Goal: Information Seeking & Learning: Learn about a topic

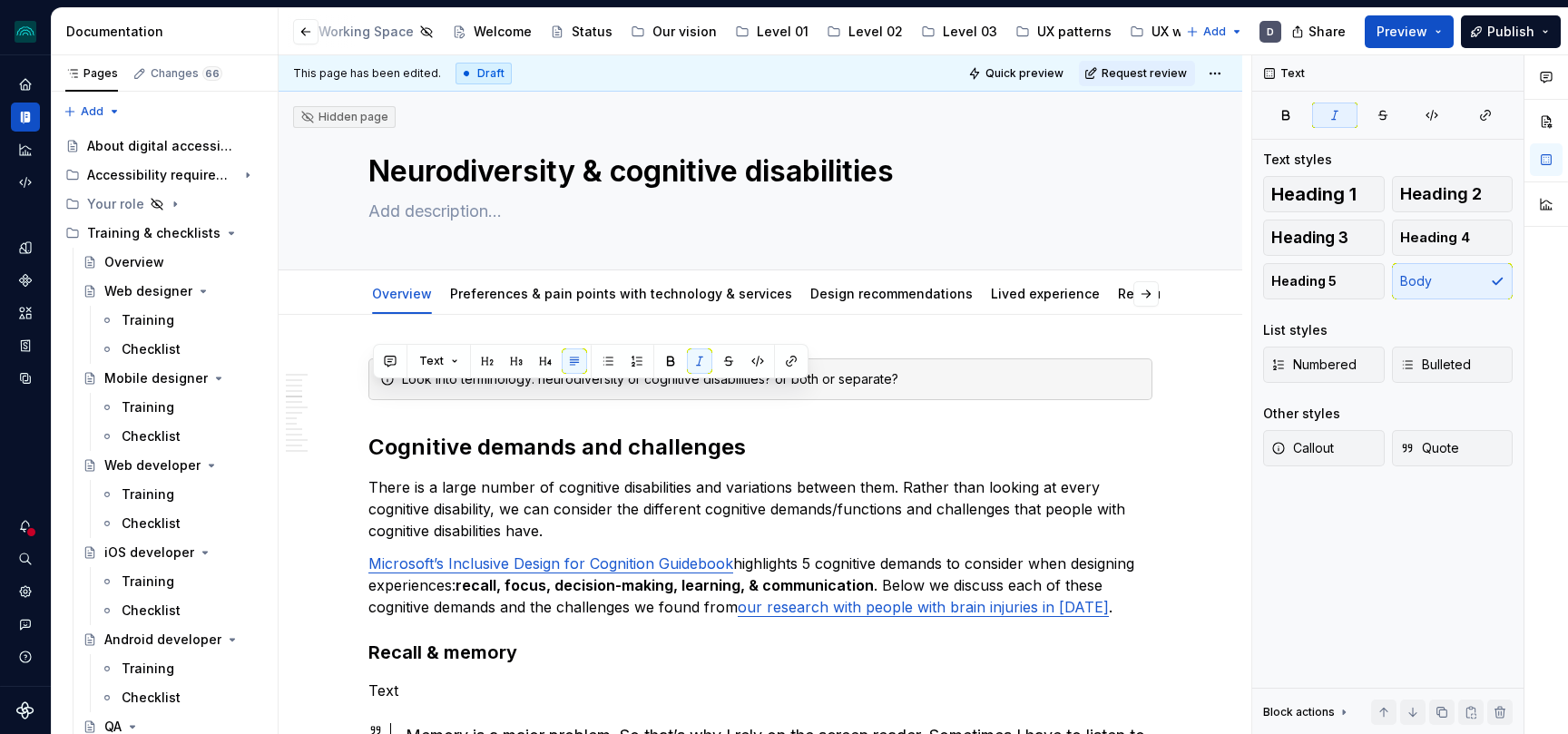
scroll to position [2129, 0]
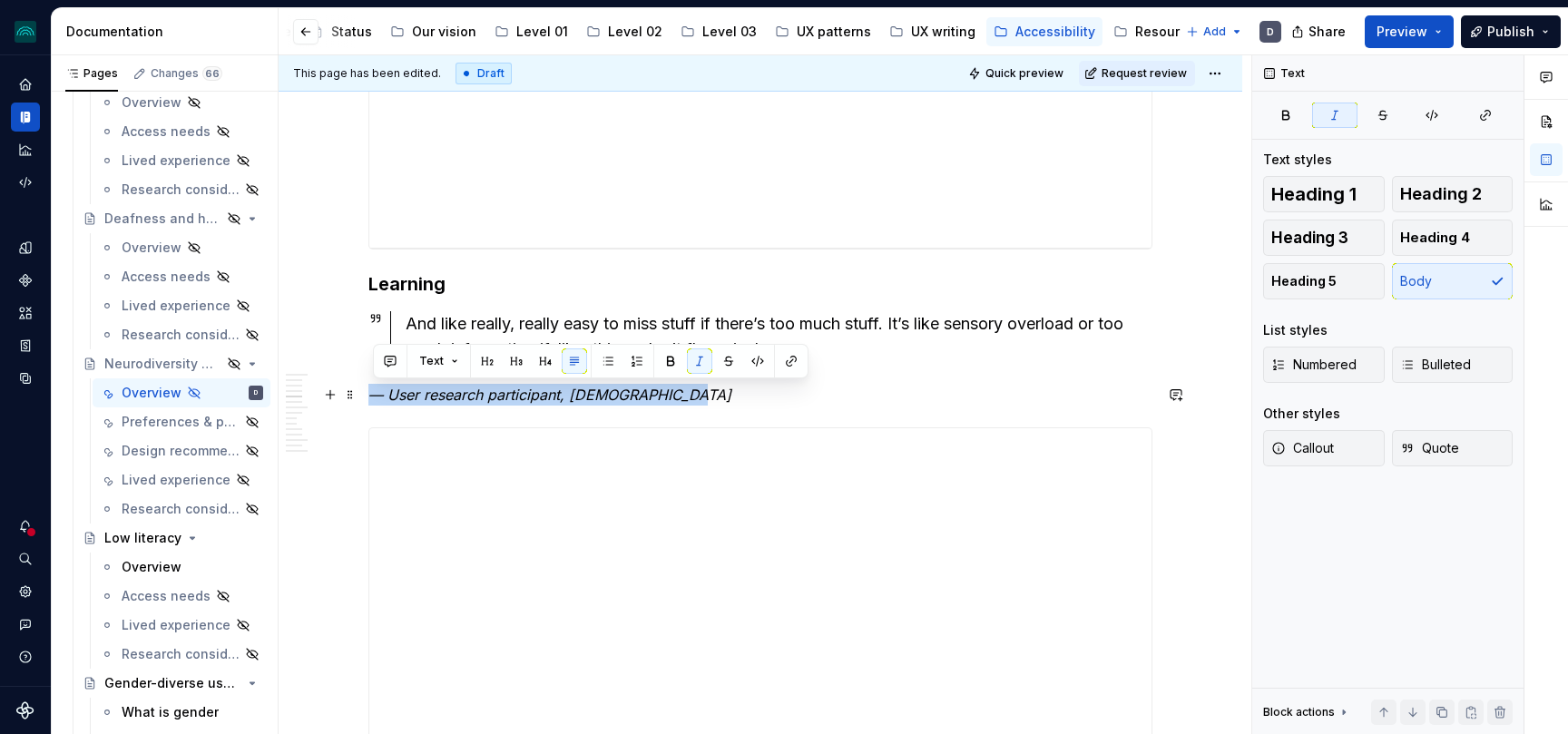
click at [878, 392] on p "— User research participant, [DEMOGRAPHIC_DATA]" at bounding box center [759, 394] width 784 height 21
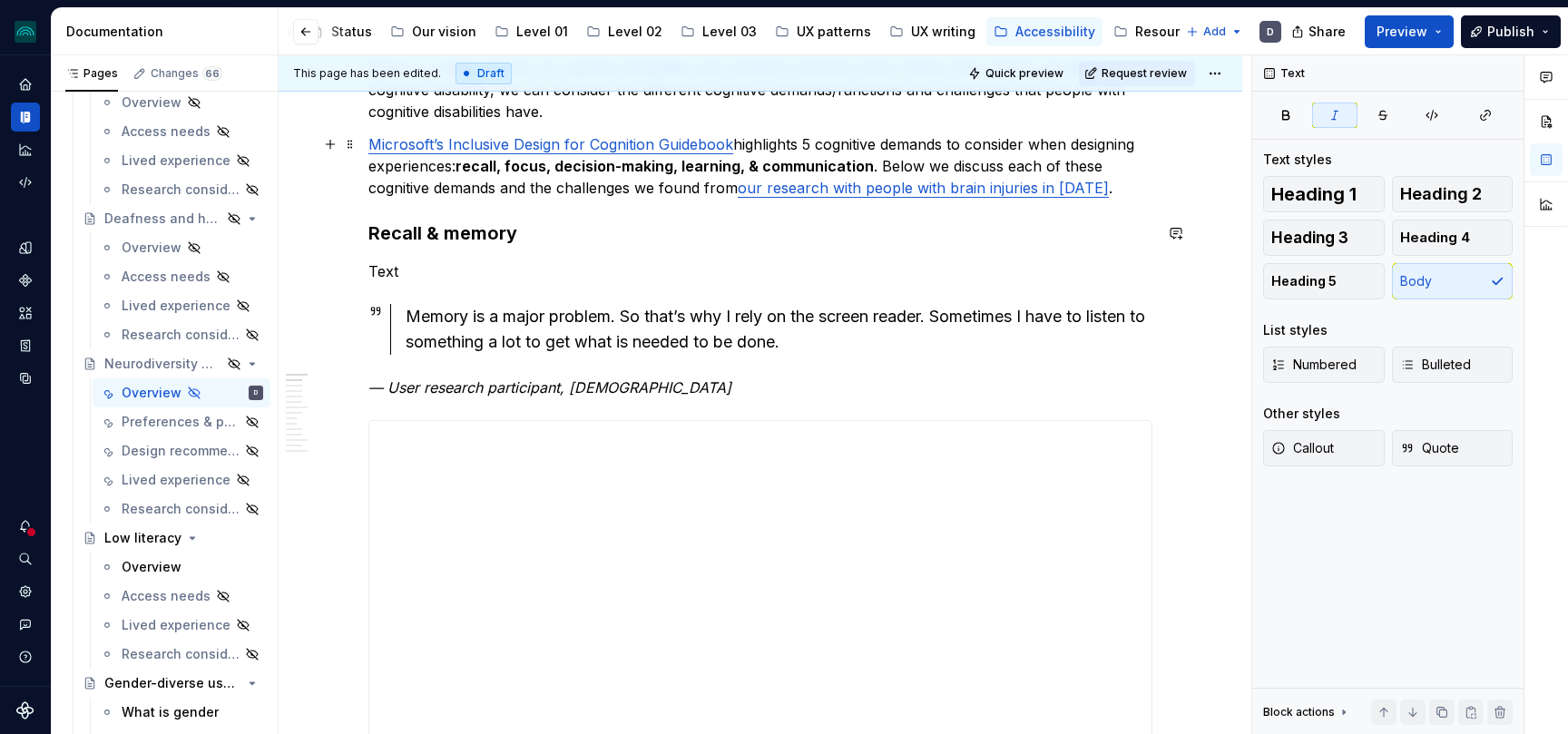
scroll to position [242, 0]
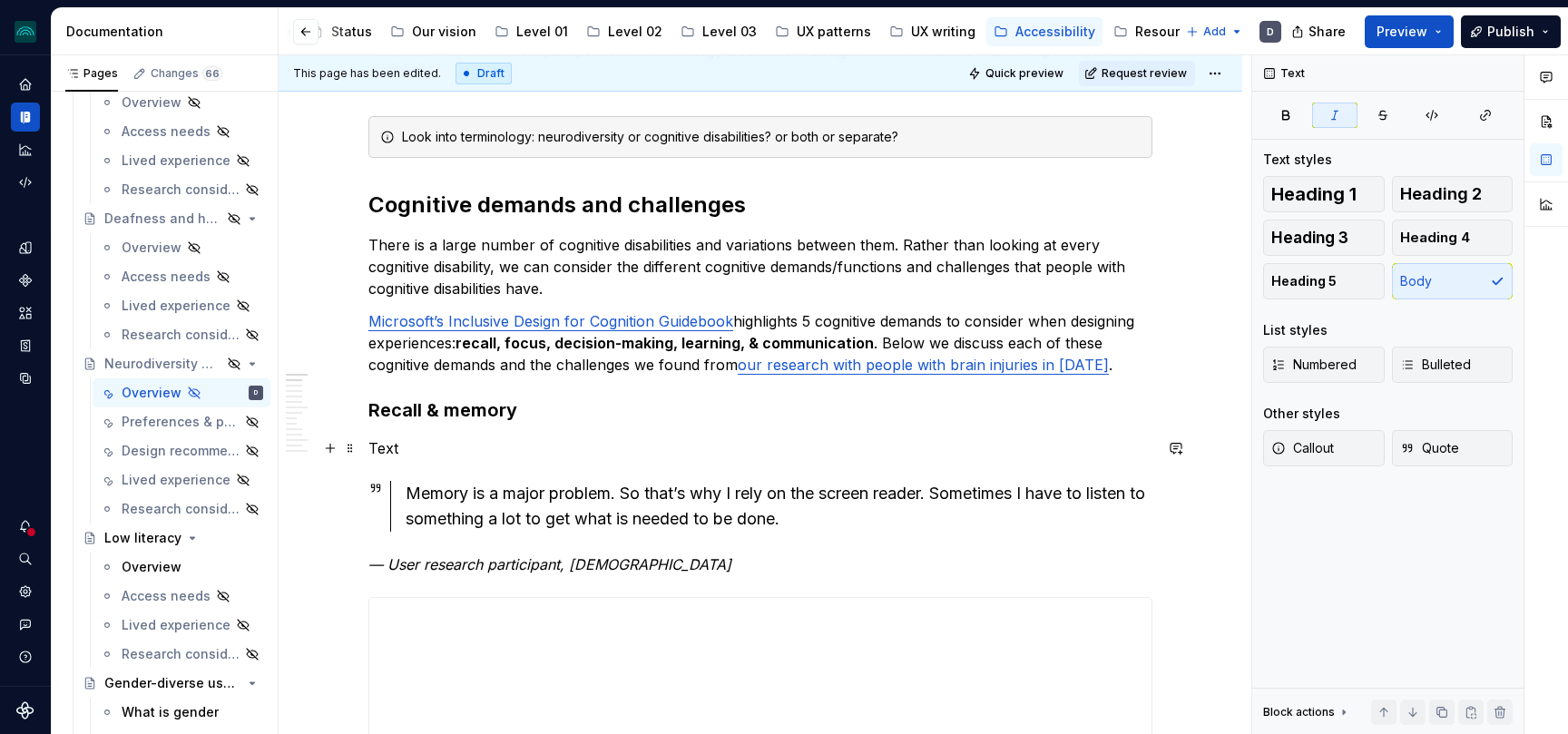
click at [393, 450] on p "Text" at bounding box center [759, 448] width 784 height 21
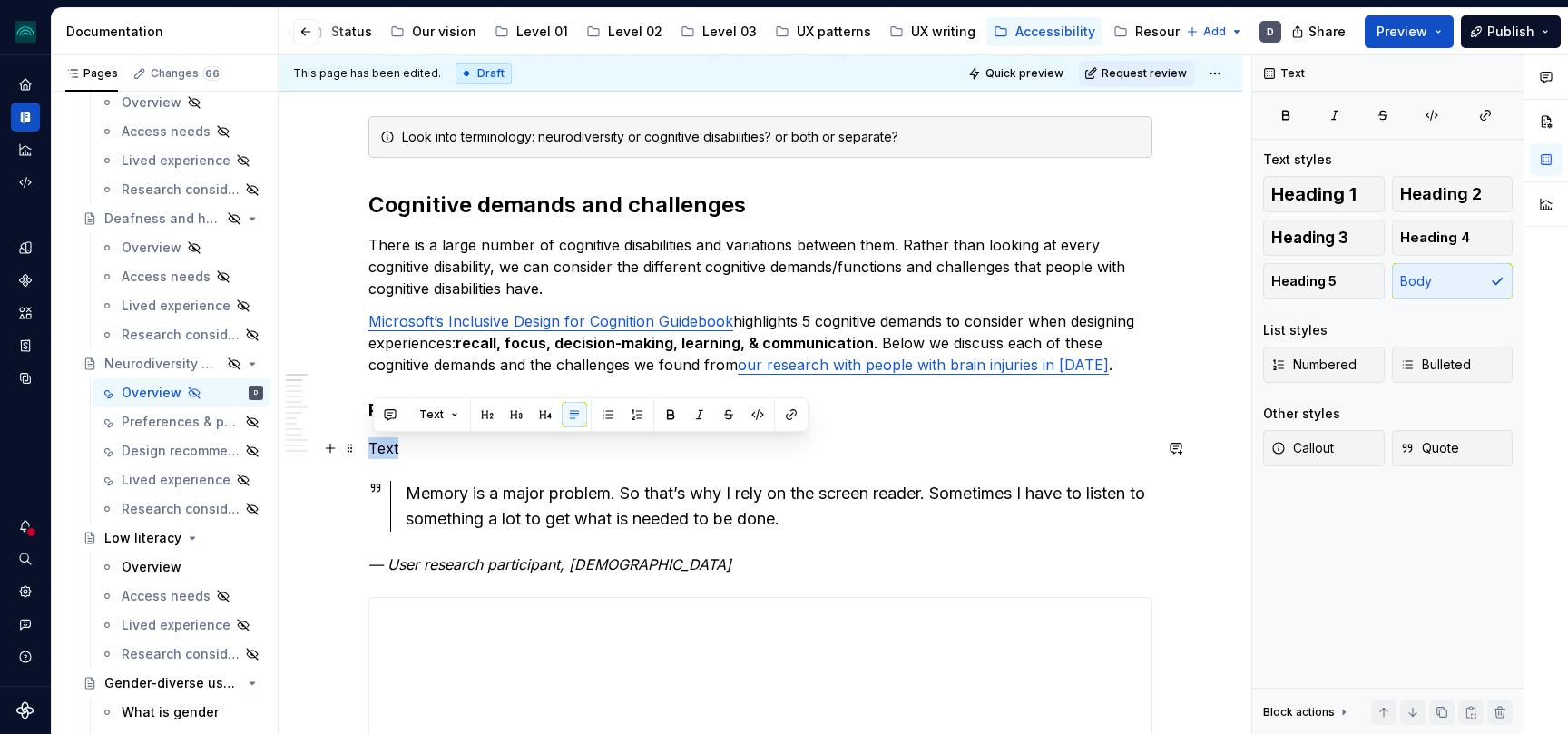
click at [939, 458] on p "Text" at bounding box center [759, 448] width 784 height 21
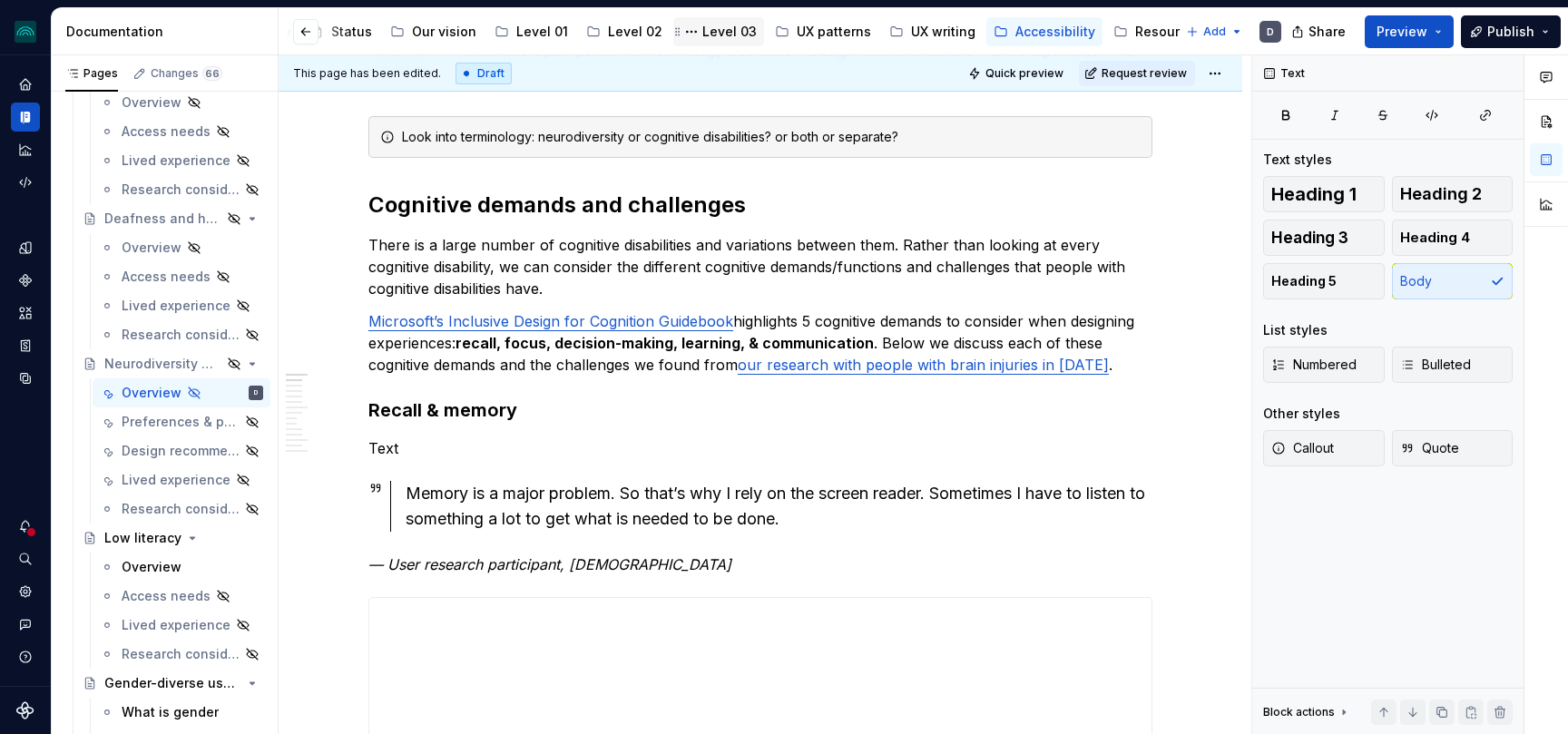
type textarea "*"
click at [388, 452] on p "Text" at bounding box center [759, 448] width 784 height 21
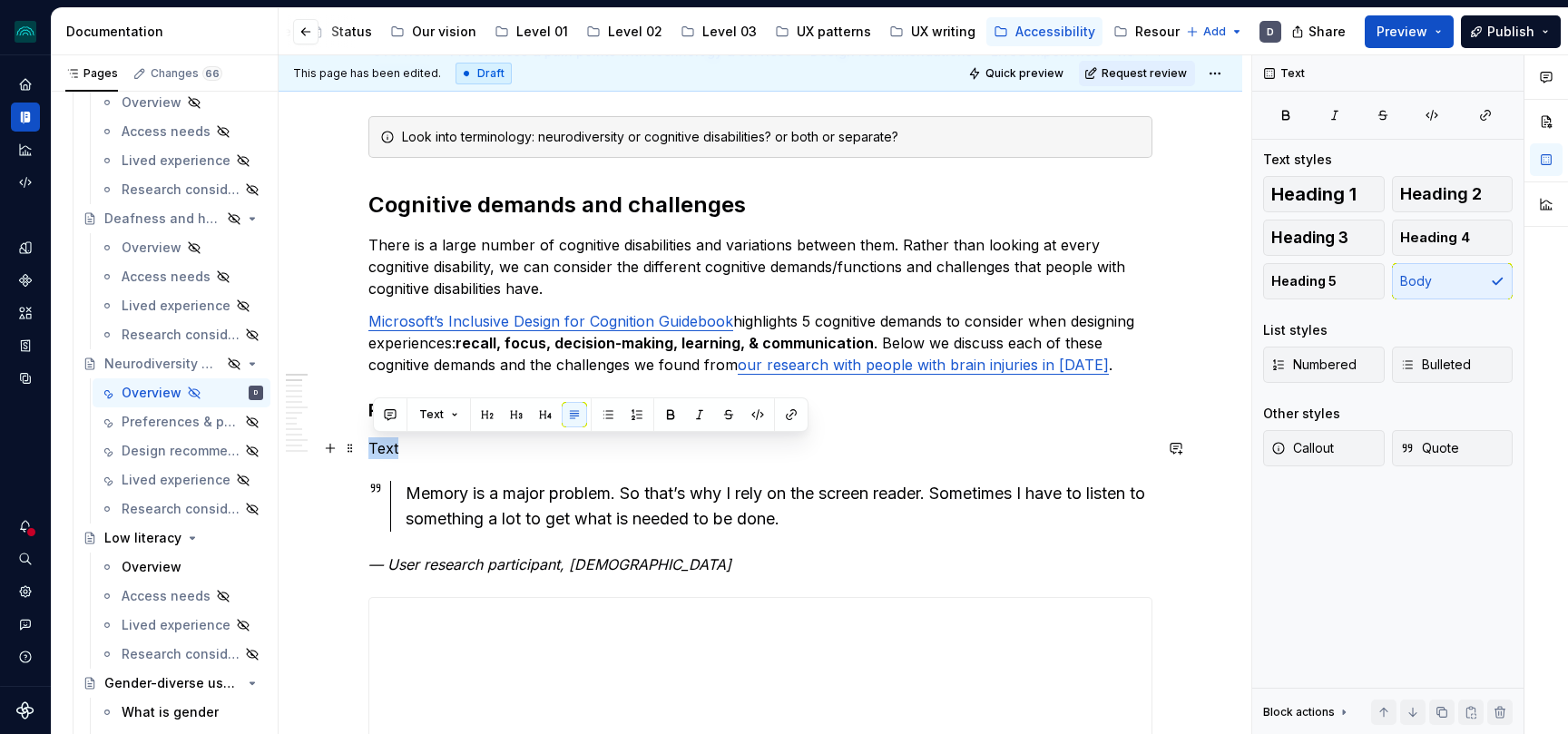
click at [384, 449] on p "Text" at bounding box center [759, 448] width 784 height 21
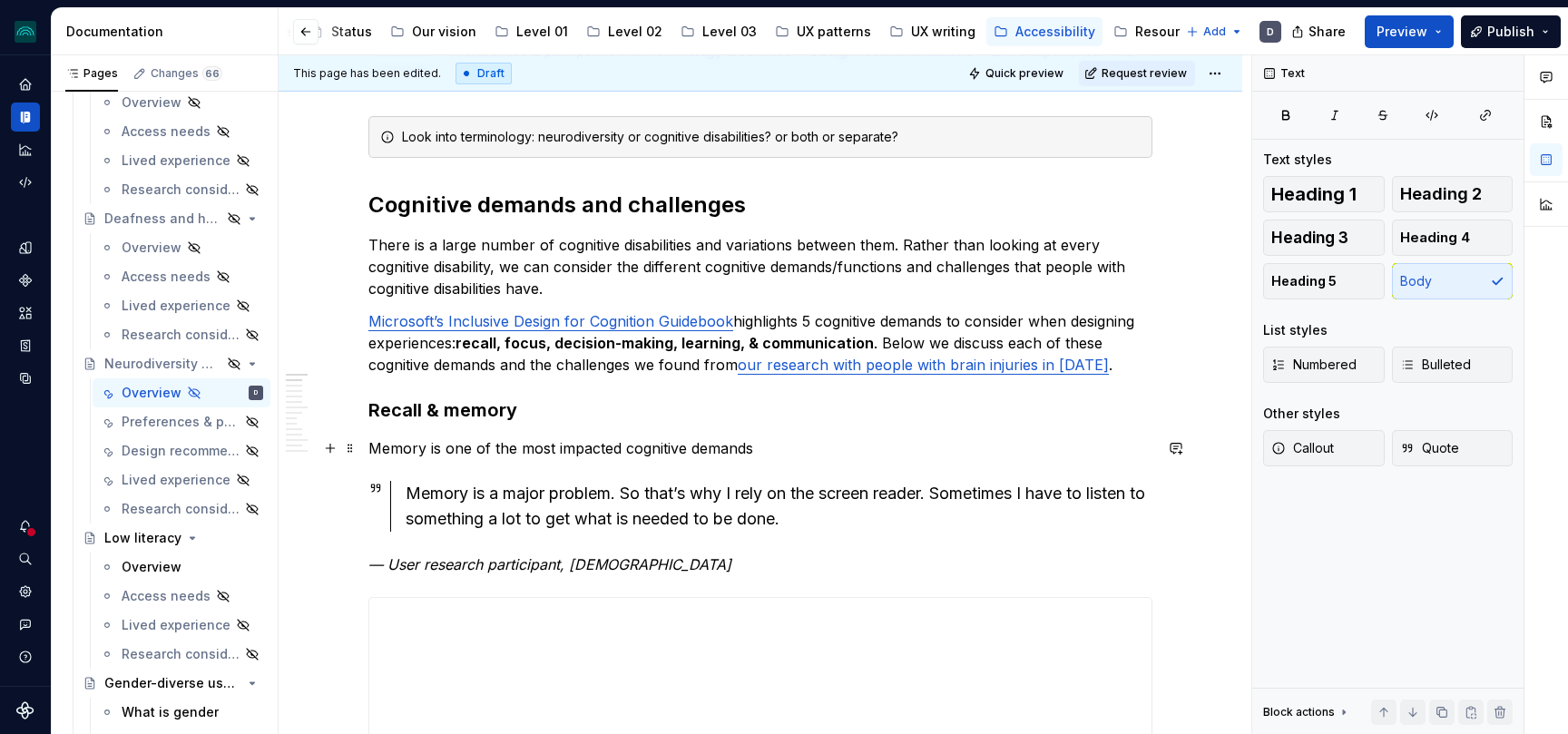
click at [422, 450] on p "Memory is one of the most impacted cognitive demands" at bounding box center [759, 448] width 784 height 21
click at [426, 451] on p "Memory is one of the most impacted cognitive demands" at bounding box center [759, 448] width 784 height 21
click at [1020, 449] on p "Memory, particularly short-term memory, is one of the most impacted cognitive d…" at bounding box center [759, 448] width 784 height 21
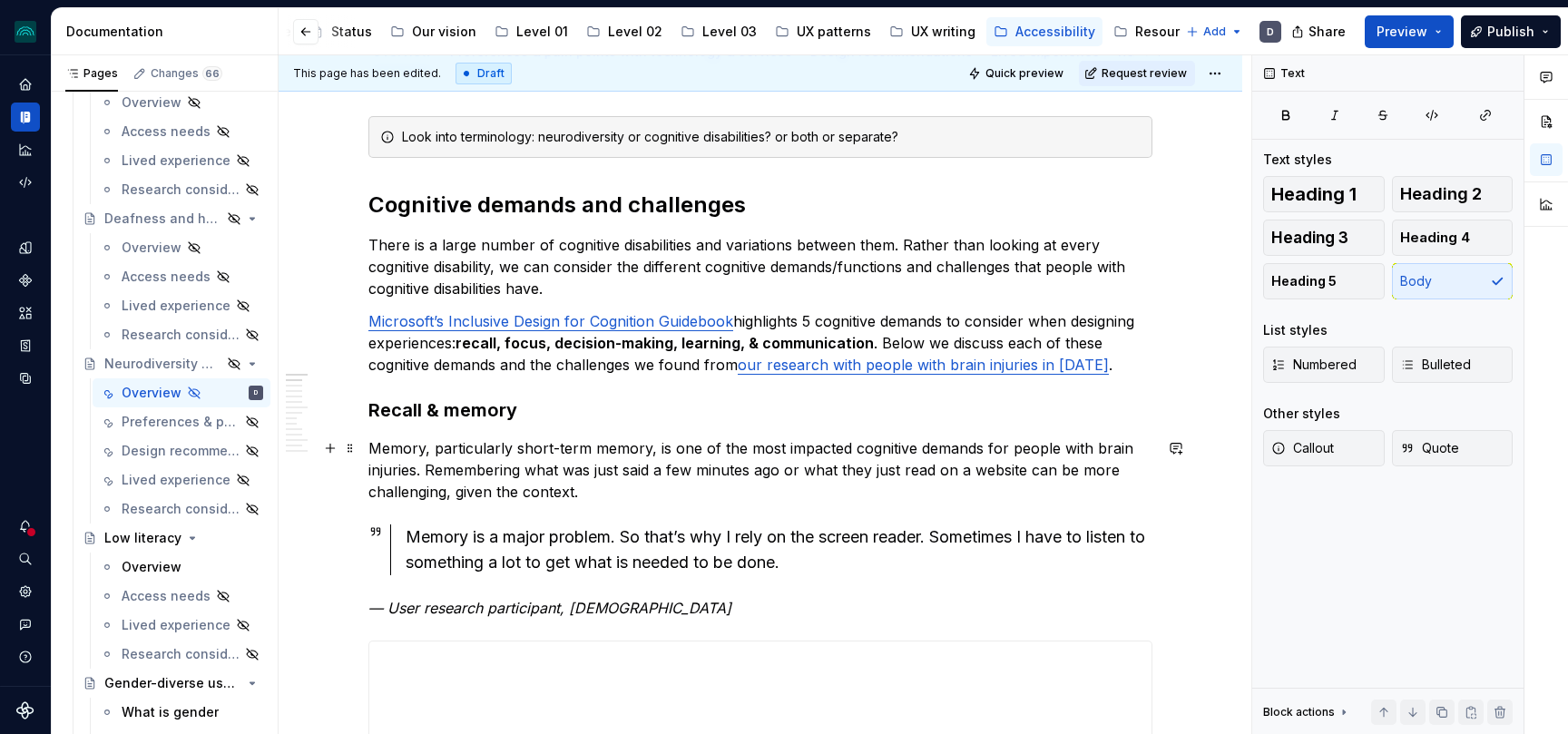
click at [431, 470] on p "Memory, particularly short-term memory, is one of the most impacted cognitive d…" at bounding box center [759, 469] width 784 height 65
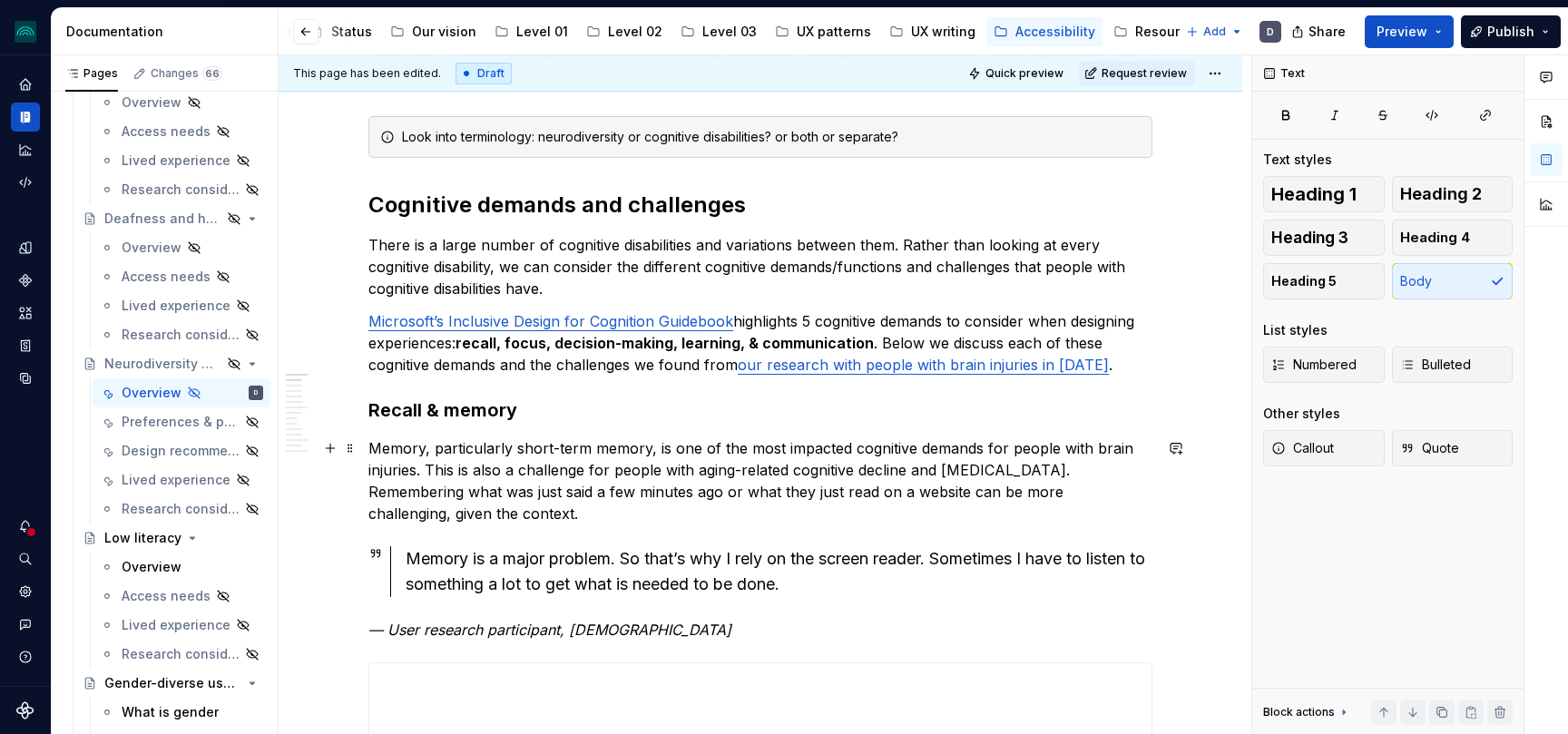
click at [930, 472] on p "Memory, particularly short-term memory, is one of the most impacted cognitive d…" at bounding box center [759, 481] width 784 height 87
click at [989, 473] on p "Memory, particularly short-term memory, is one of the most impacted cognitive d…" at bounding box center [759, 481] width 784 height 87
click at [751, 496] on p "Memory, particularly short-term memory, is one of the most impacted cognitive d…" at bounding box center [759, 481] width 784 height 87
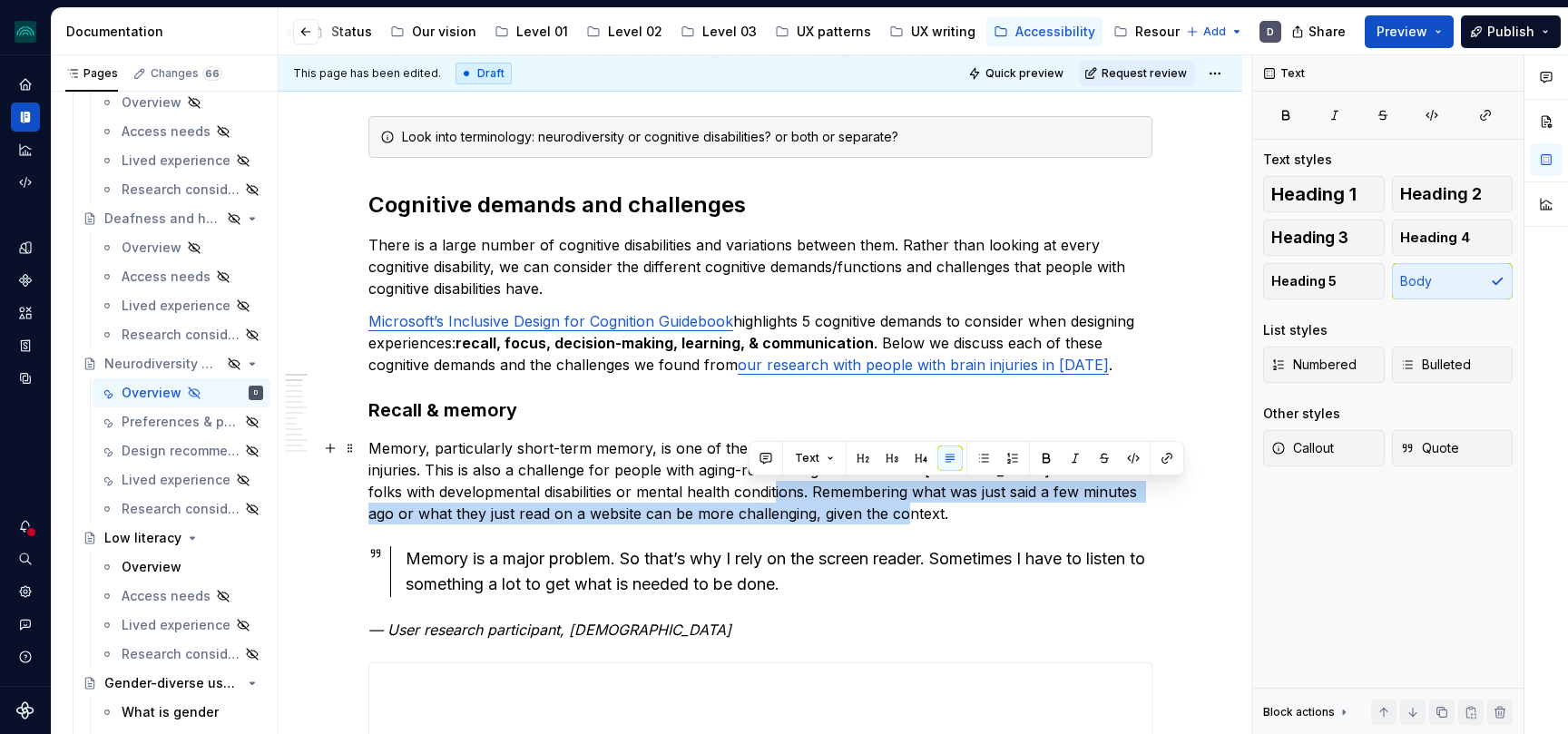
drag, startPoint x: 751, startPoint y: 496, endPoint x: 898, endPoint y: 518, distance: 148.6
click at [898, 518] on p "Memory, particularly short-term memory, is one of the most impacted cognitive d…" at bounding box center [759, 481] width 784 height 87
copy p "Remembering what was just said a few minutes ago or what they just read on a we…"
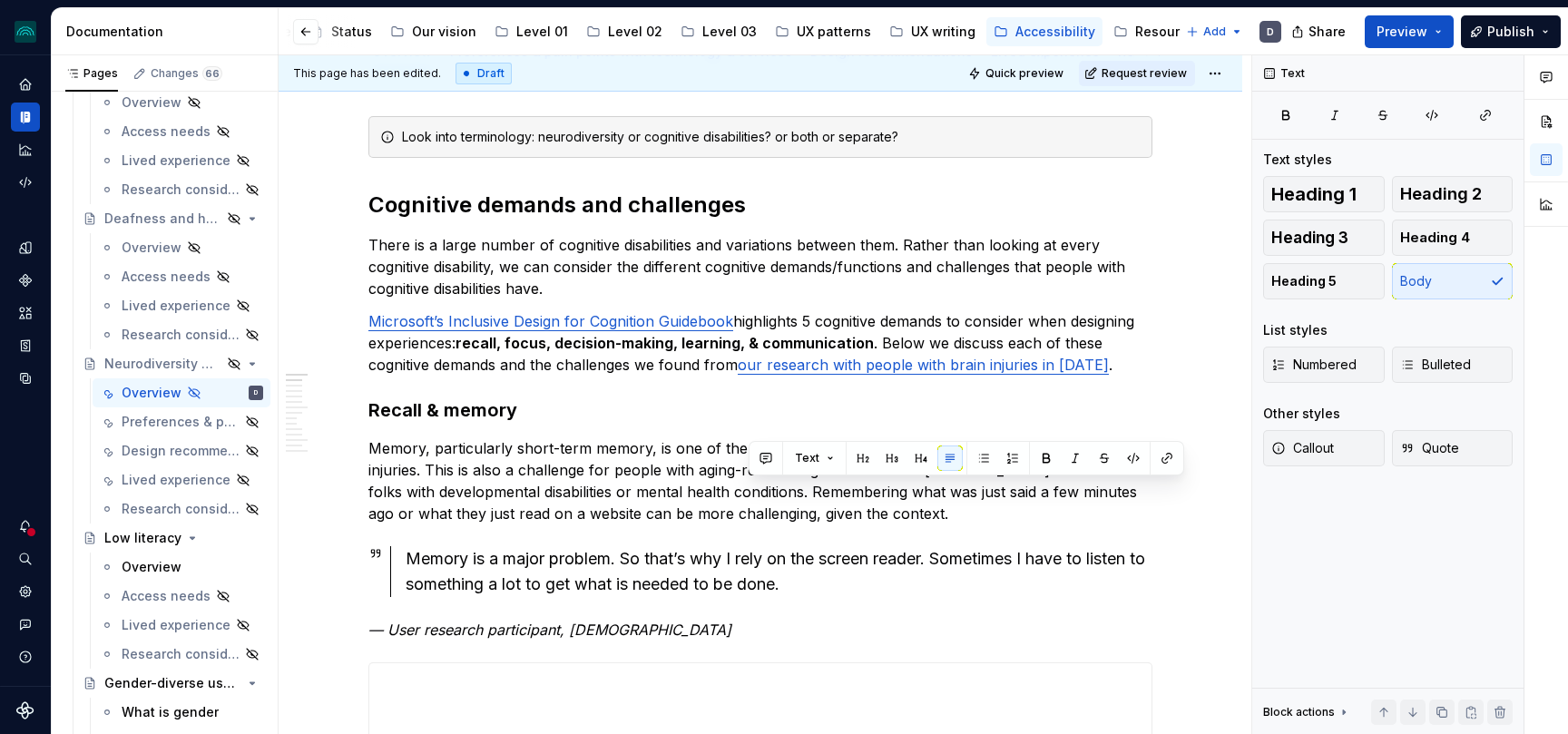
click at [432, 473] on p "Memory, particularly short-term memory, is one of the most impacted cognitive d…" at bounding box center [759, 481] width 784 height 87
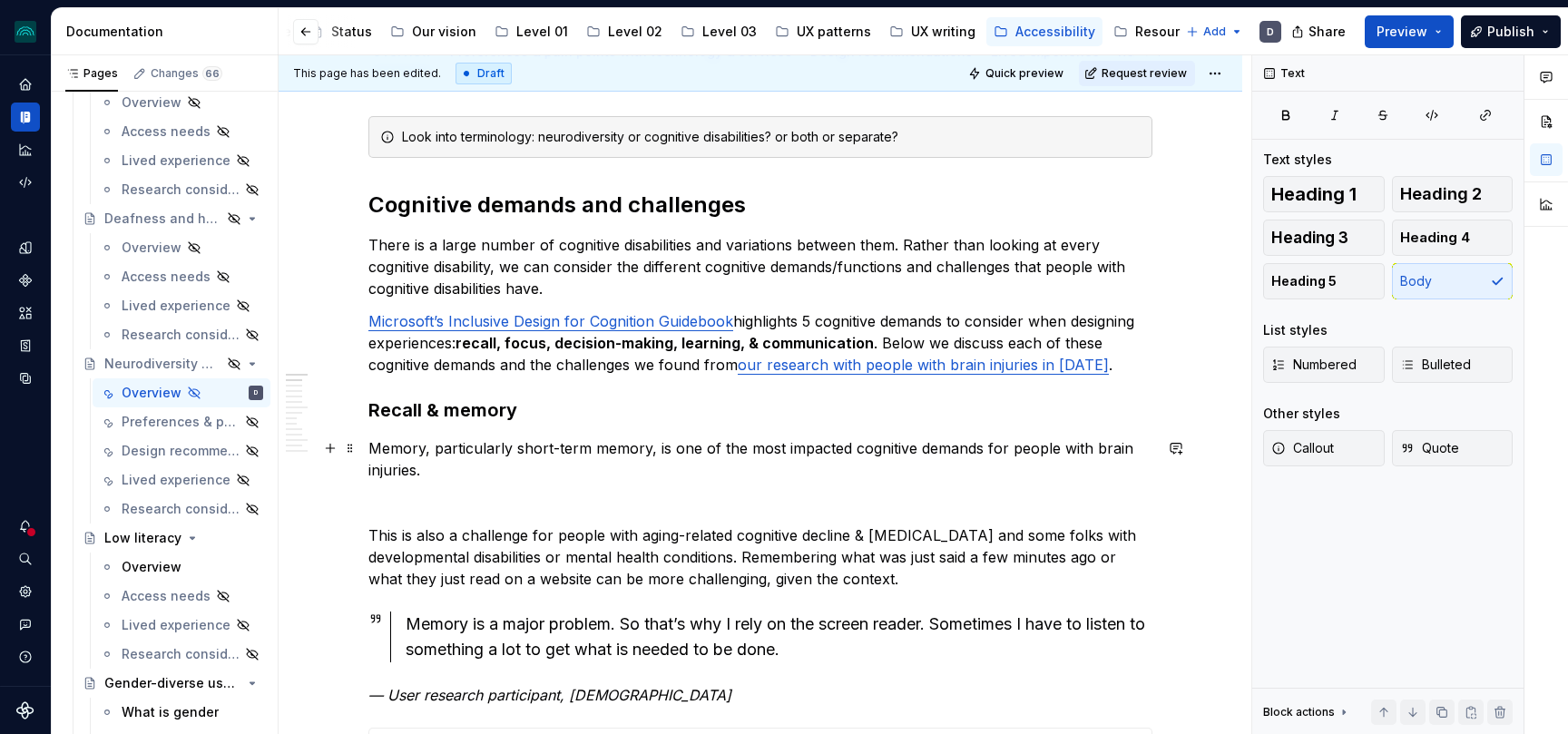
click at [463, 467] on p "Memory, particularly short-term memory, is one of the most impacted cognitive d…" at bounding box center [759, 458] width 784 height 44
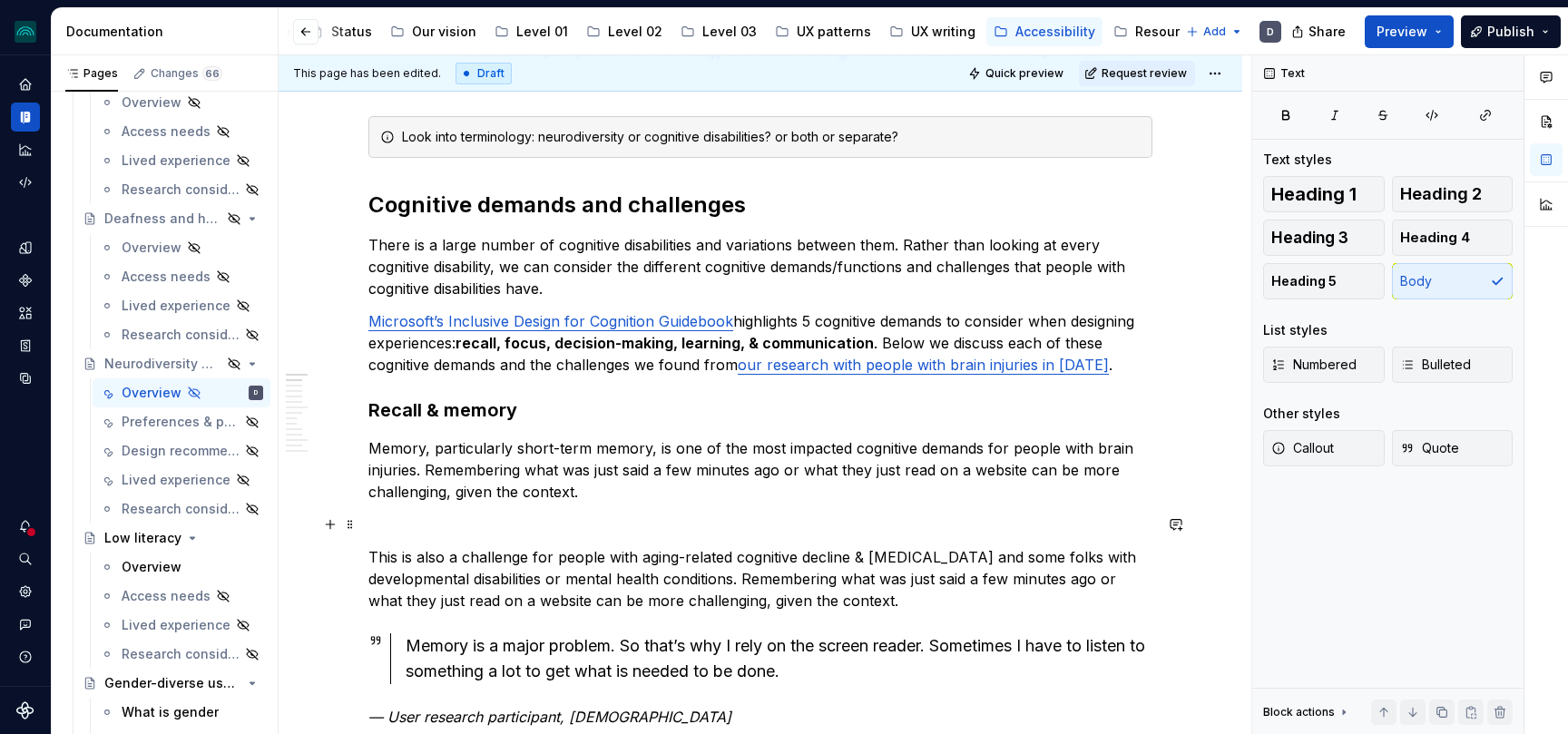
click at [480, 525] on p at bounding box center [759, 524] width 784 height 21
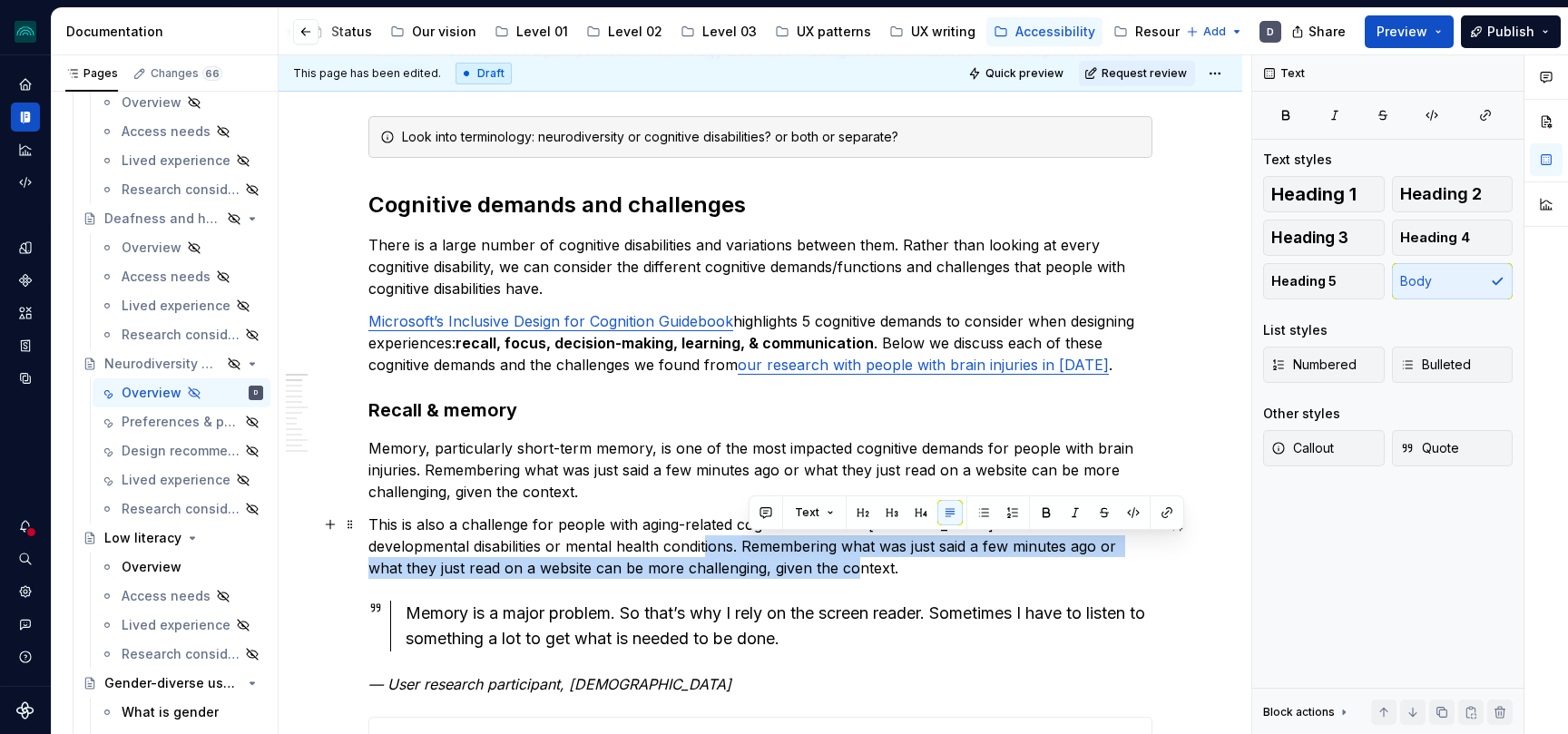
drag, startPoint x: 938, startPoint y: 568, endPoint x: 748, endPoint y: 550, distance: 190.9
click at [748, 550] on p "This is also a challenge for people with aging-related cognitive decline & [MED…" at bounding box center [759, 546] width 784 height 65
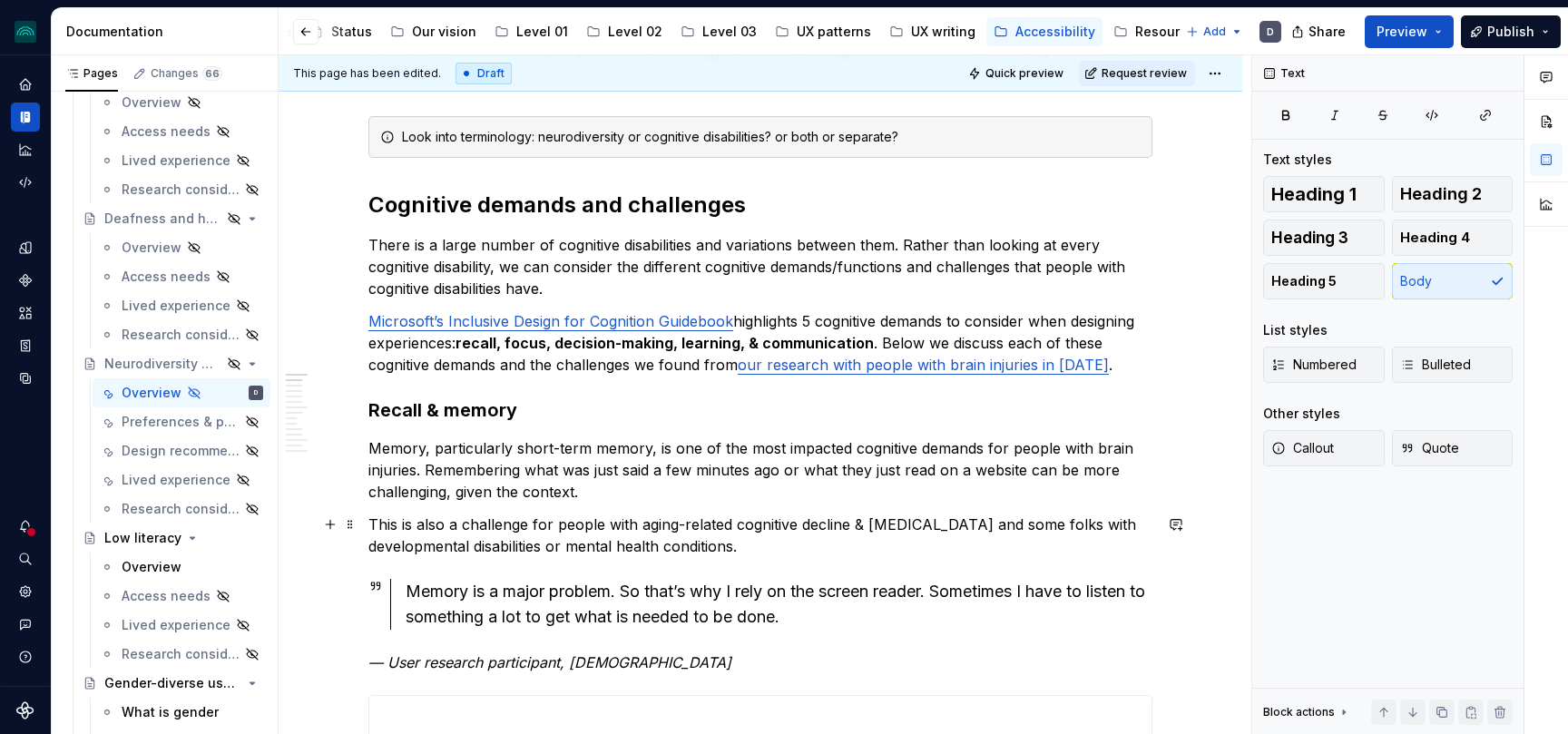
click at [937, 531] on p "This is also a challenge for people with aging-related cognitive decline & [MED…" at bounding box center [759, 535] width 784 height 44
click at [956, 531] on p "This is also a challenge for people with aging-related cognitive decline & [MED…" at bounding box center [759, 535] width 784 height 44
click at [550, 552] on p "This is also a challenge for people with aging-related cognitive decline & [MED…" at bounding box center [759, 535] width 784 height 44
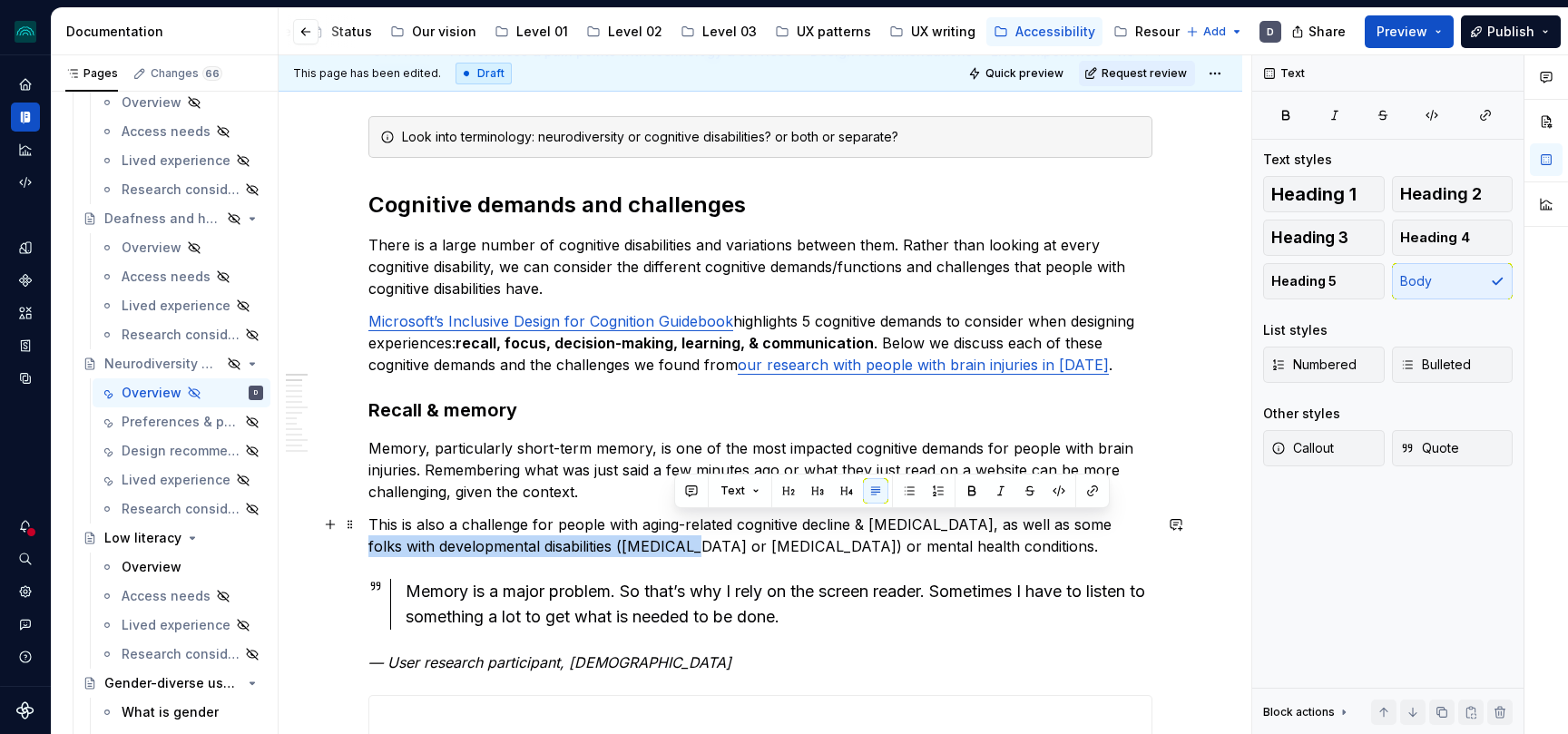
drag, startPoint x: 672, startPoint y: 548, endPoint x: 1099, endPoint y: 524, distance: 427.7
click at [1099, 524] on p "This is also a challenge for people with aging-related cognitive decline & [MED…" at bounding box center [759, 535] width 784 height 44
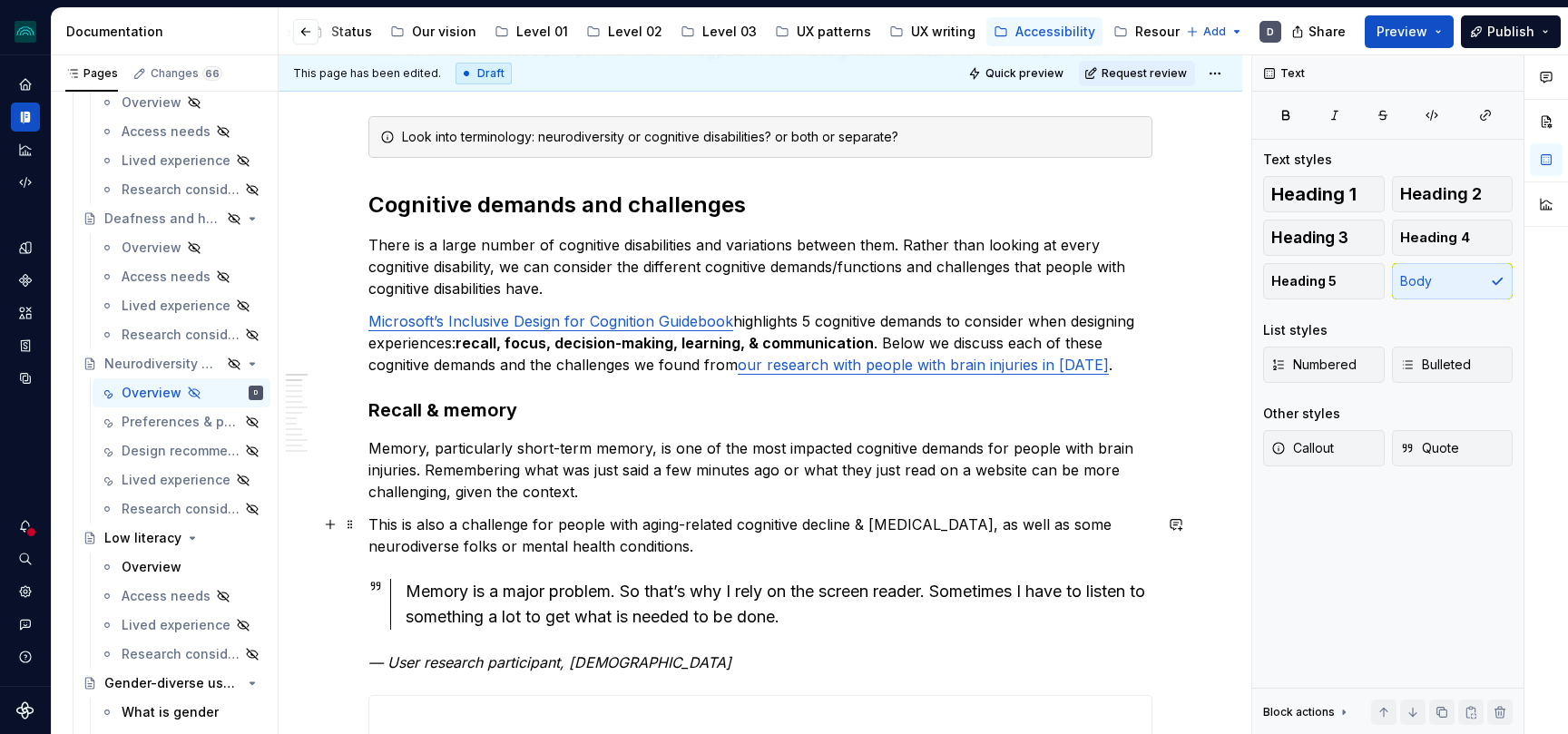
click at [424, 551] on p "This is also a challenge for people with aging-related cognitive decline & [MED…" at bounding box center [759, 535] width 784 height 44
click at [702, 547] on p "This is also a challenge for people with aging-related cognitive decline & [MED…" at bounding box center [759, 535] width 784 height 44
click at [644, 493] on p "Memory, particularly short-term memory, is one of the most impacted cognitive d…" at bounding box center [759, 469] width 784 height 65
click at [705, 543] on p "This is also a challenge for people with aging-related cognitive decline & [MED…" at bounding box center [759, 535] width 784 height 44
click at [847, 550] on p "This is also a challenge for people with aging-related cognitive decline & [MED…" at bounding box center [759, 535] width 784 height 44
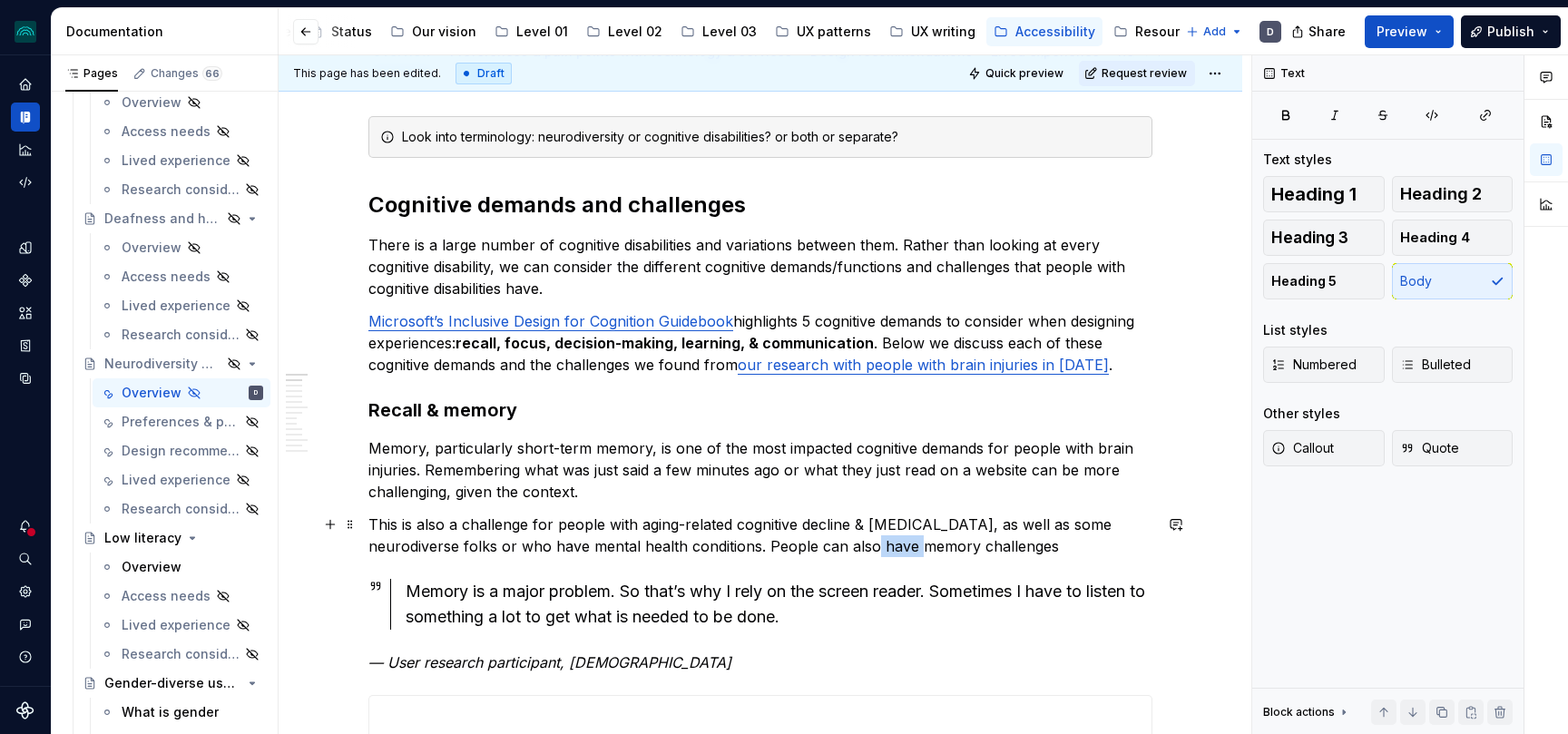
click at [847, 550] on p "This is also a challenge for people with aging-related cognitive decline & [MED…" at bounding box center [759, 535] width 784 height 44
click at [962, 550] on p "This is also a challenge for people with aging-related cognitive decline & [MED…" at bounding box center [759, 535] width 784 height 44
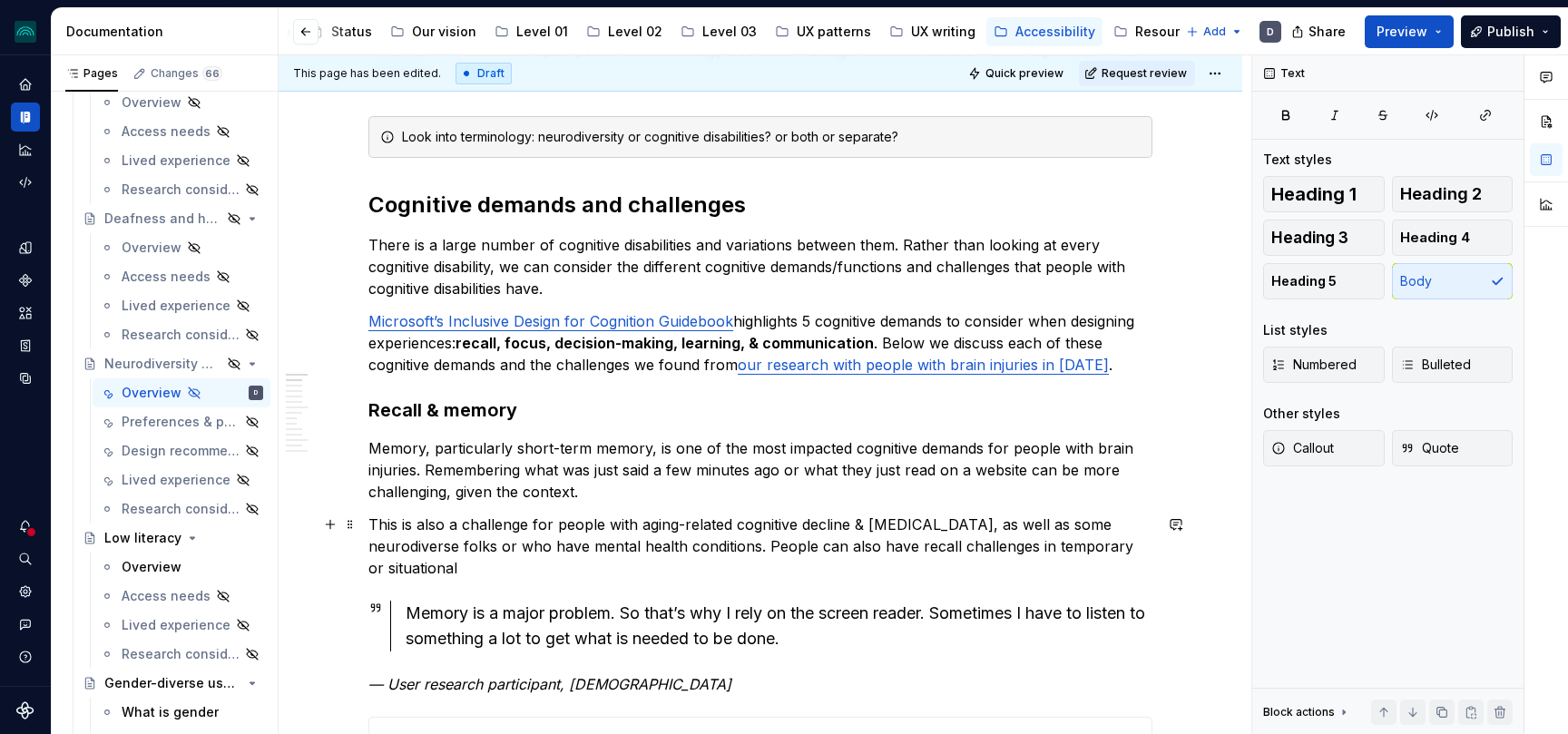
click at [1029, 549] on p "This is also a challenge for people with aging-related cognitive decline & [MED…" at bounding box center [759, 546] width 784 height 65
click at [1148, 548] on p "This is also a challenge for people with aging-related cognitive decline & [MED…" at bounding box center [759, 546] width 784 height 65
click at [949, 555] on p "This is also a challenge for people with aging-related cognitive decline & [MED…" at bounding box center [759, 546] width 784 height 65
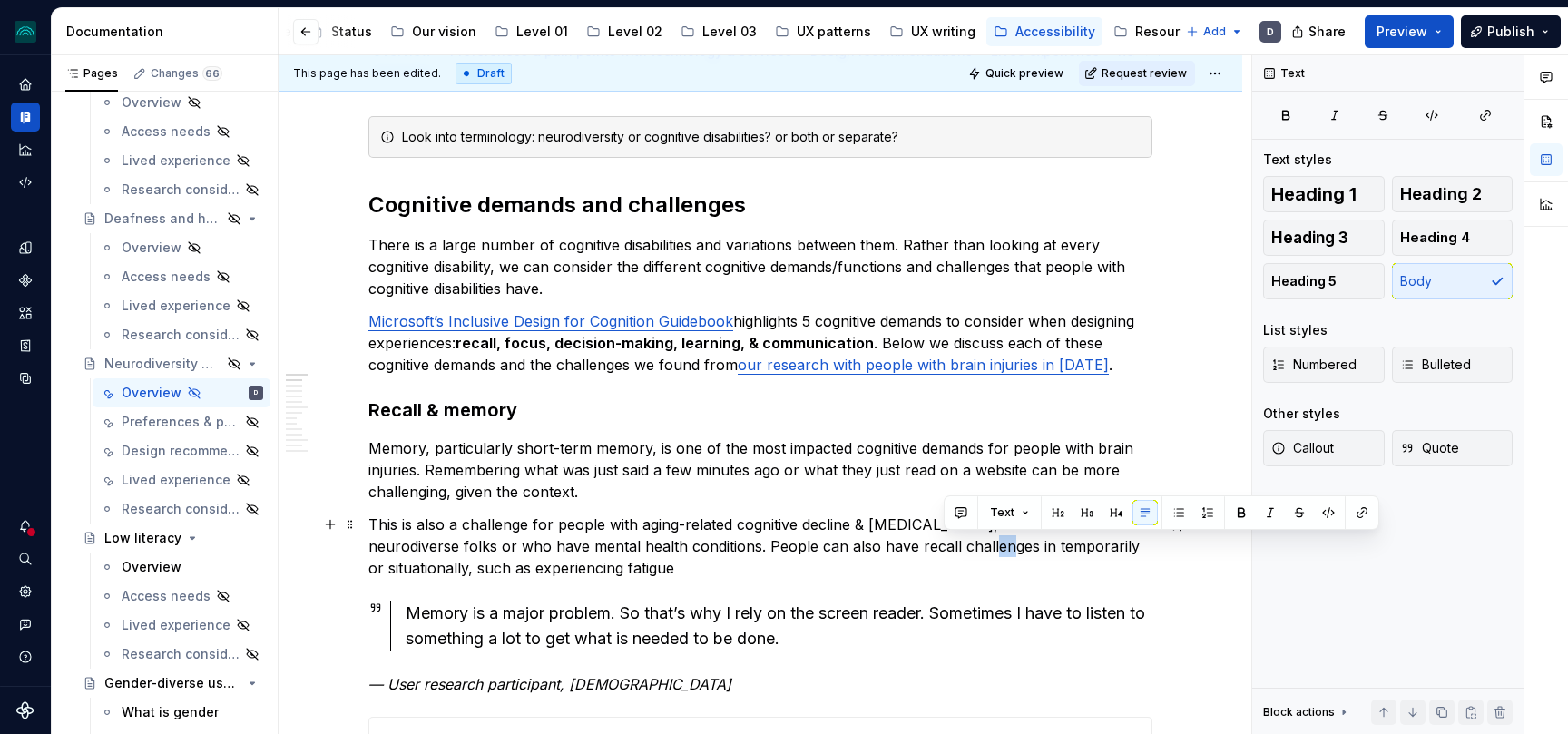
click at [949, 555] on p "This is also a challenge for people with aging-related cognitive decline & [MED…" at bounding box center [759, 546] width 784 height 65
click at [754, 561] on p "This is also a challenge for people with aging-related cognitive decline & [MED…" at bounding box center [759, 546] width 784 height 65
click at [423, 577] on p "This is also a challenge for people with aging-related cognitive decline & [MED…" at bounding box center [759, 546] width 784 height 65
click at [647, 571] on p "This is also a challenge for people with aging-related cognitive decline & [MED…" at bounding box center [759, 546] width 784 height 65
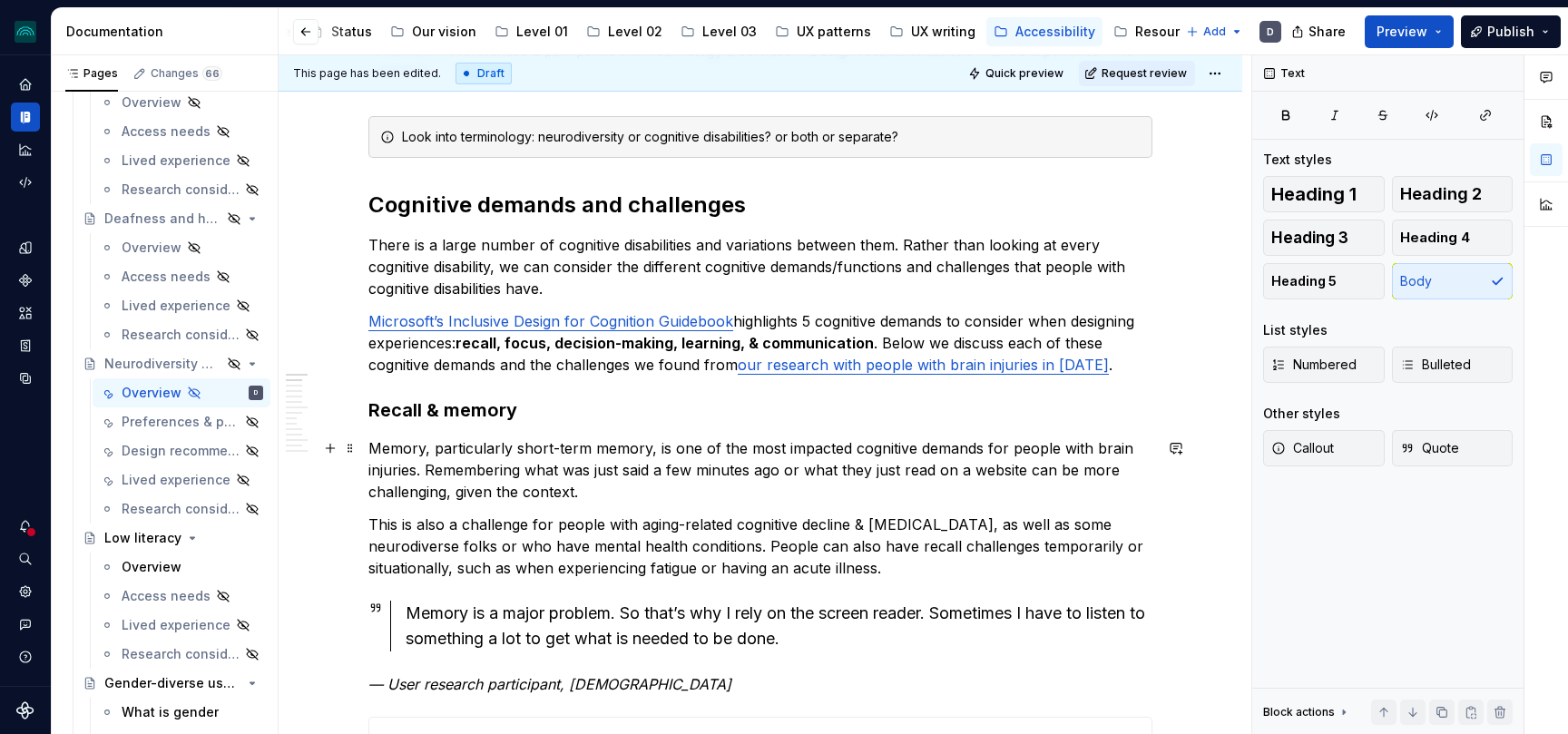
click at [627, 492] on p "Memory, particularly short-term memory, is one of the most impacted cognitive d…" at bounding box center [759, 469] width 784 height 65
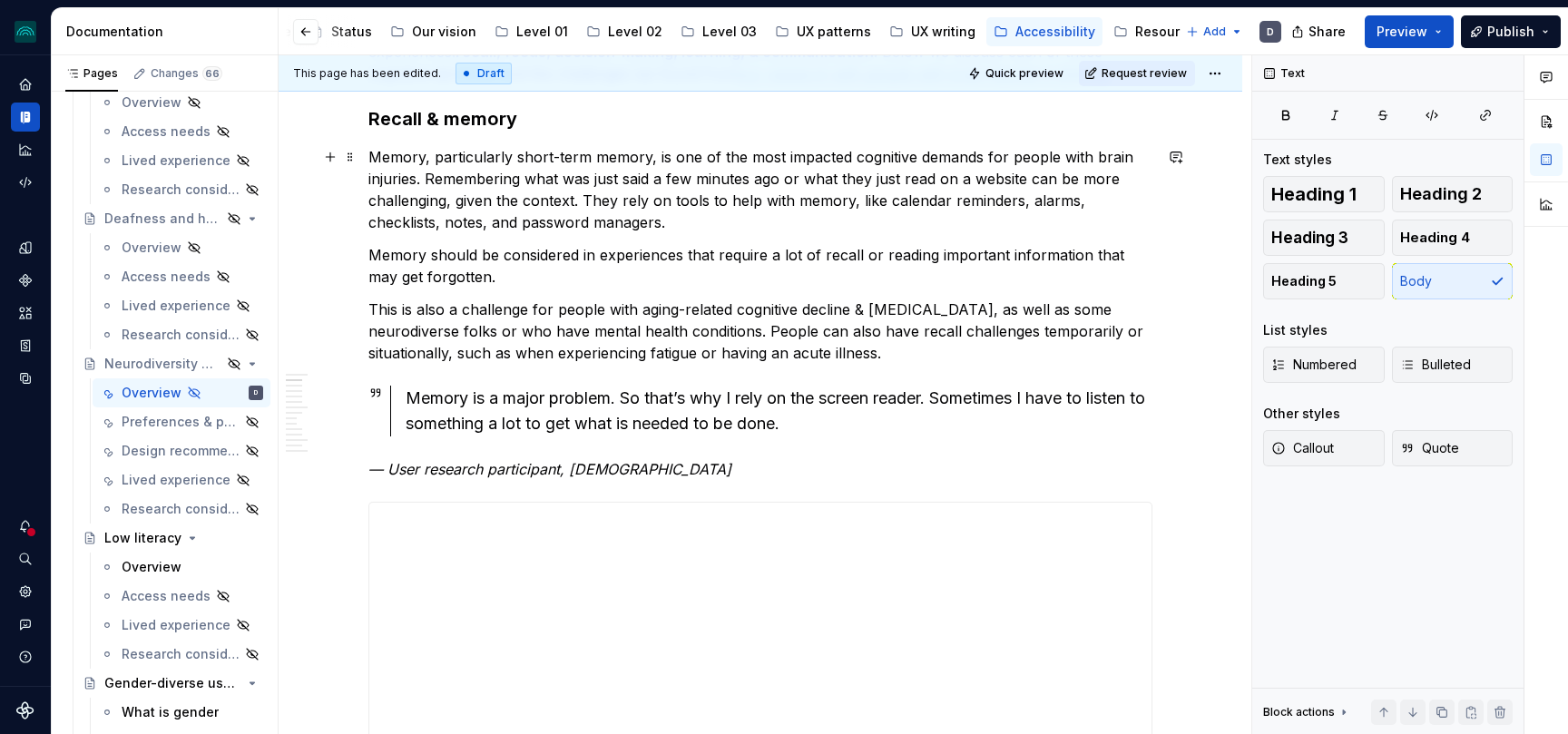
scroll to position [535, 0]
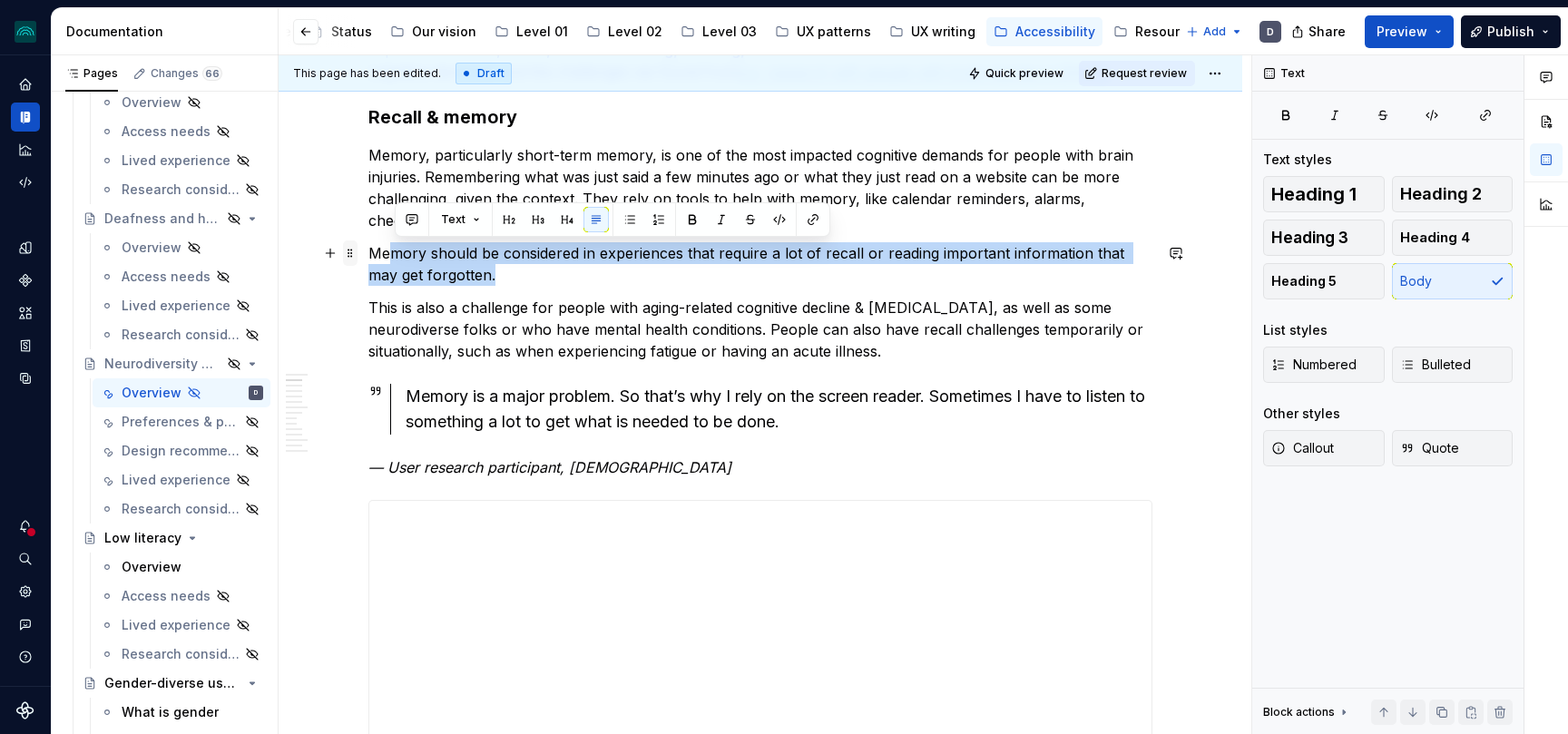
drag, startPoint x: 484, startPoint y: 283, endPoint x: 357, endPoint y: 256, distance: 129.8
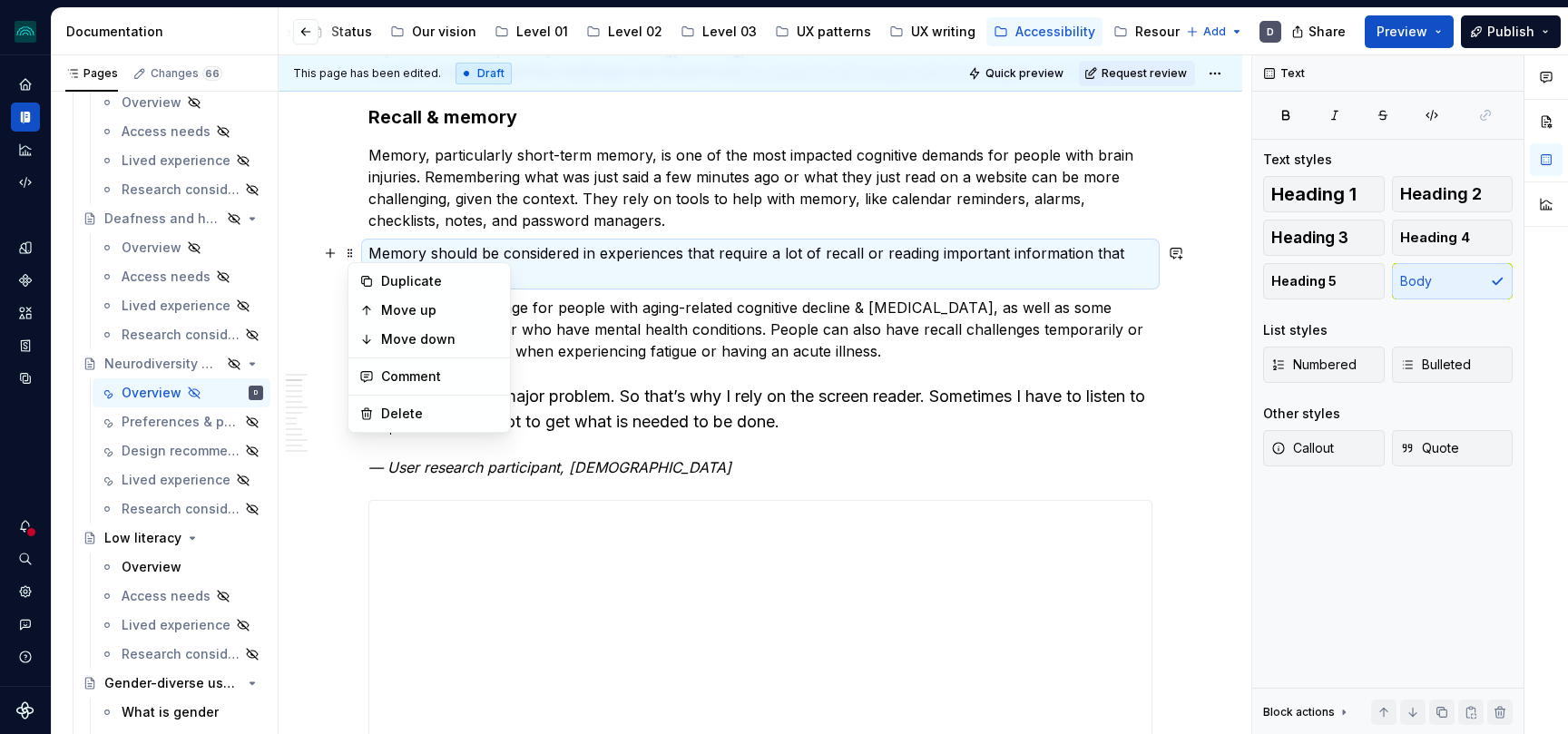
click at [625, 321] on p "This is also a challenge for people with aging-related cognitive decline & [MED…" at bounding box center [759, 329] width 784 height 65
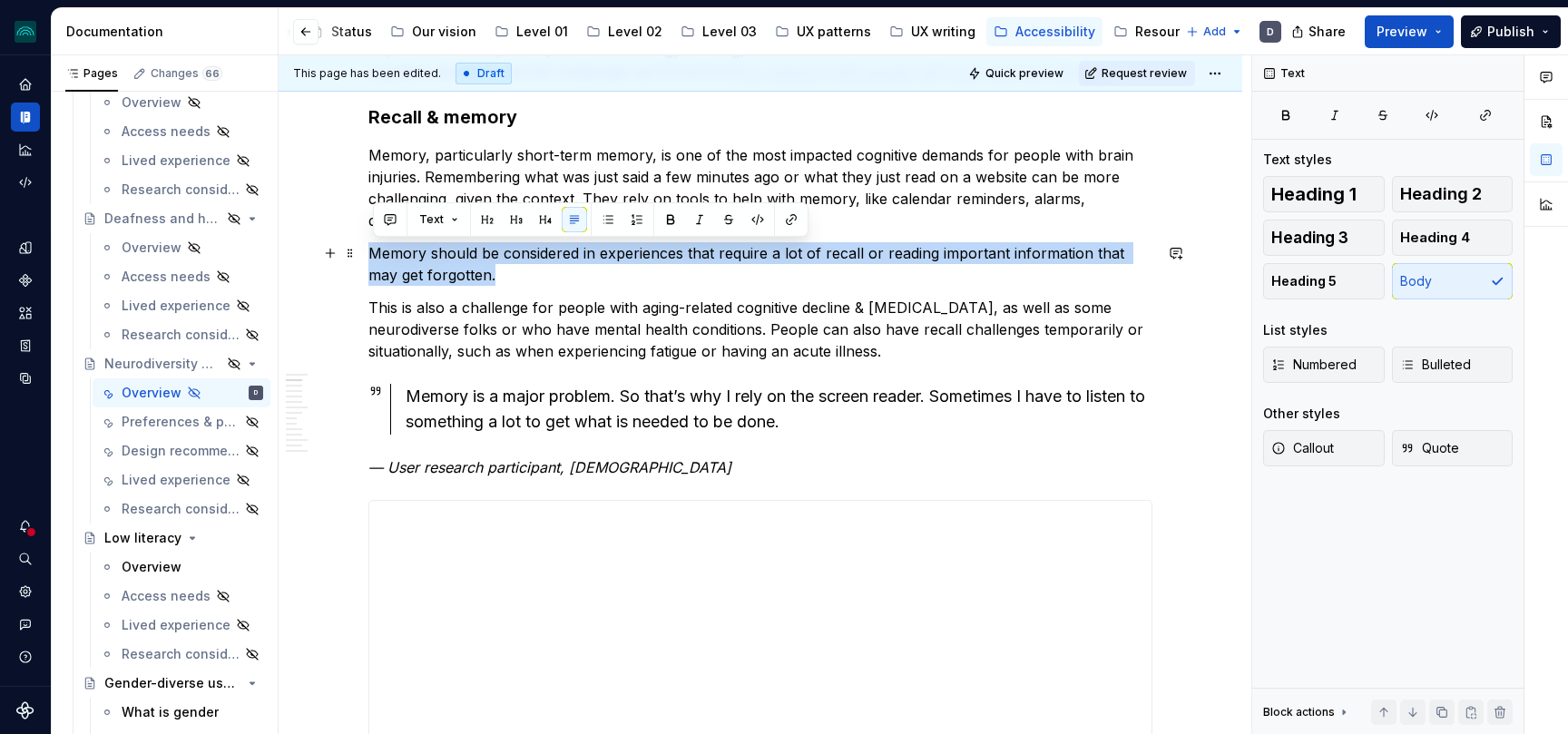
drag, startPoint x: 480, startPoint y: 276, endPoint x: 375, endPoint y: 259, distance: 106.4
click at [375, 259] on p "Memory should be considered in experiences that require a lot of recall or read…" at bounding box center [759, 263] width 784 height 44
copy p "Memory should be considered in experiences that require a lot of recall or read…"
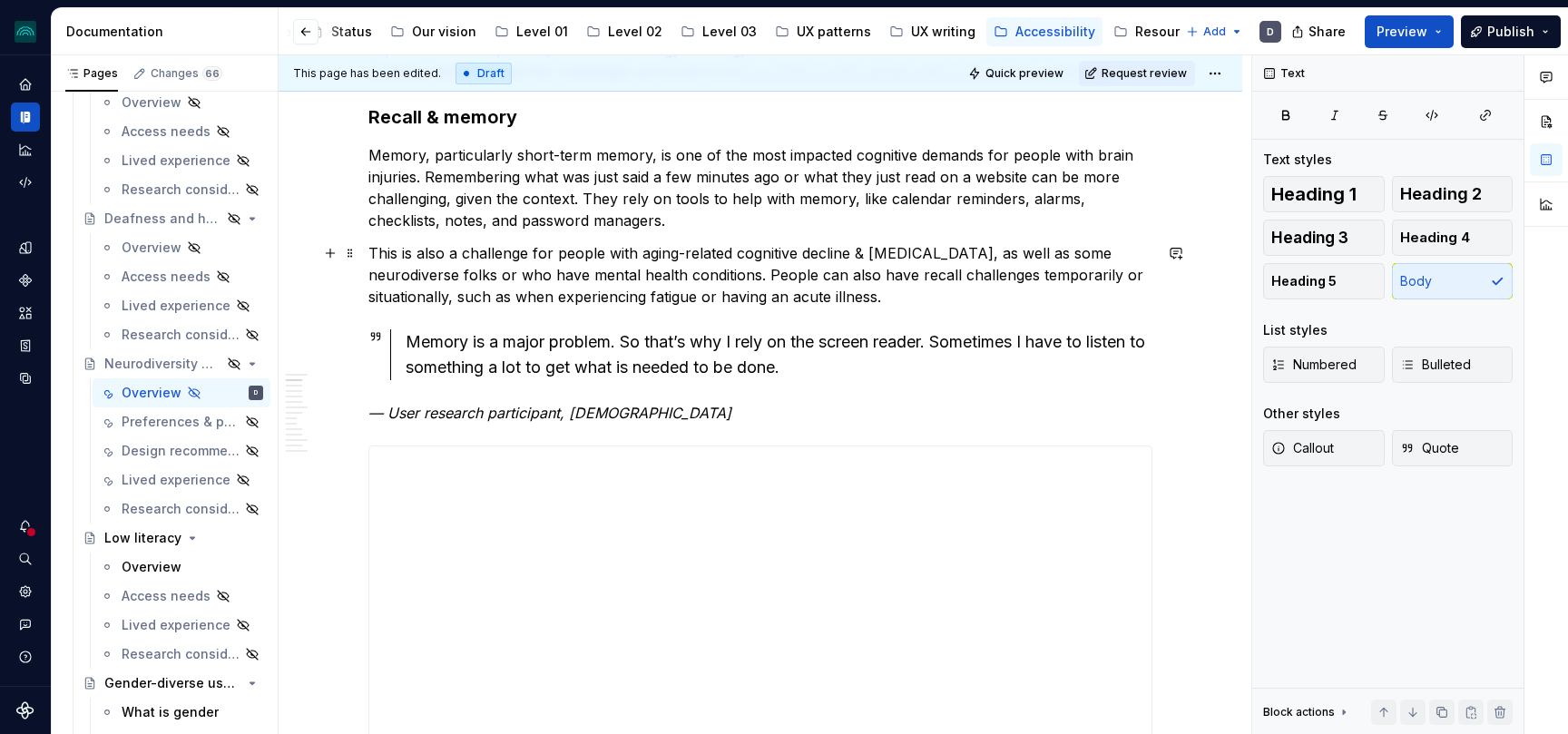
click at [916, 302] on p "This is also a challenge for people with aging-related cognitive decline & [MED…" at bounding box center [759, 274] width 784 height 65
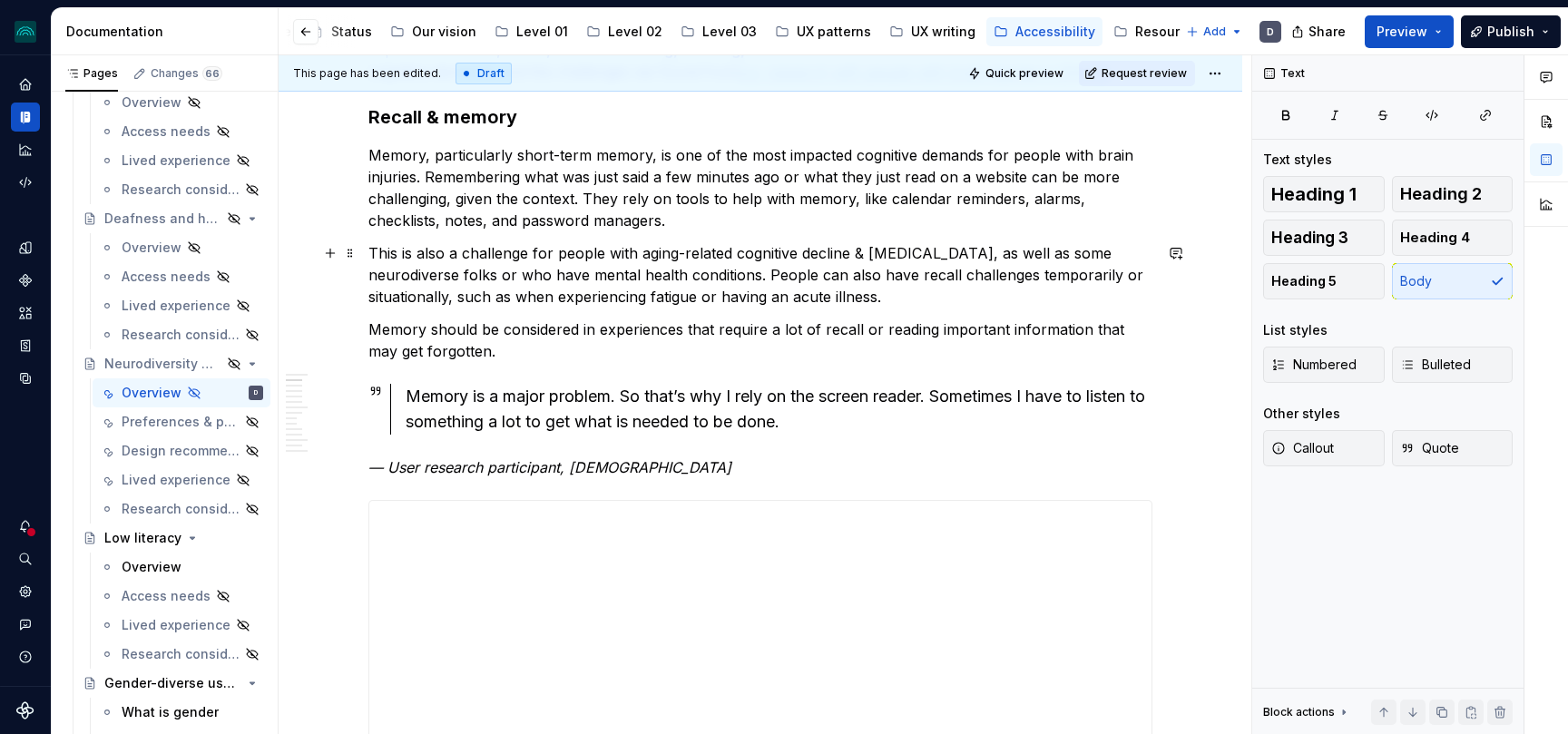
click at [422, 272] on p "This is also a challenge for people with aging-related cognitive decline & [MED…" at bounding box center [759, 274] width 784 height 65
click at [733, 271] on p "This is also a challenge for people with aging-related cognitive decline & [MED…" at bounding box center [759, 274] width 784 height 65
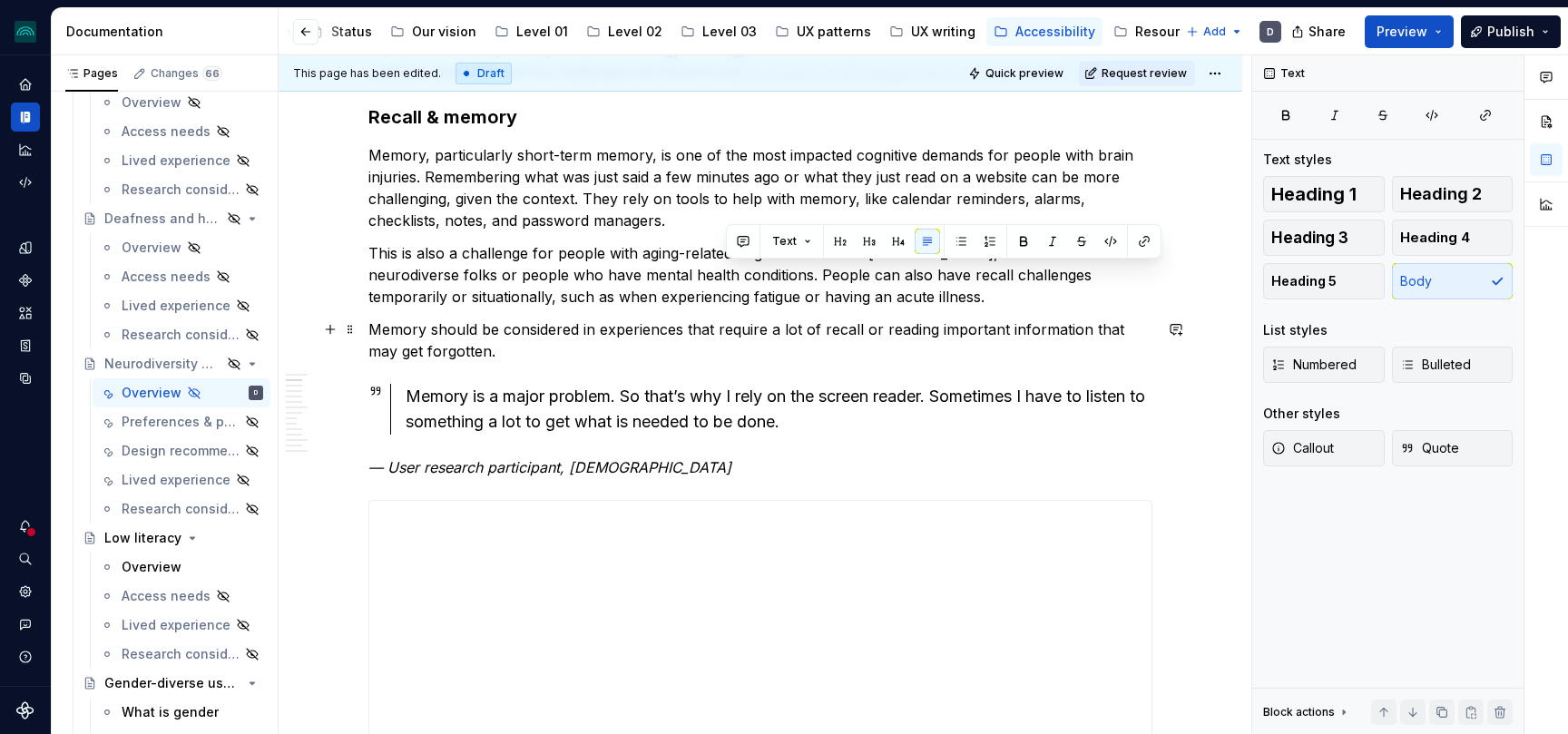
click at [954, 321] on p "Memory should be considered in experiences that require a lot of recall or read…" at bounding box center [759, 340] width 784 height 44
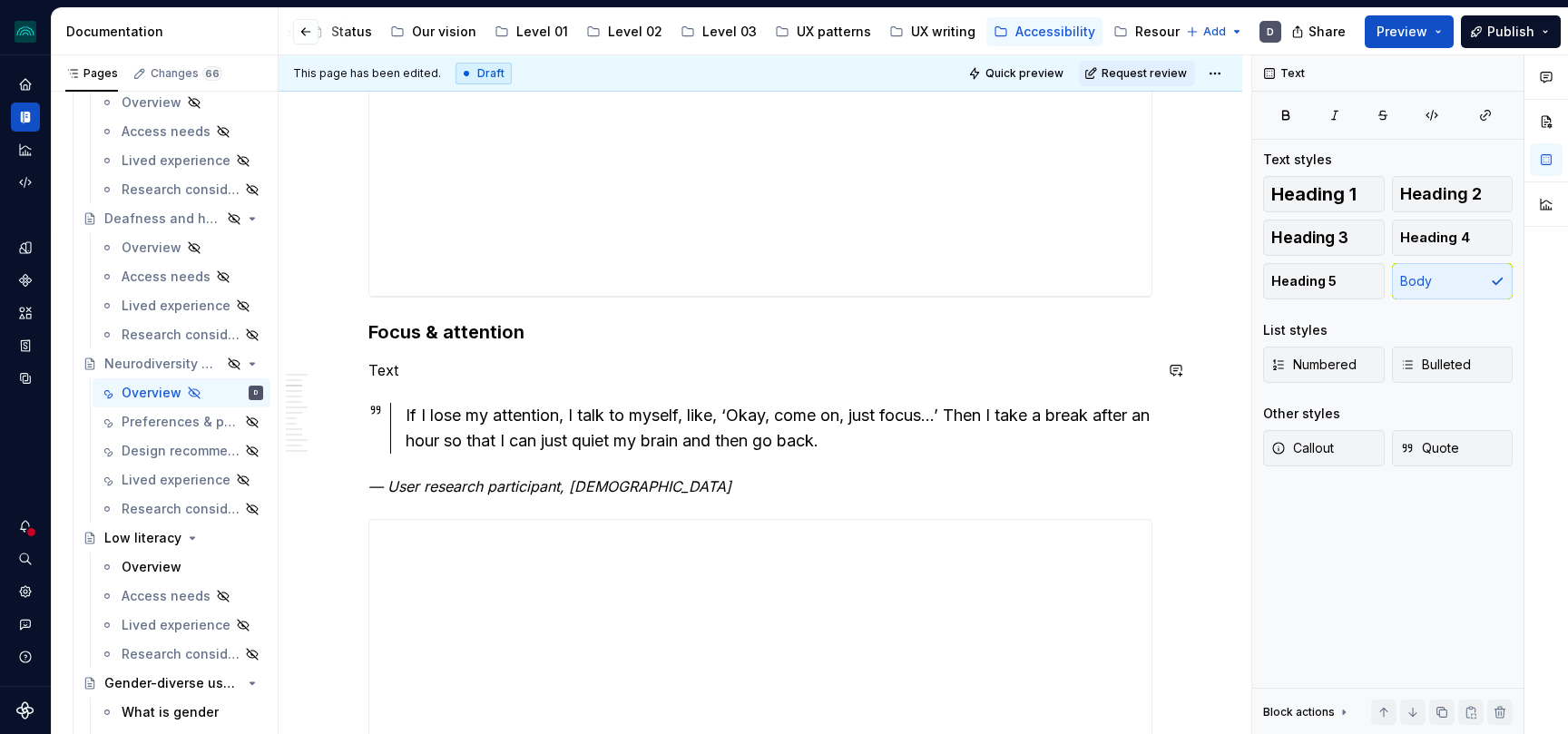
scroll to position [1218, 0]
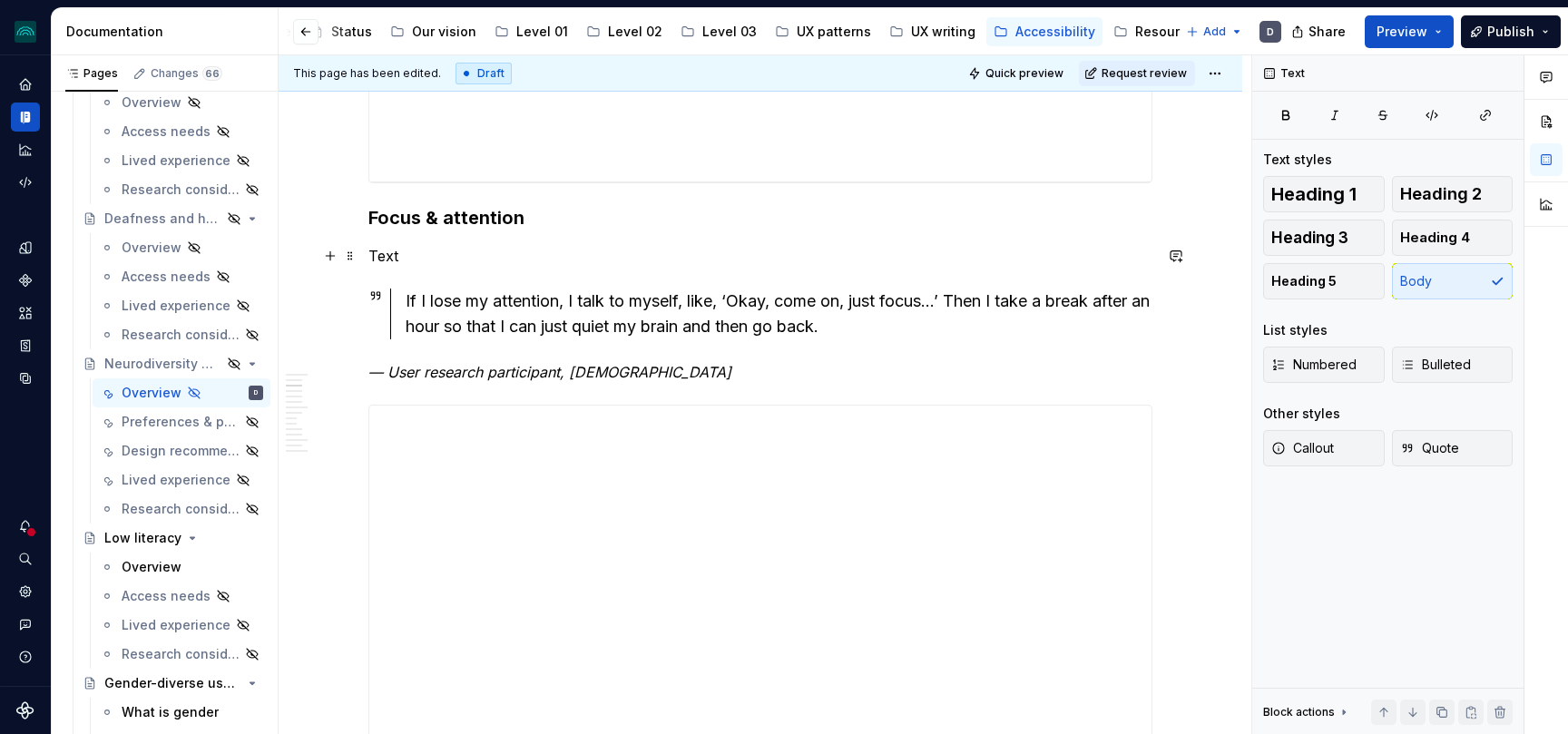
click at [384, 263] on p "Text" at bounding box center [759, 255] width 784 height 21
click at [385, 264] on p "Text" at bounding box center [759, 255] width 784 height 21
click at [503, 256] on p "Keeping focus and attention" at bounding box center [759, 255] width 784 height 21
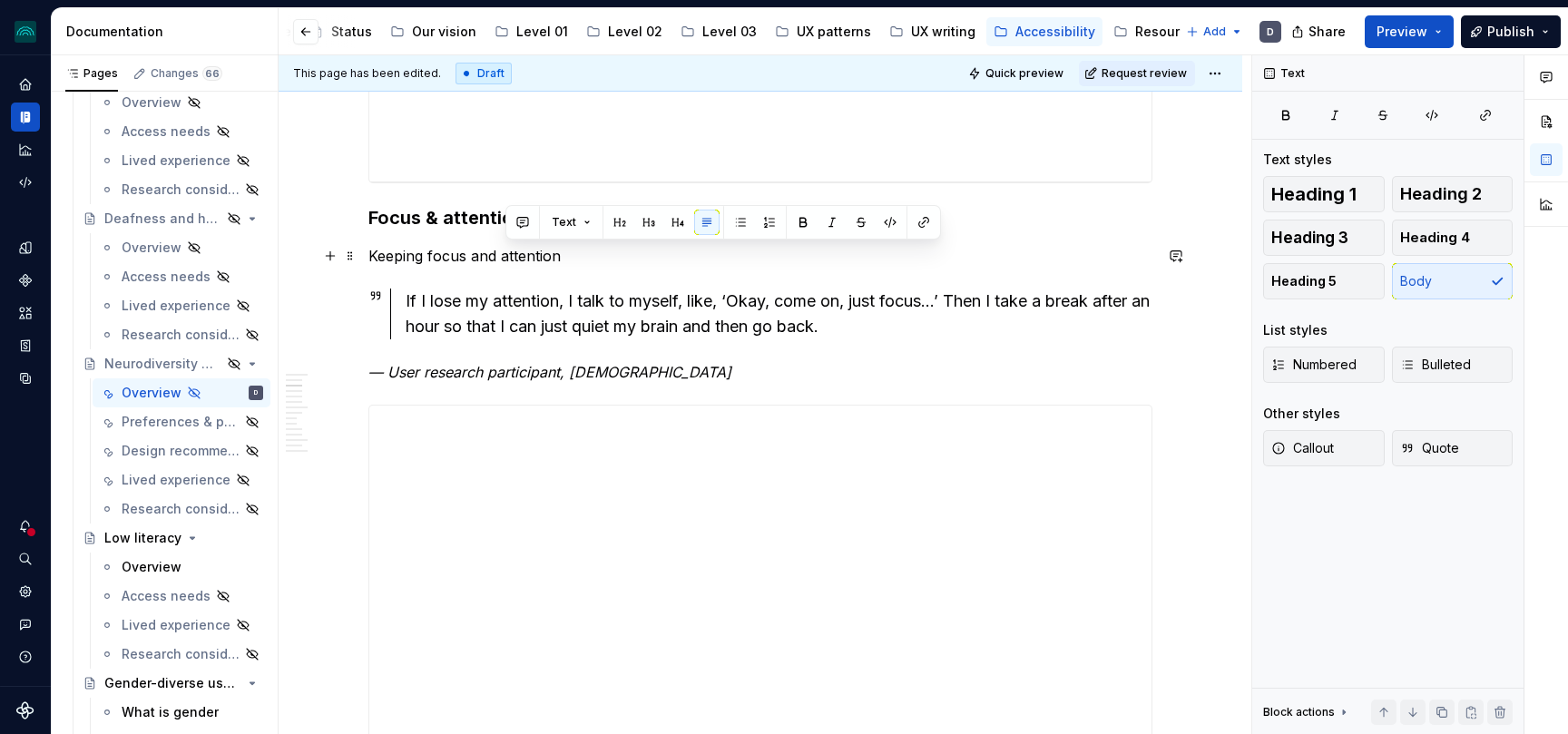
click at [503, 256] on p "Keeping focus and attention" at bounding box center [759, 255] width 784 height 21
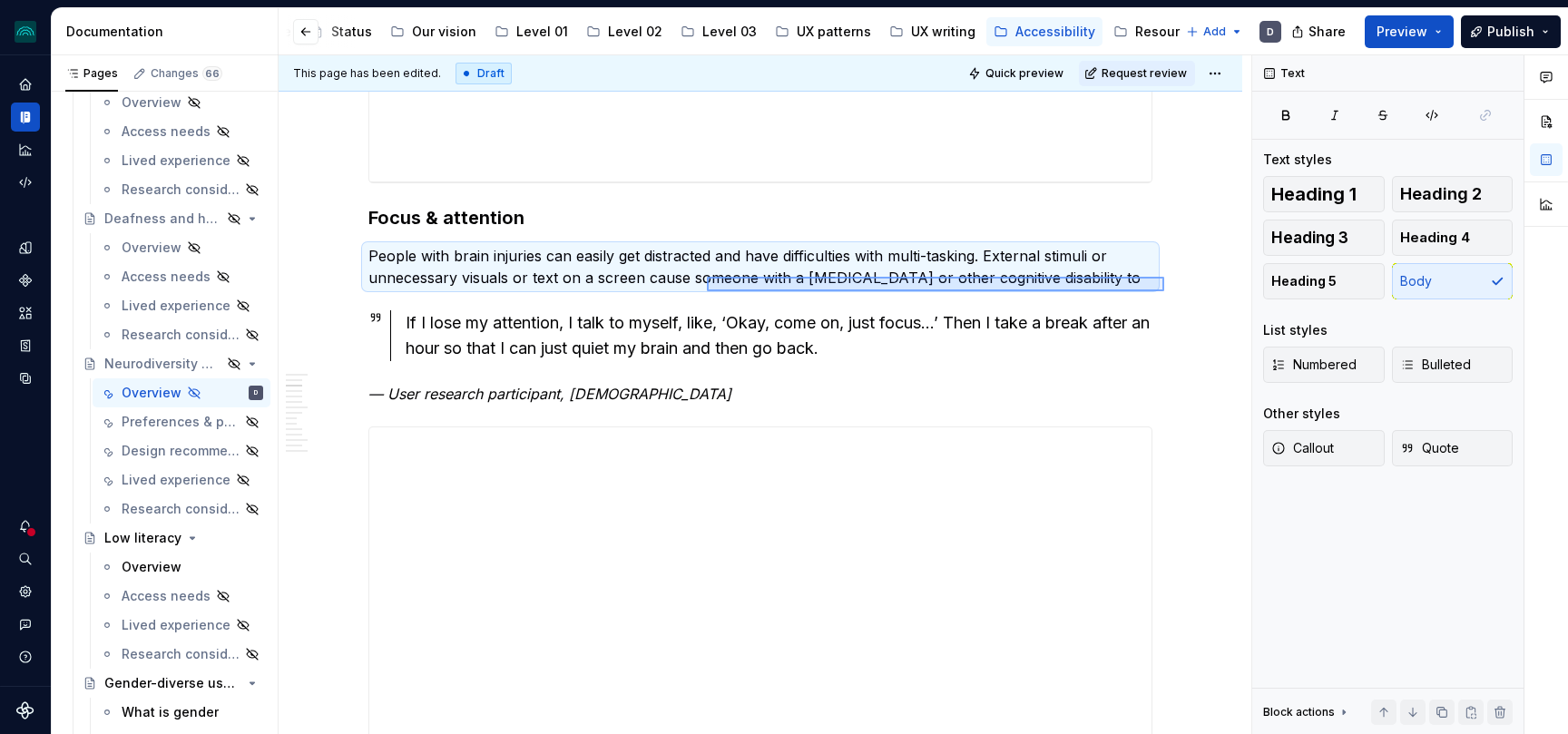
drag, startPoint x: 1164, startPoint y: 291, endPoint x: 708, endPoint y: 275, distance: 456.3
click at [708, 275] on div "This page has been edited. Draft Quick preview Request review Hidden page Neuro…" at bounding box center [765, 395] width 973 height 680
click at [708, 275] on p "People with brain injuries can easily get distracted and have difficulties with…" at bounding box center [759, 266] width 784 height 44
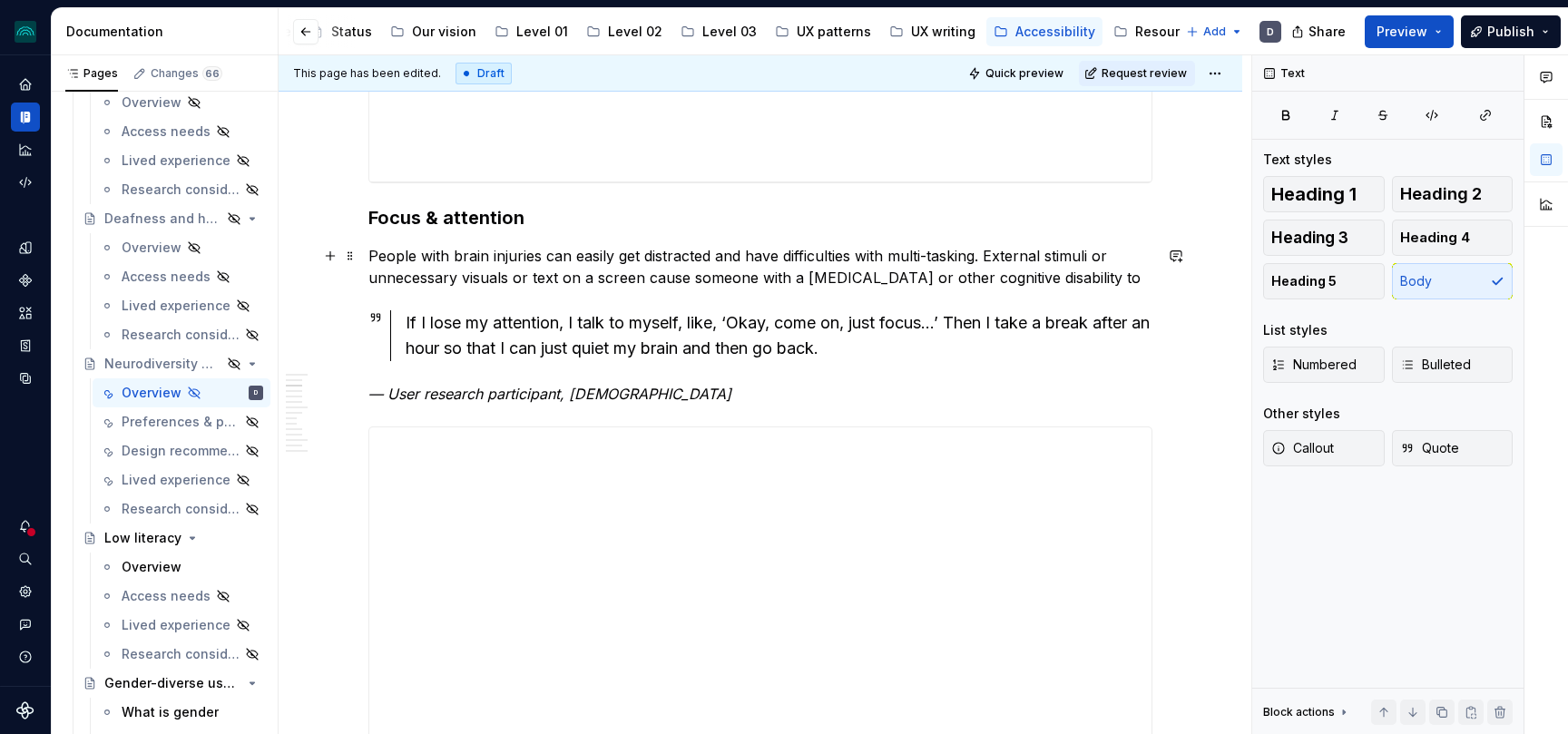
click at [721, 275] on p "People with brain injuries can easily get distracted and have difficulties with…" at bounding box center [759, 266] width 784 height 44
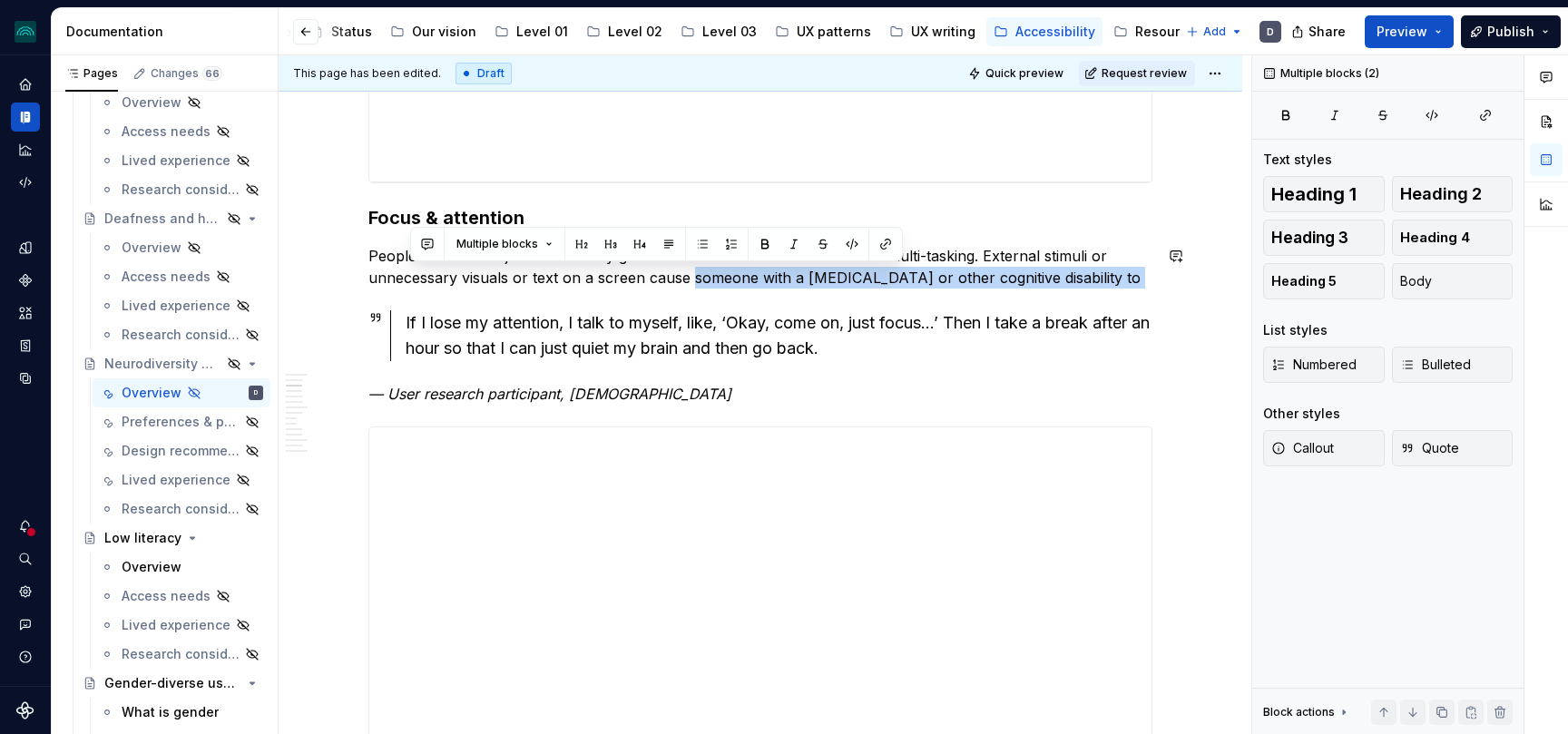
drag, startPoint x: 695, startPoint y: 277, endPoint x: 1100, endPoint y: 291, distance: 405.2
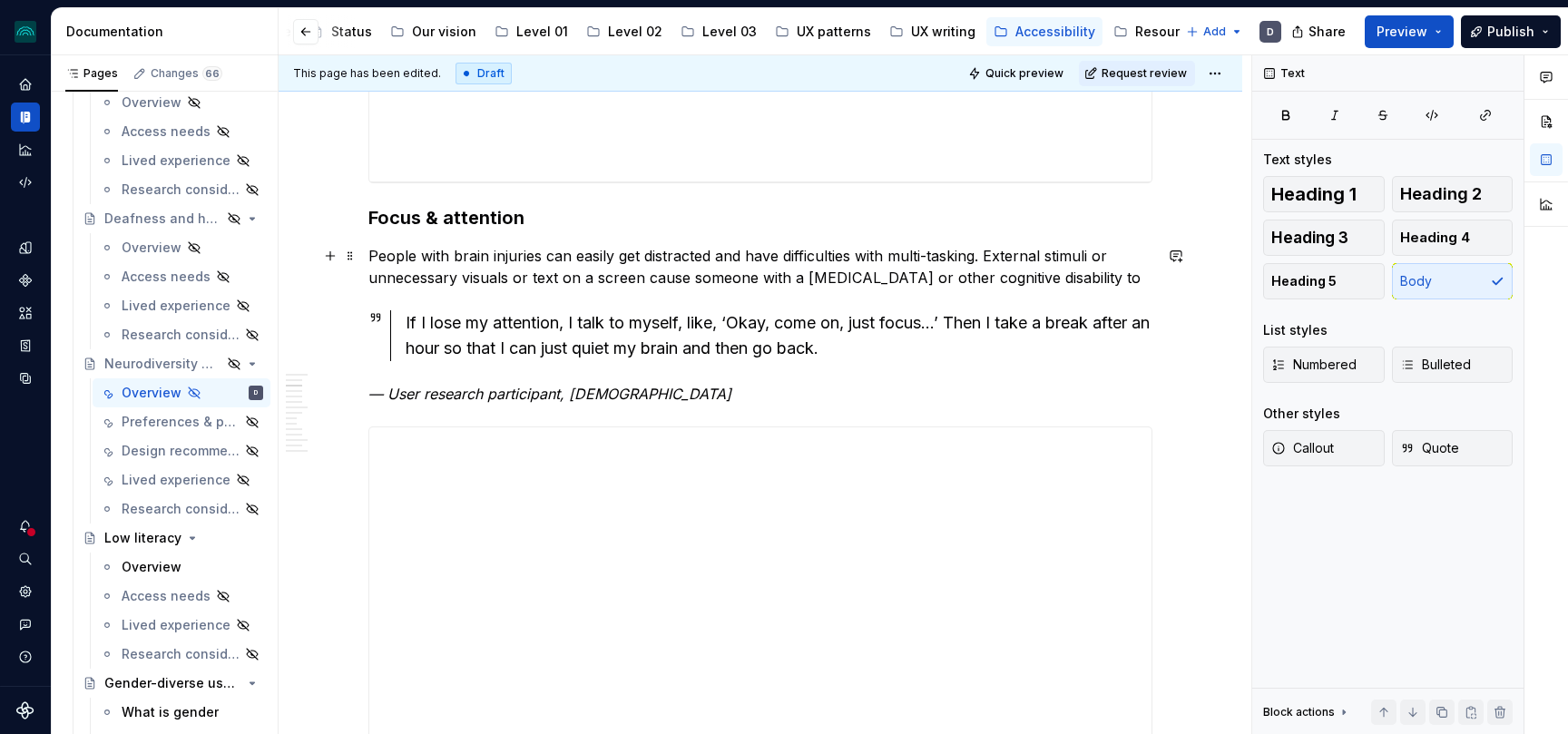
drag, startPoint x: 647, startPoint y: 283, endPoint x: 902, endPoint y: 283, distance: 255.0
click at [904, 283] on p "People with brain injuries can easily get distracted and have difficulties with…" at bounding box center [759, 266] width 784 height 44
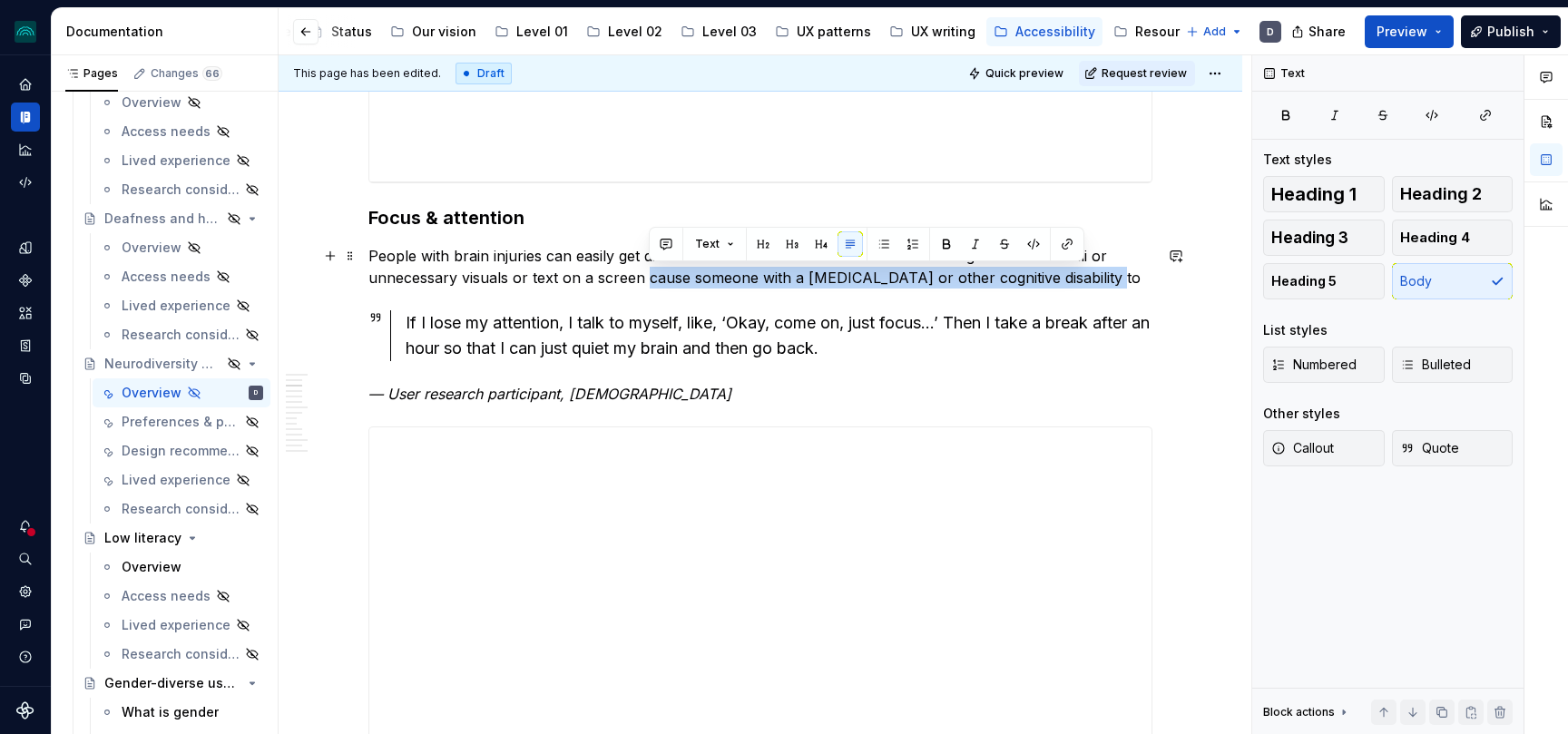
drag, startPoint x: 1086, startPoint y: 284, endPoint x: 651, endPoint y: 277, distance: 435.1
click at [651, 277] on p "People with brain injuries can easily get distracted and have difficulties with…" at bounding box center [759, 266] width 784 height 44
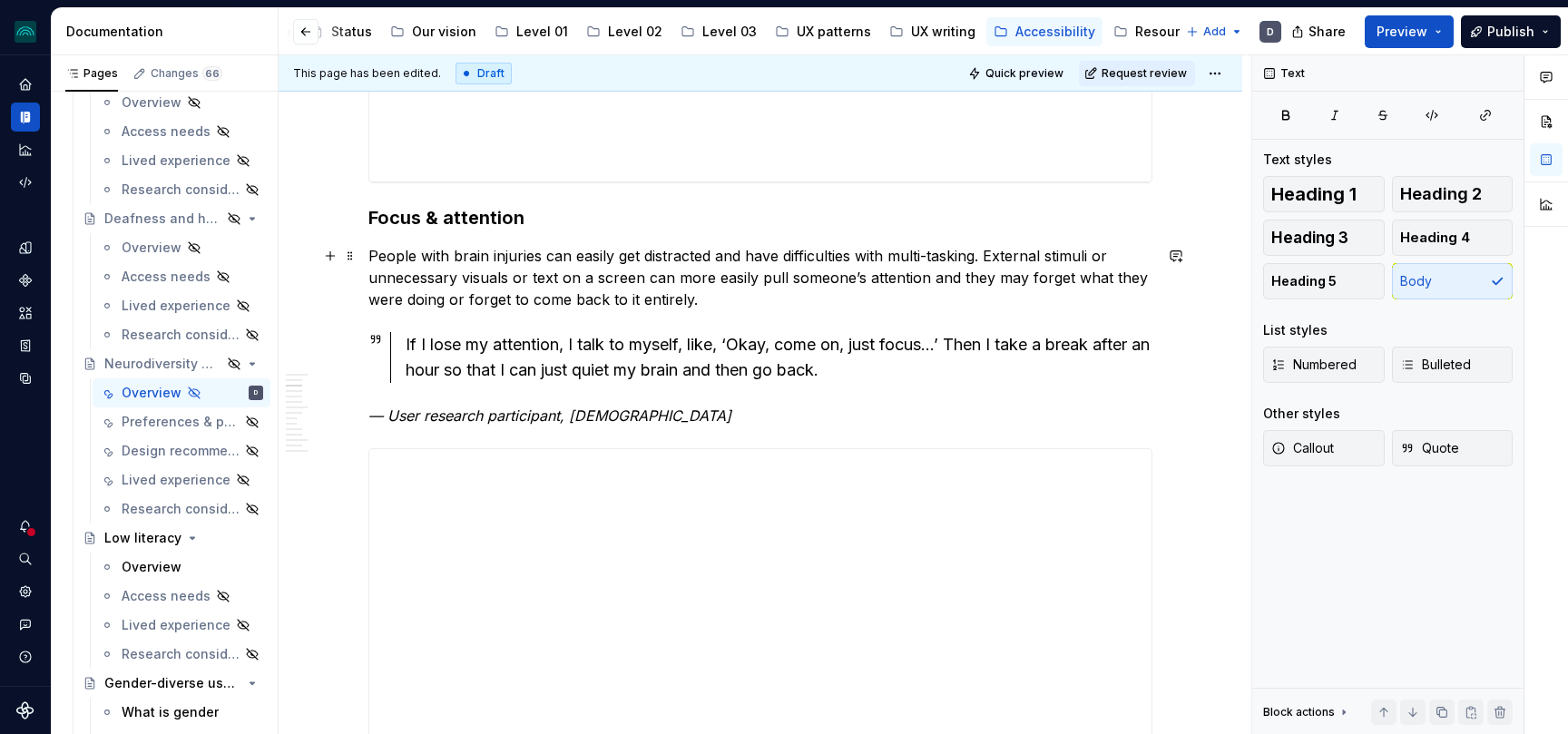
click at [634, 302] on p "People with brain injuries can easily get distracted and have difficulties with…" at bounding box center [759, 277] width 784 height 65
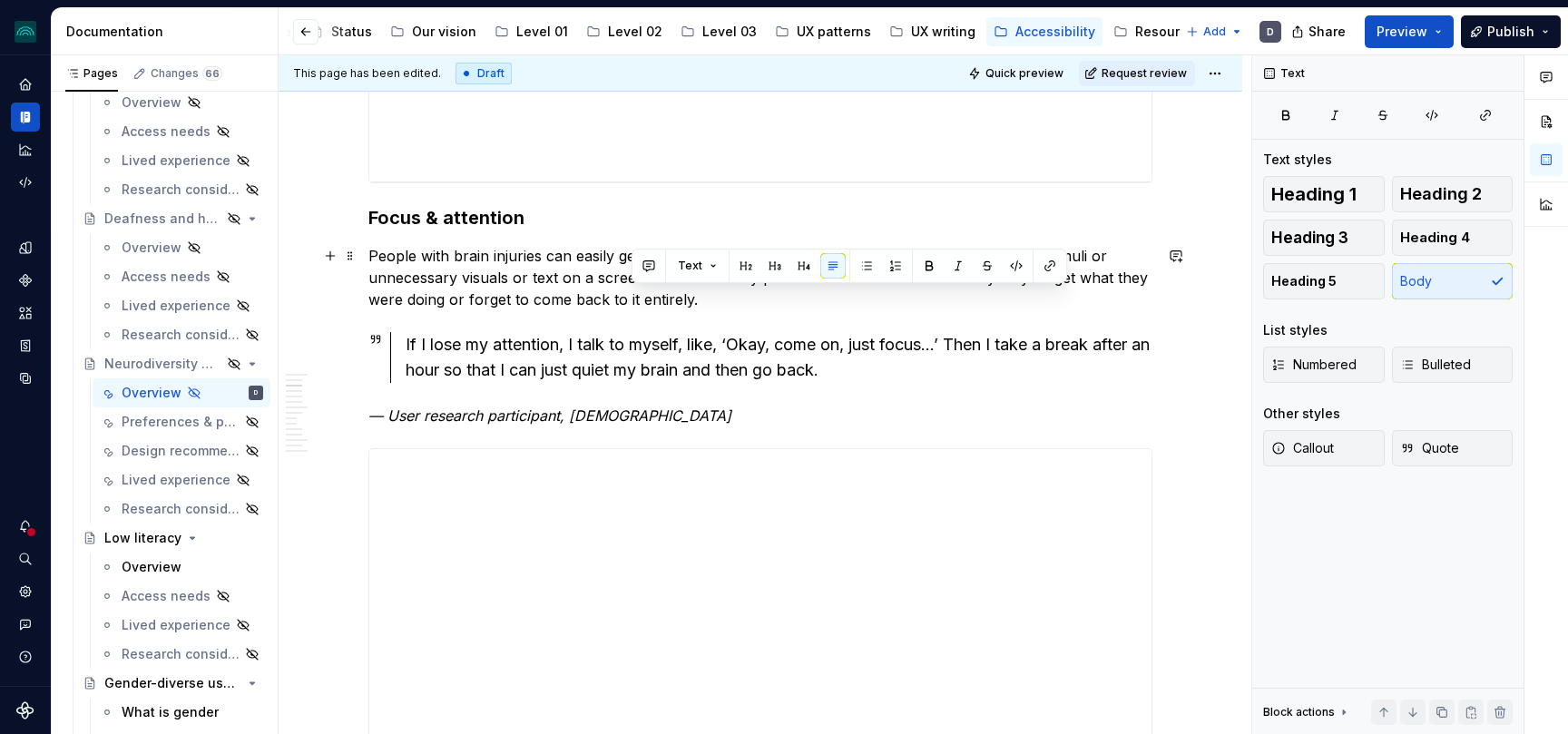
click at [730, 309] on p "People with brain injuries can easily get distracted and have difficulties with…" at bounding box center [759, 277] width 784 height 65
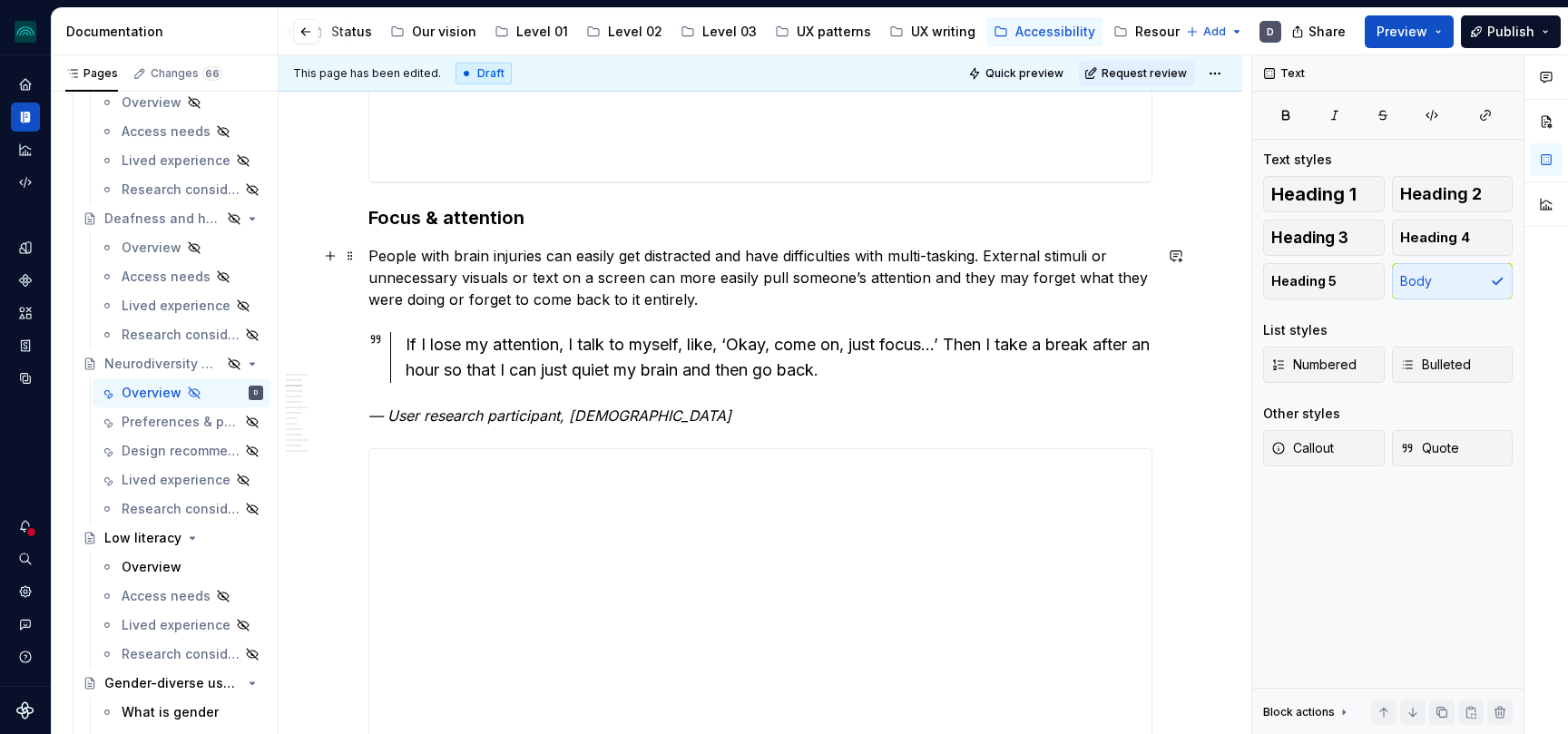
click at [738, 276] on p "People with brain injuries can easily get distracted and have difficulties with…" at bounding box center [759, 277] width 784 height 65
click at [881, 284] on p "People with brain injuries can easily get distracted and have difficulties with…" at bounding box center [759, 277] width 784 height 65
click at [705, 274] on p "People with brain injuries can easily get distracted and have difficulties with…" at bounding box center [759, 277] width 784 height 65
click at [705, 277] on p "People with brain injuries can easily get distracted and have difficulties with…" at bounding box center [759, 277] width 784 height 65
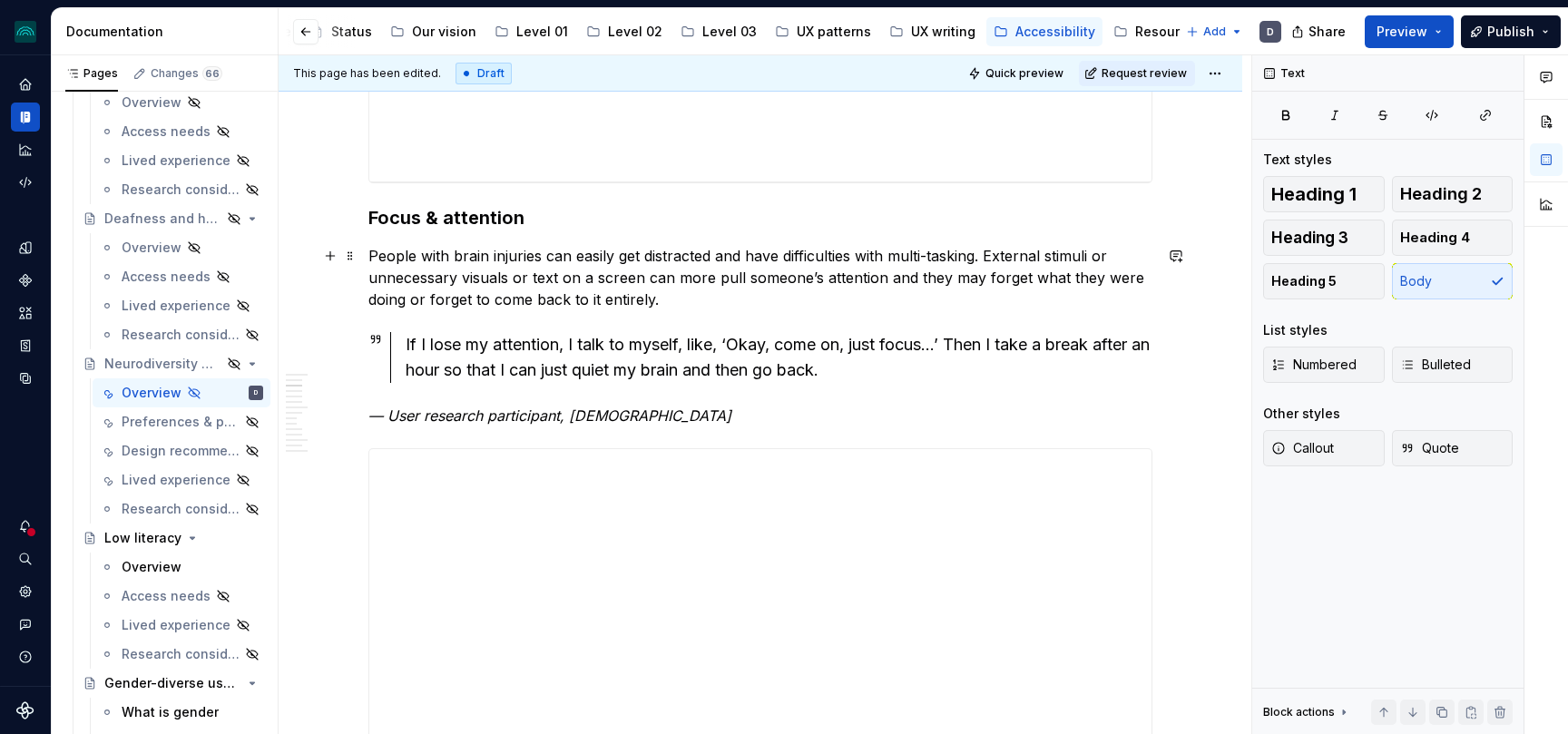
click at [705, 277] on p "People with brain injuries can easily get distracted and have difficulties with…" at bounding box center [759, 277] width 784 height 65
click at [841, 276] on p "People with brain injuries can easily get distracted and have difficulties with…" at bounding box center [759, 277] width 784 height 65
click at [837, 298] on p "People with brain injuries can easily get distracted and have difficulties with…" at bounding box center [759, 277] width 784 height 65
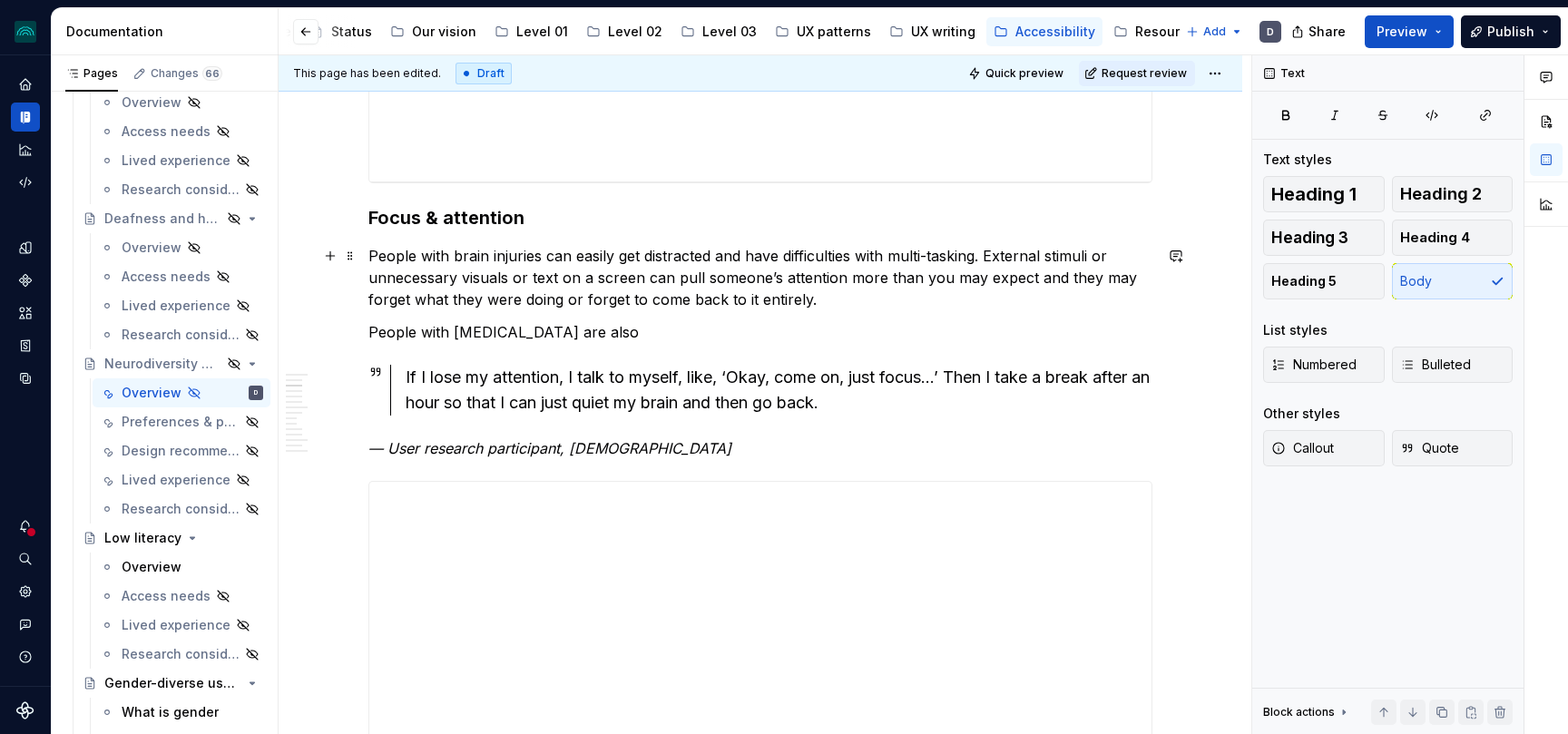
click at [844, 301] on p "People with brain injuries can easily get distracted and have difficulties with…" at bounding box center [759, 277] width 784 height 65
click at [575, 338] on p "People with [MEDICAL_DATA] are also" at bounding box center [759, 332] width 784 height 21
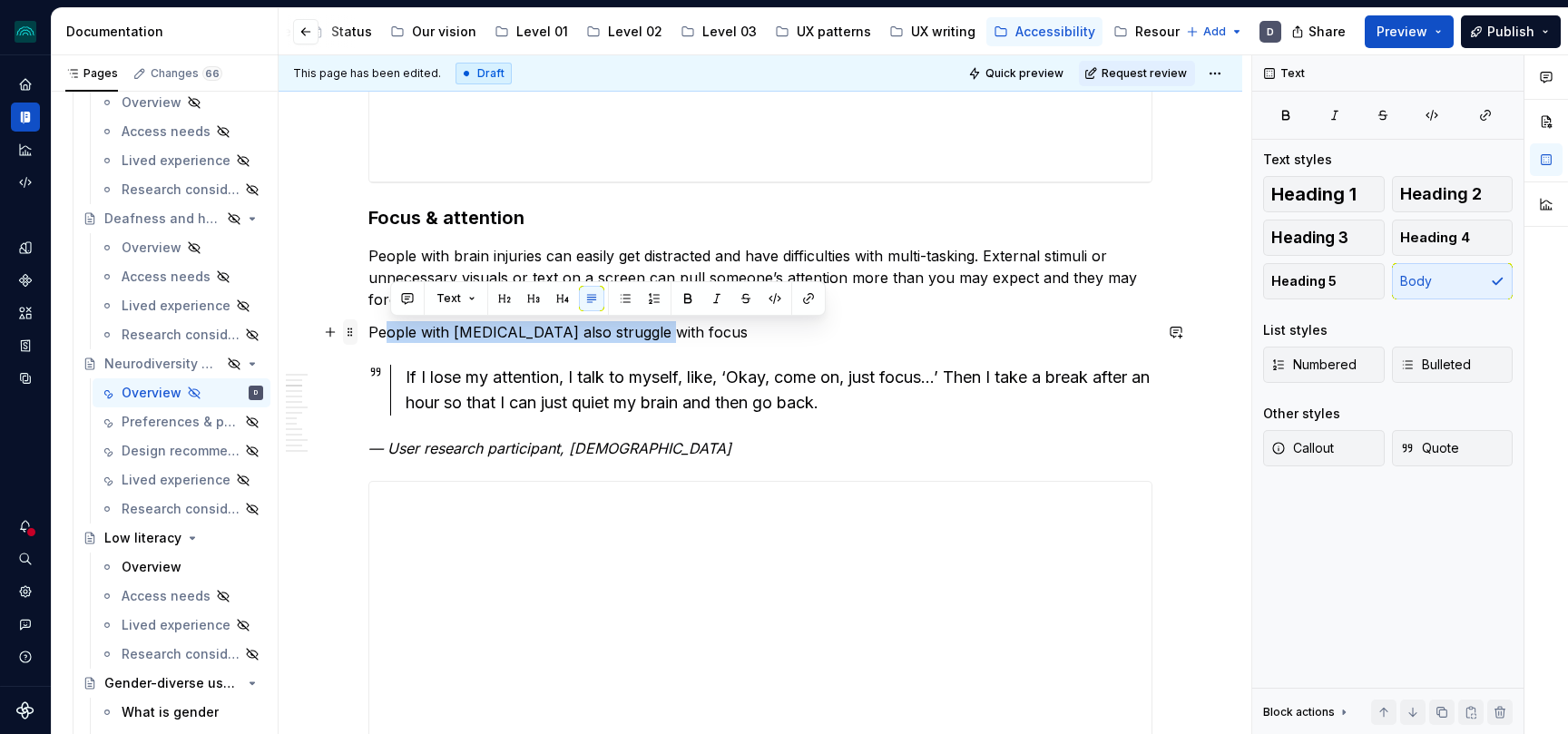
drag, startPoint x: 702, startPoint y: 331, endPoint x: 352, endPoint y: 338, distance: 350.1
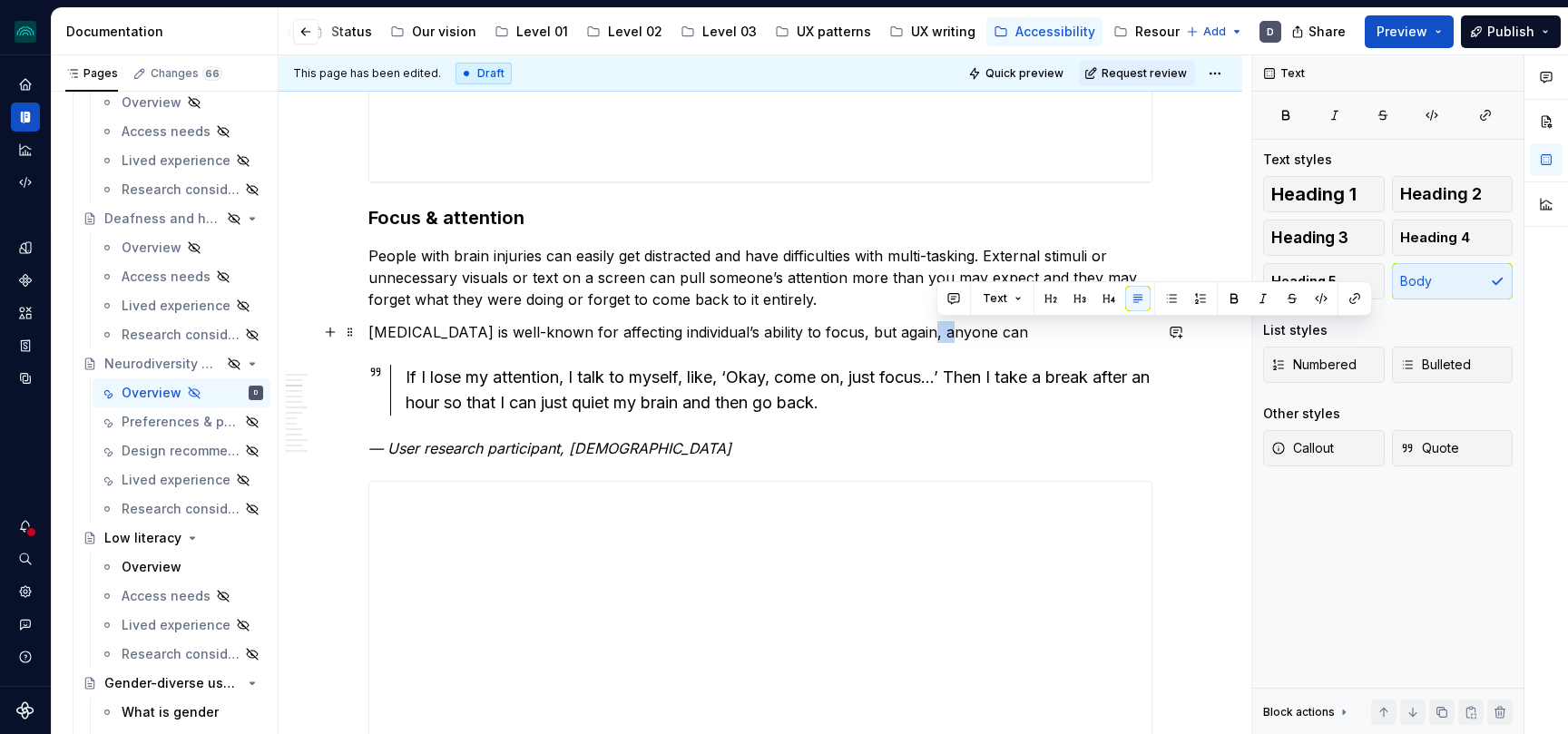
drag, startPoint x: 970, startPoint y: 336, endPoint x: 930, endPoint y: 337, distance: 40.0
click at [930, 337] on p "[MEDICAL_DATA] is well-known for affecting individual’s ability to focus, but a…" at bounding box center [759, 332] width 784 height 21
click at [955, 332] on p "[MEDICAL_DATA] is well-known for affecting individual’s ability to focus, but a…" at bounding box center [759, 332] width 784 height 21
click at [677, 331] on p "[MEDICAL_DATA] is well-known for affecting individual’s ability to focus, but a…" at bounding box center [759, 332] width 784 height 21
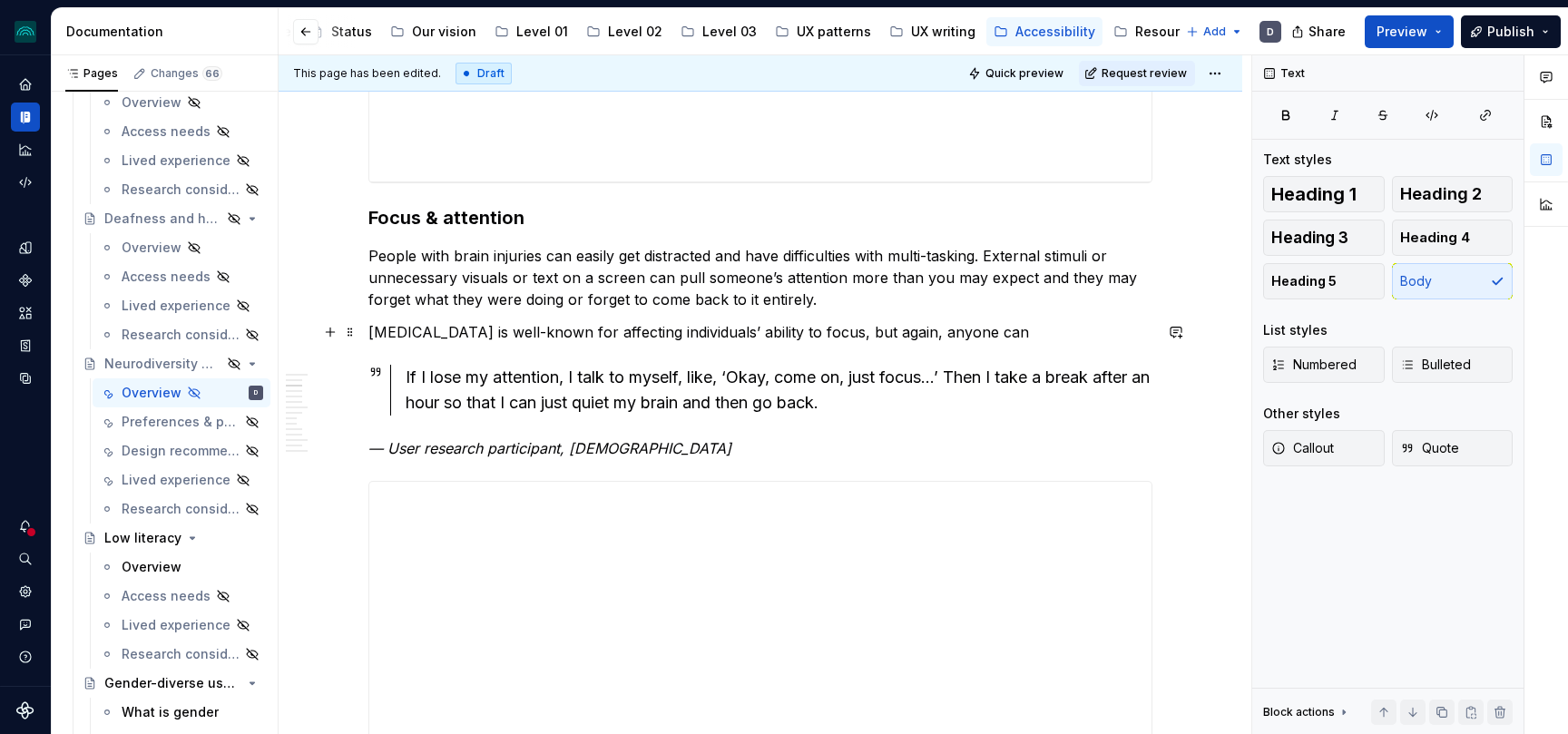
click at [985, 339] on p "[MEDICAL_DATA] is well-known for affecting individuals’ ability to focus, but a…" at bounding box center [759, 332] width 784 height 21
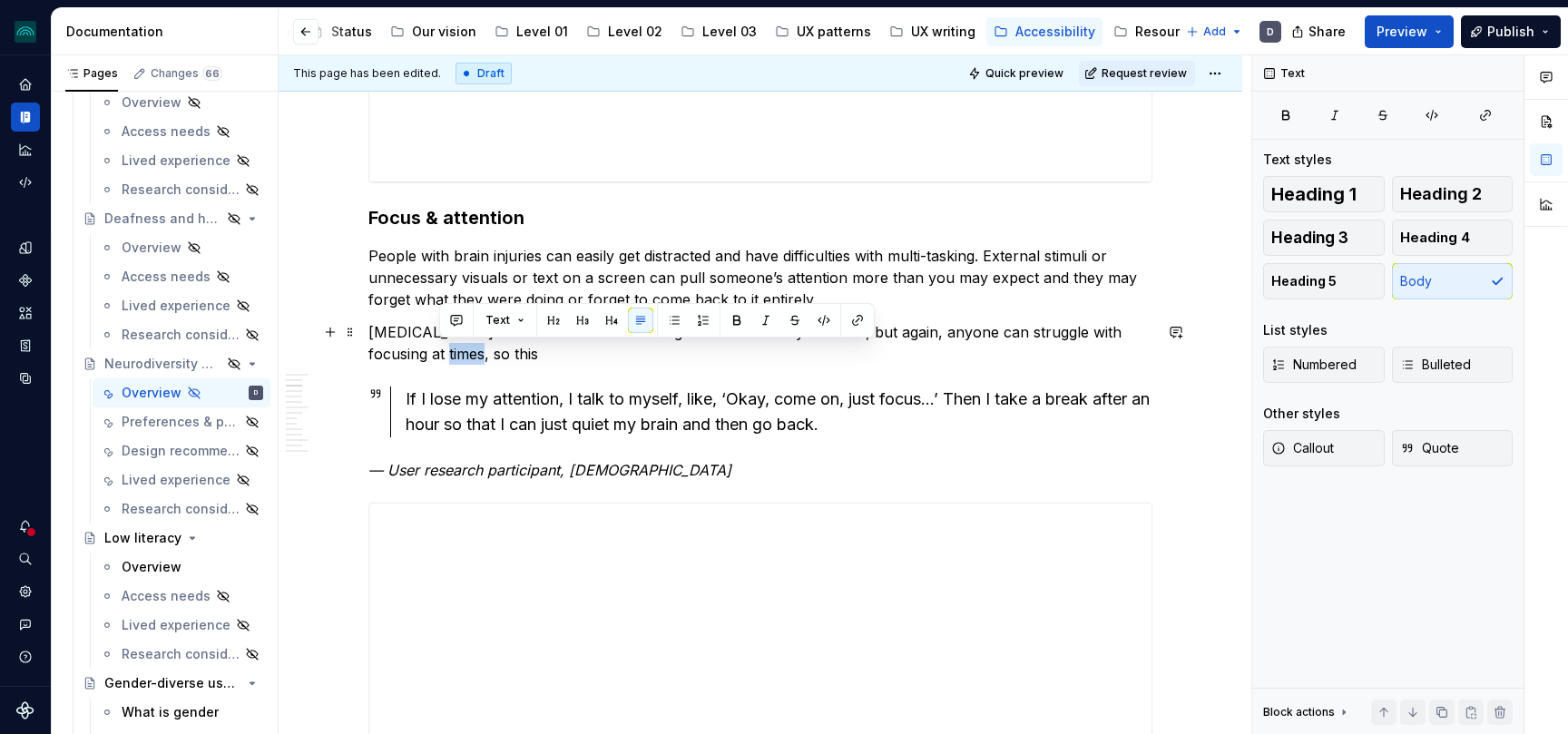
drag, startPoint x: 472, startPoint y: 352, endPoint x: 439, endPoint y: 353, distance: 33.0
click at [439, 353] on p "[MEDICAL_DATA] is well-known for affecting individuals’ ability to focus, but a…" at bounding box center [759, 343] width 784 height 44
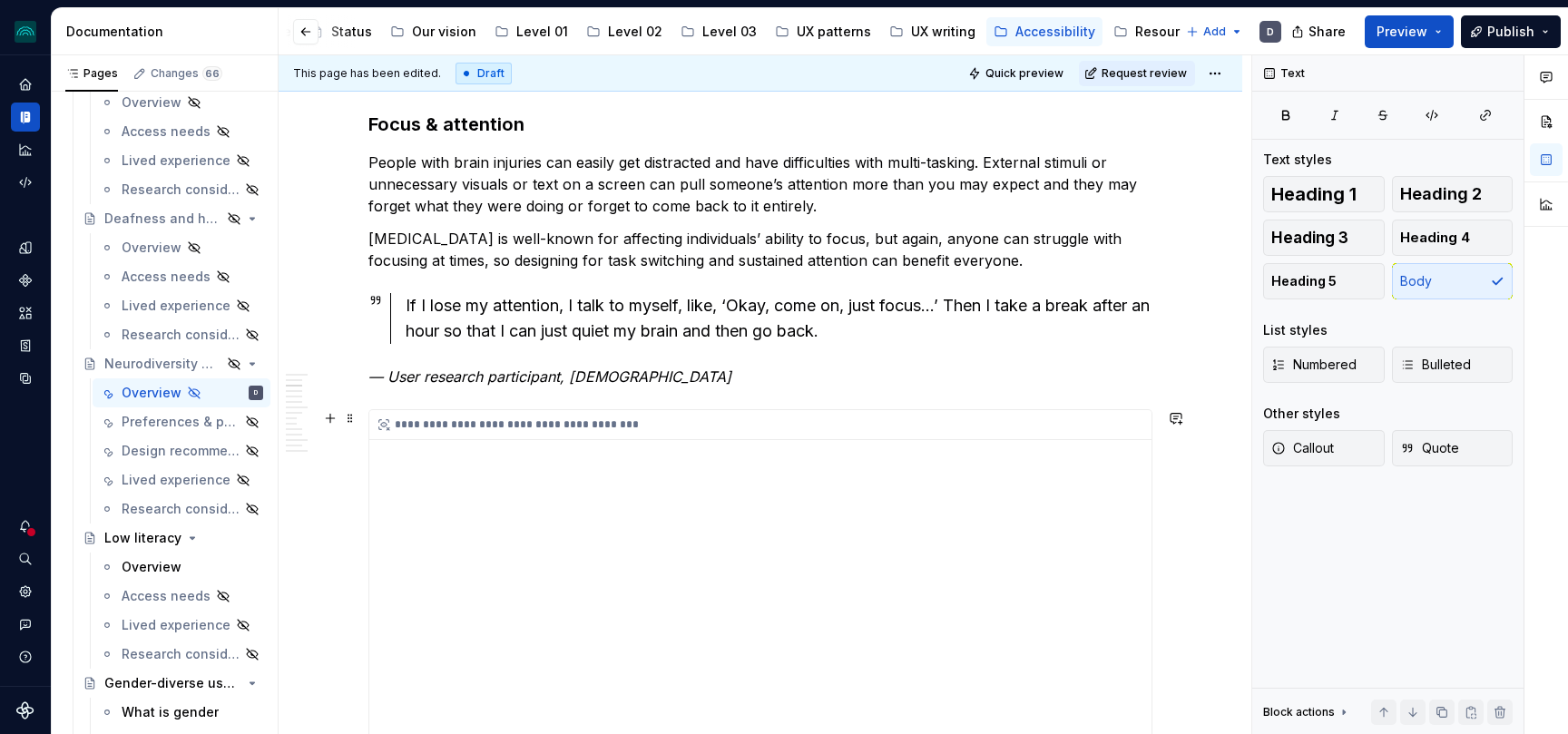
scroll to position [1887, 0]
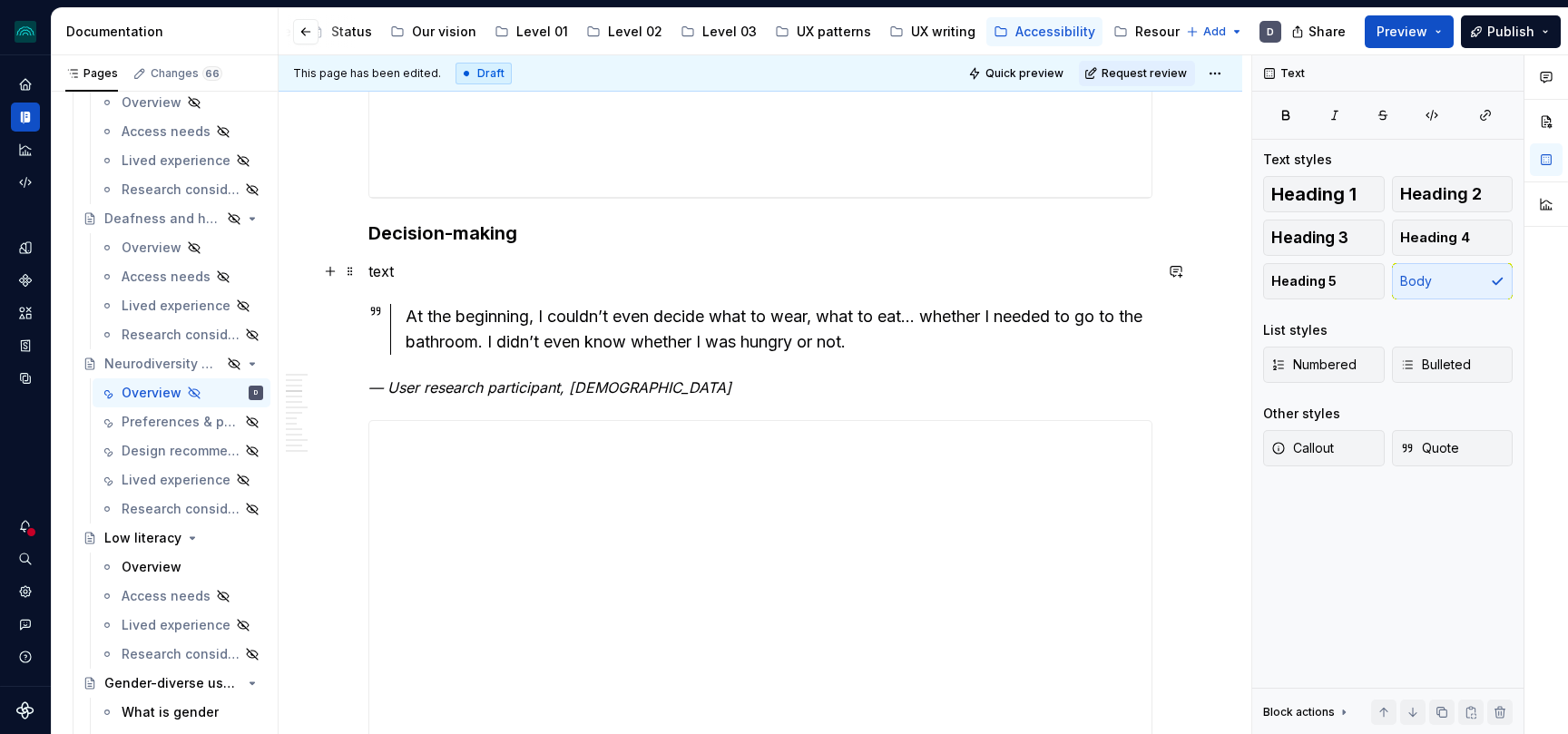
click at [384, 278] on p "text" at bounding box center [759, 271] width 784 height 21
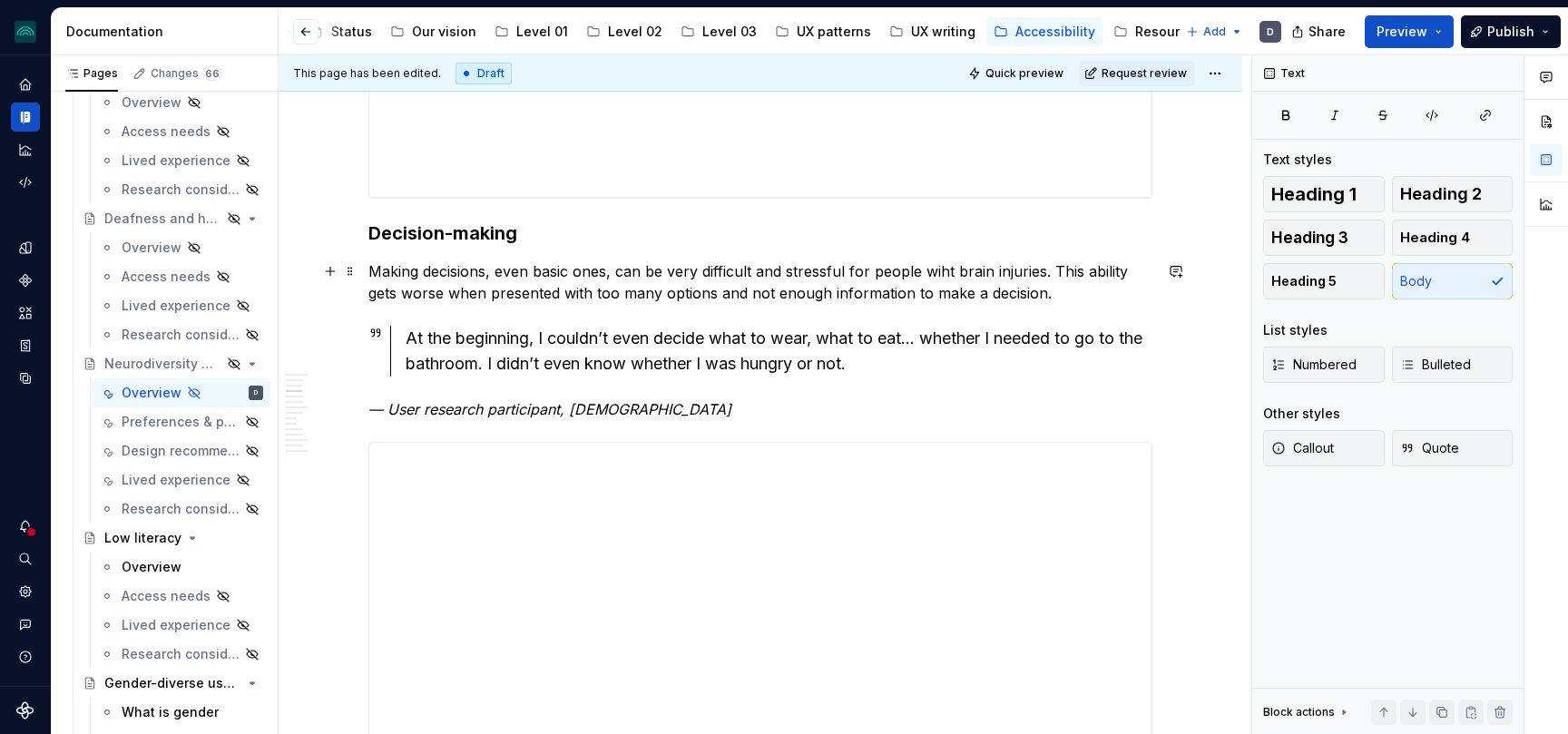
click at [1059, 302] on p "Making decisions, even basic ones, can be very difficult and stressful for peop…" at bounding box center [759, 282] width 784 height 44
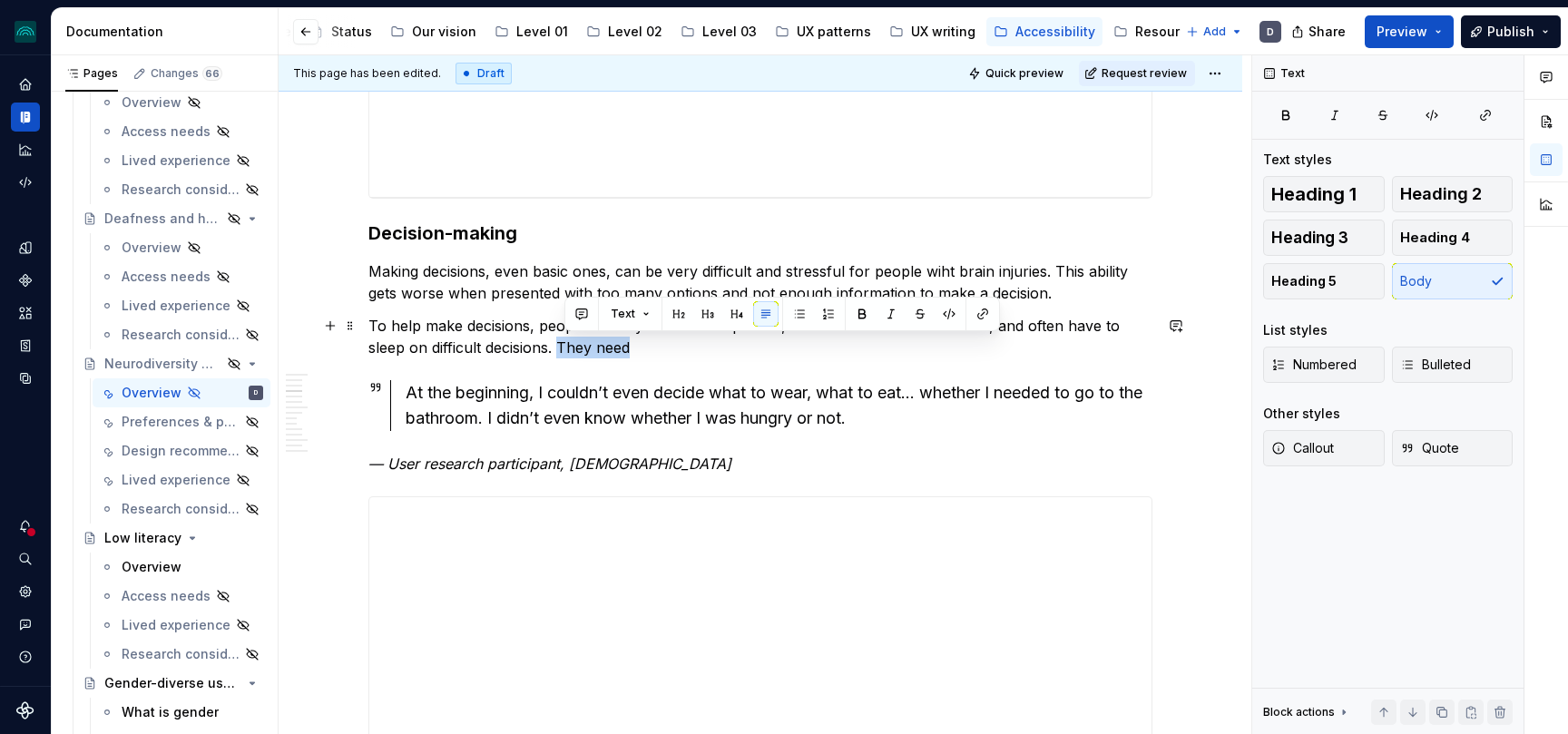
drag, startPoint x: 652, startPoint y: 353, endPoint x: 565, endPoint y: 347, distance: 87.2
click at [565, 347] on p "To help make decisions, people will rely on others’ opinions, do extensive rese…" at bounding box center [759, 336] width 784 height 44
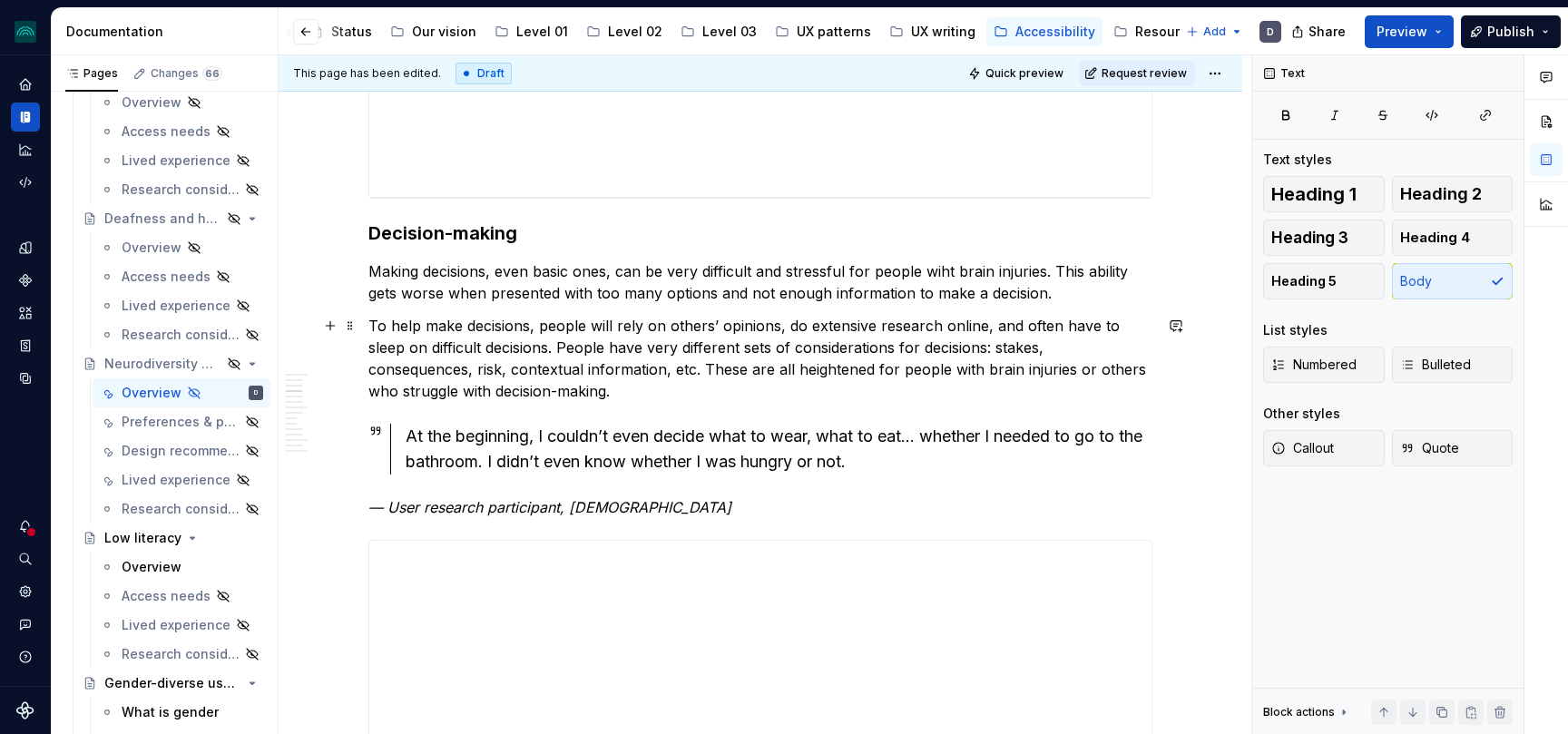
click at [768, 370] on p "To help make decisions, people will rely on others’ opinions, do extensive rese…" at bounding box center [759, 358] width 784 height 87
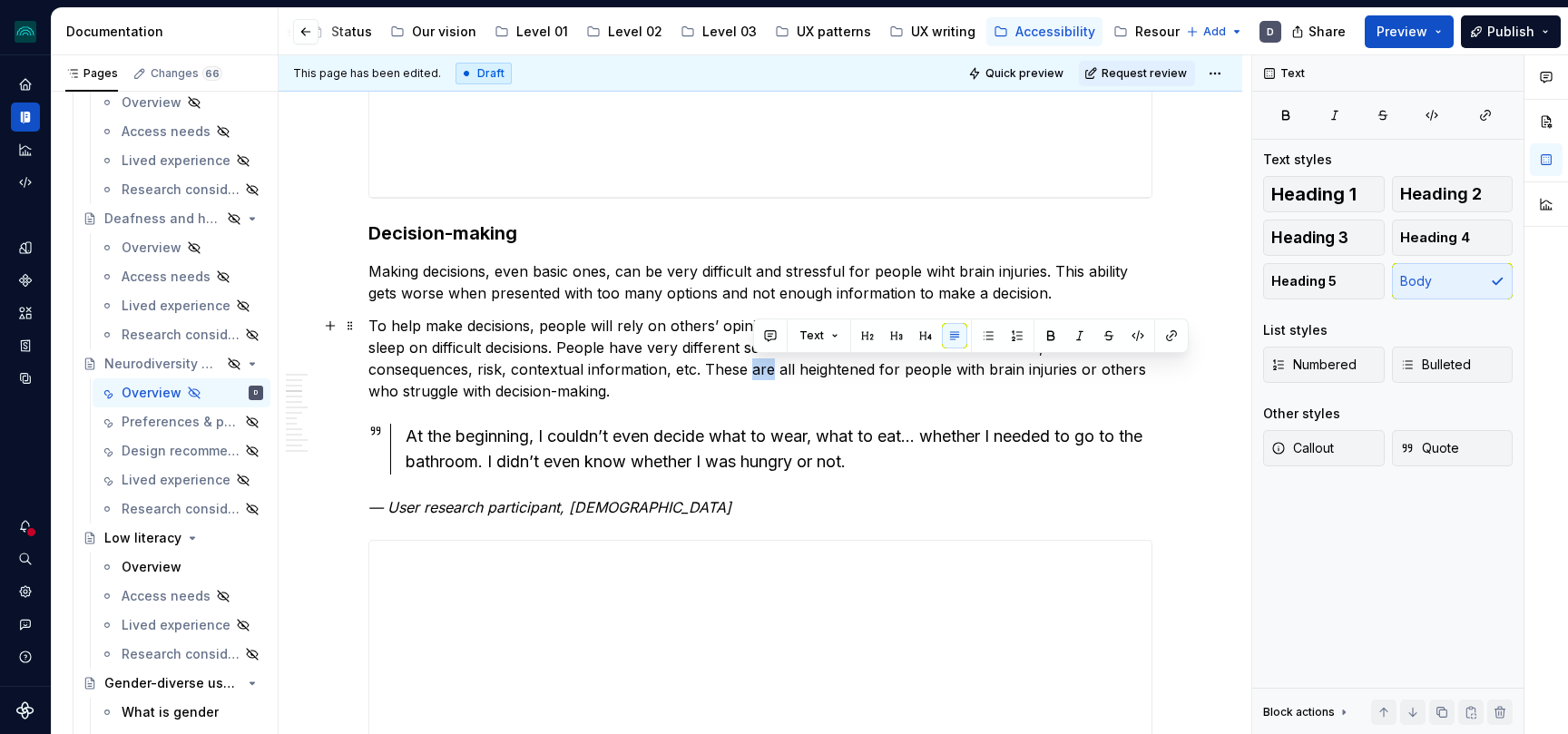
click at [768, 370] on p "To help make decisions, people will rely on others’ opinions, do extensive rese…" at bounding box center [759, 358] width 784 height 87
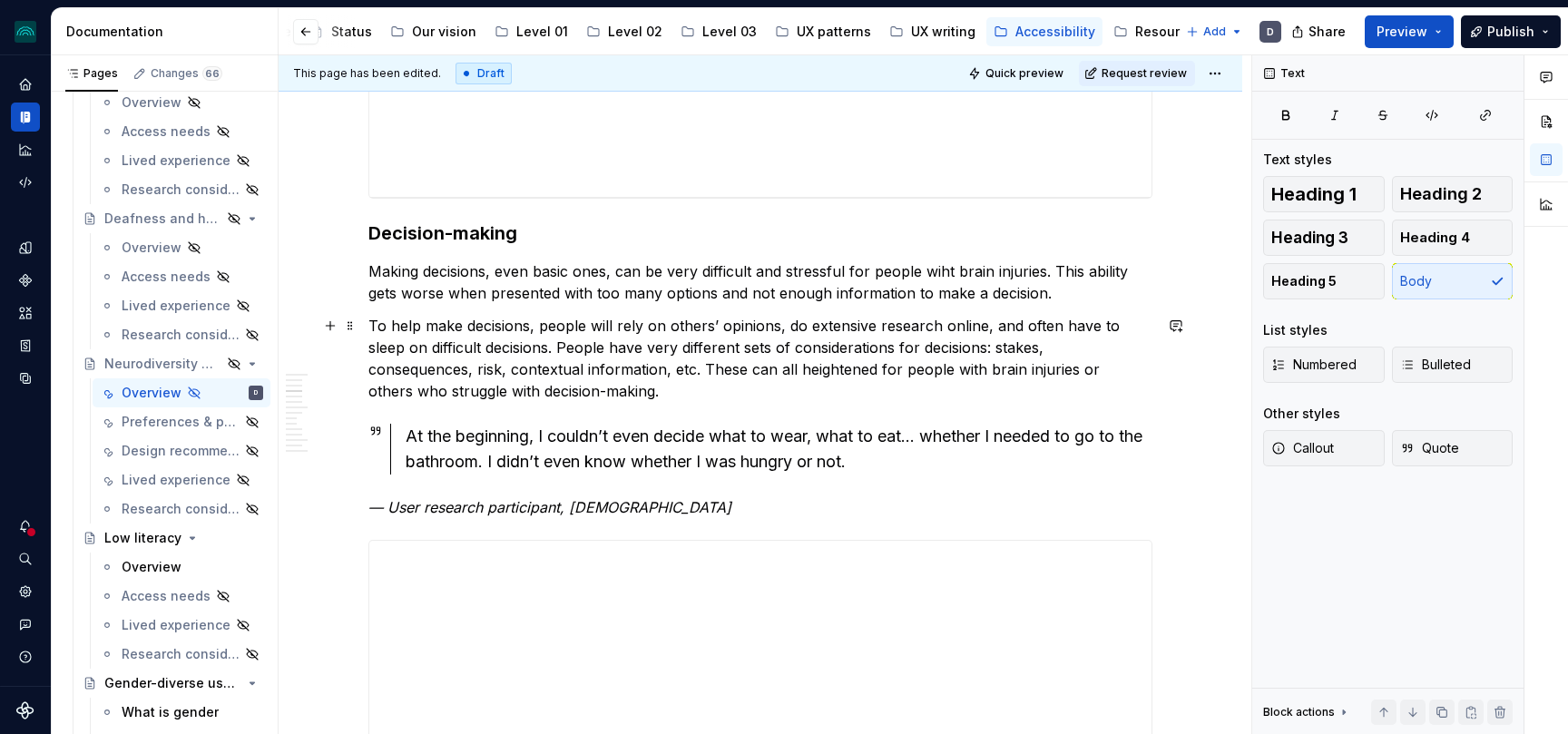
click at [803, 372] on p "To help make decisions, people will rely on others’ opinions, do extensive rese…" at bounding box center [759, 358] width 784 height 87
click at [703, 394] on p "To help make decisions, people will rely on others’ opinions, do extensive rese…" at bounding box center [759, 358] width 784 height 87
click at [951, 272] on p "Making decisions, even basic ones, can be very difficult and stressful for peop…" at bounding box center [759, 282] width 784 height 44
click at [913, 387] on p "To help make decisions, people will rely on others’ opinions, do extensive rese…" at bounding box center [759, 358] width 784 height 87
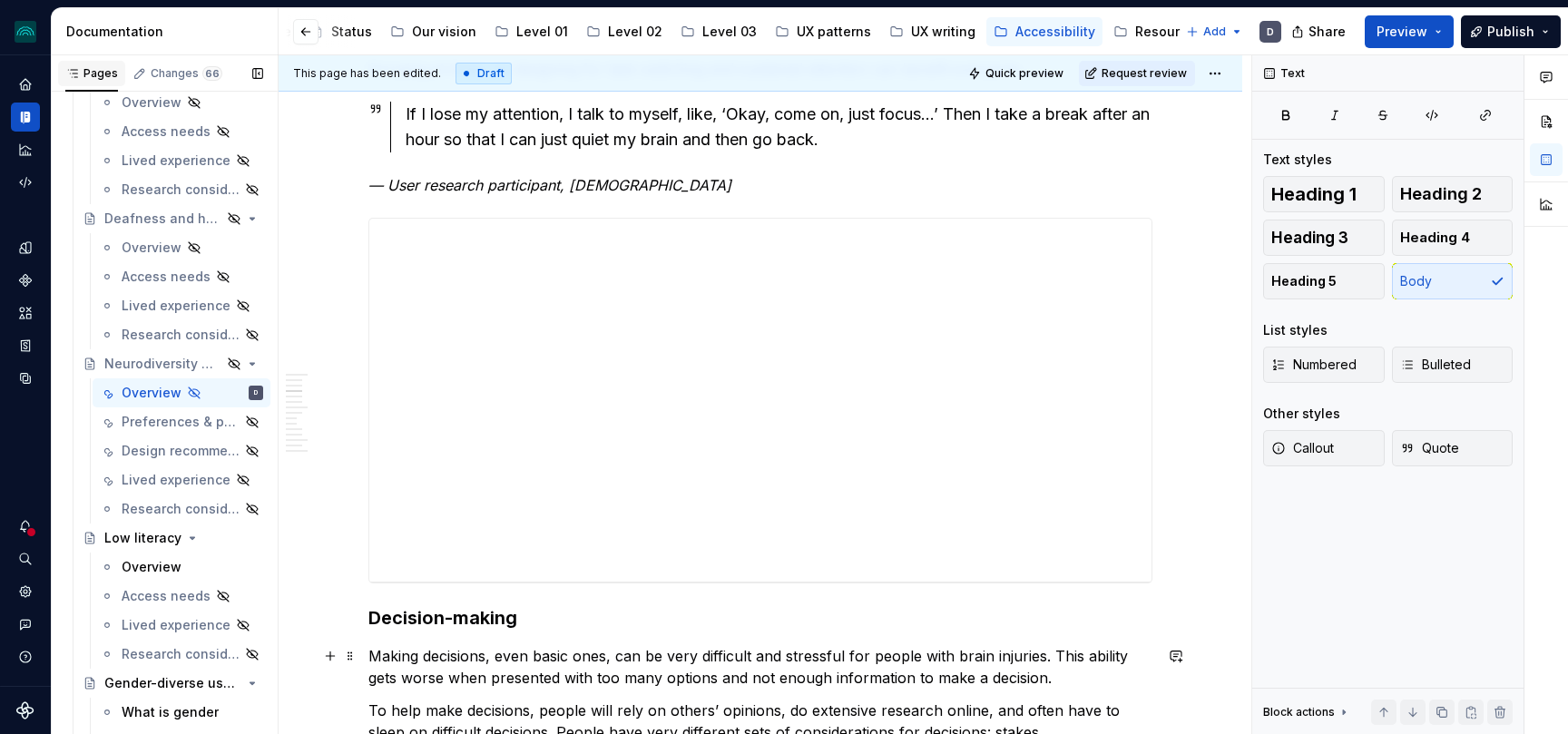
scroll to position [1982, 0]
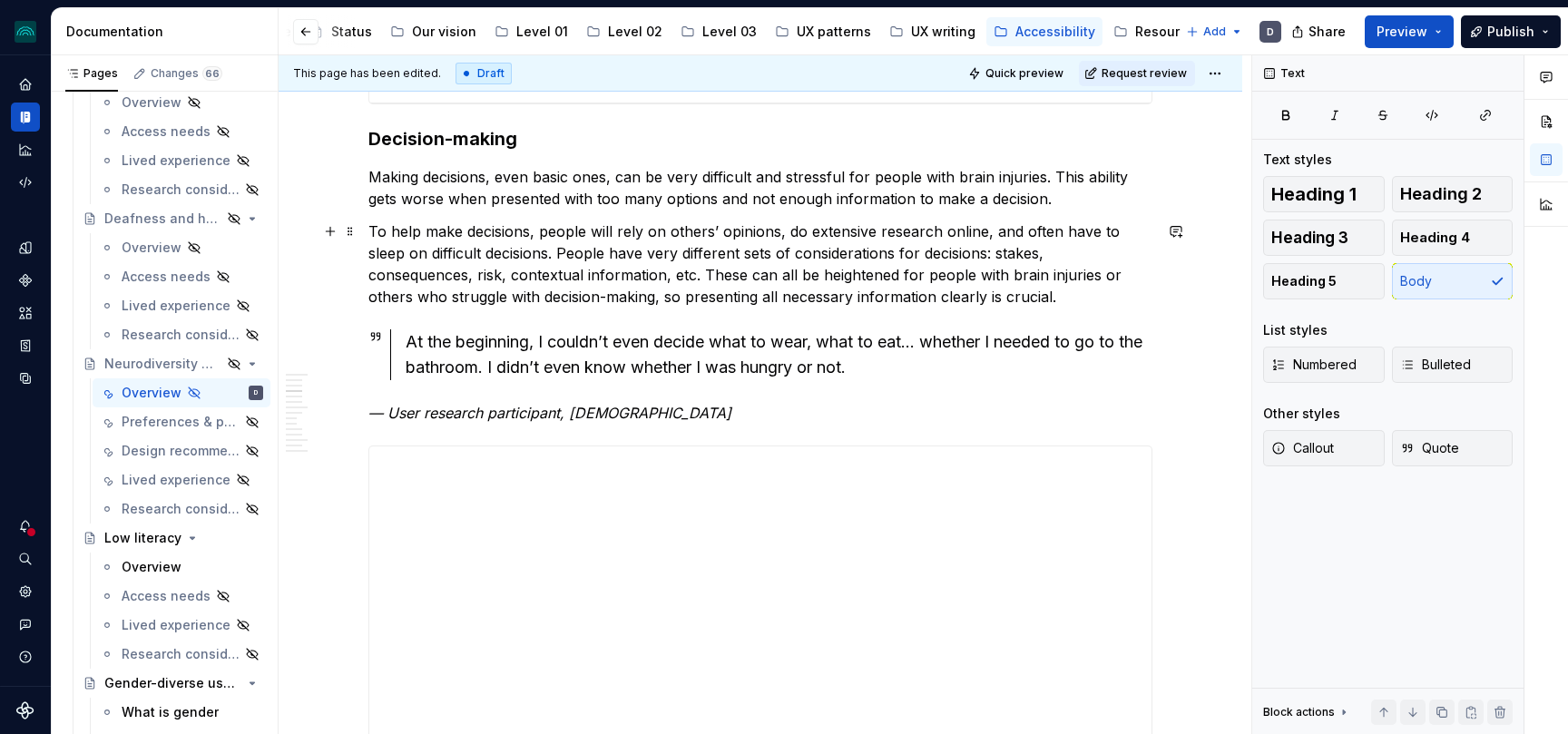
click at [690, 289] on p "To help make decisions, people will rely on others’ opinions, do extensive rese…" at bounding box center [759, 264] width 784 height 87
click at [1022, 298] on p "To help make decisions, people will rely on others’ opinions, do extensive rese…" at bounding box center [759, 264] width 784 height 87
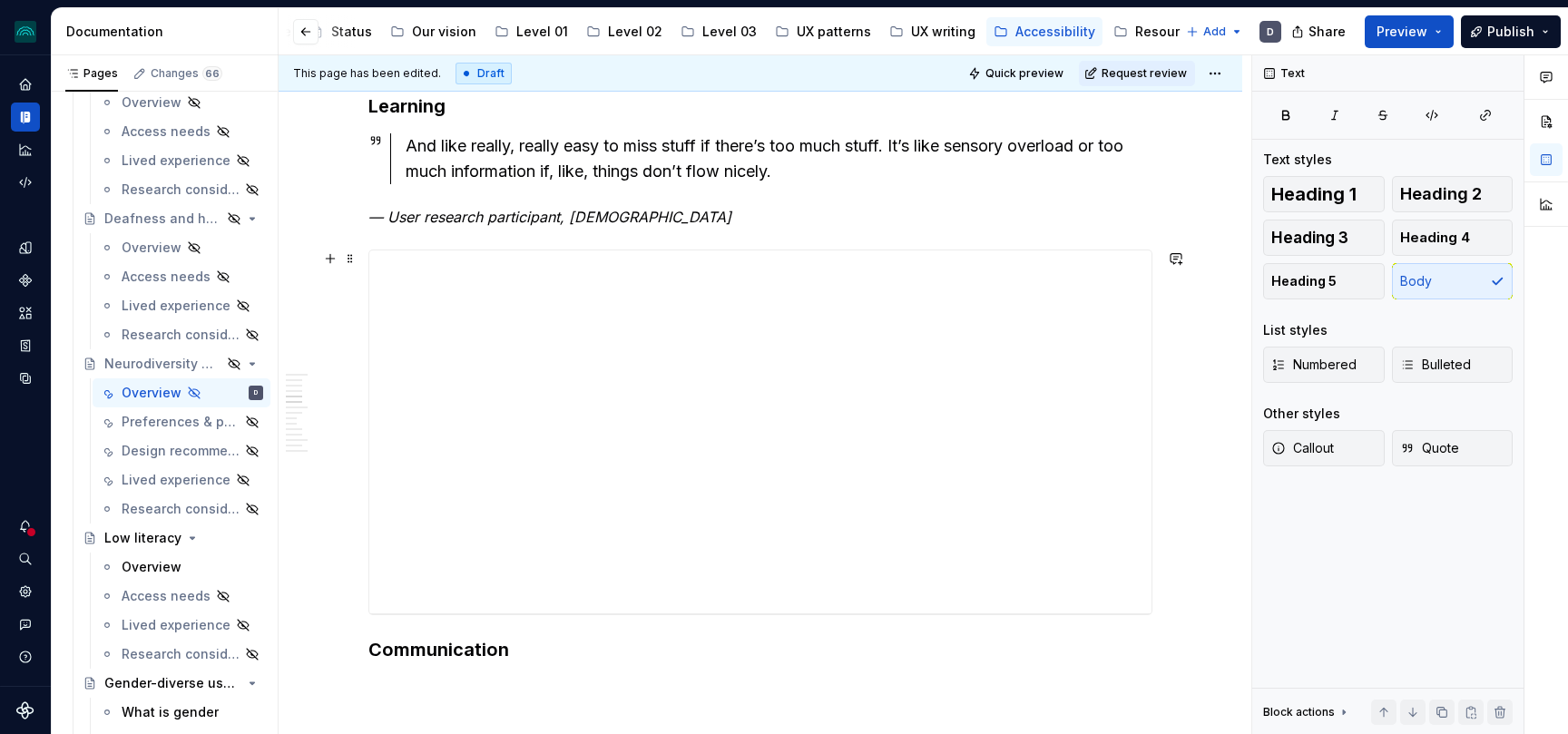
scroll to position [2606, 0]
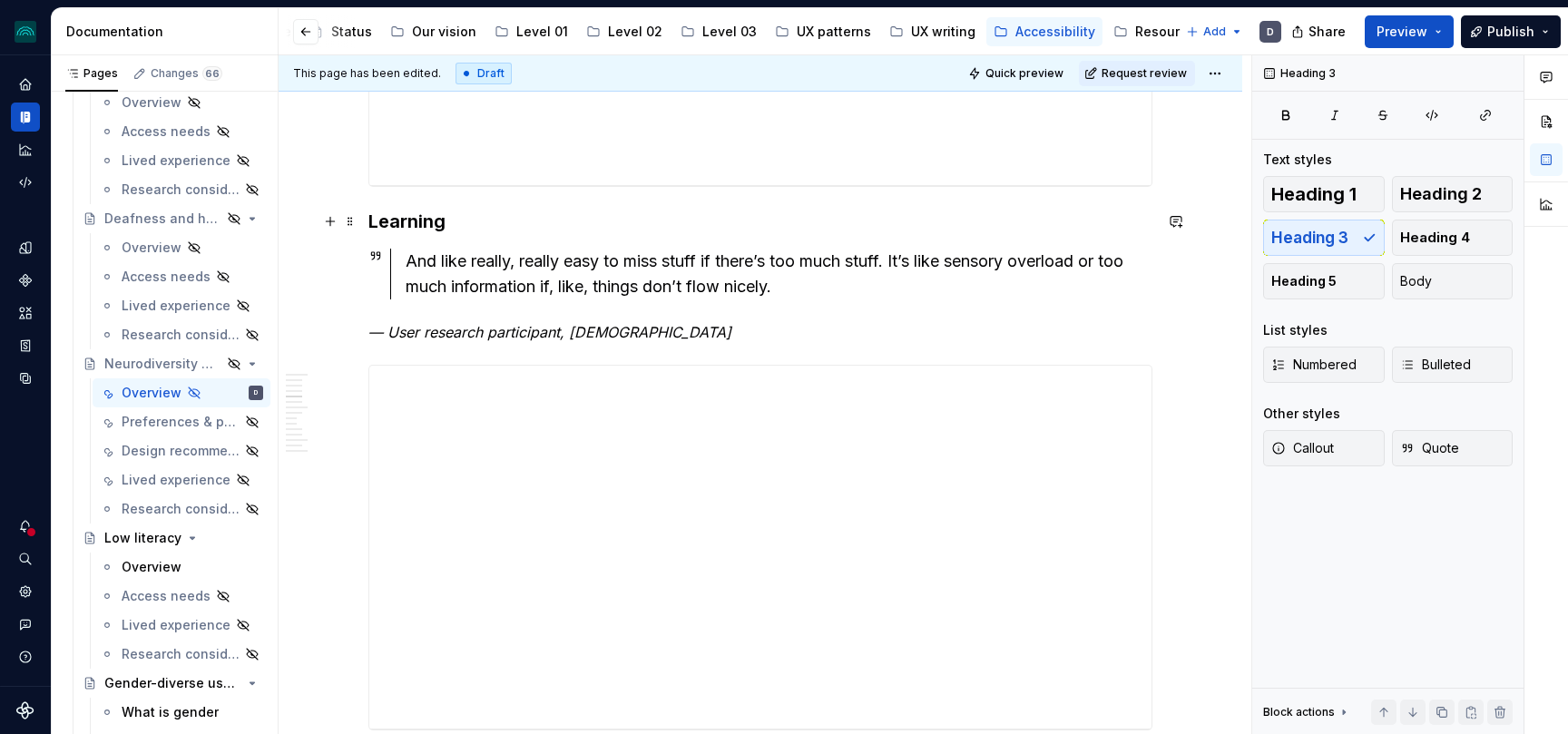
click at [476, 219] on h3 "Learning" at bounding box center [759, 221] width 784 height 25
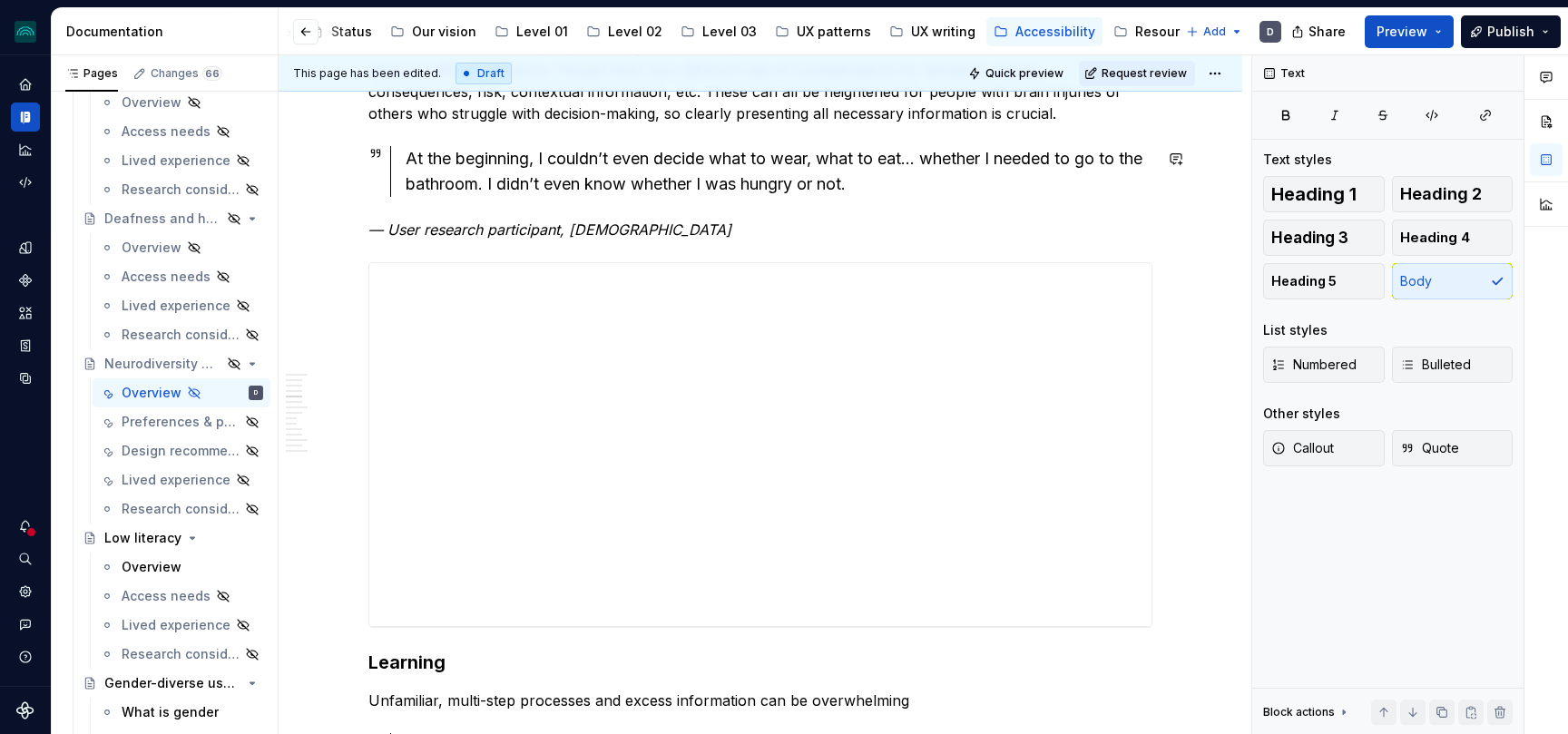
scroll to position [2055, 0]
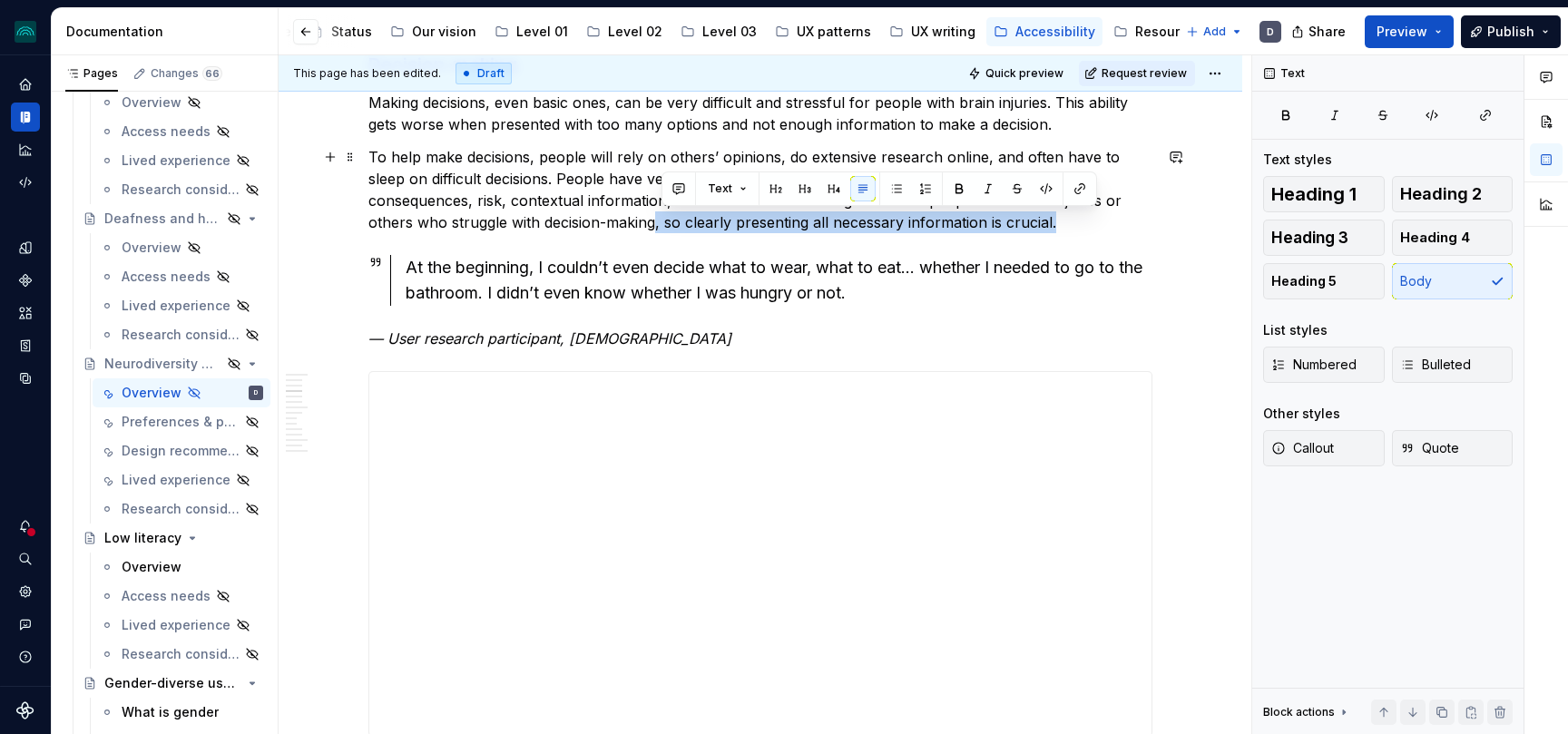
drag, startPoint x: 1096, startPoint y: 226, endPoint x: 661, endPoint y: 215, distance: 435.1
click at [661, 215] on p "To help make decisions, people will rely on others’ opinions, do extensive rese…" at bounding box center [759, 189] width 784 height 87
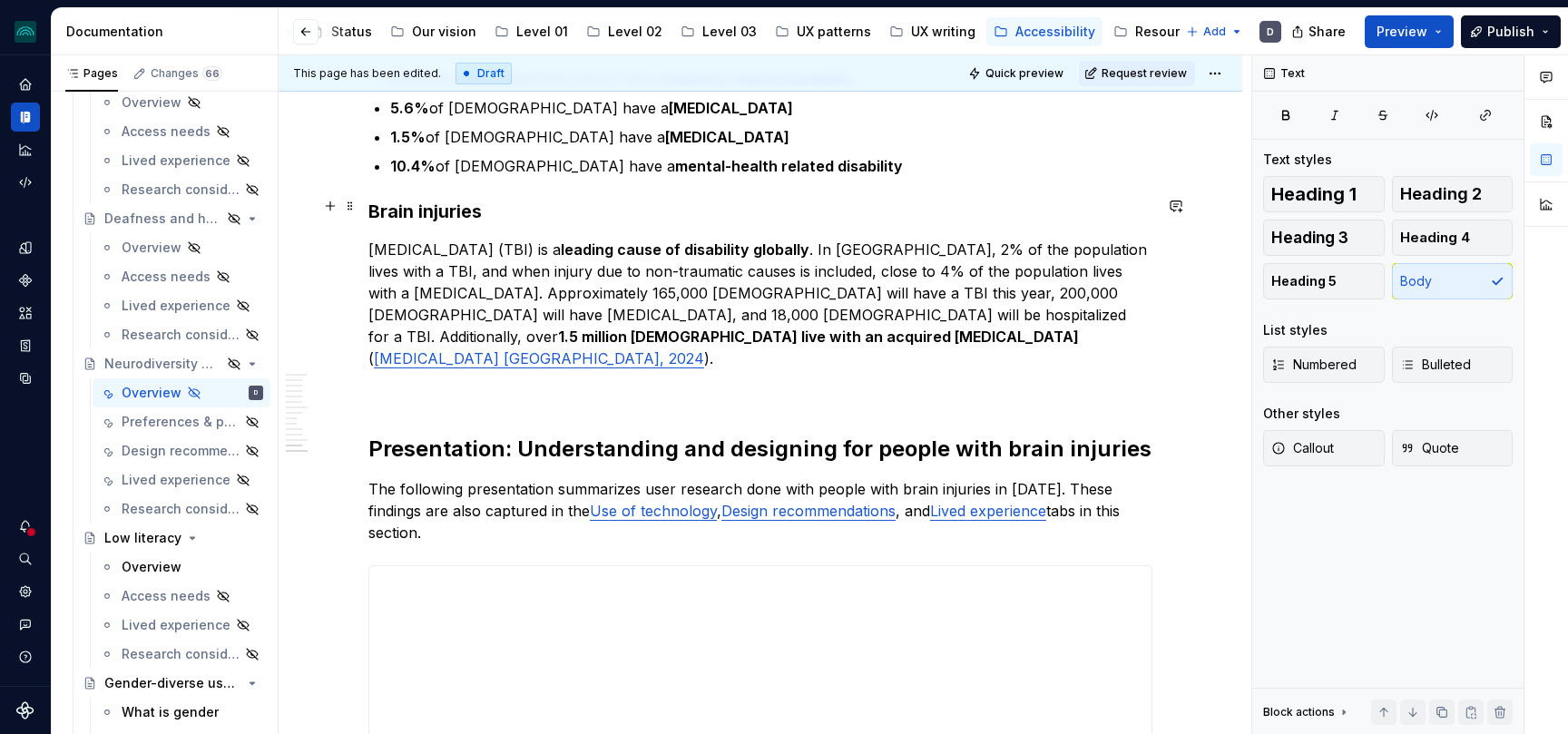
scroll to position [4325, 0]
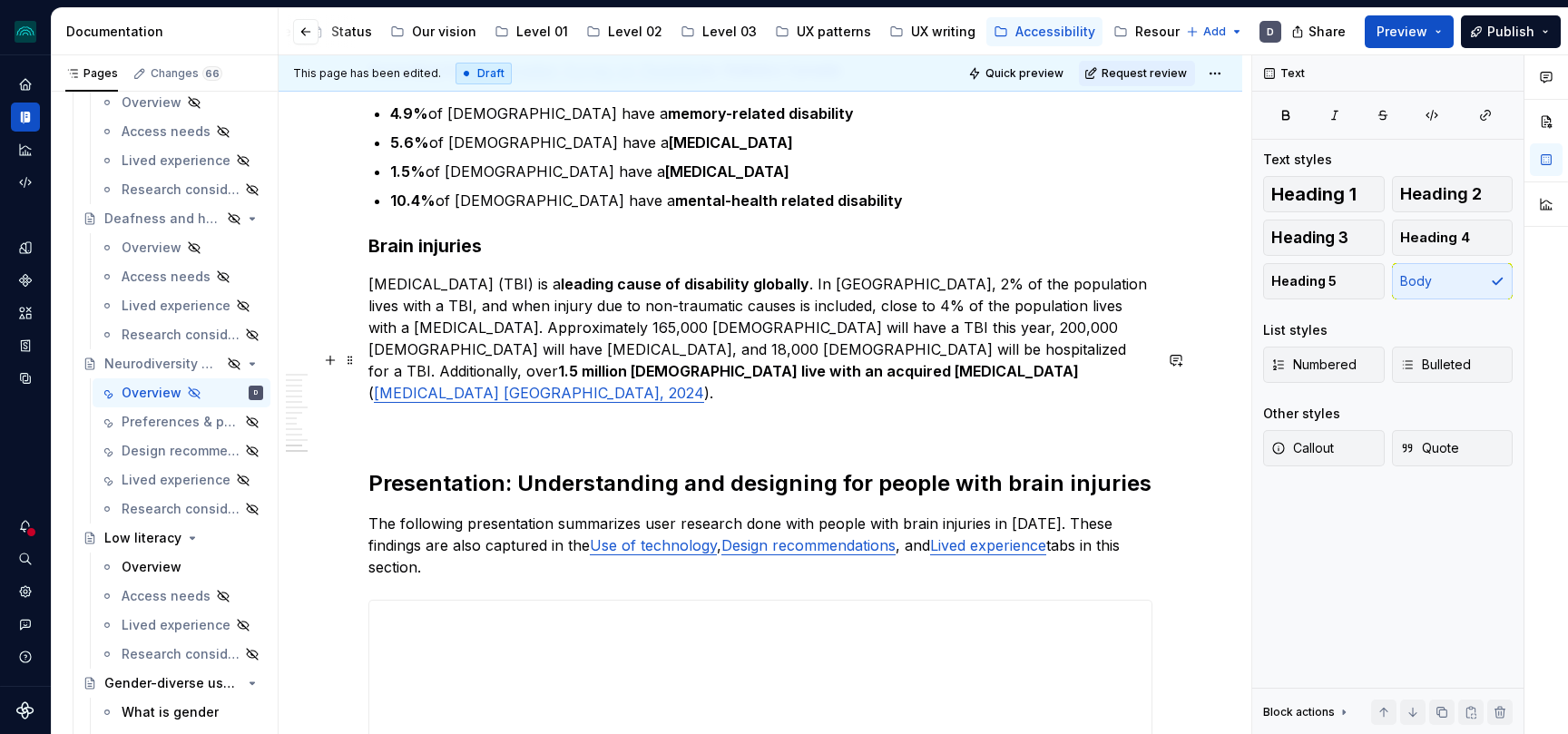
click at [539, 415] on p at bounding box center [759, 425] width 784 height 21
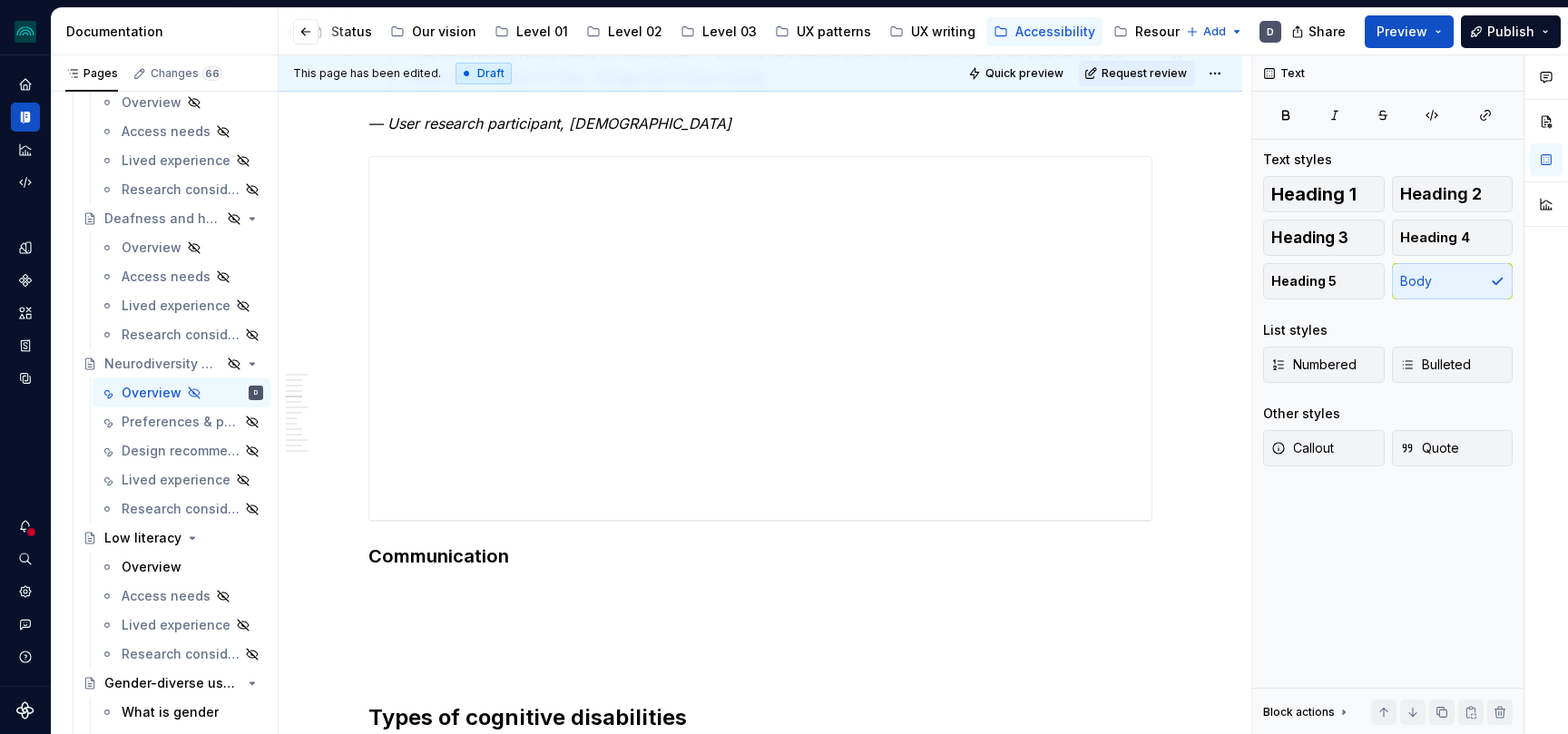
scroll to position [2602, 0]
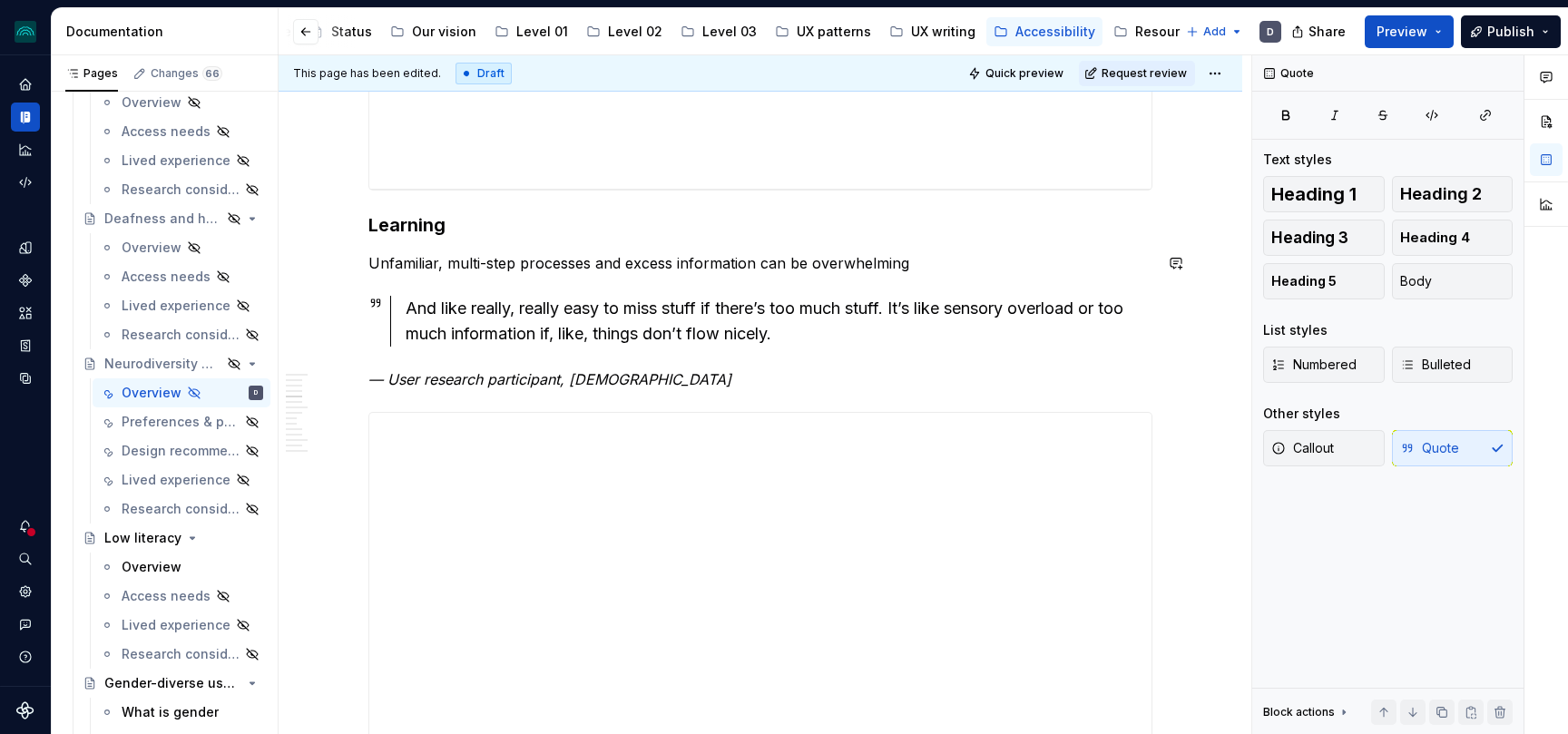
click at [958, 282] on div "Look into terminology: neurodiversity or cognitive disabilities? or both or sep…" at bounding box center [759, 206] width 784 height 4900
click at [937, 263] on p "Unfamiliar, multi-step processes and excess information can be overwhelming" at bounding box center [759, 263] width 784 height 21
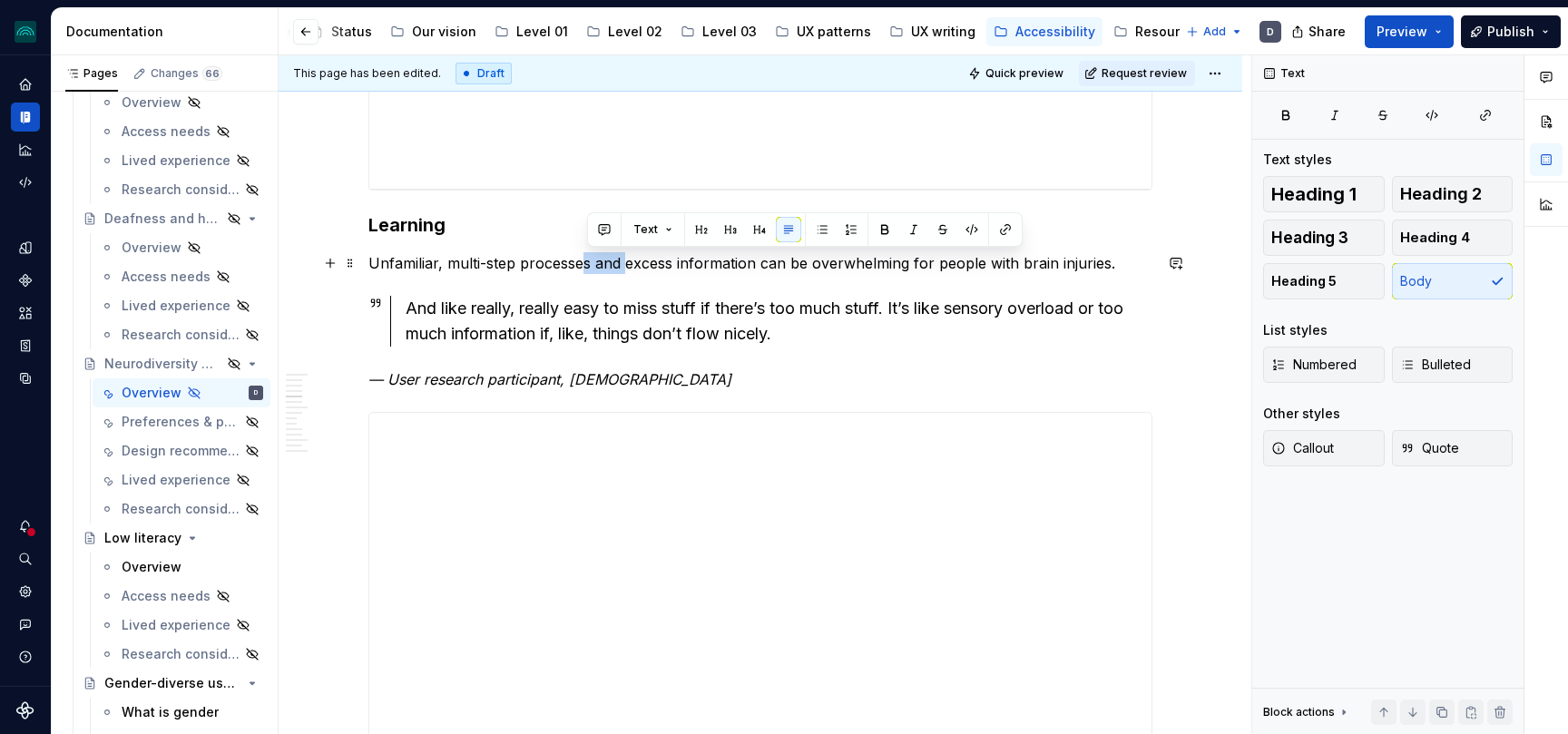
drag, startPoint x: 629, startPoint y: 256, endPoint x: 588, endPoint y: 264, distance: 41.8
click at [588, 264] on p "Unfamiliar, multi-step processes and excess information can be overwhelming for…" at bounding box center [759, 263] width 784 height 21
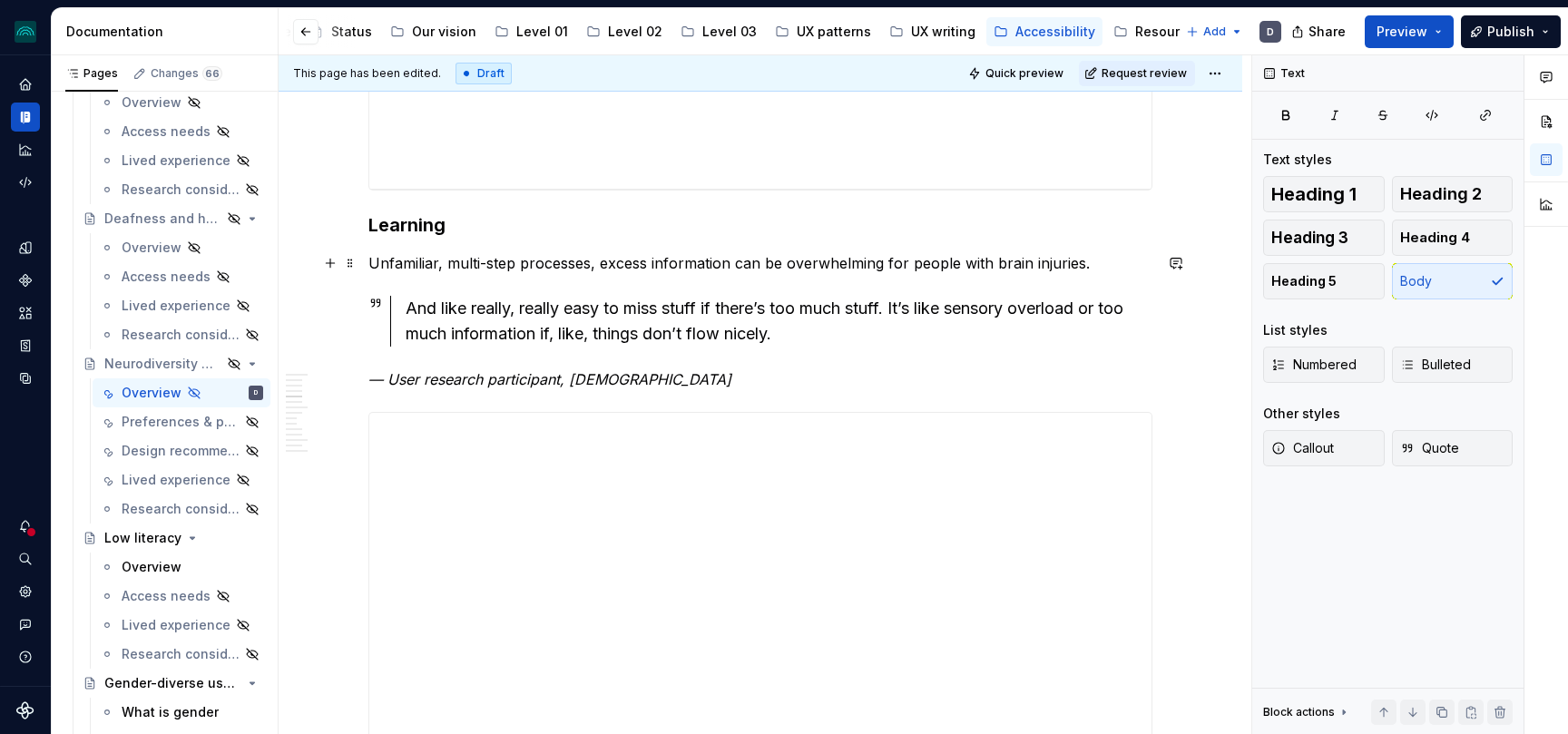
click at [730, 262] on p "Unfamiliar, multi-step processes, excess information can be overwhelming for pe…" at bounding box center [759, 263] width 784 height 21
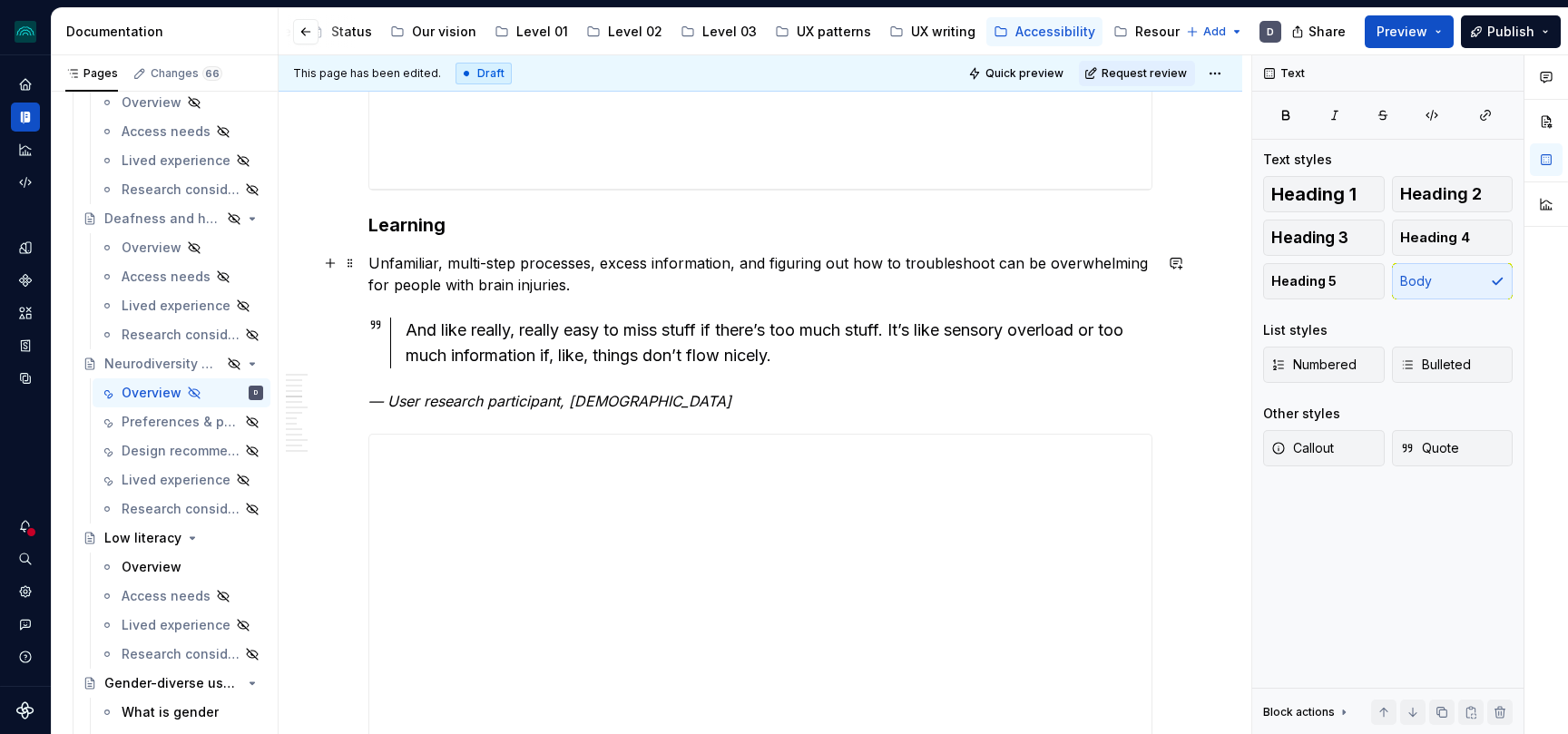
click at [604, 276] on p "Unfamiliar, multi-step processes, excess information, and figuring out how to t…" at bounding box center [759, 274] width 784 height 44
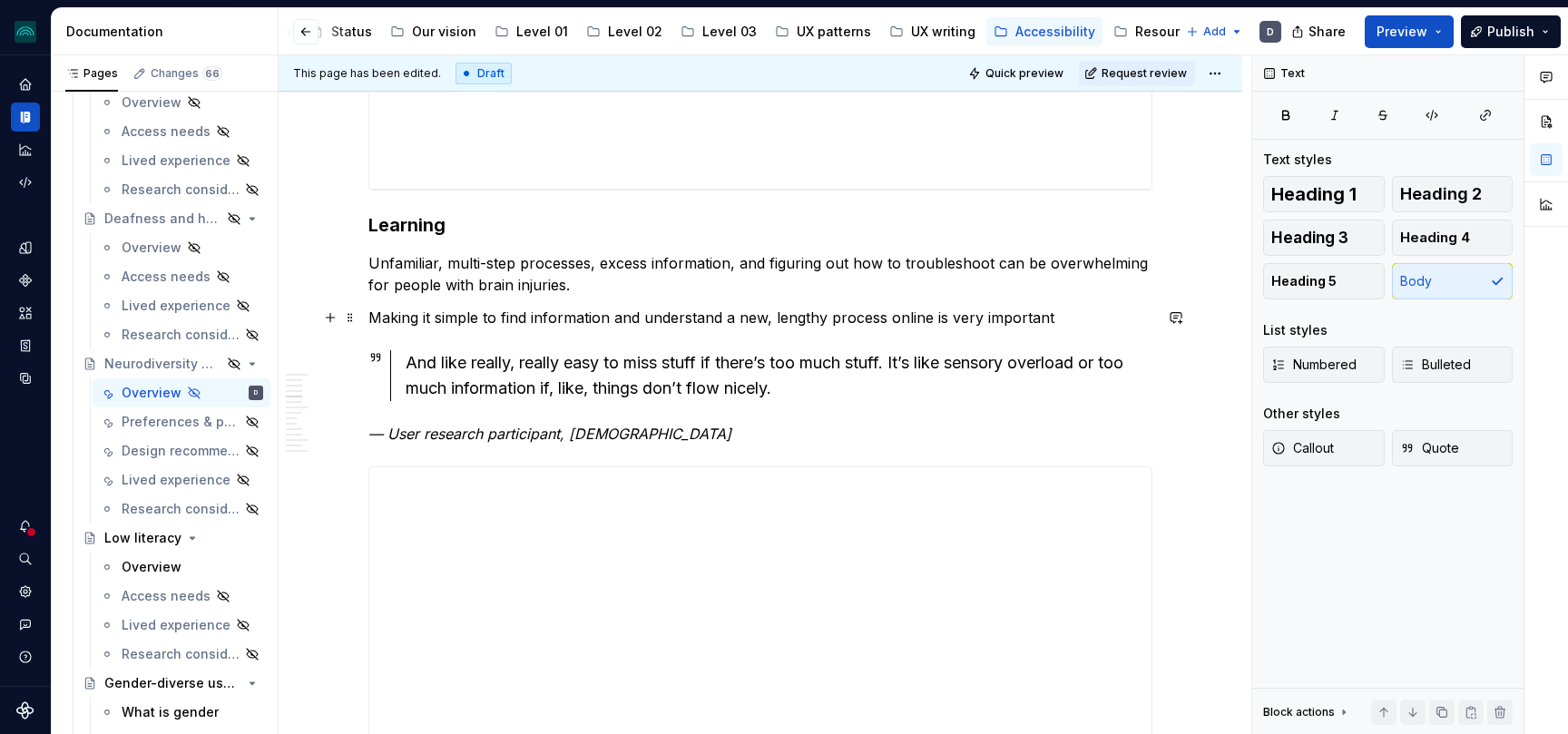
click at [934, 317] on p "Making it simple to find information and understand a new, lengthy process onli…" at bounding box center [759, 317] width 784 height 21
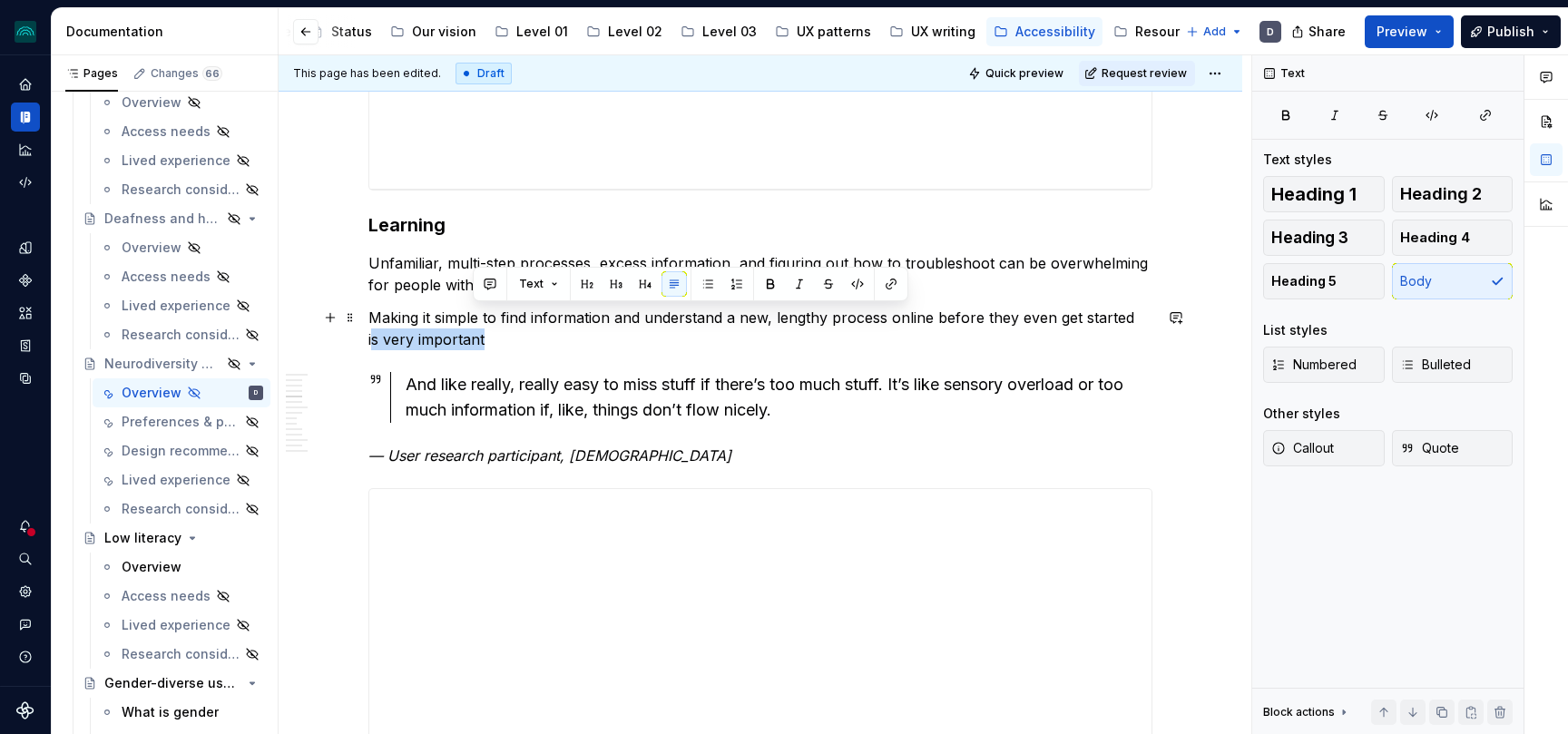
drag, startPoint x: 521, startPoint y: 347, endPoint x: 1138, endPoint y: 327, distance: 617.3
click at [1138, 327] on p "Making it simple to find information and understand a new, lengthy process onli…" at bounding box center [759, 328] width 784 height 44
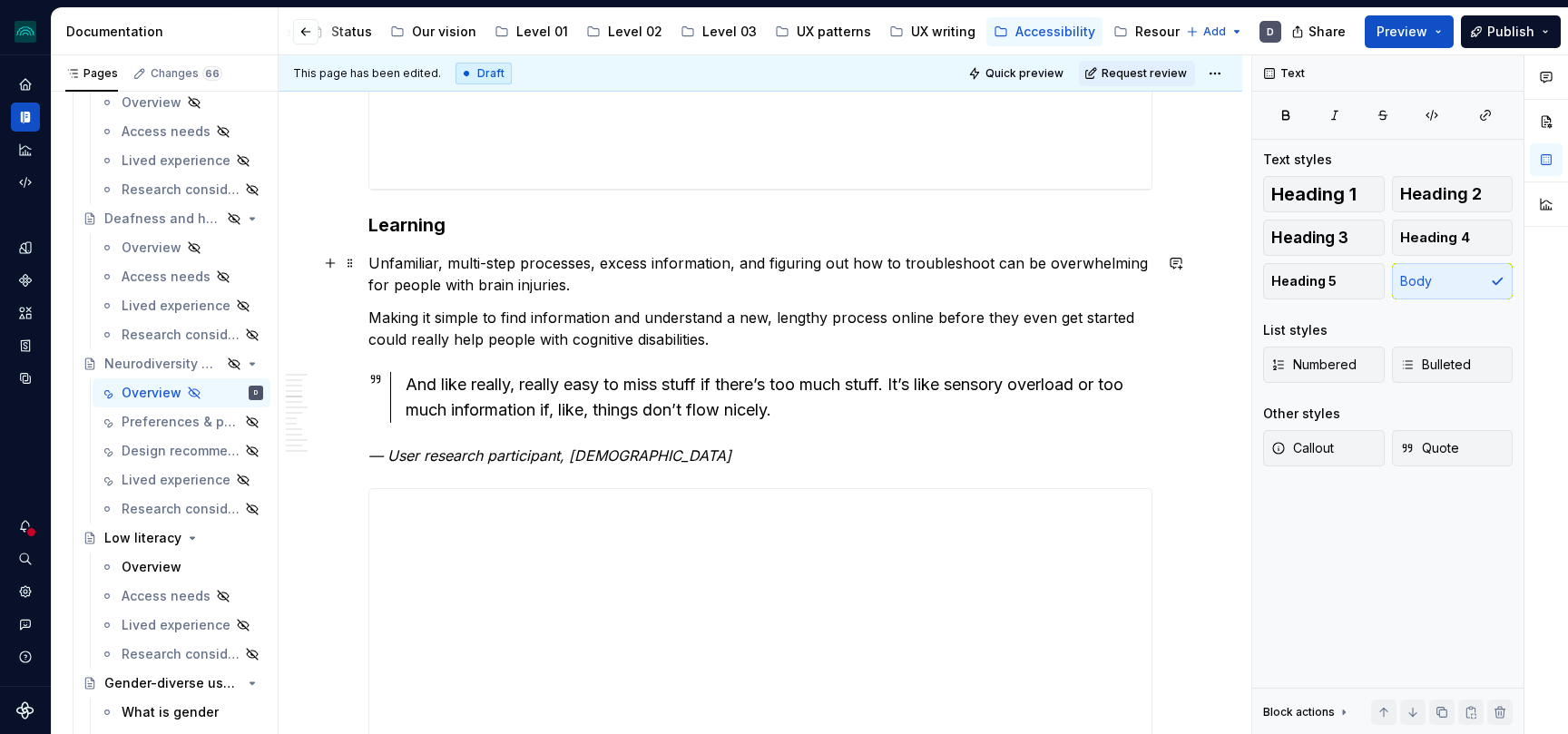
click at [617, 288] on p "Unfamiliar, multi-step processes, excess information, and figuring out how to t…" at bounding box center [759, 274] width 784 height 44
click at [641, 284] on p "Unfamiliar, multi-step processes, excess information, and figuring out how to t…" at bounding box center [759, 274] width 784 height 44
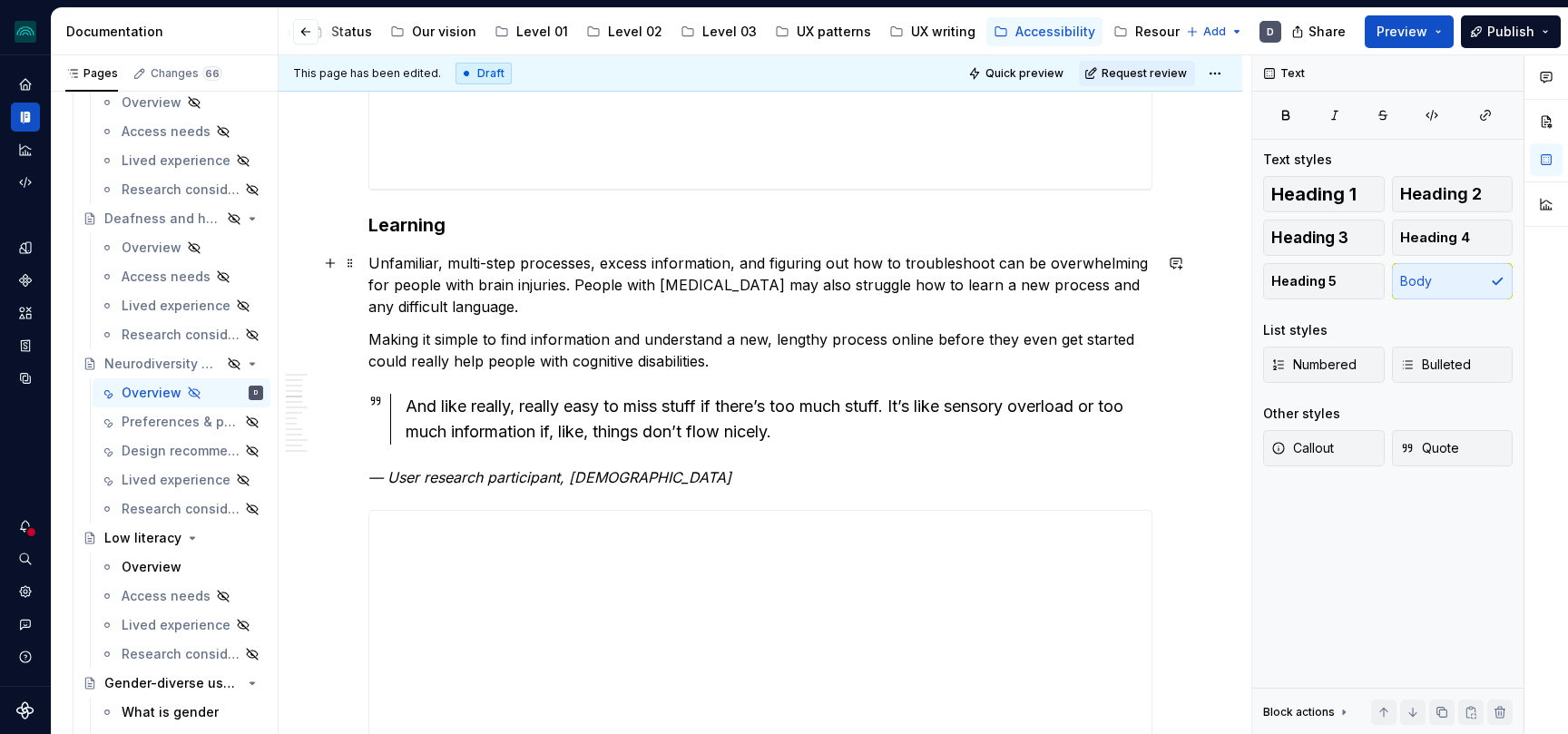
click at [920, 284] on p "Unfamiliar, multi-step processes, excess information, and figuring out how to t…" at bounding box center [759, 284] width 784 height 65
click at [794, 285] on p "Unfamiliar, multi-step processes, excess information, and figuring out how to t…" at bounding box center [759, 284] width 784 height 65
click at [403, 302] on p "Unfamiliar, multi-step processes, excess information, and figuring out how to t…" at bounding box center [759, 284] width 784 height 65
click at [391, 302] on p "Unfamiliar, multi-step processes, excess information, and figuring out how to t…" at bounding box center [759, 284] width 784 height 65
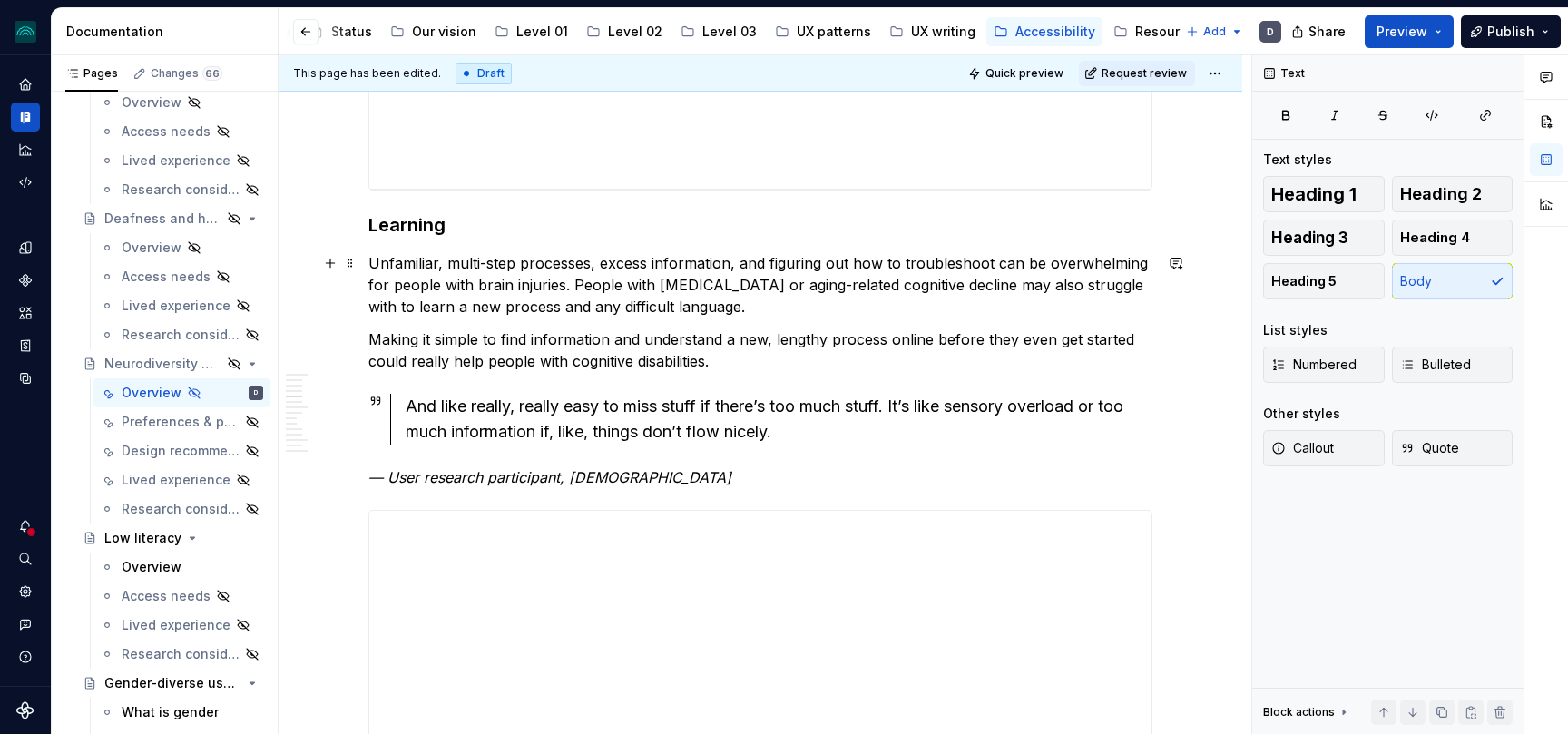
click at [418, 306] on p "Unfamiliar, multi-step processes, excess information, and figuring out how to t…" at bounding box center [759, 284] width 784 height 65
click at [453, 309] on p "Unfamiliar, multi-step processes, excess information, and figuring out how to t…" at bounding box center [759, 284] width 784 height 65
click at [556, 316] on p "Unfamiliar, multi-step processes, excess information, and figuring out how to t…" at bounding box center [759, 284] width 784 height 65
click at [604, 303] on p "Unfamiliar, multi-step processes, excess information, and figuring out how to t…" at bounding box center [759, 284] width 784 height 65
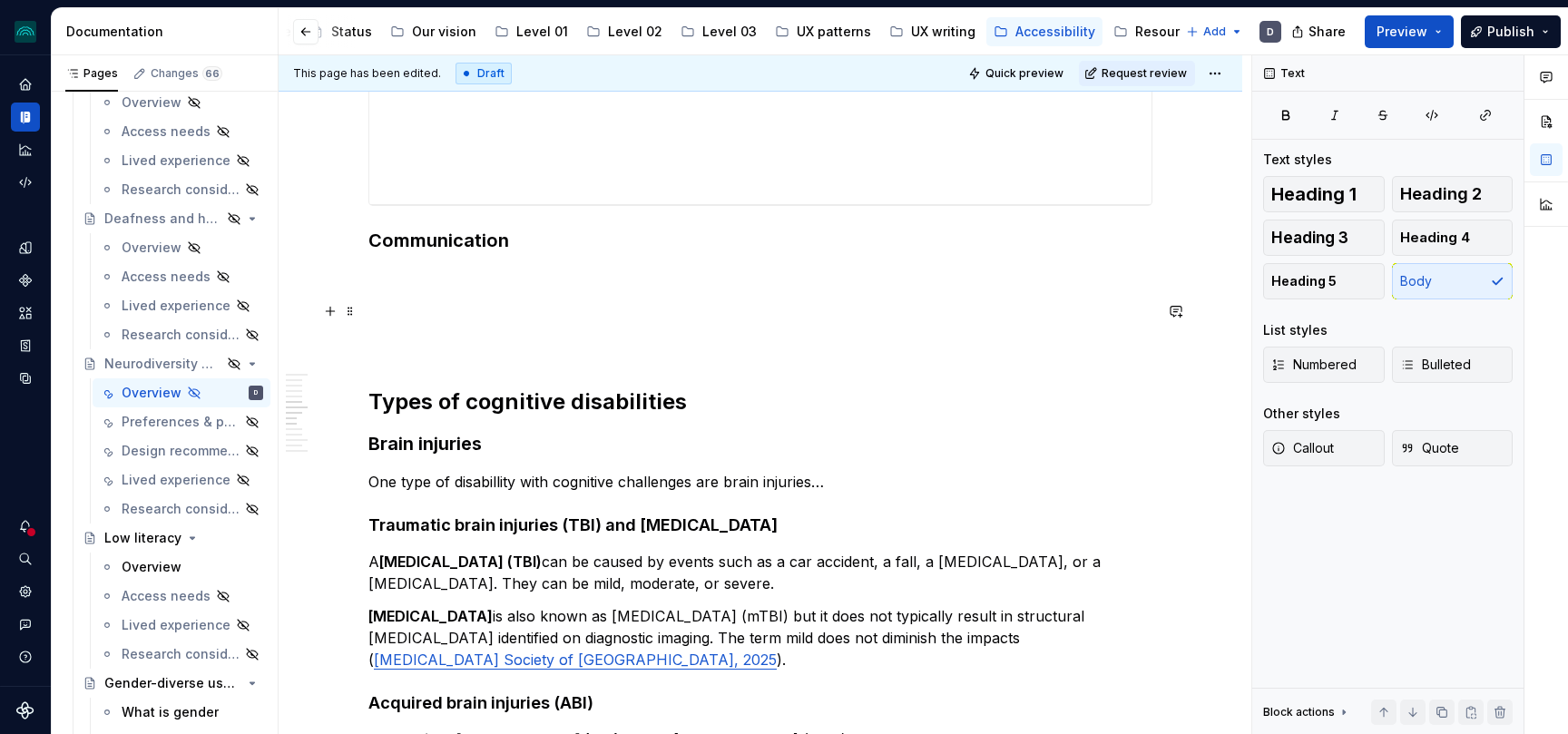
scroll to position [3308, 0]
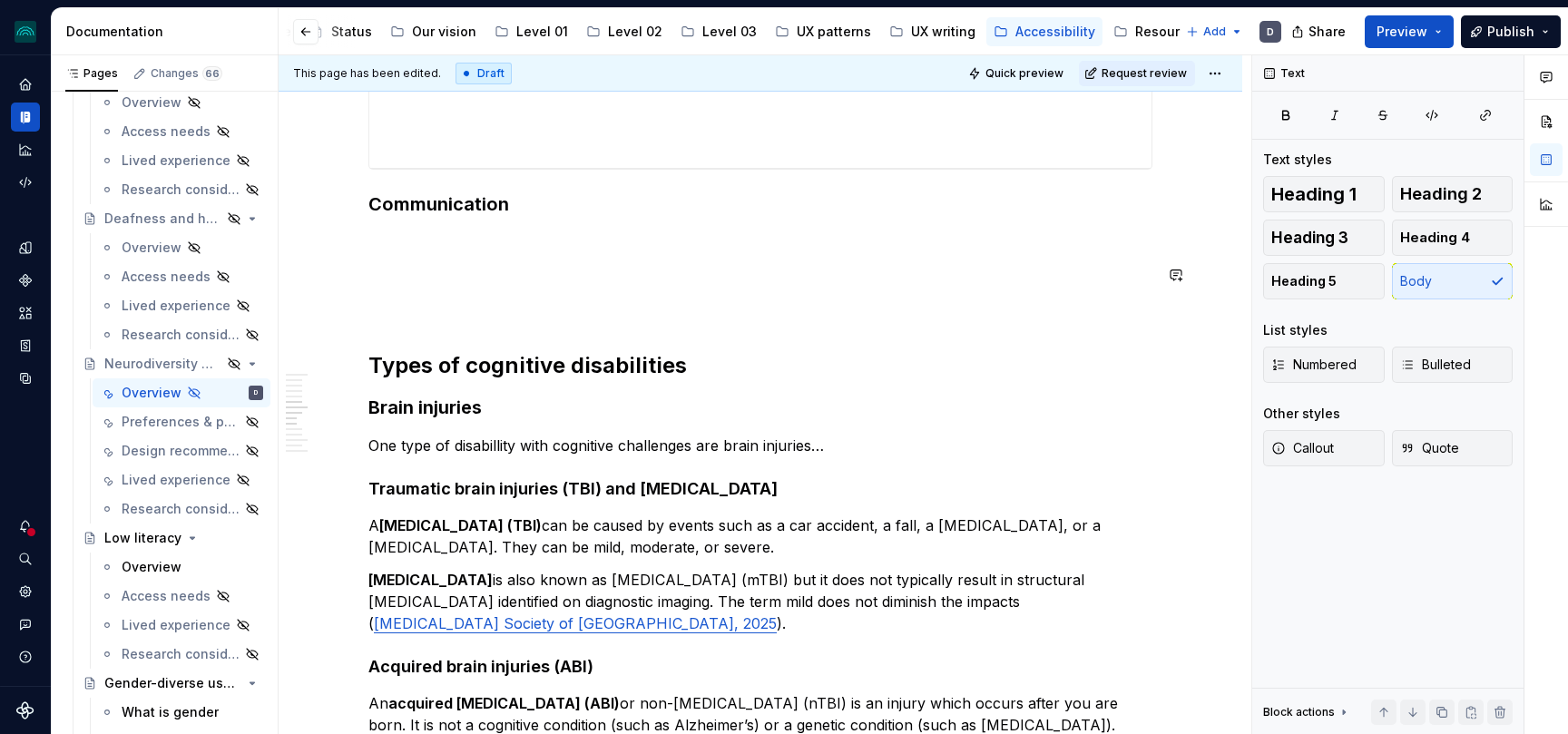
click at [443, 242] on p at bounding box center [759, 242] width 784 height 21
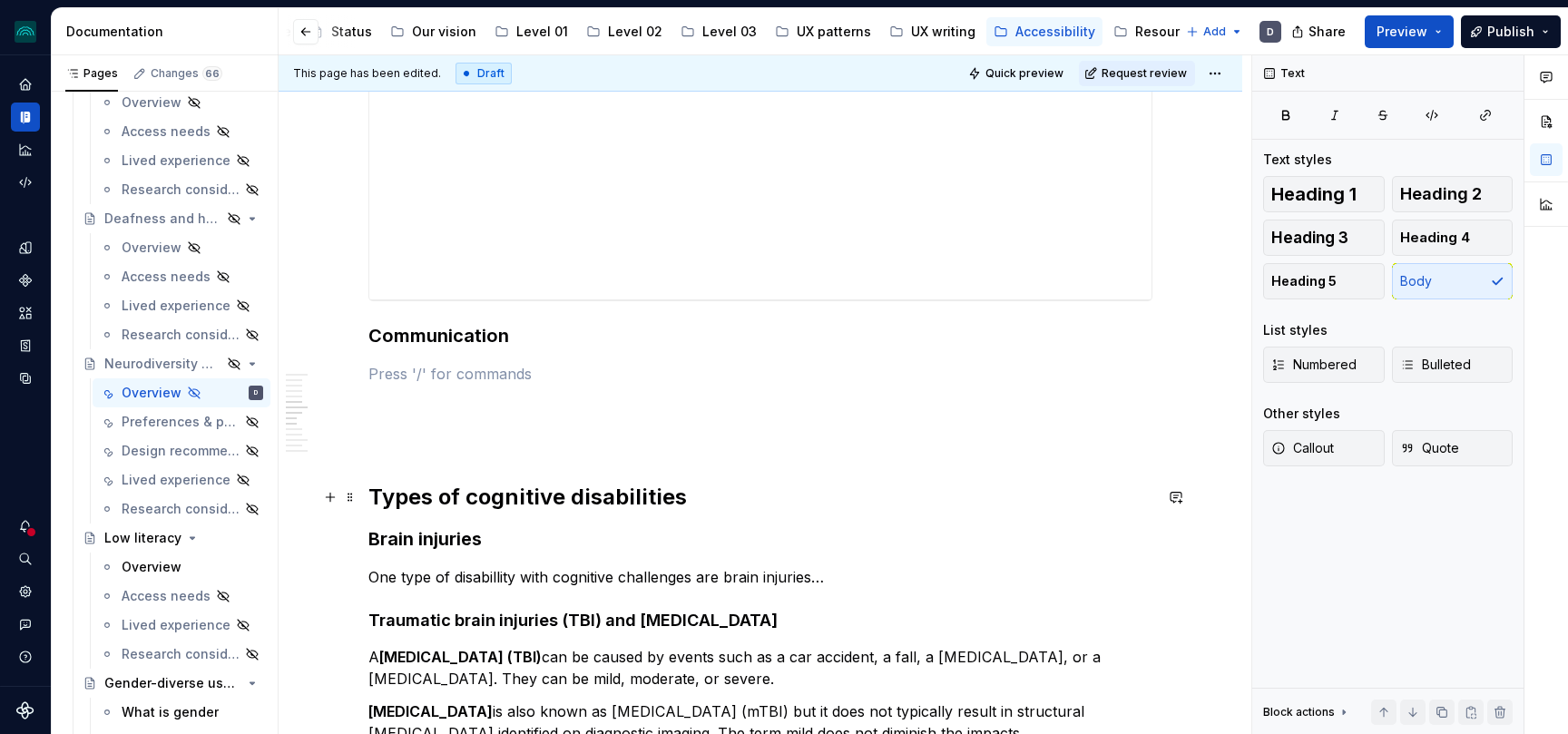
scroll to position [3165, 0]
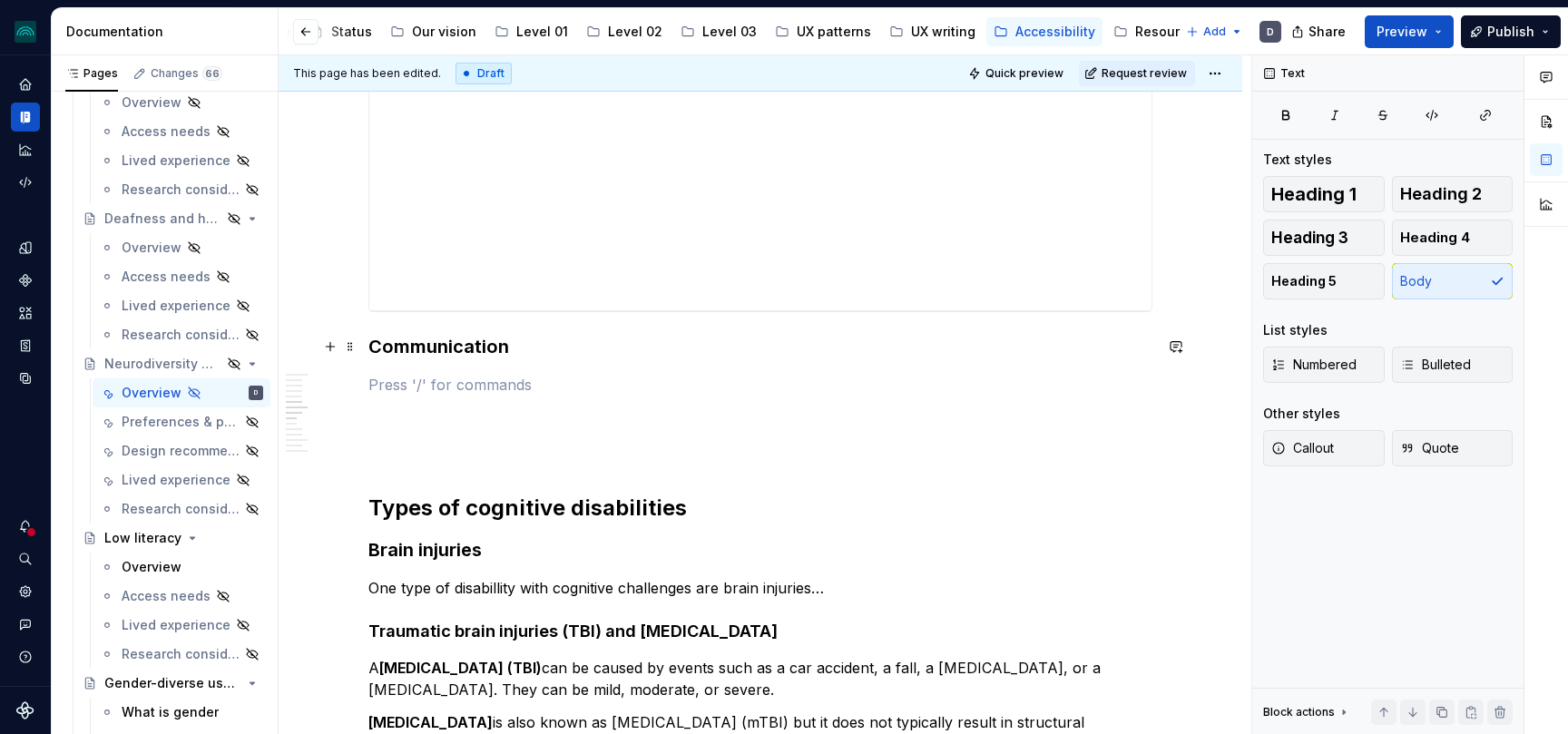
click at [434, 358] on h3 "Communication" at bounding box center [759, 347] width 784 height 25
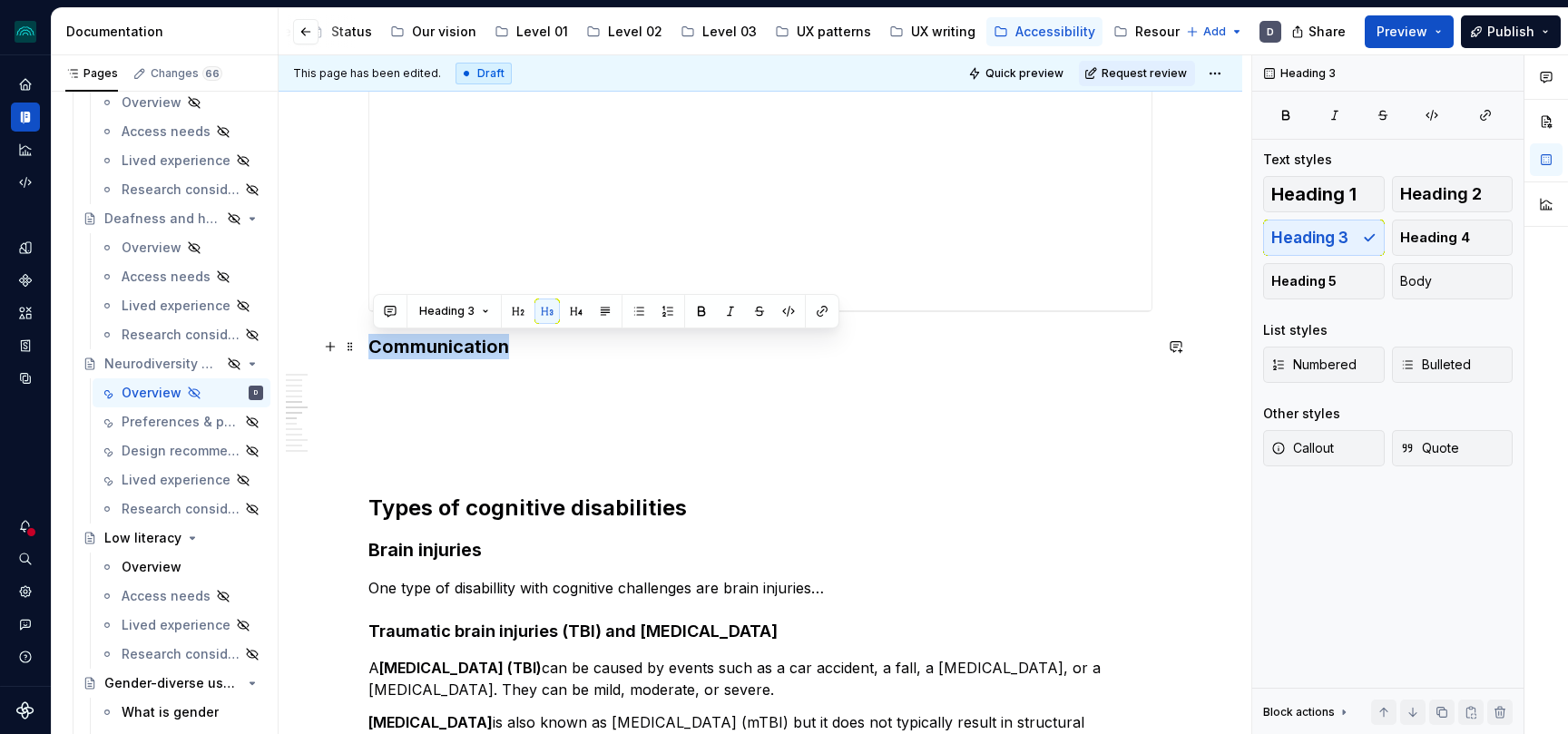
click at [434, 358] on h3 "Communication" at bounding box center [759, 347] width 784 height 25
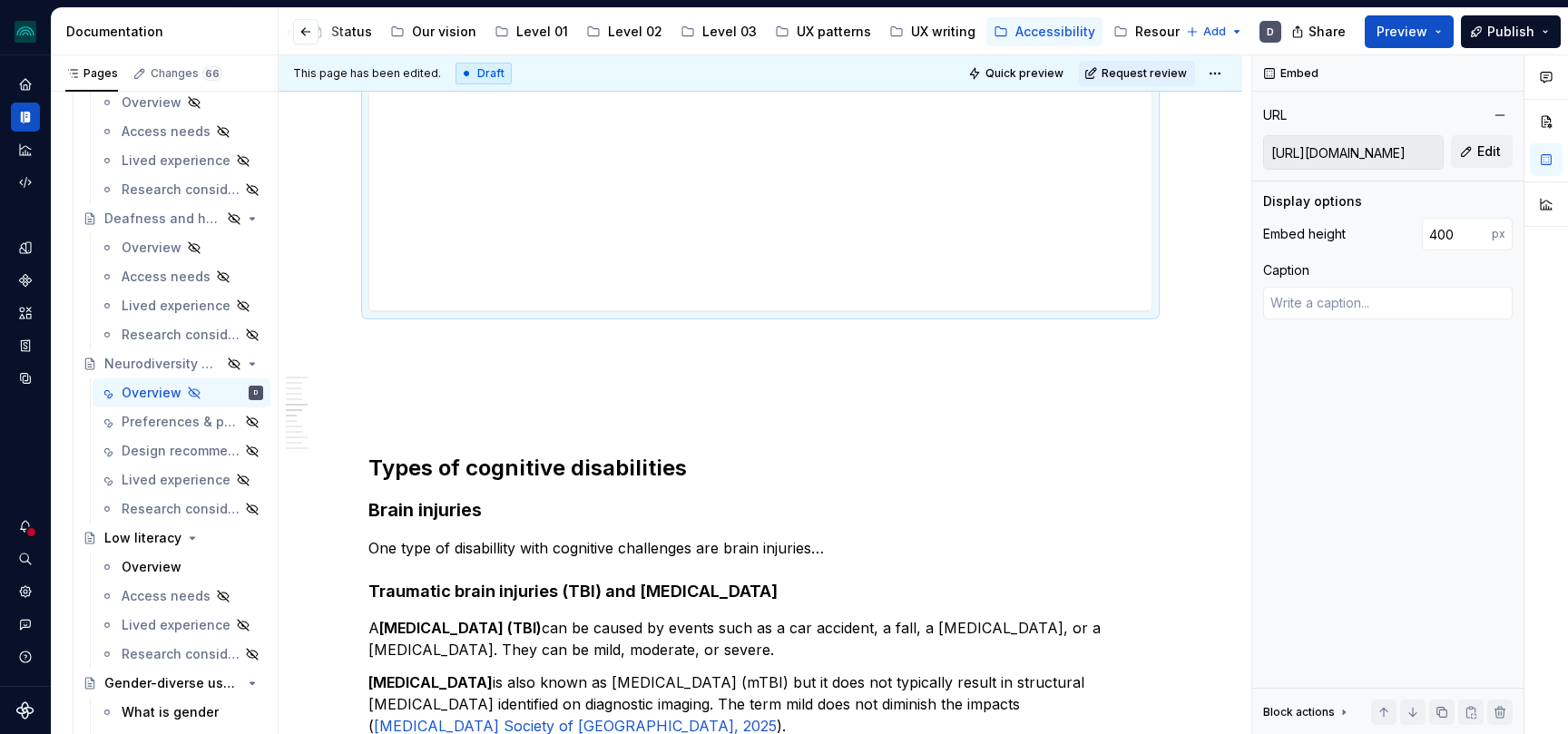
scroll to position [3056, 0]
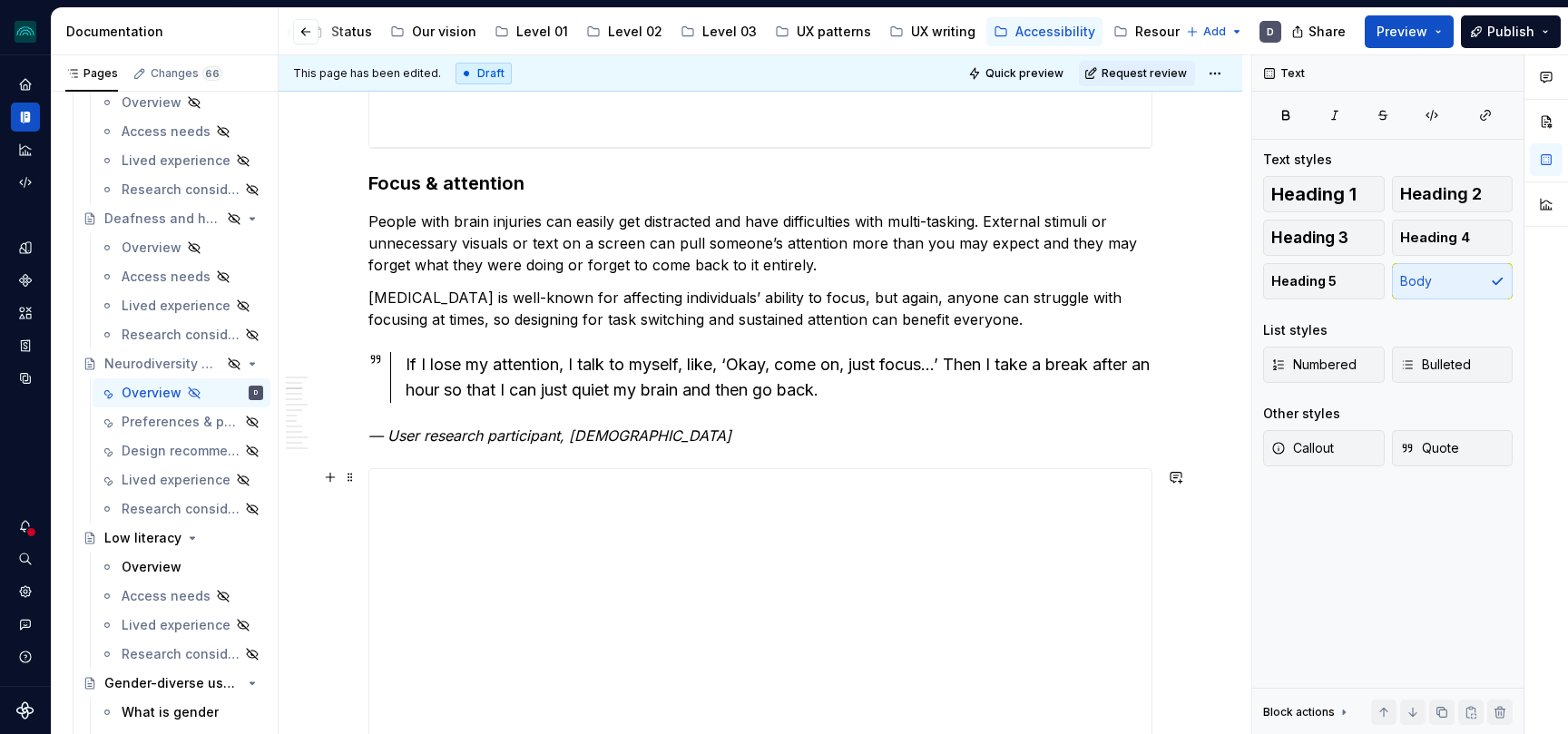
scroll to position [226, 0]
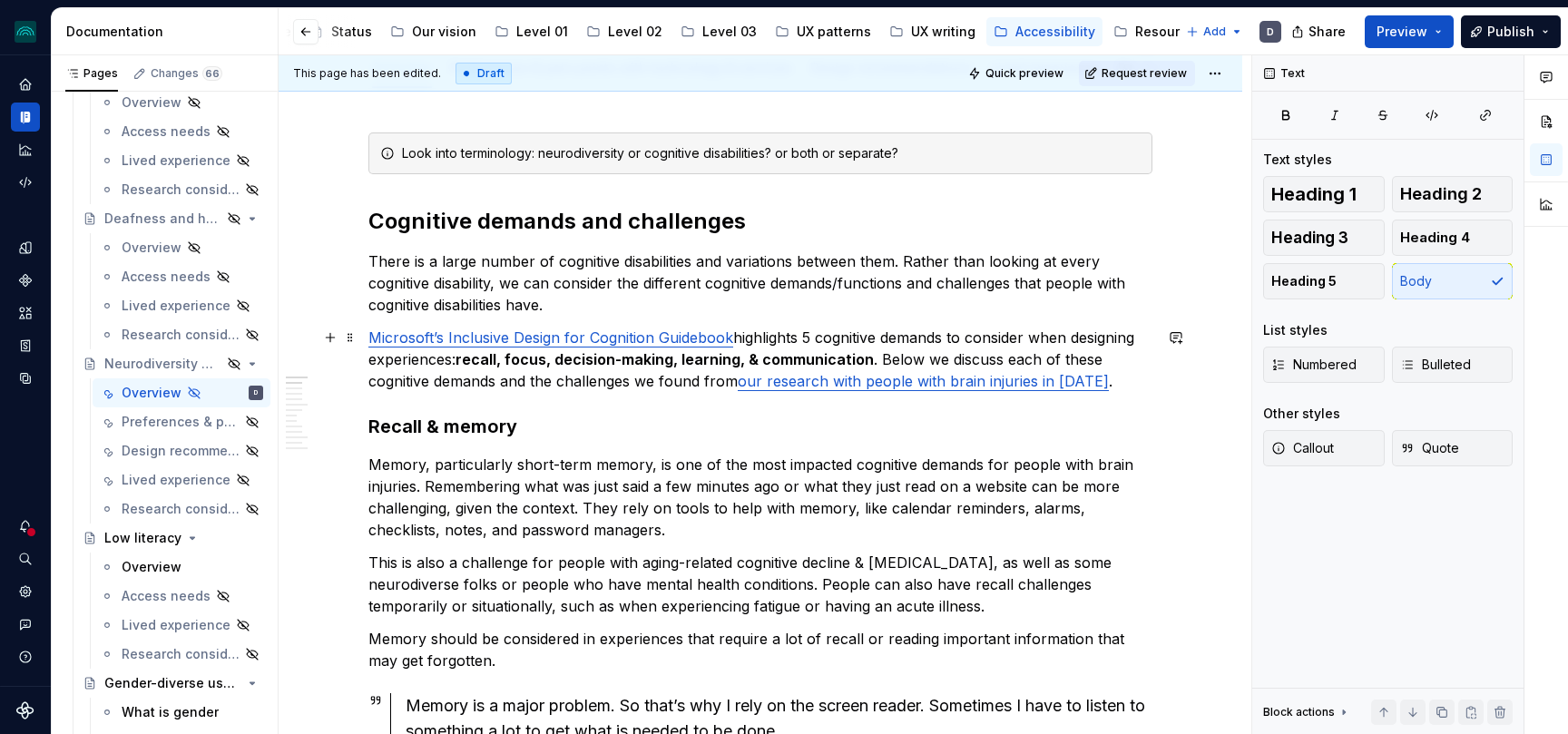
click at [1027, 361] on p "Microsoft’s Inclusive Design for Cognition Guidebook highlights 5 cognitive dem…" at bounding box center [759, 358] width 784 height 65
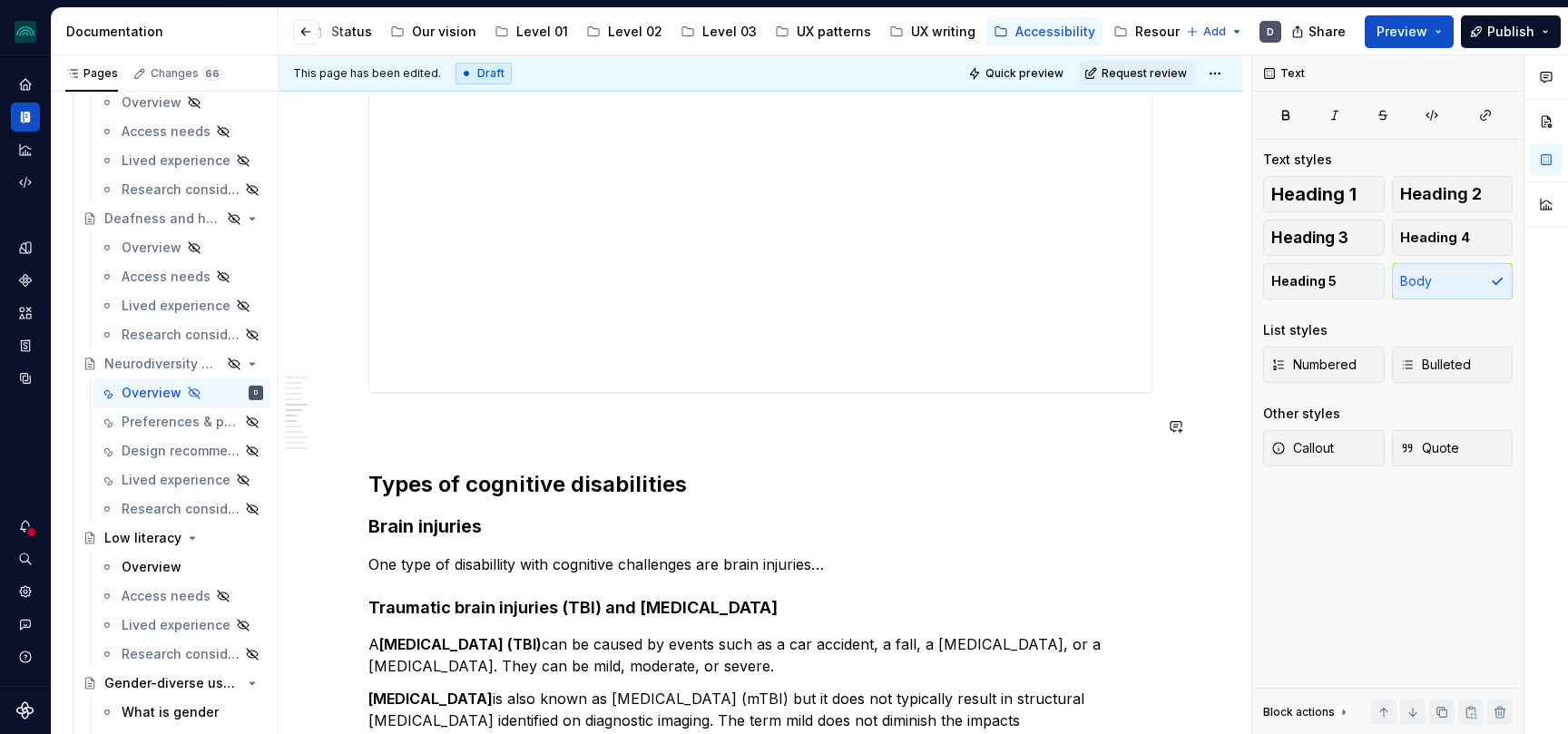
scroll to position [3129, 0]
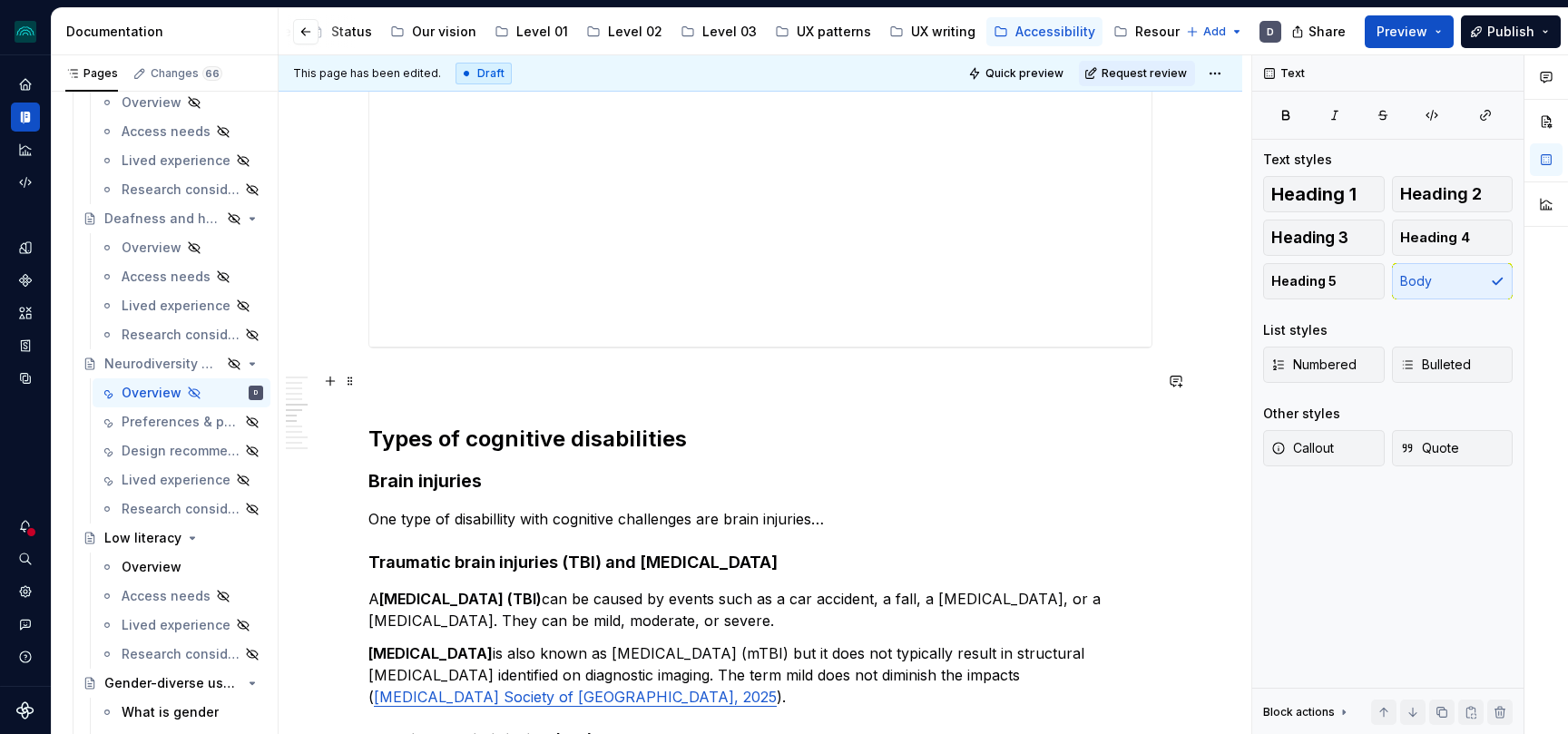
click at [478, 376] on p at bounding box center [759, 381] width 784 height 21
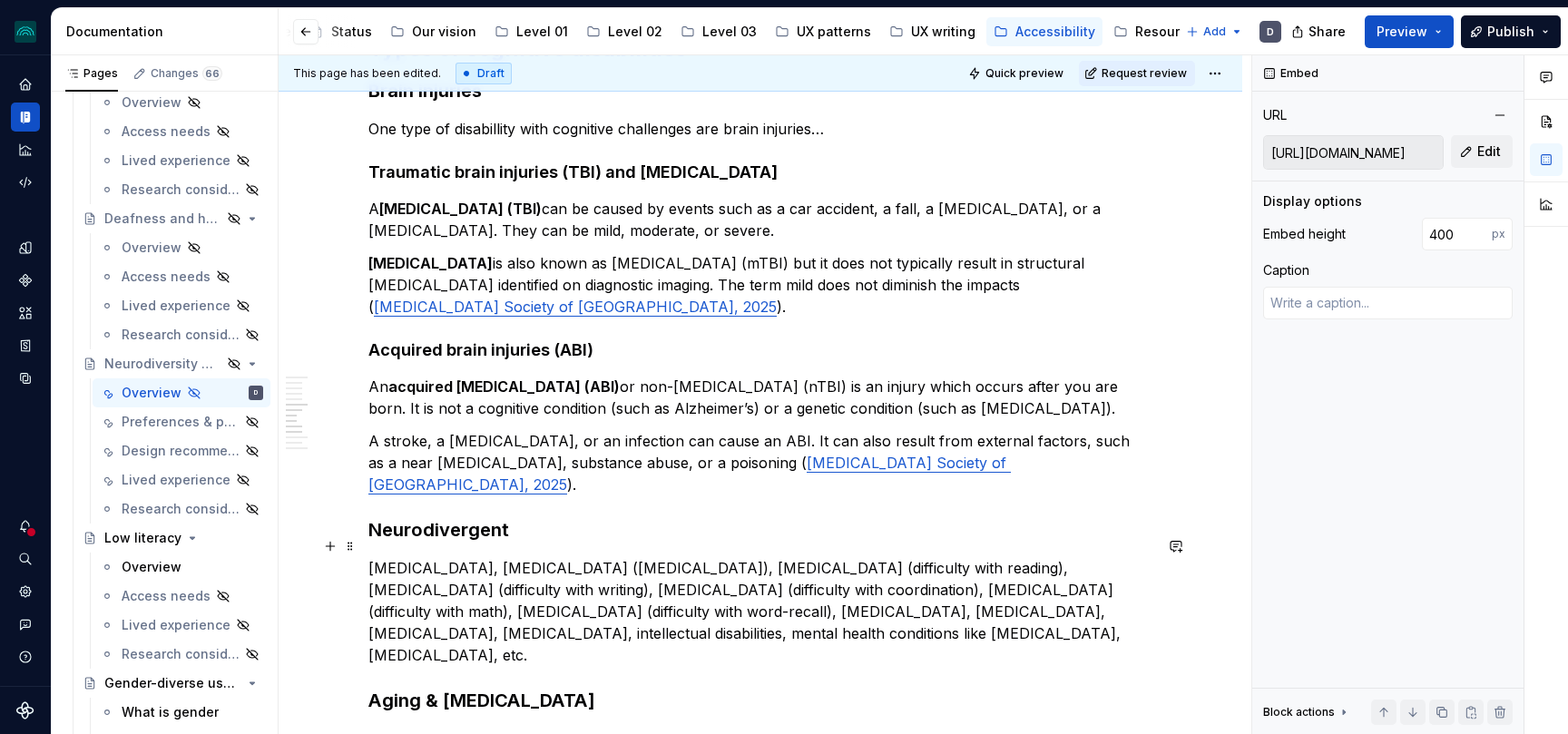
scroll to position [3357, 0]
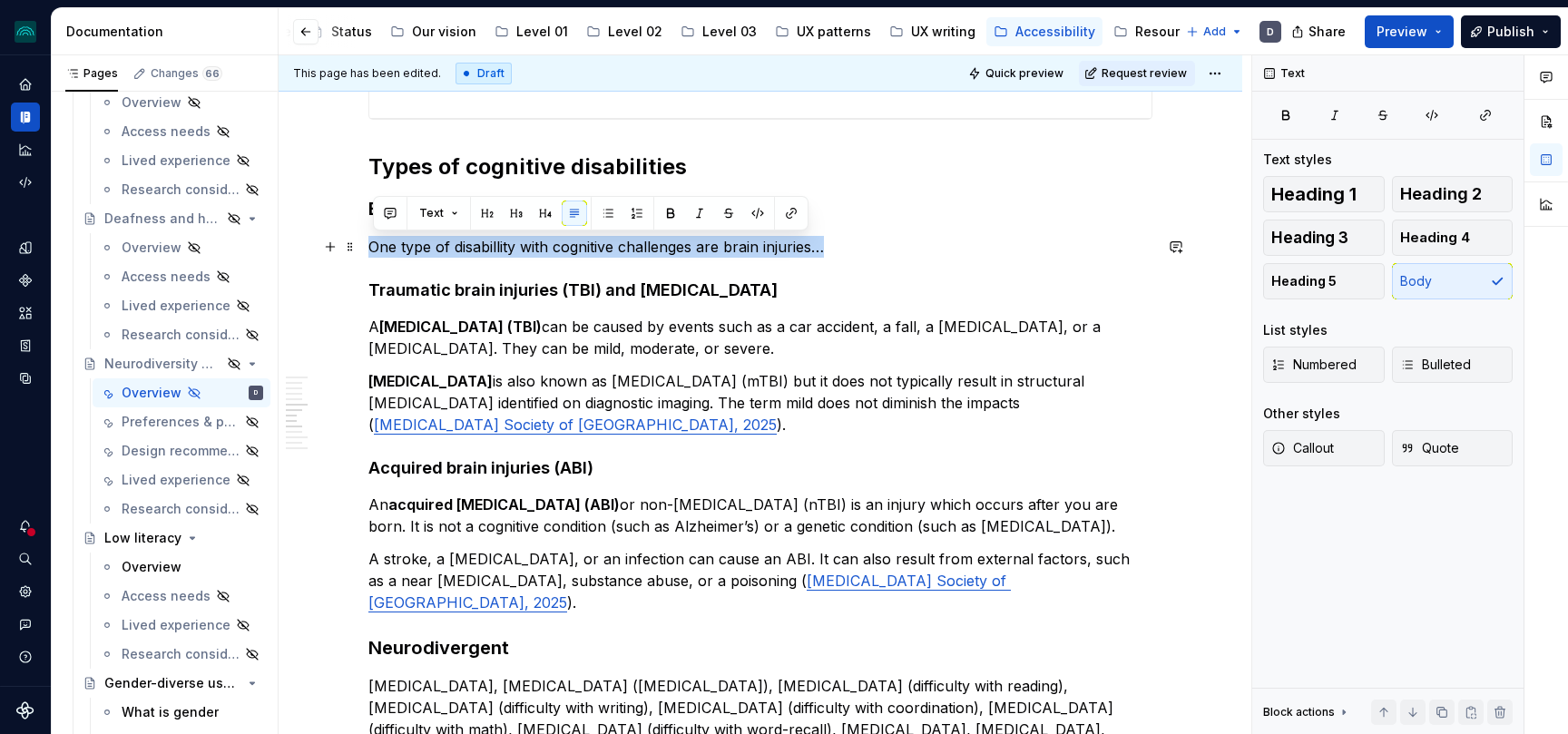
drag, startPoint x: 840, startPoint y: 241, endPoint x: 373, endPoint y: 243, distance: 467.0
click at [373, 243] on p "One type of disabillity with cognitive challenges are brain injuries…" at bounding box center [759, 247] width 784 height 21
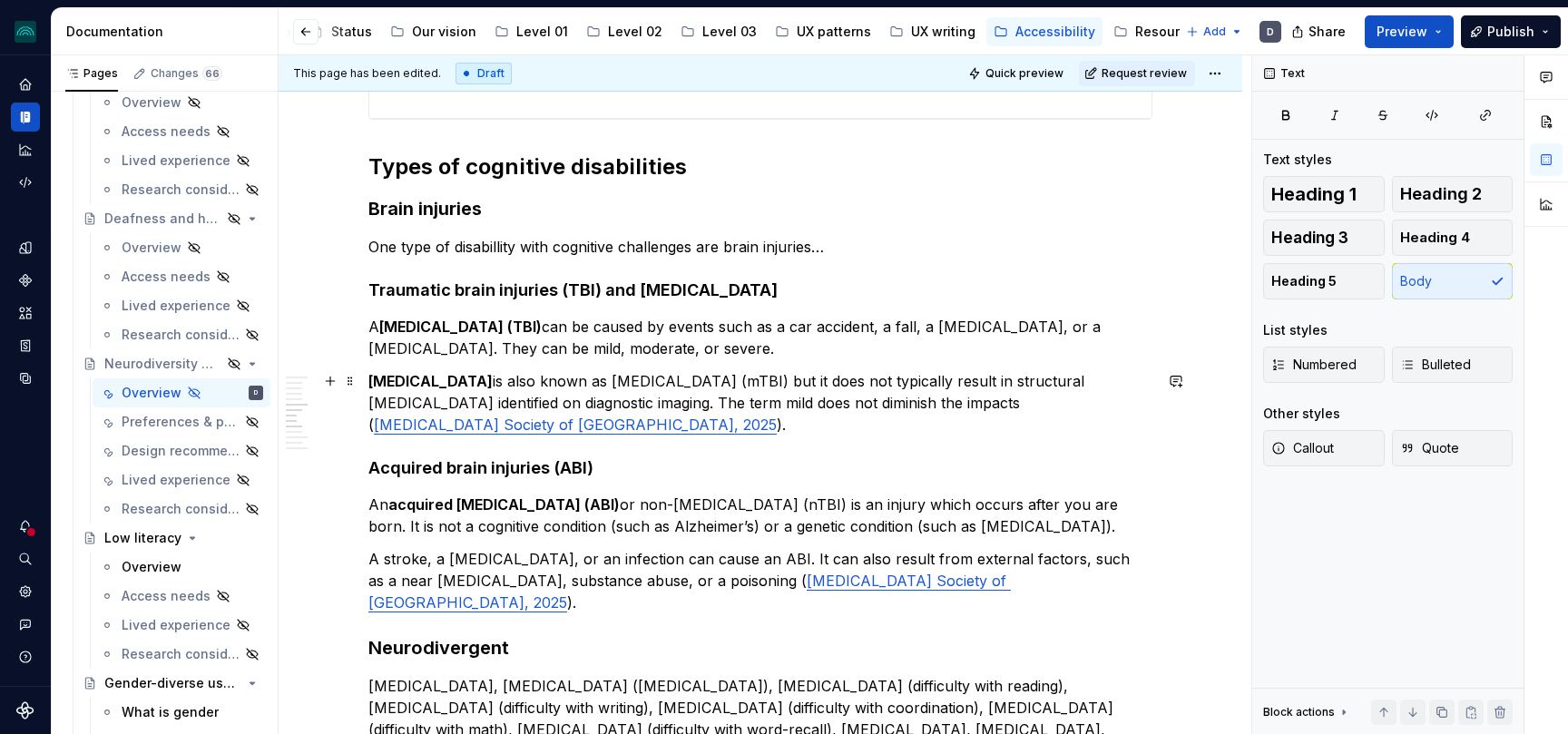
click at [1030, 418] on p "[MEDICAL_DATA] is also known as [MEDICAL_DATA] (mTBI) but it does not typically…" at bounding box center [759, 402] width 784 height 65
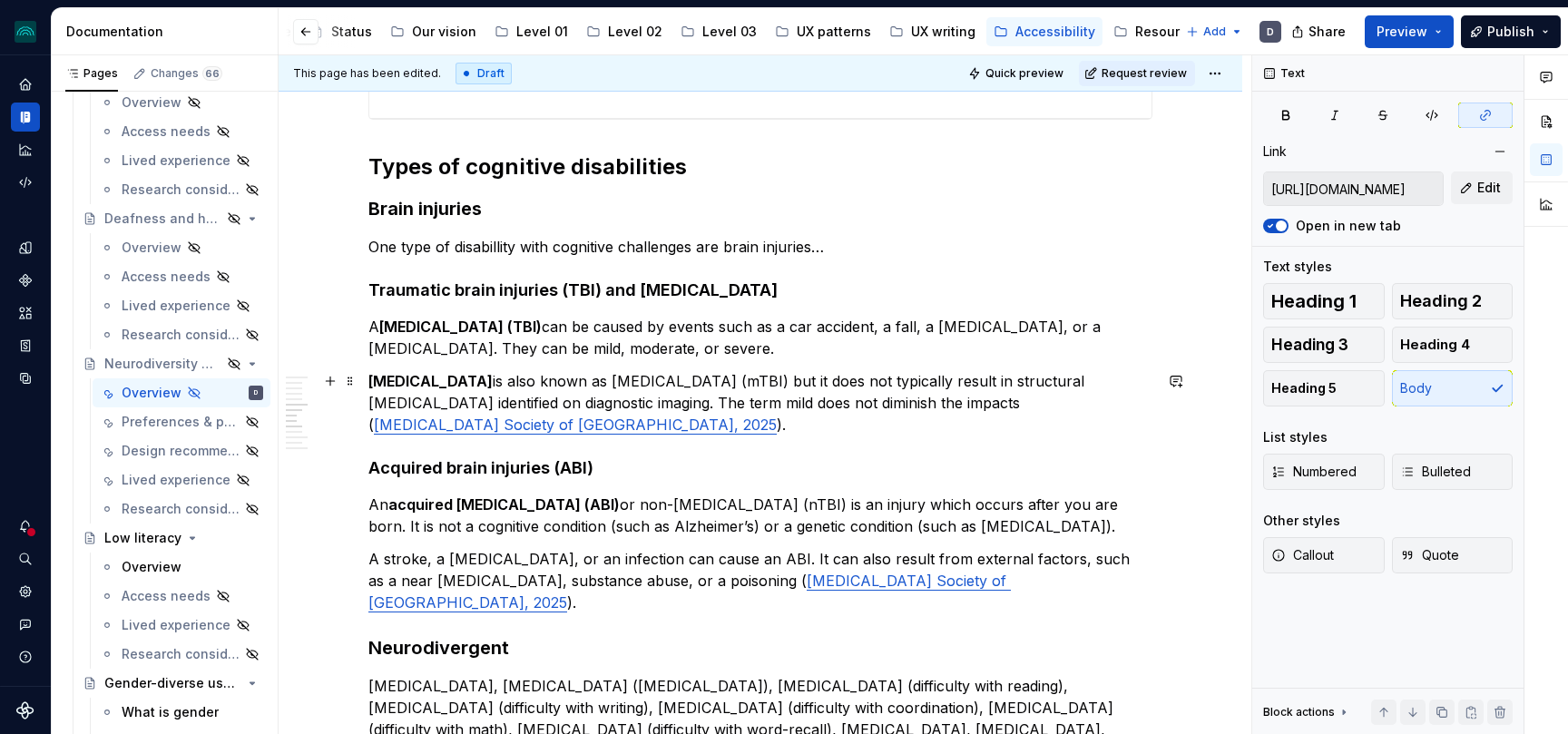
click at [777, 416] on link "[MEDICAL_DATA] Society of [GEOGRAPHIC_DATA], 2025" at bounding box center [575, 424] width 403 height 18
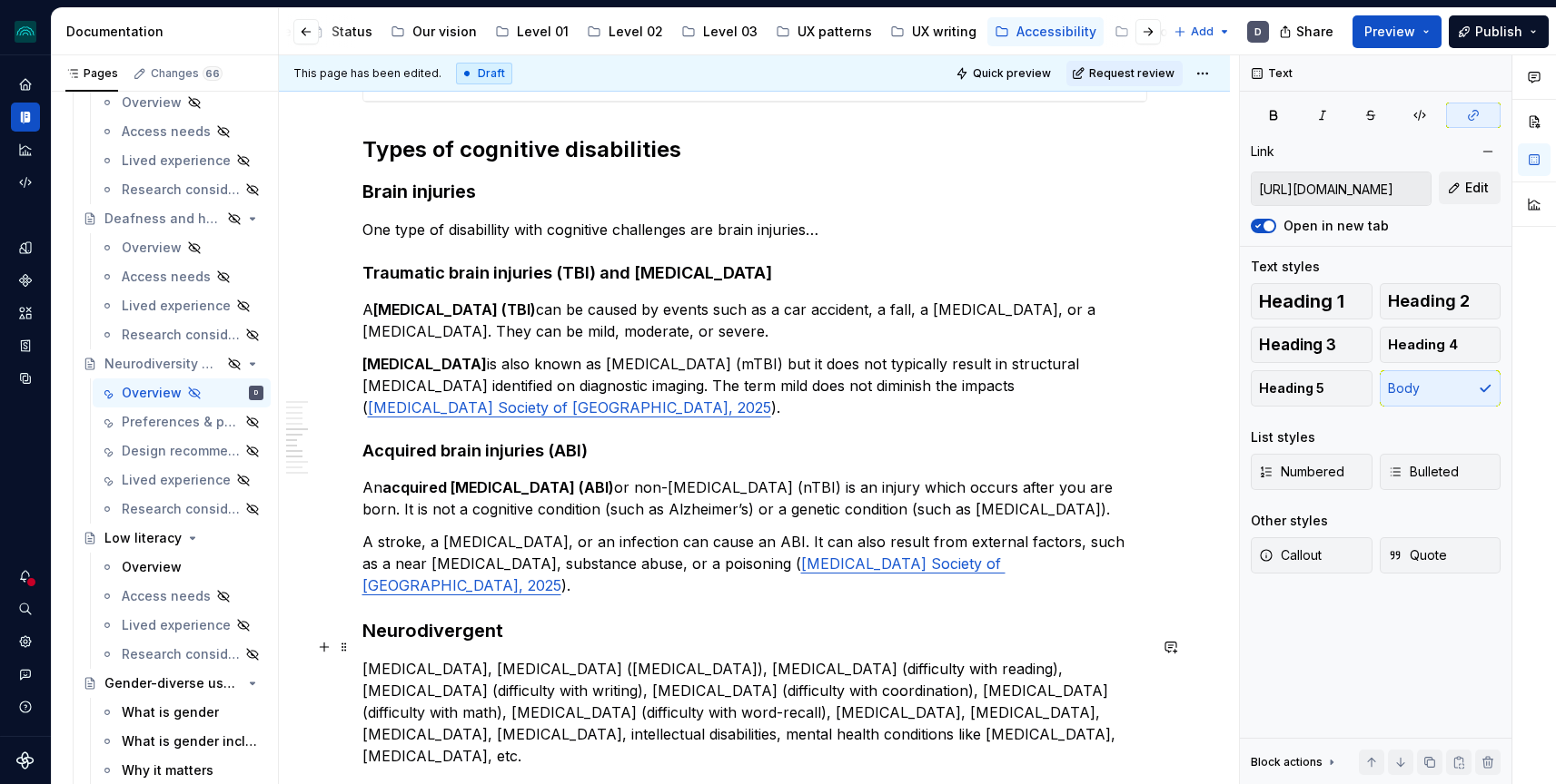
scroll to position [3288, 0]
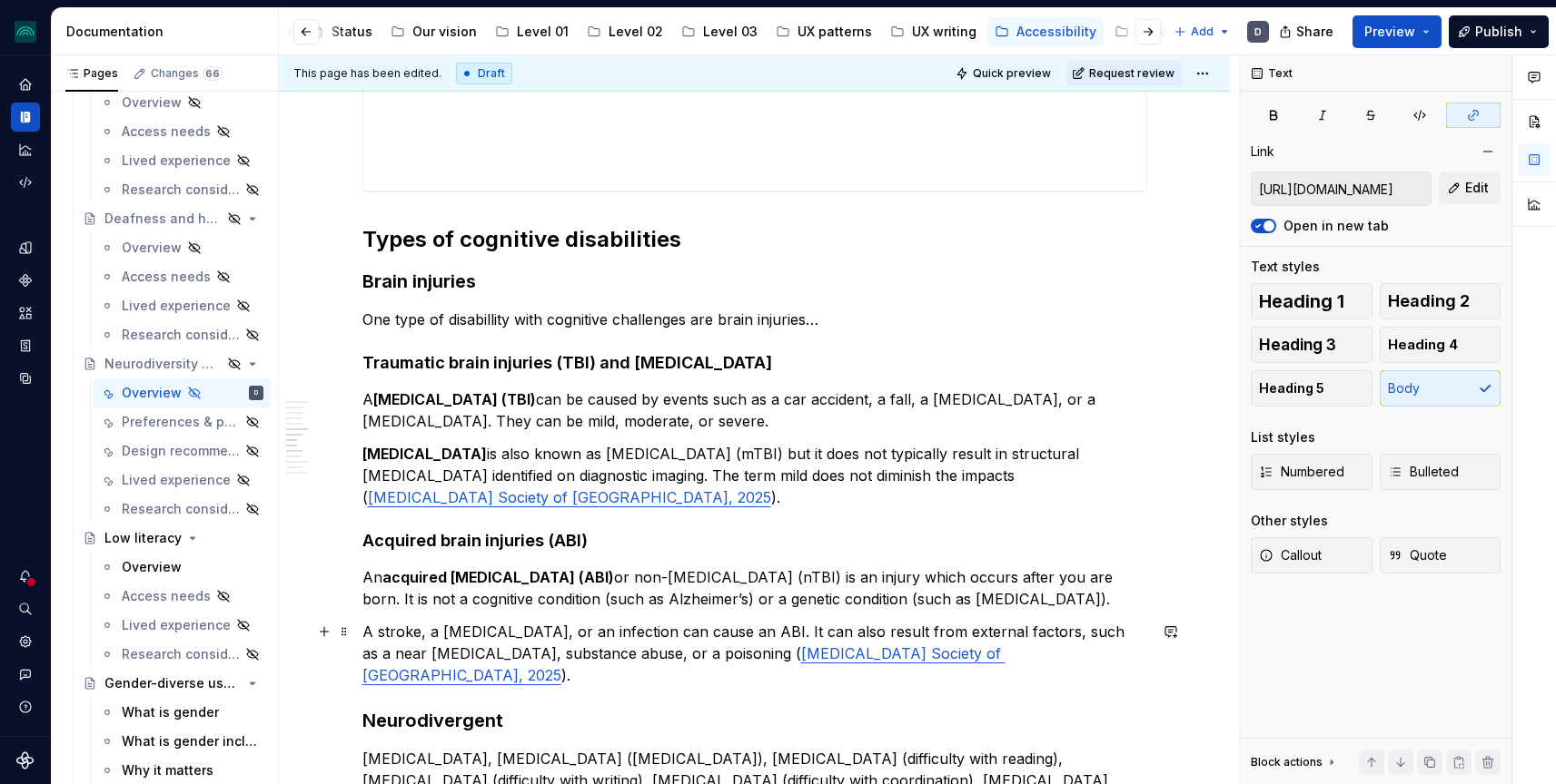
click at [505, 324] on p "One type of disabillity with cognitive challenges are brain injuries…" at bounding box center [754, 320] width 784 height 21
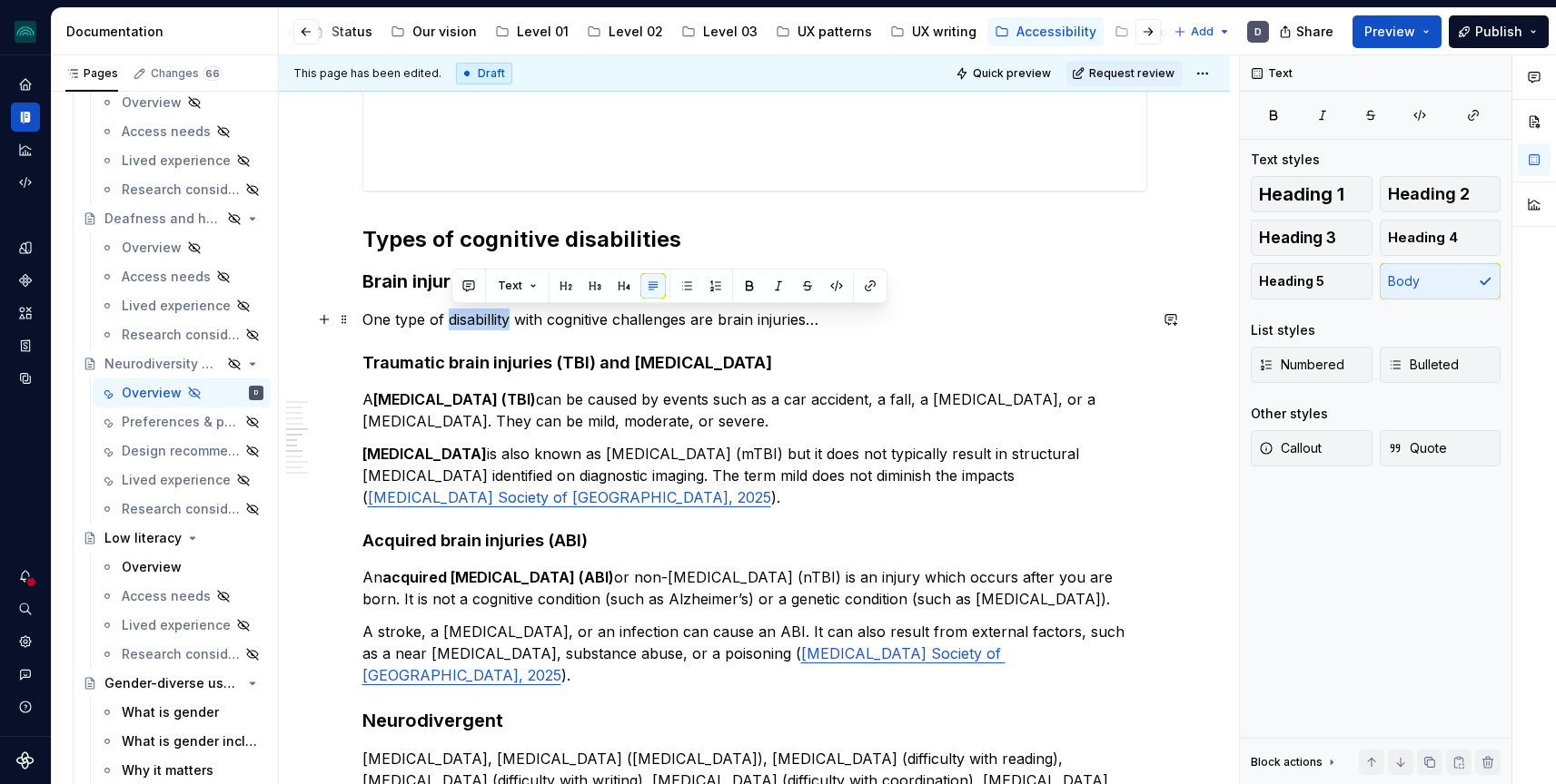
click at [505, 324] on p "One type of disabillity with cognitive challenges are brain injuries…" at bounding box center [754, 320] width 784 height 21
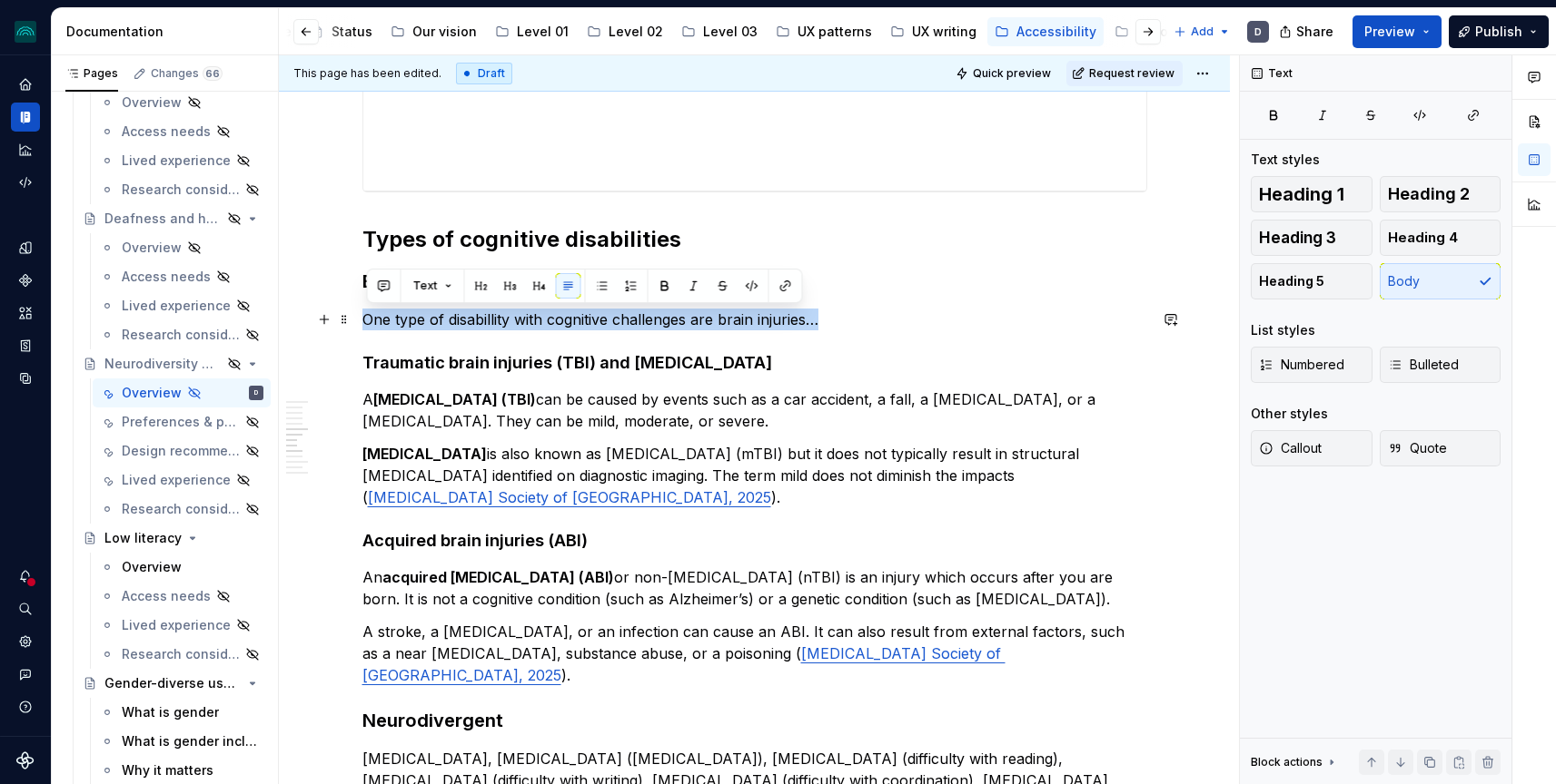
click at [505, 324] on p "One type of disabillity with cognitive challenges are brain injuries…" at bounding box center [754, 320] width 784 height 21
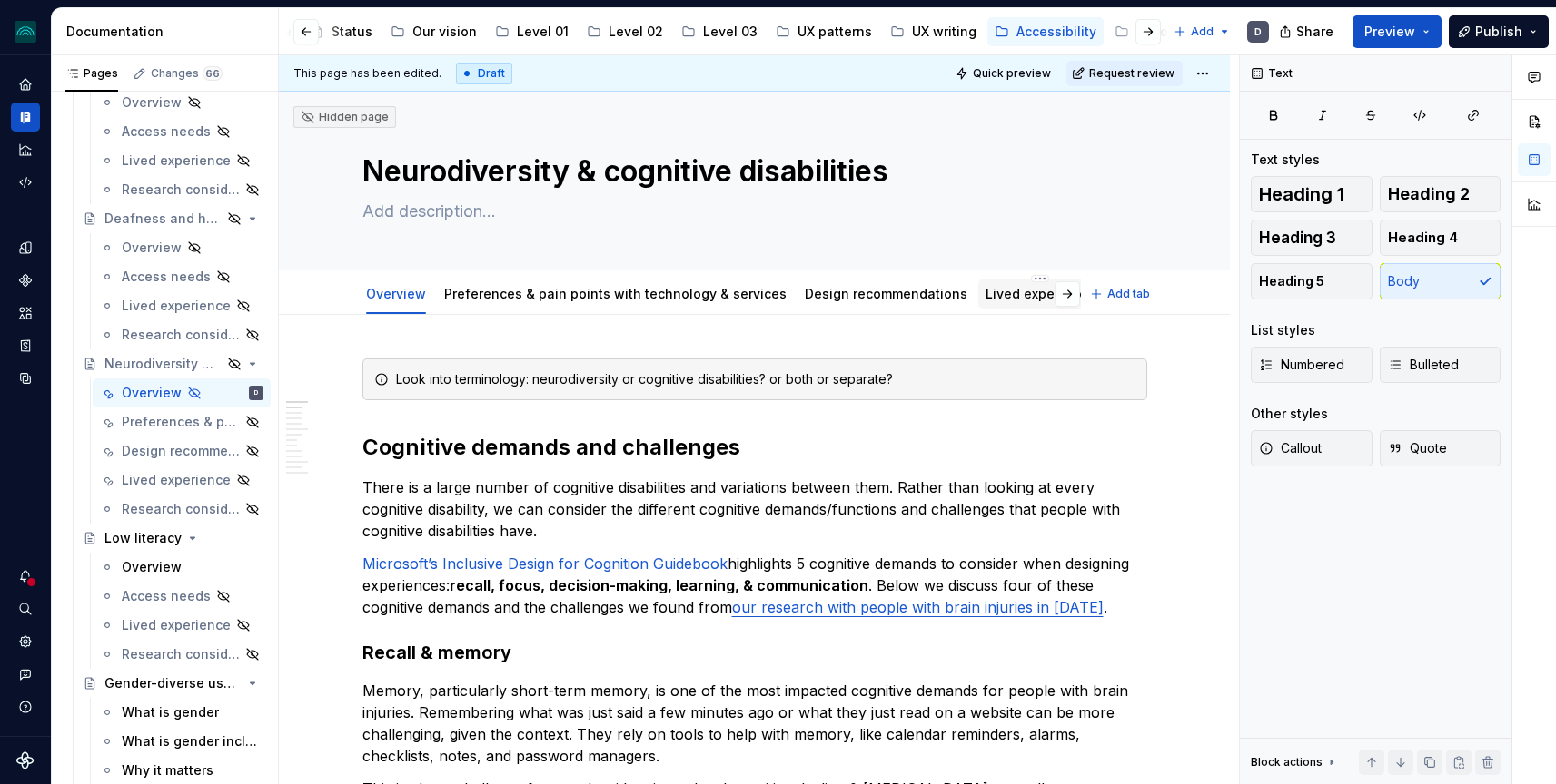
scroll to position [0, 159]
click at [868, 300] on link "Lived experience" at bounding box center [880, 293] width 109 height 16
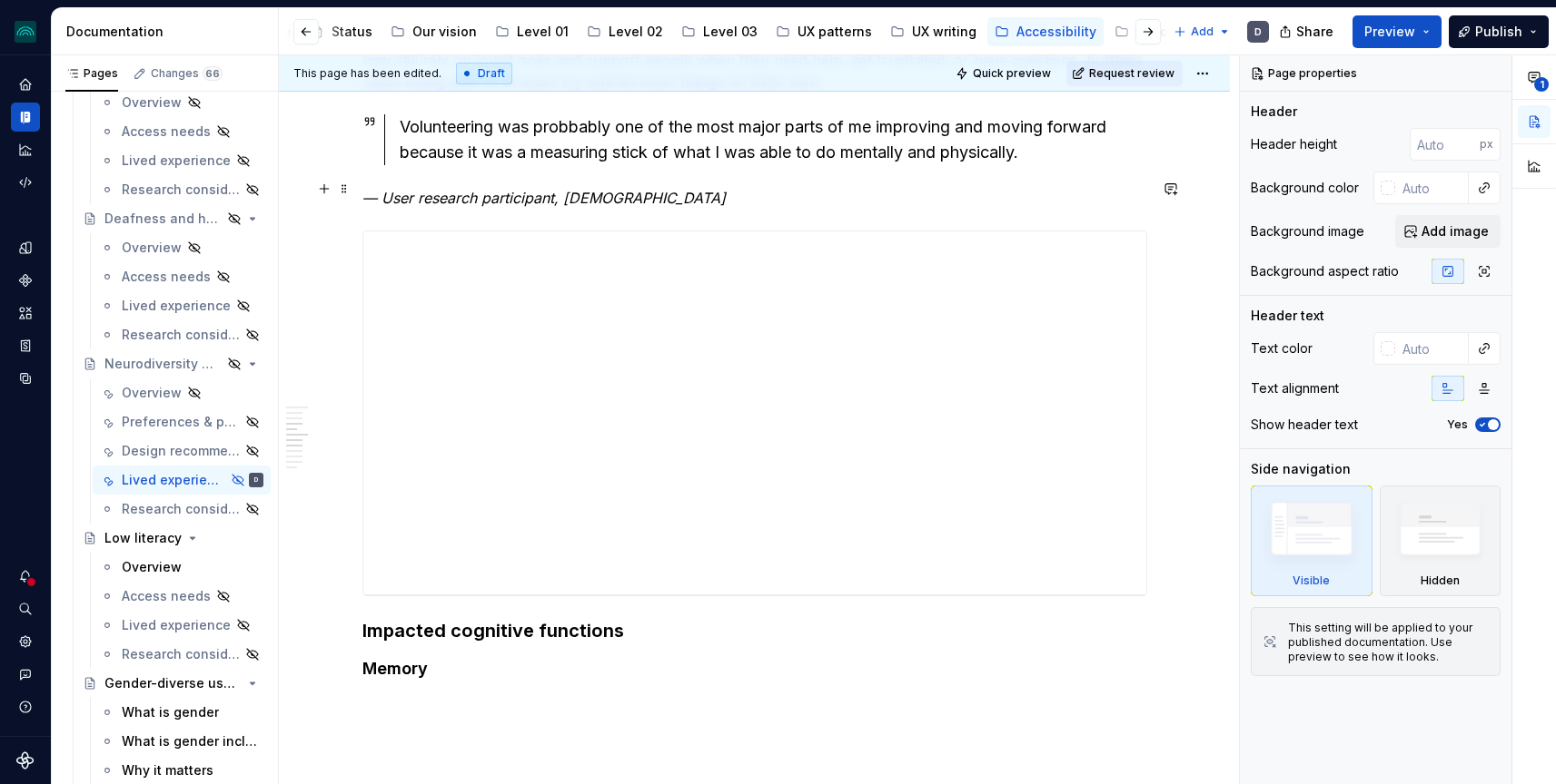
scroll to position [1356, 0]
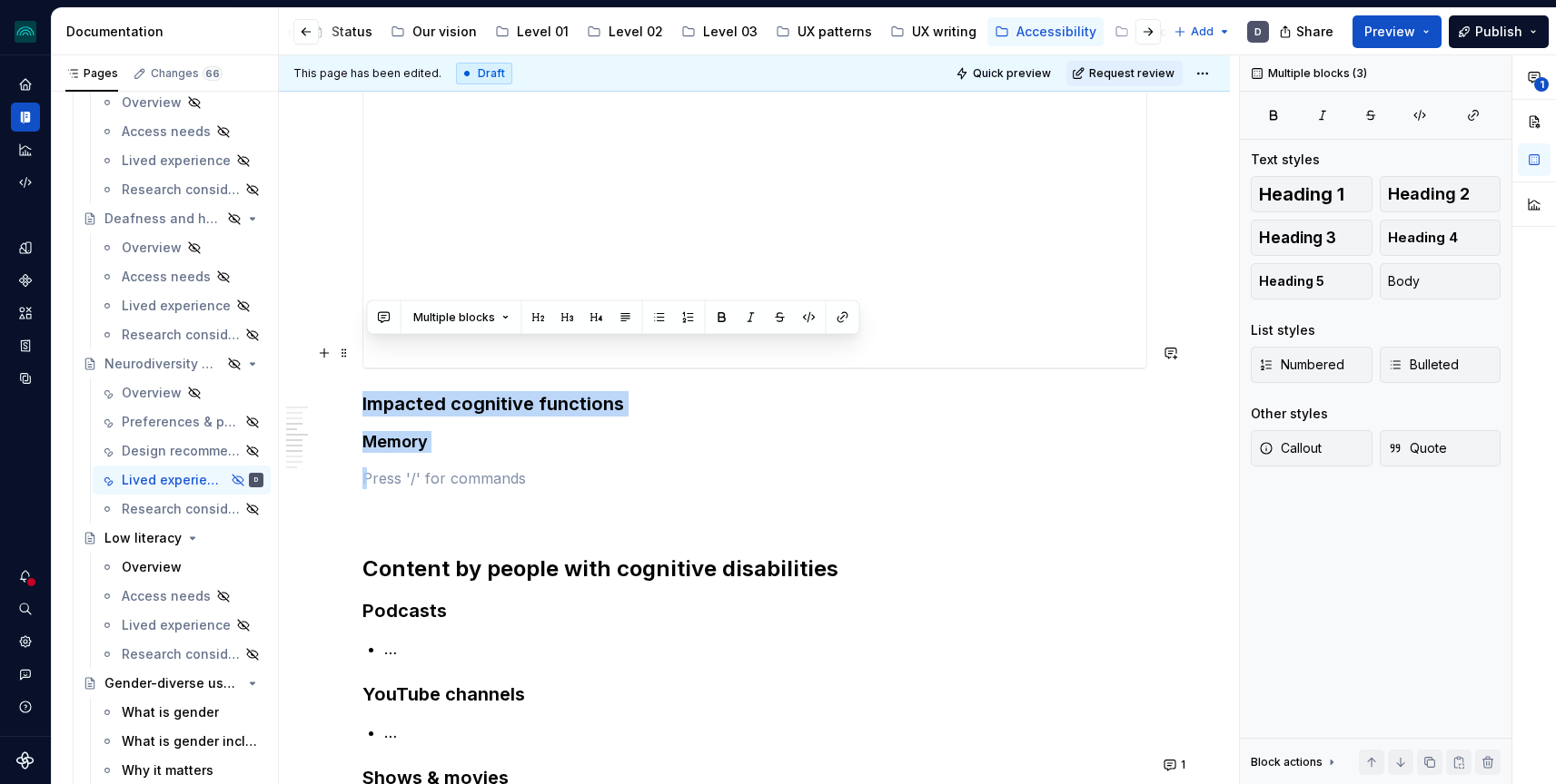
drag, startPoint x: 574, startPoint y: 422, endPoint x: 306, endPoint y: 347, distance: 278.3
click at [306, 347] on div "**********" at bounding box center [754, 414] width 951 height 2912
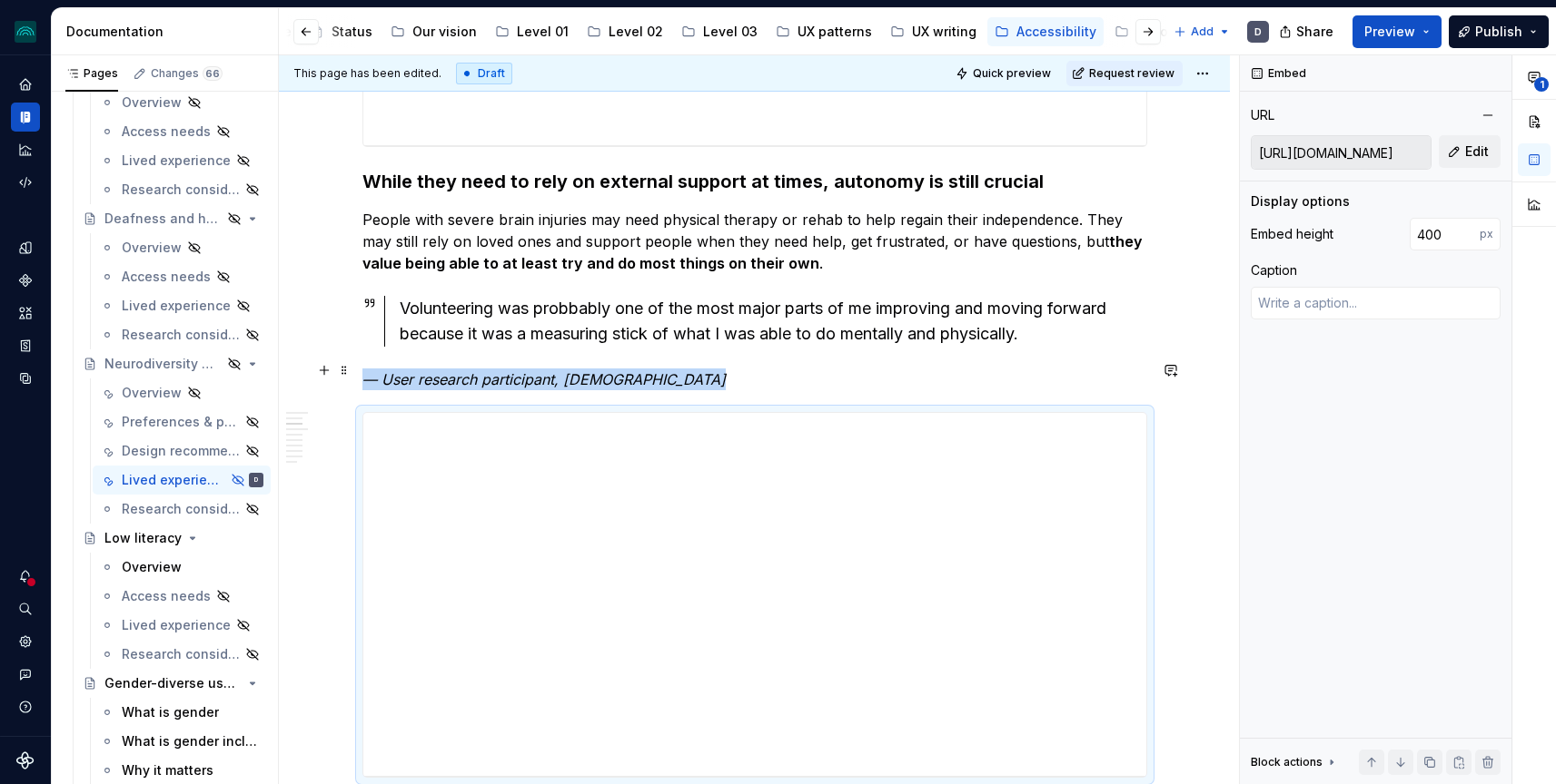
scroll to position [0, 0]
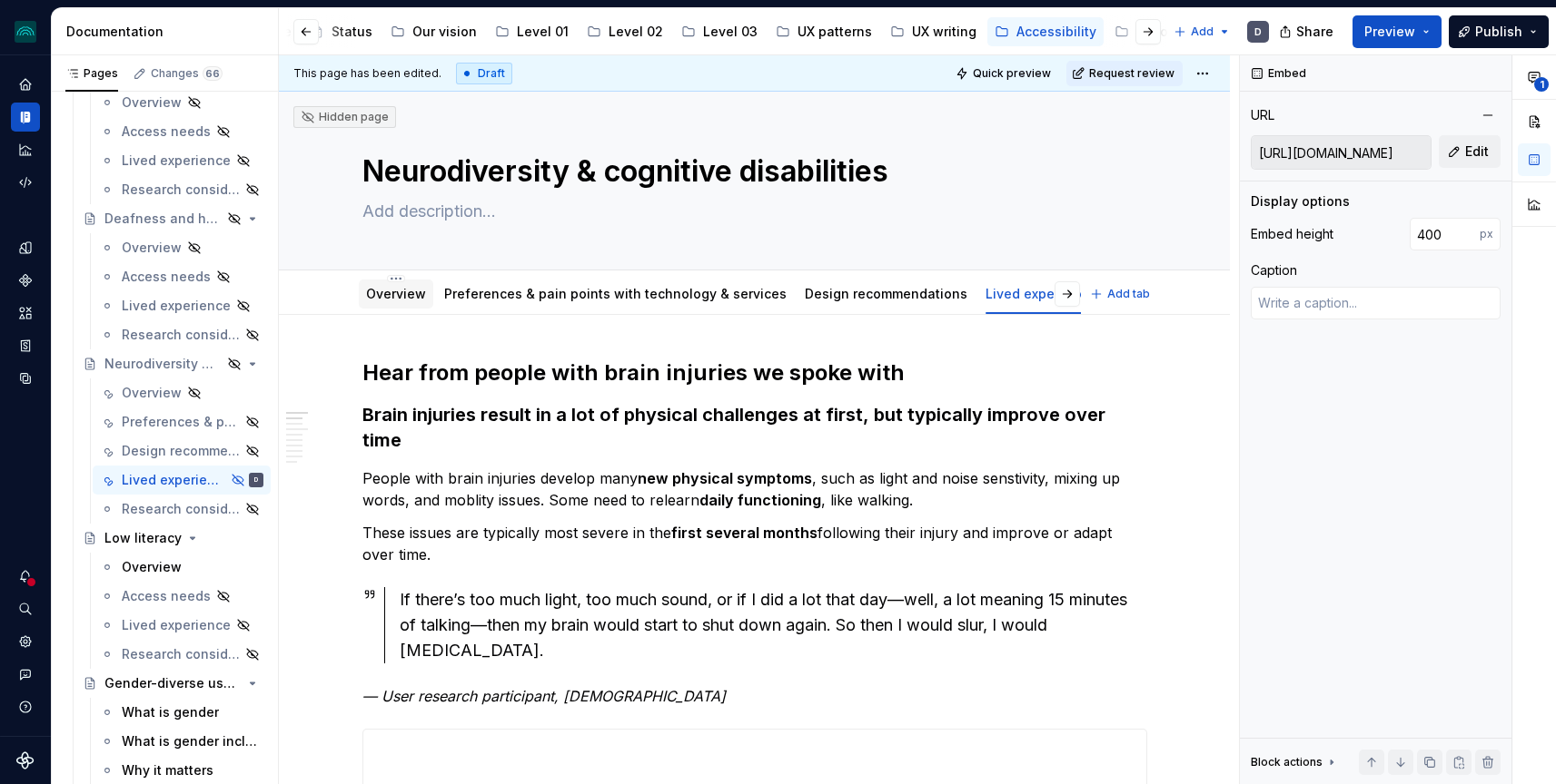
click at [417, 298] on link "Overview" at bounding box center [397, 293] width 60 height 16
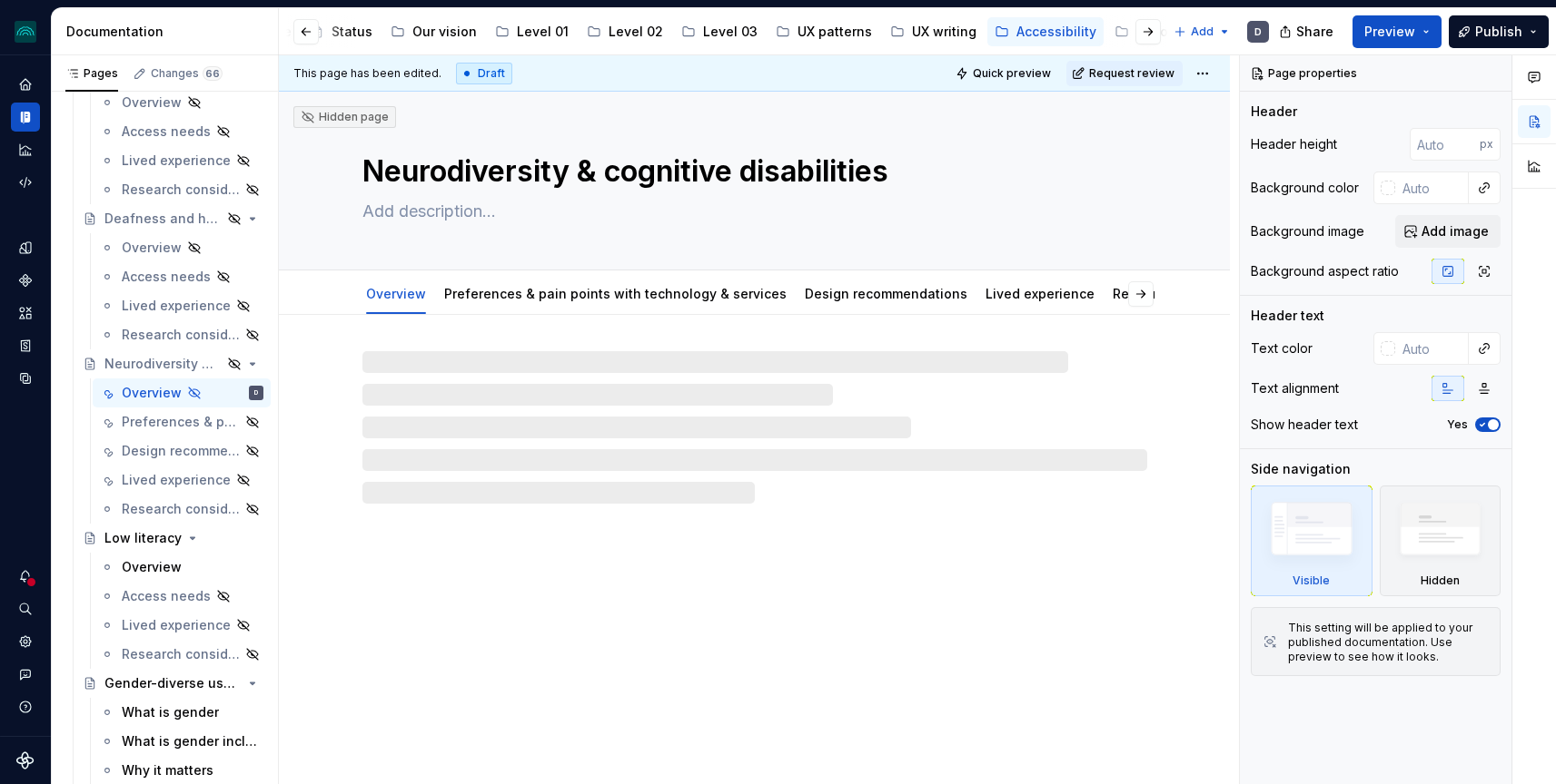
type textarea "*"
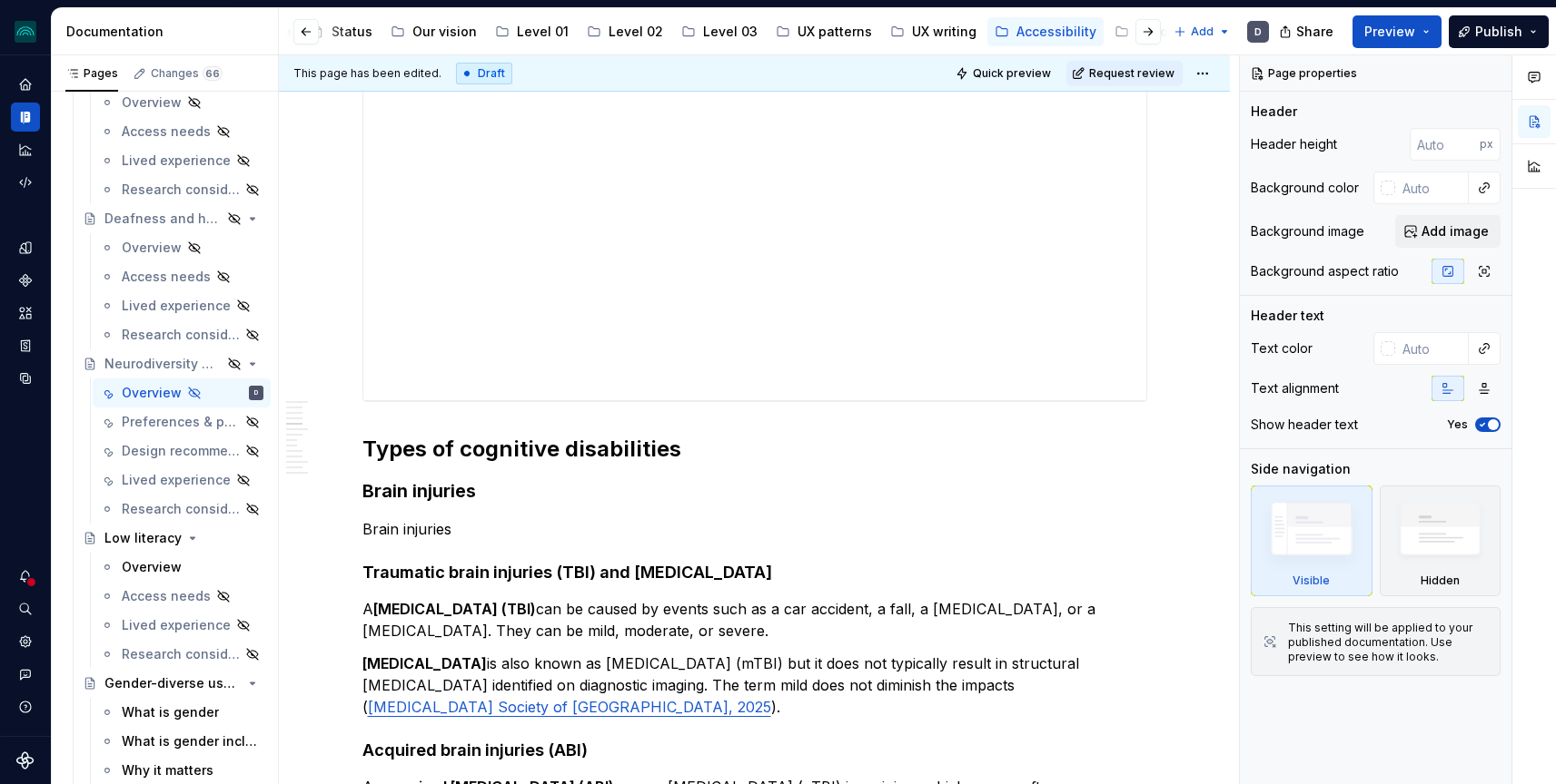
scroll to position [3165, 0]
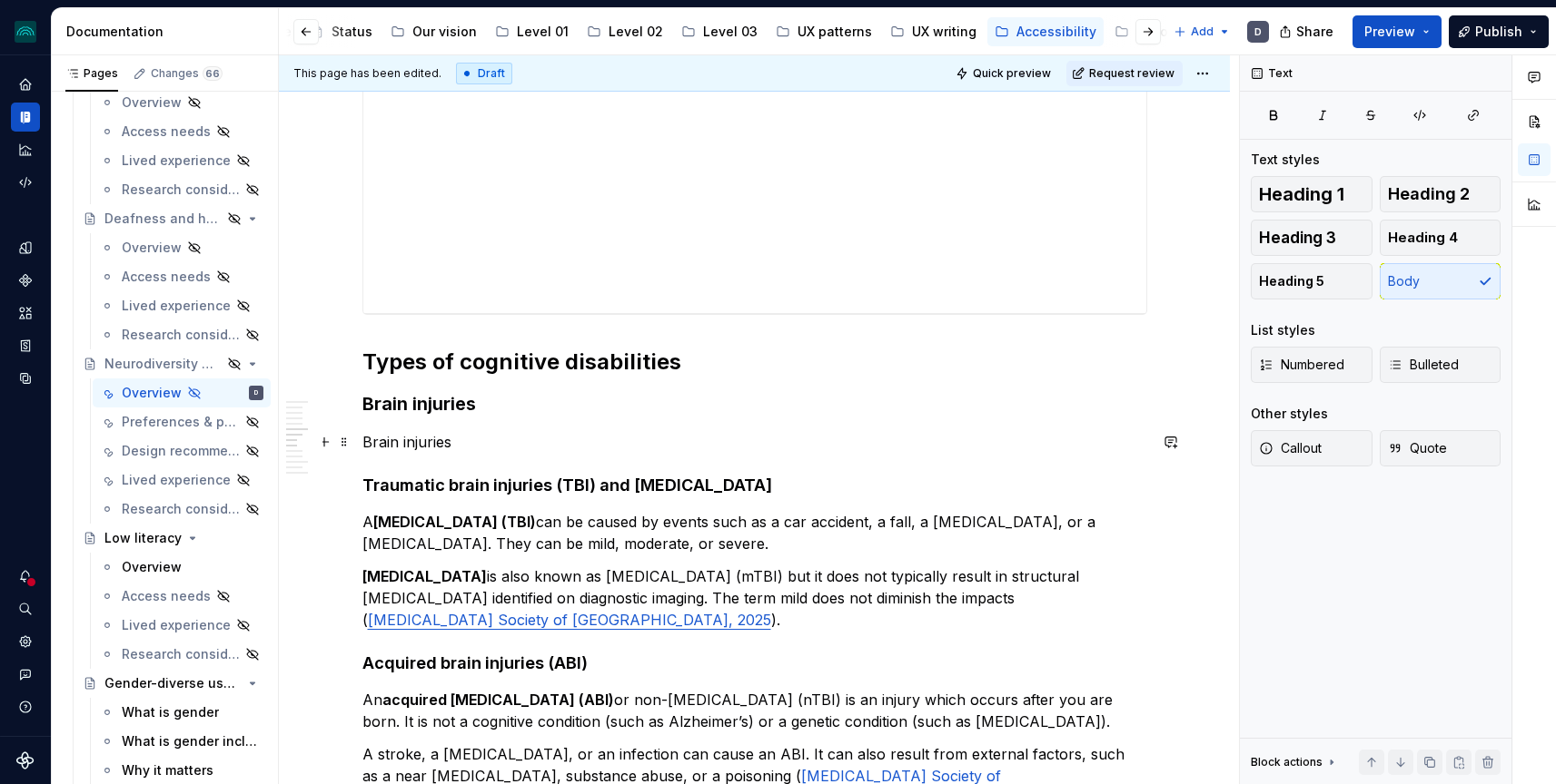
click at [450, 444] on p "Brain injuries" at bounding box center [754, 442] width 784 height 21
click at [479, 444] on p "Brain injuries" at bounding box center [754, 442] width 784 height 21
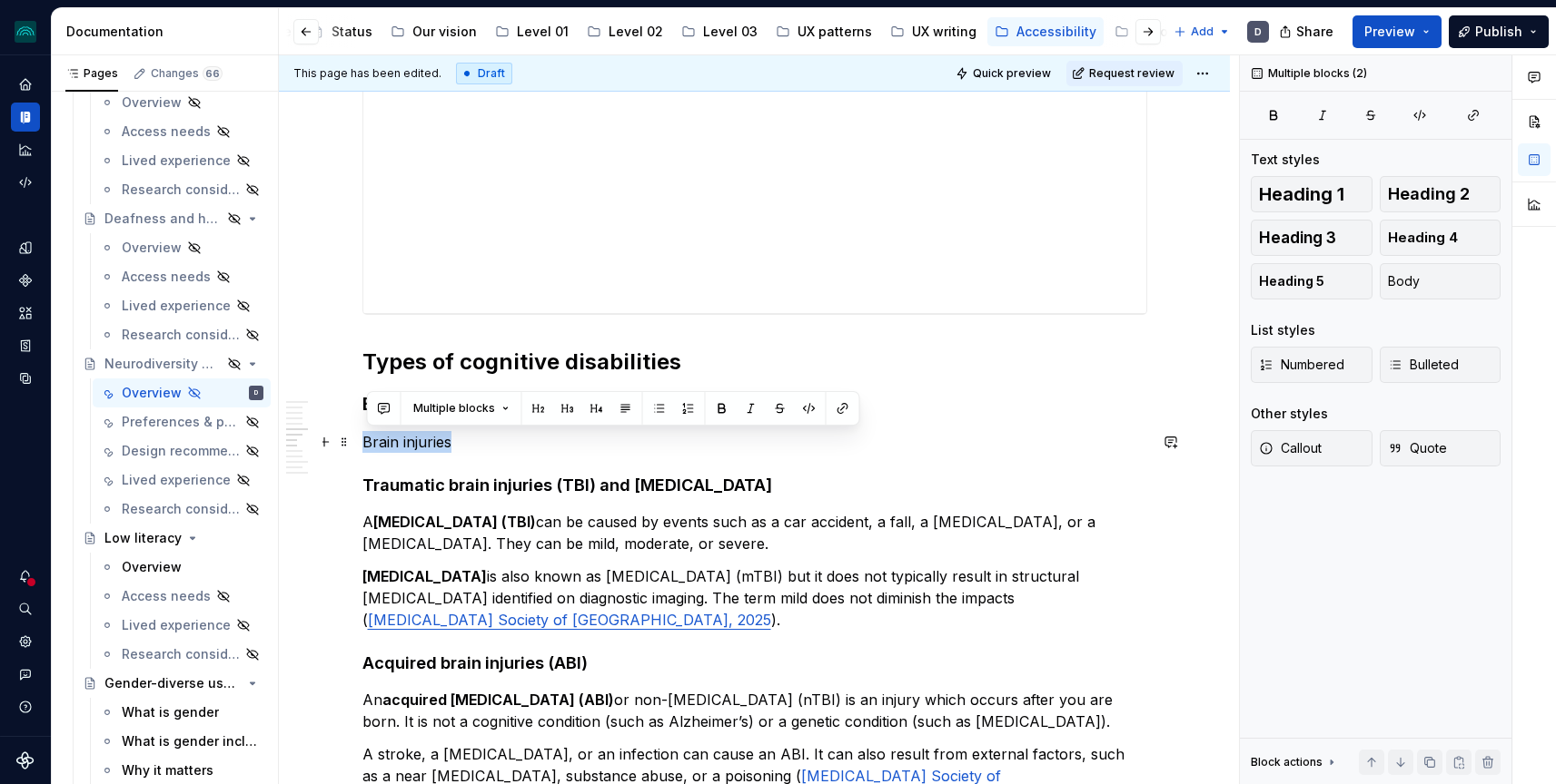
click at [479, 444] on p "Brain injuries" at bounding box center [754, 442] width 784 height 21
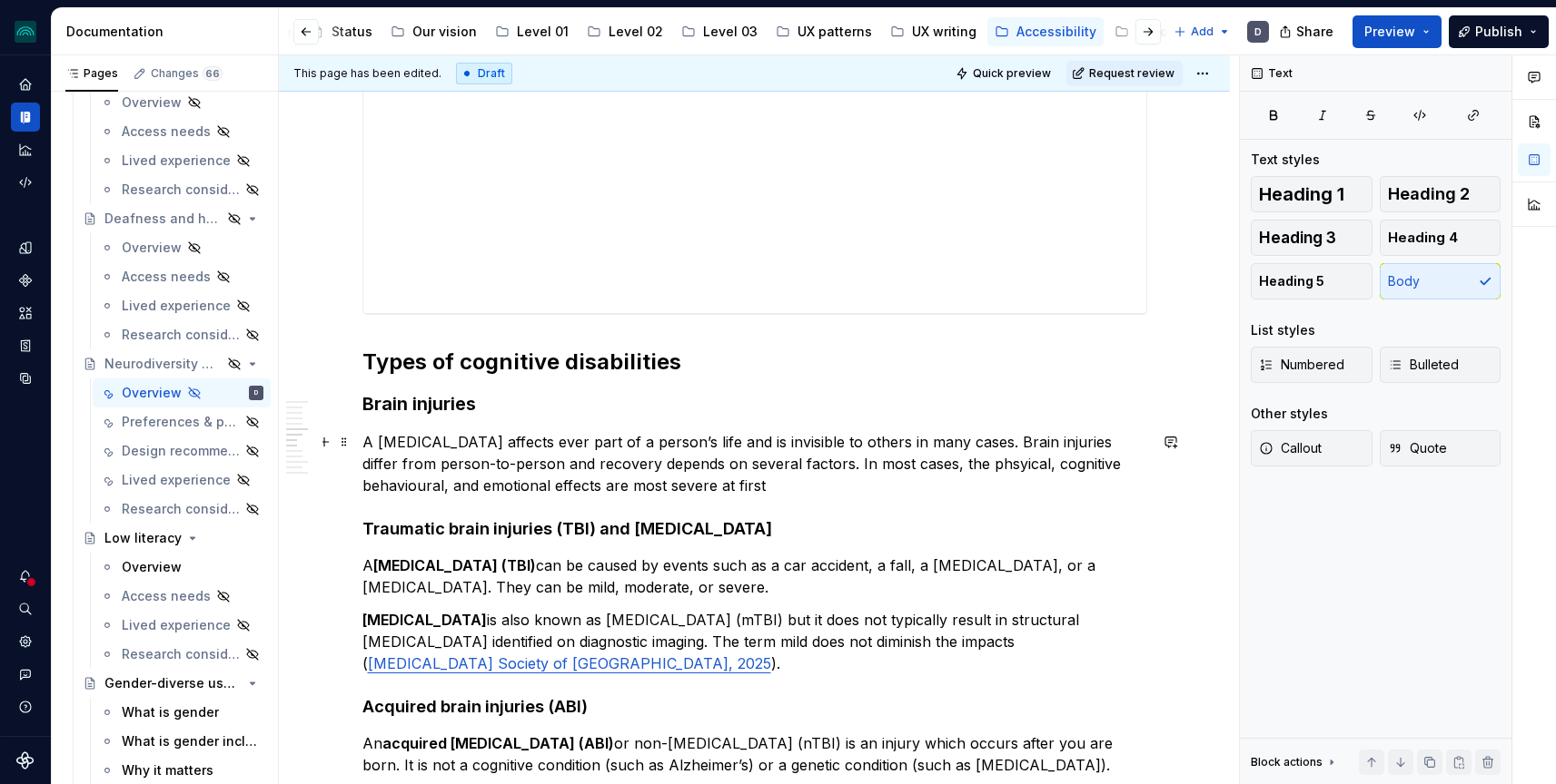
click at [1041, 473] on p "A [MEDICAL_DATA] affects ever part of a person’s life and is invisible to other…" at bounding box center [754, 463] width 784 height 65
click at [707, 481] on p "A [MEDICAL_DATA] affects ever part of a person’s life and is invisible to other…" at bounding box center [754, 463] width 784 height 65
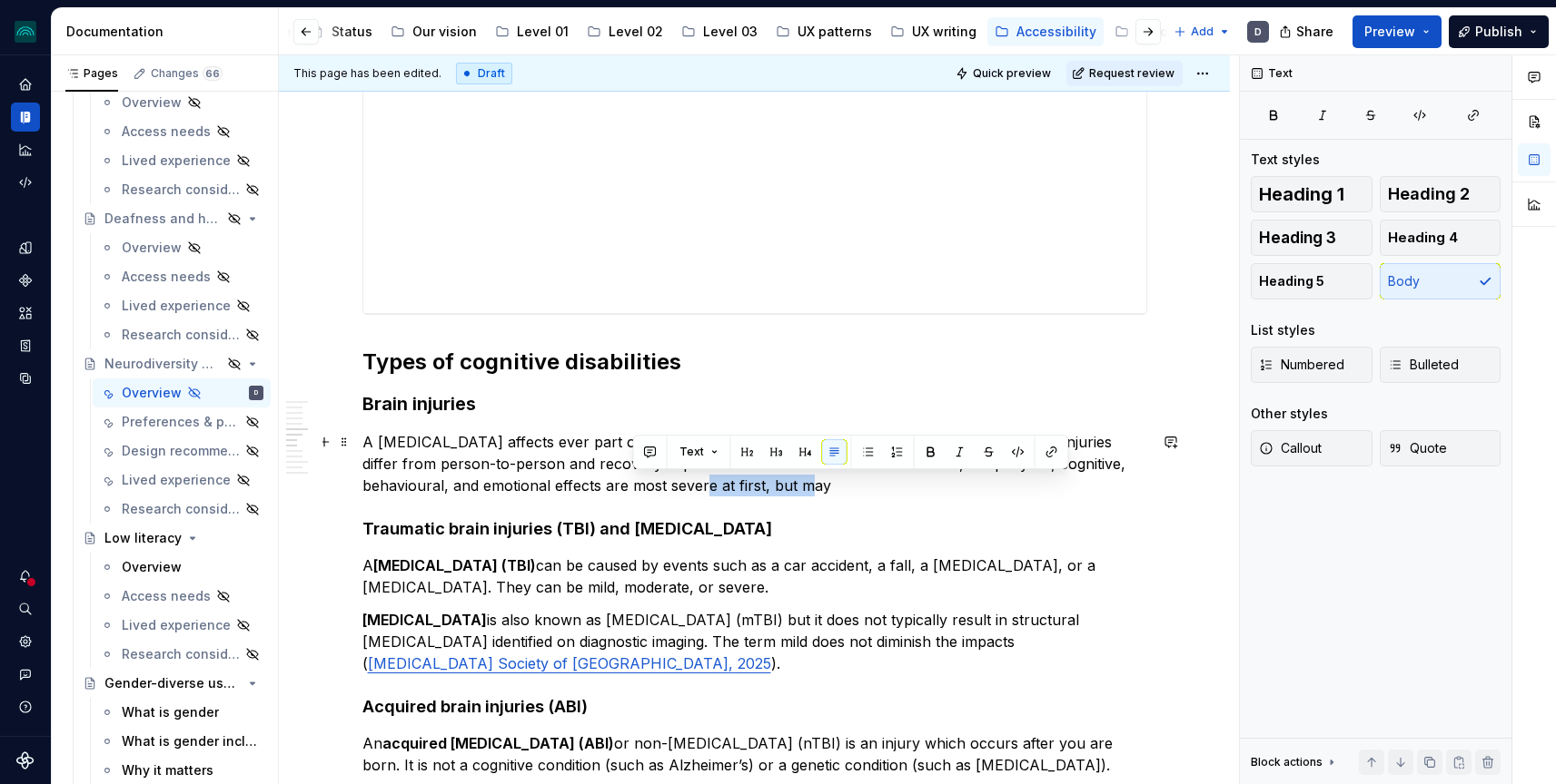
drag, startPoint x: 767, startPoint y: 493, endPoint x: 635, endPoint y: 492, distance: 132.0
click at [635, 492] on p "A [MEDICAL_DATA] affects ever part of a person’s life and is invisible to other…" at bounding box center [754, 463] width 784 height 65
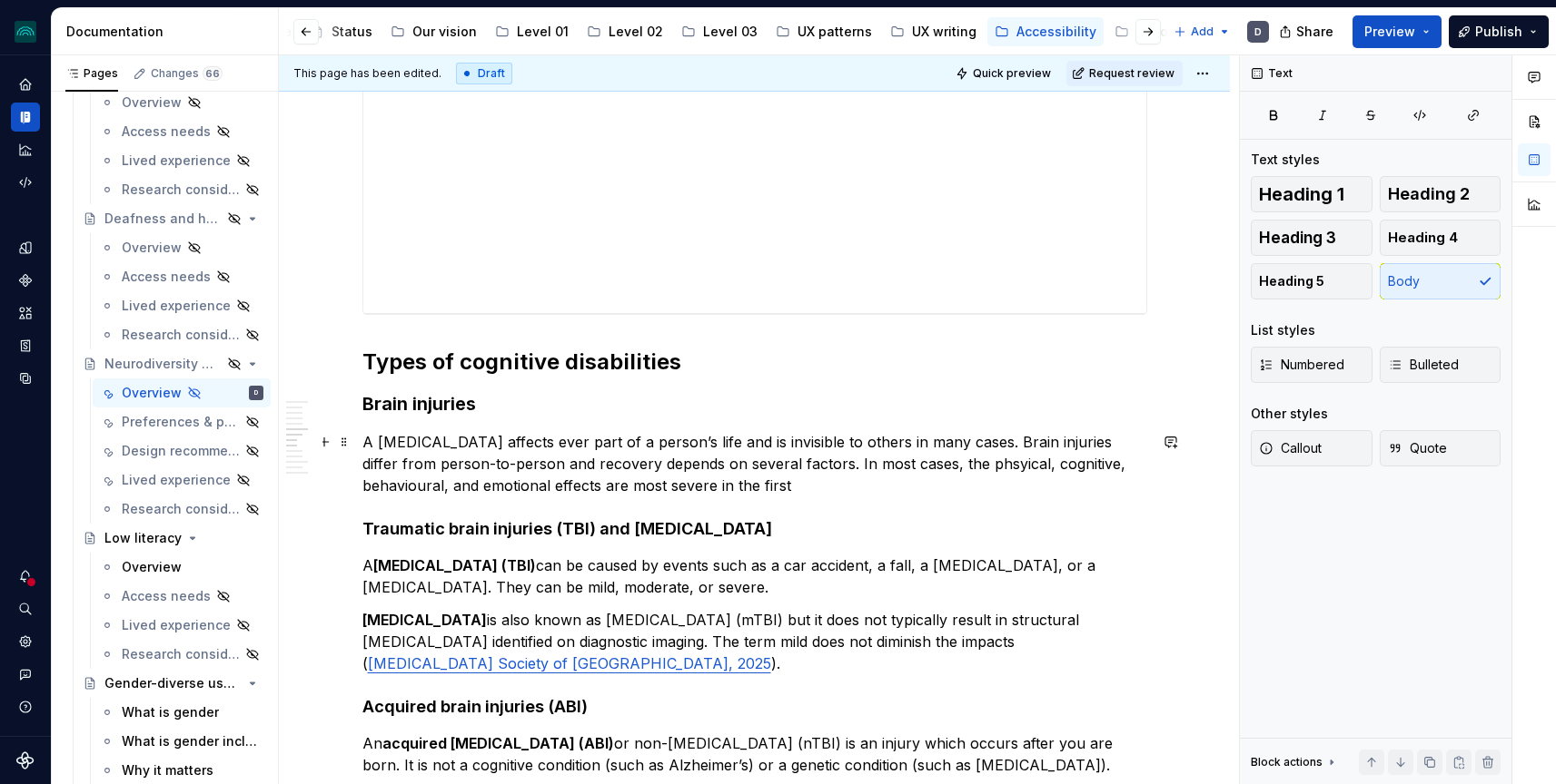
click at [933, 461] on p "A [MEDICAL_DATA] affects ever part of a person’s life and is invisible to other…" at bounding box center [754, 463] width 784 height 65
click at [993, 493] on p "A [MEDICAL_DATA] affects ever part of a person’s life and is invisible to other…" at bounding box center [754, 463] width 784 height 65
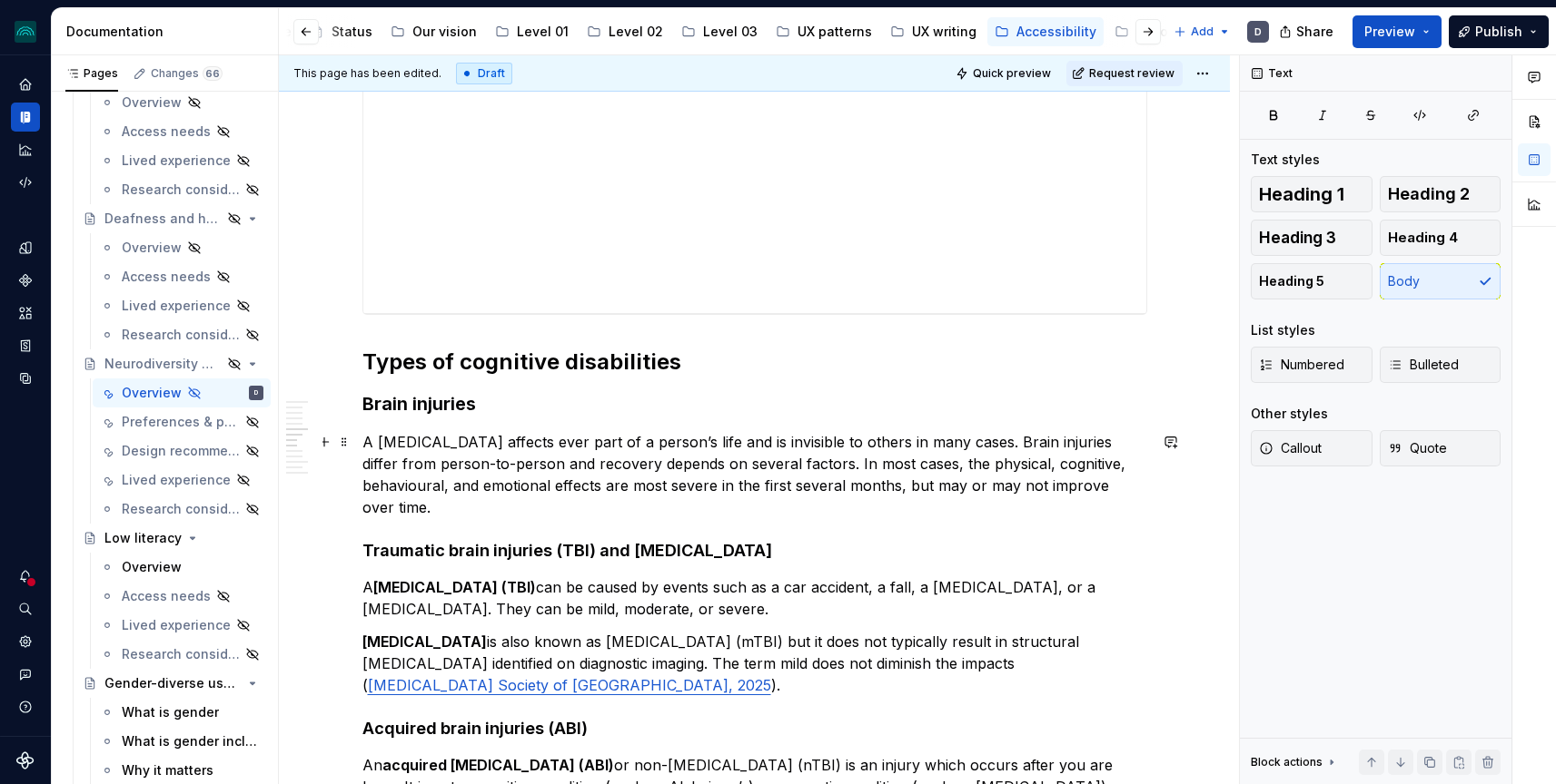
click at [538, 441] on p "A [MEDICAL_DATA] affects ever part of a person’s life and is invisible to other…" at bounding box center [754, 475] width 784 height 87
click at [699, 442] on p "A [MEDICAL_DATA] affects every part of a person’s life and is invisible to othe…" at bounding box center [754, 475] width 784 height 87
click at [980, 437] on p "A [MEDICAL_DATA] affects every part of a person’s life, can dramatically change…" at bounding box center [754, 475] width 784 height 87
click at [898, 441] on p "A [MEDICAL_DATA] affects every part of a person’s life, can dramatically change…" at bounding box center [754, 475] width 784 height 87
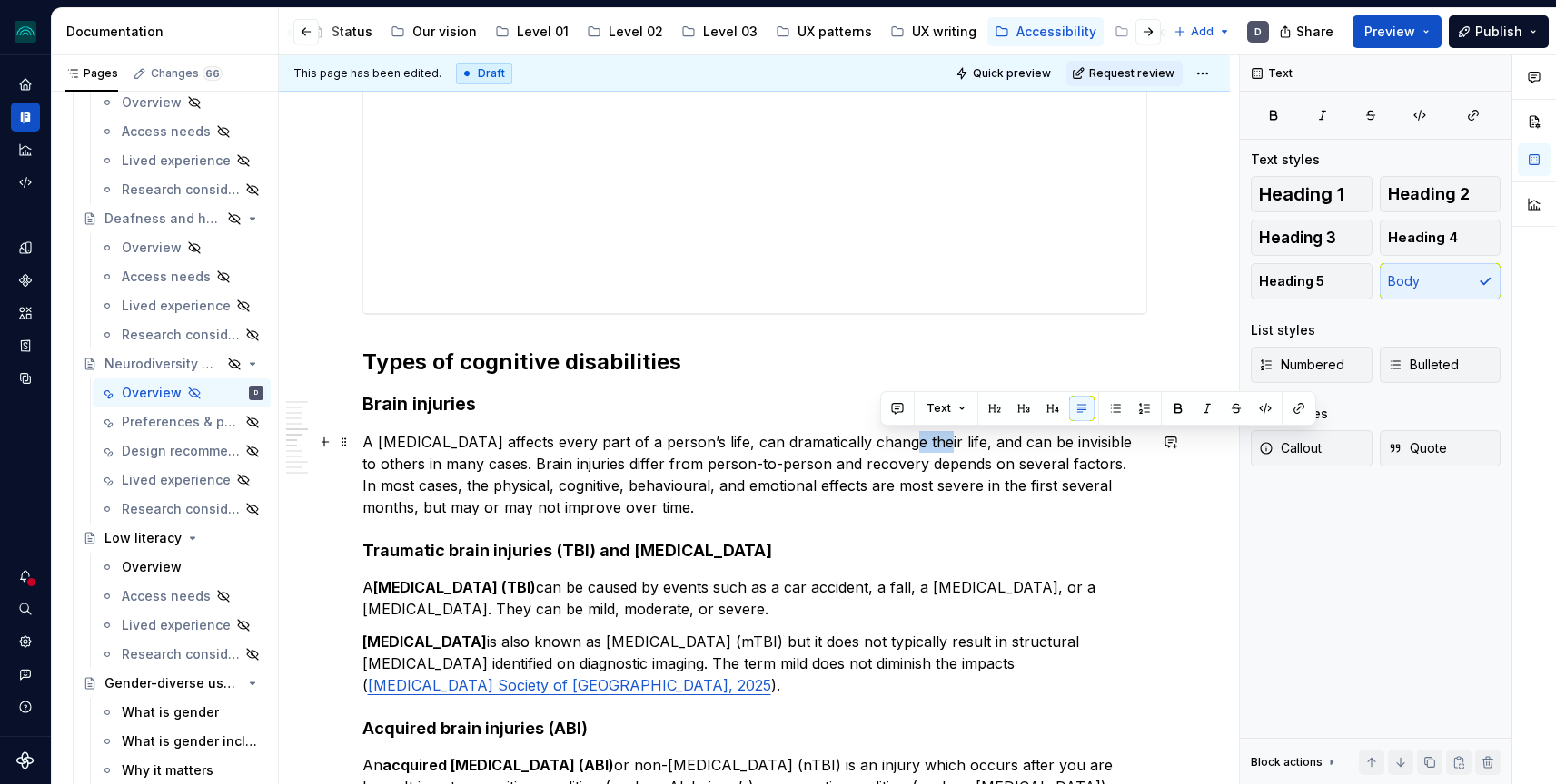
click at [898, 441] on p "A [MEDICAL_DATA] affects every part of a person’s life, can dramatically change…" at bounding box center [754, 475] width 784 height 87
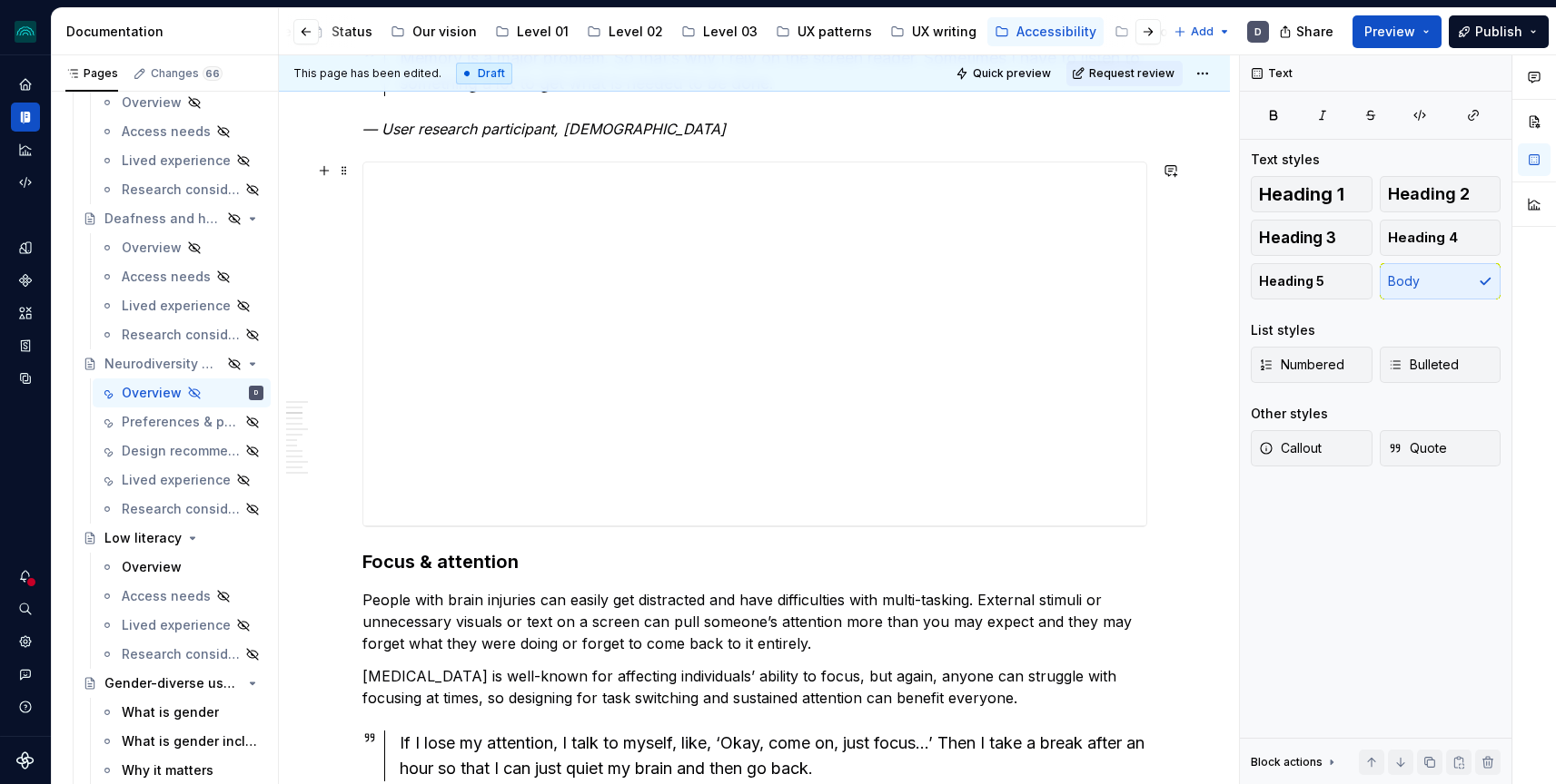
scroll to position [0, 0]
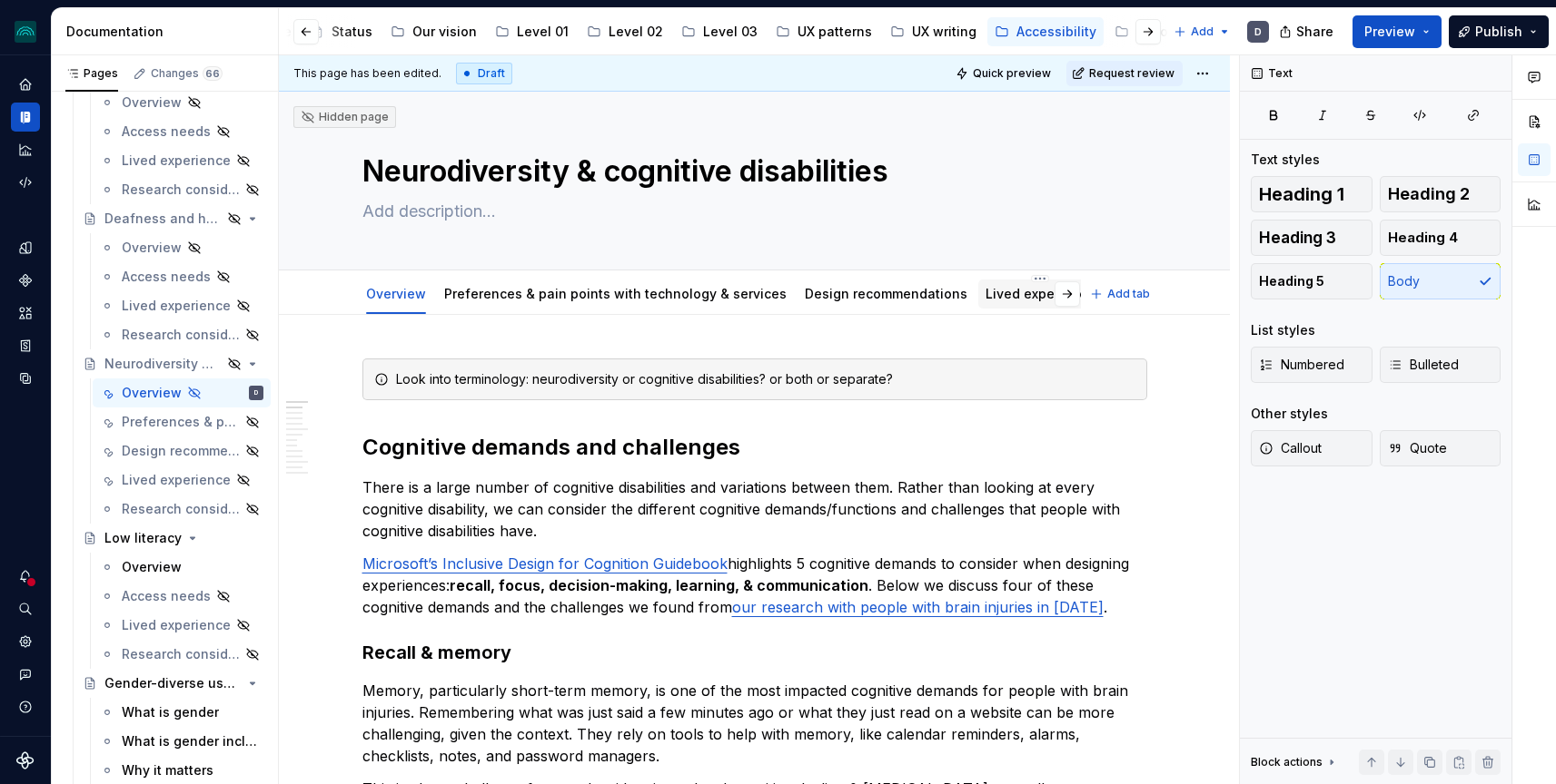
click at [1020, 291] on link "Lived experience" at bounding box center [1040, 293] width 109 height 16
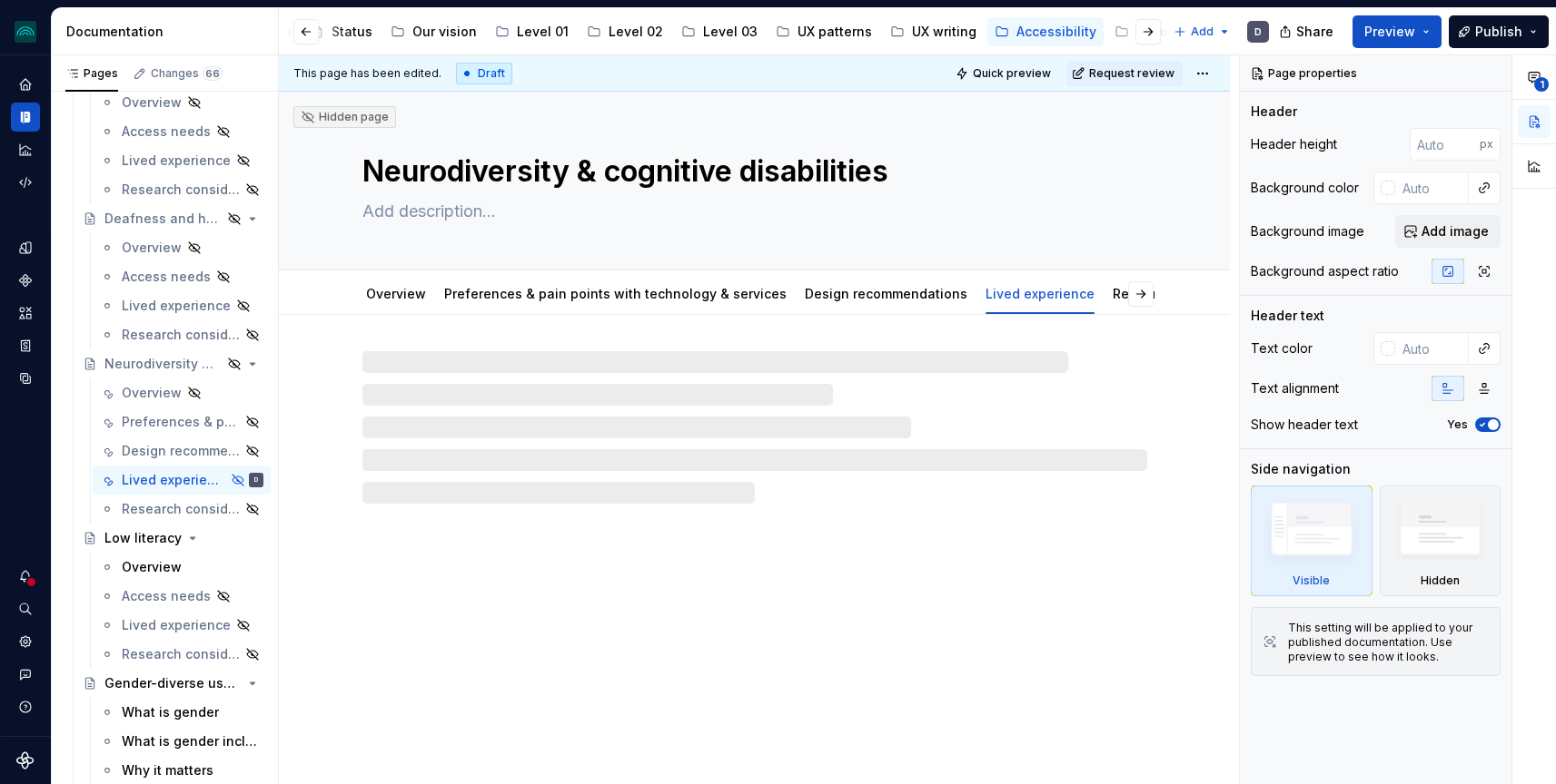
type textarea "*"
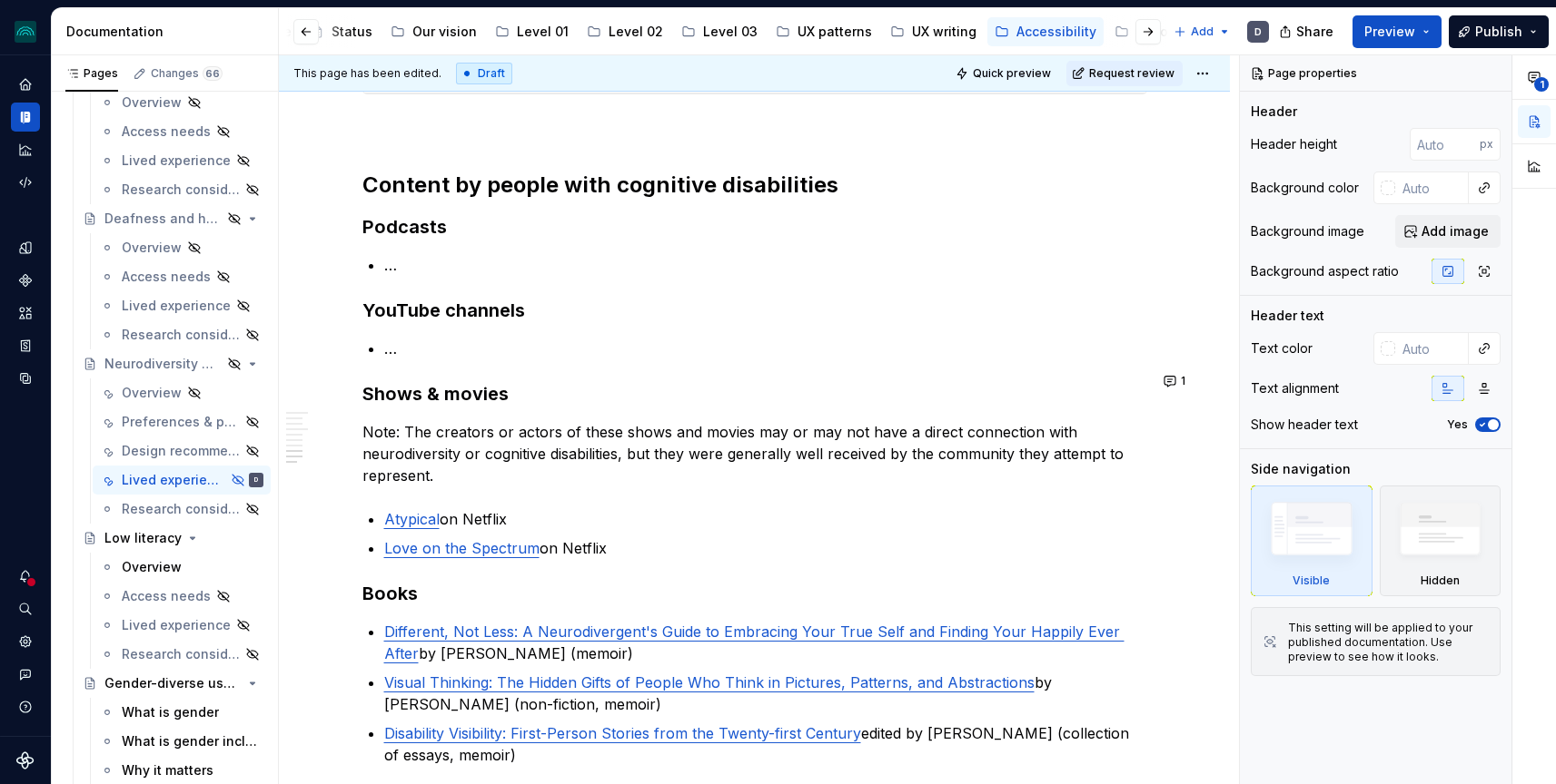
scroll to position [1445, 0]
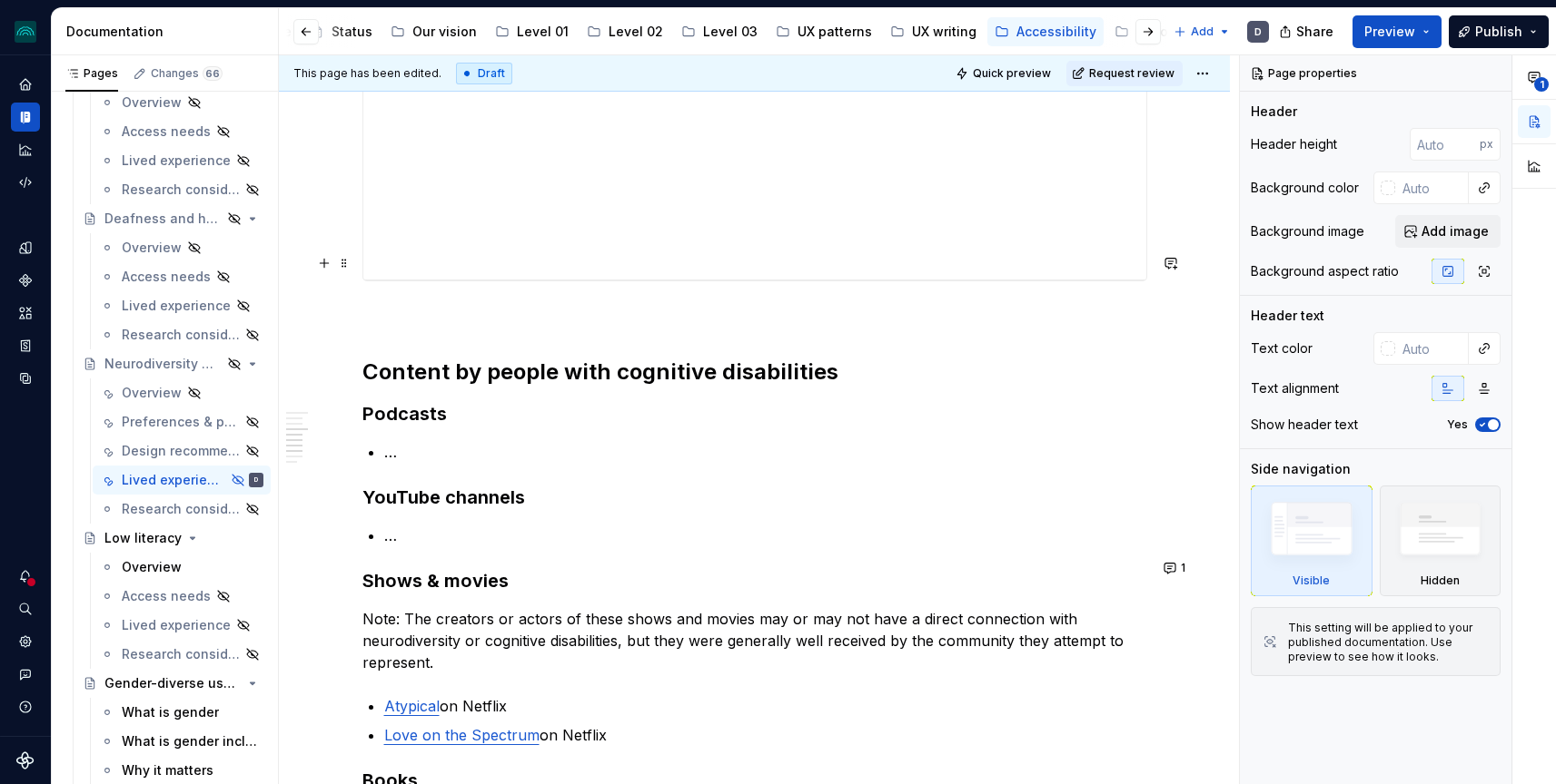
click at [420, 303] on p at bounding box center [754, 314] width 784 height 21
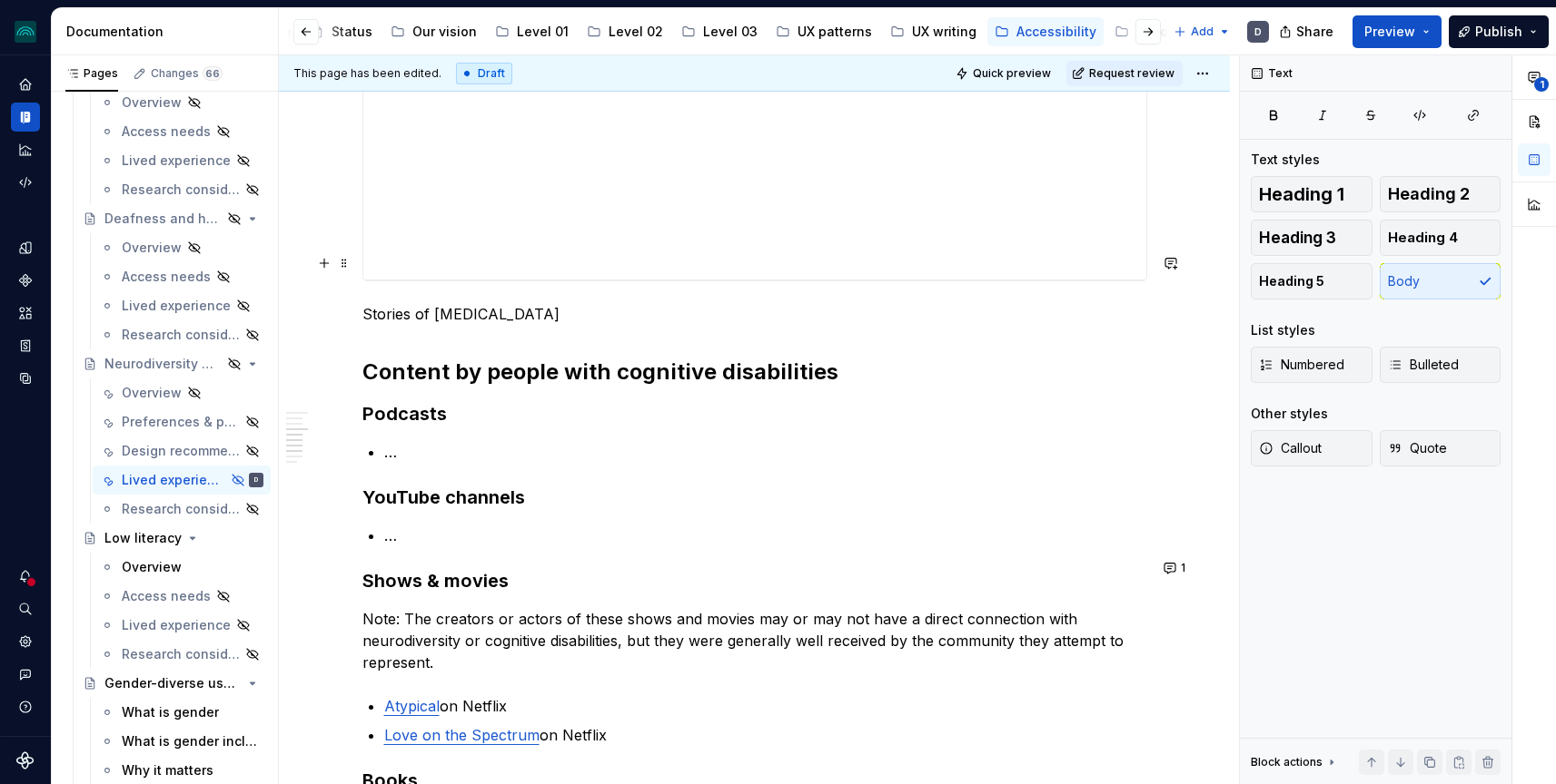
click at [436, 303] on p "Stories of [MEDICAL_DATA]" at bounding box center [754, 314] width 784 height 21
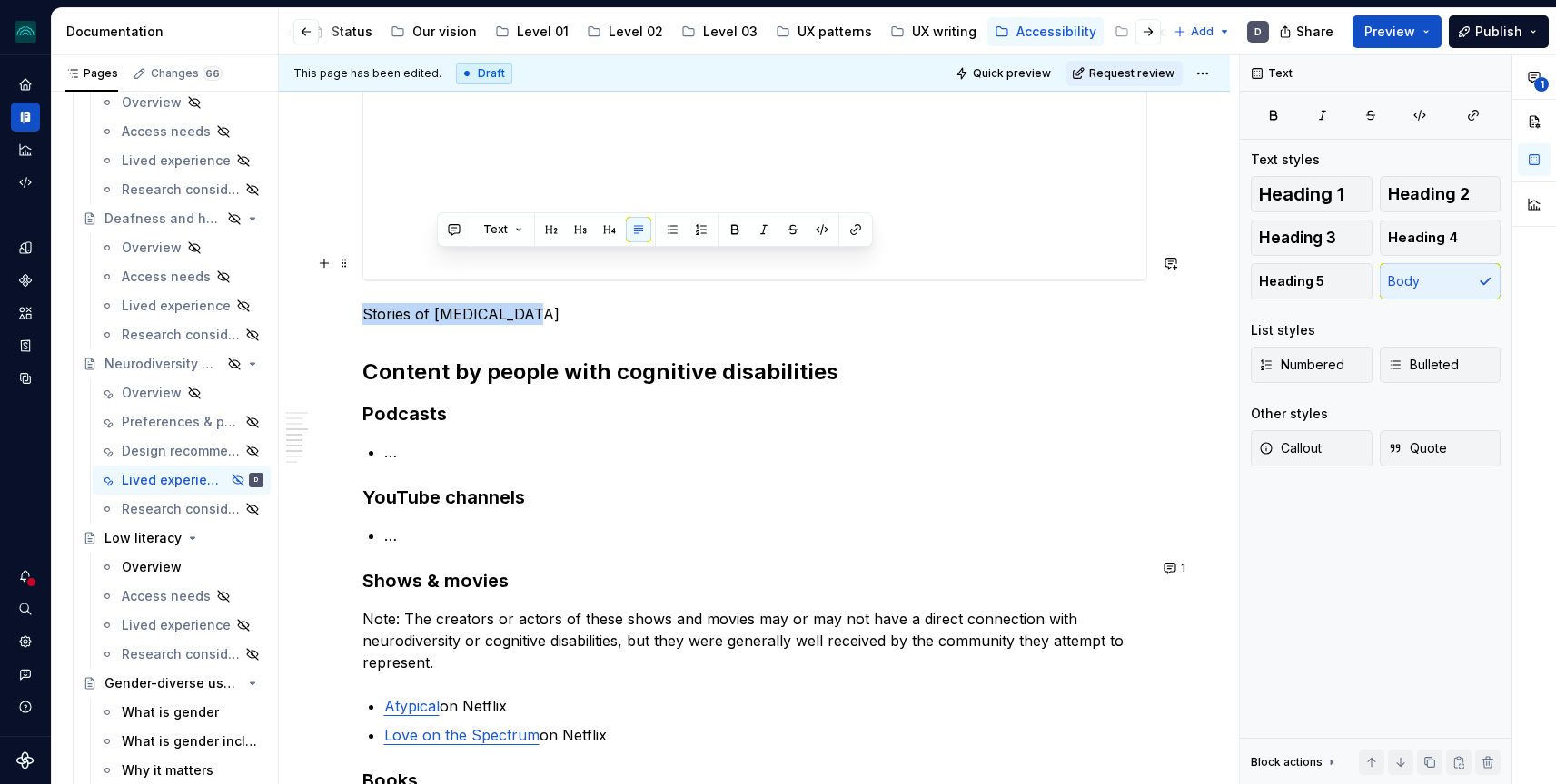
click at [436, 303] on p "Stories of [MEDICAL_DATA]" at bounding box center [754, 314] width 784 height 21
click at [481, 230] on button "button" at bounding box center [481, 229] width 25 height 25
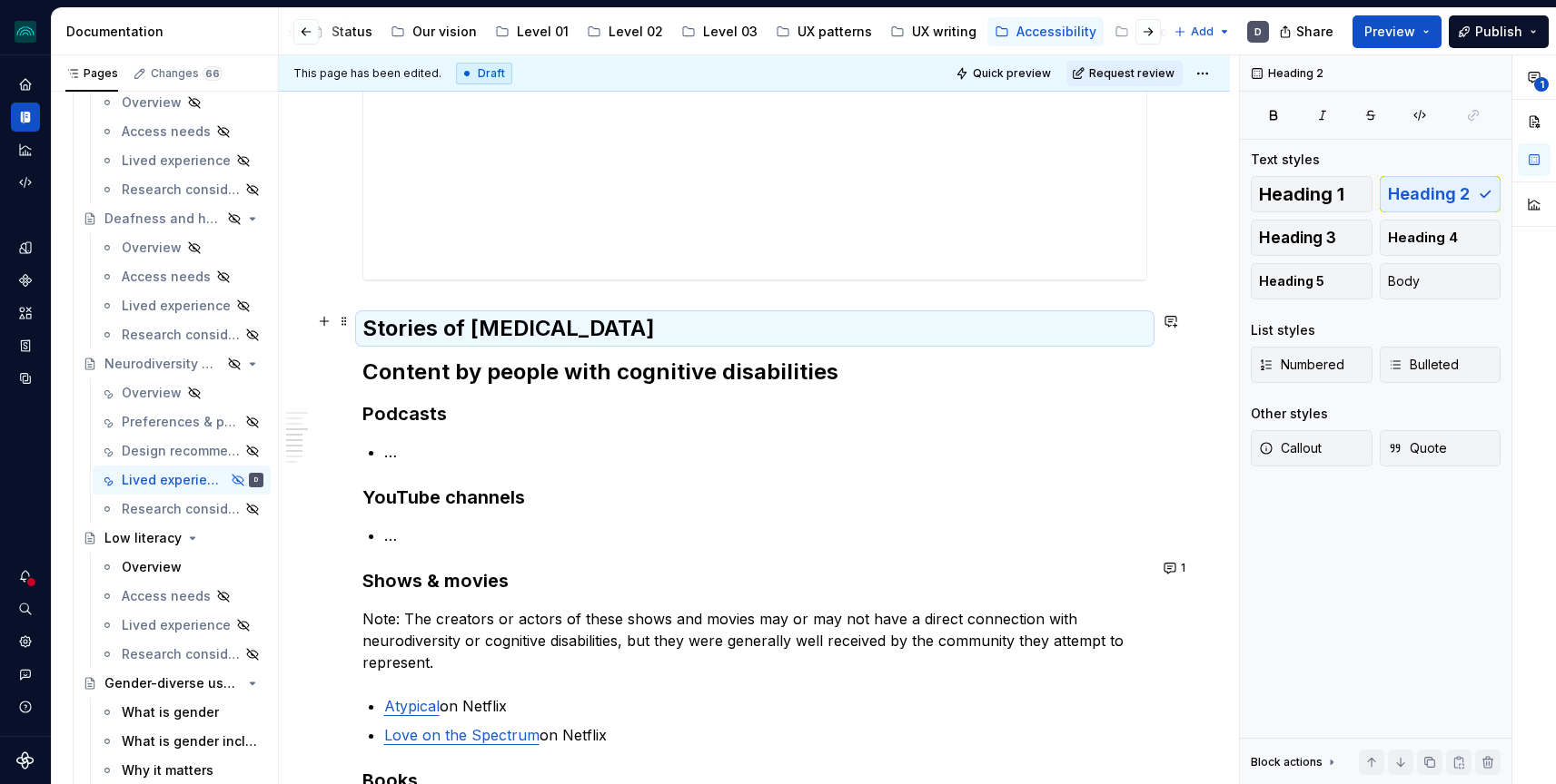
click at [495, 358] on h2 "Content by people with cognitive disabilities" at bounding box center [754, 372] width 784 height 29
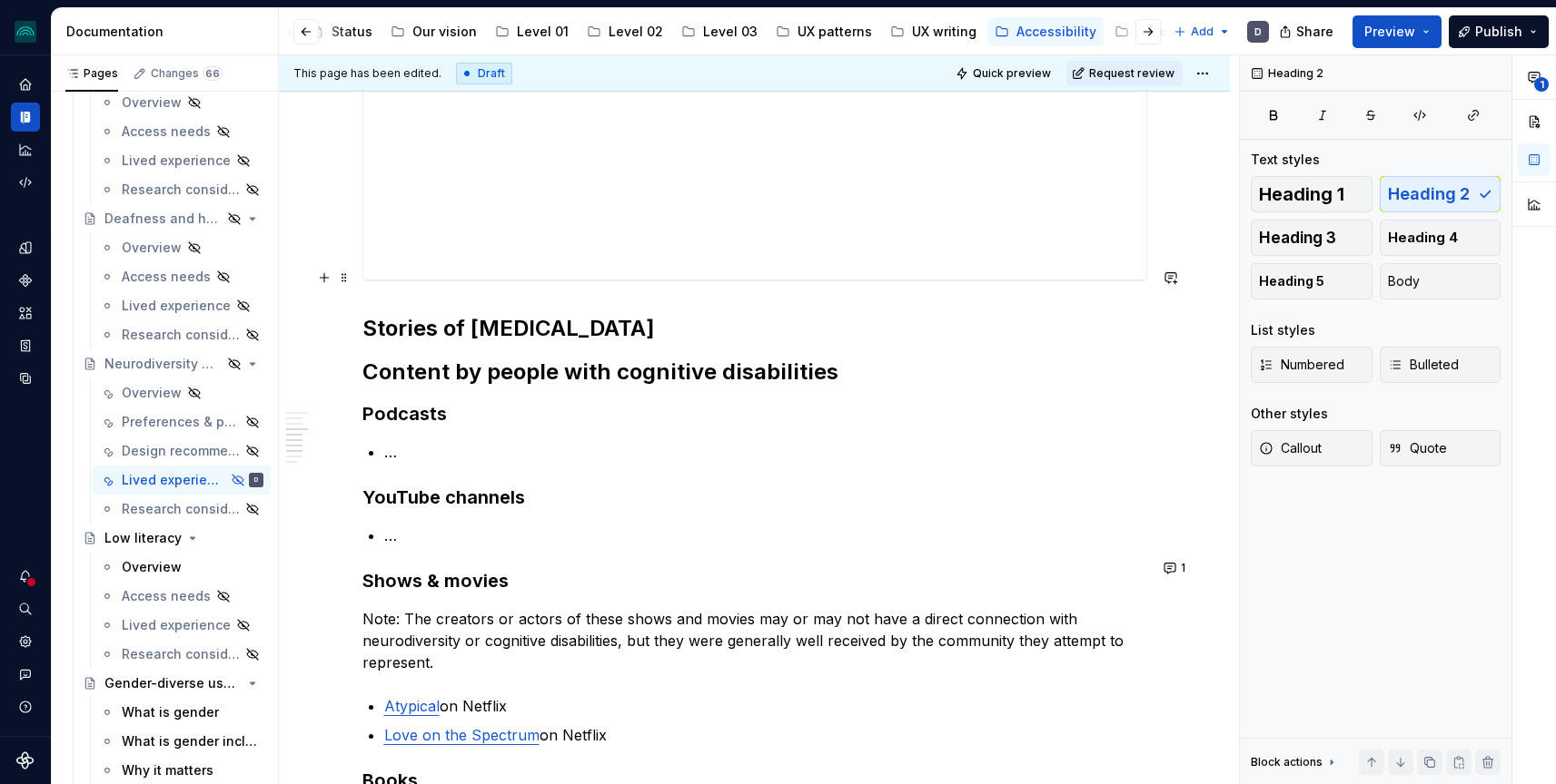
click at [490, 314] on h2 "Stories of [MEDICAL_DATA]" at bounding box center [754, 328] width 784 height 29
click at [617, 314] on h2 "Stories of [MEDICAL_DATA]" at bounding box center [754, 328] width 784 height 29
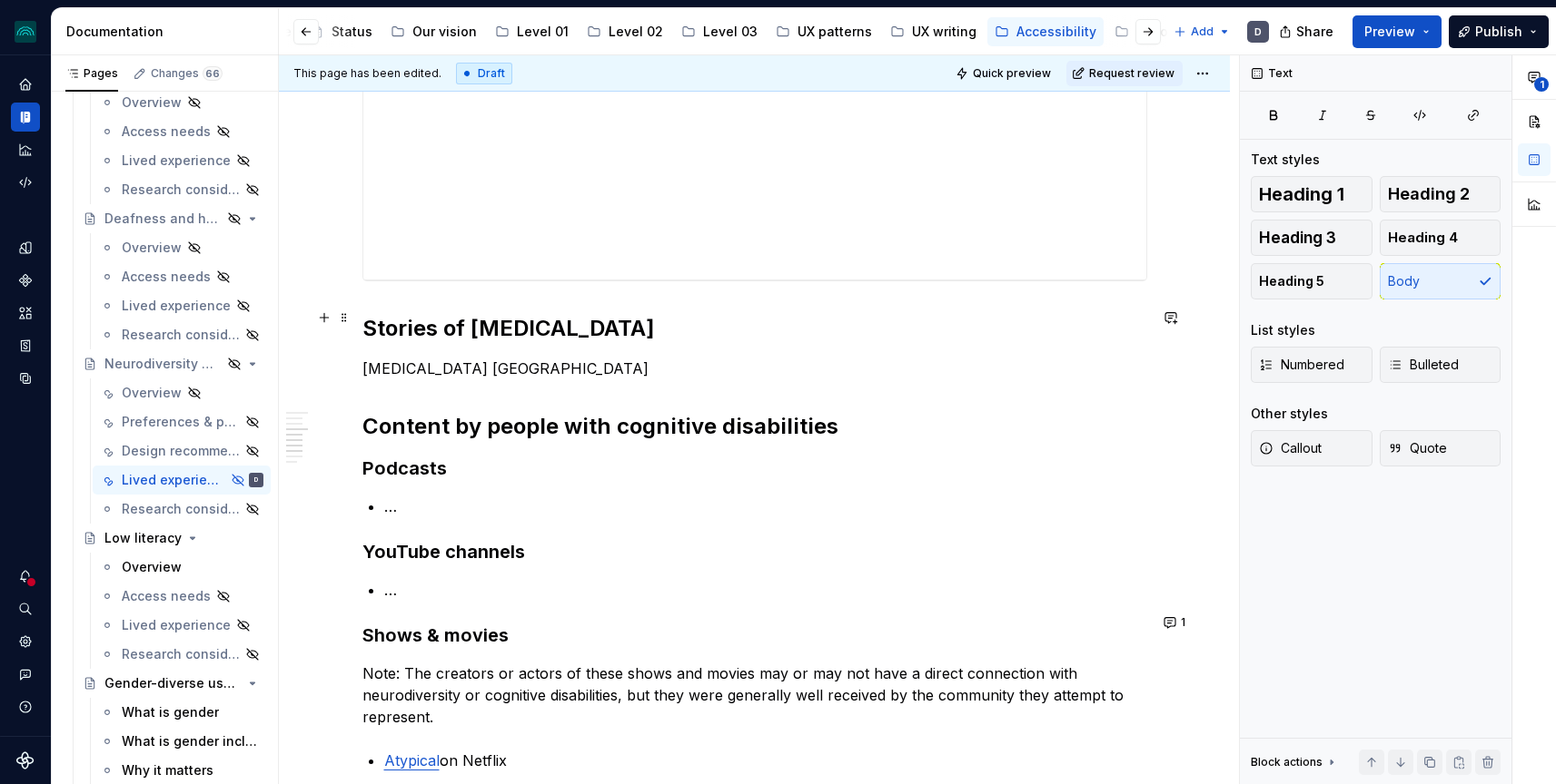
click at [473, 358] on p "[MEDICAL_DATA] [GEOGRAPHIC_DATA]" at bounding box center [754, 368] width 784 height 21
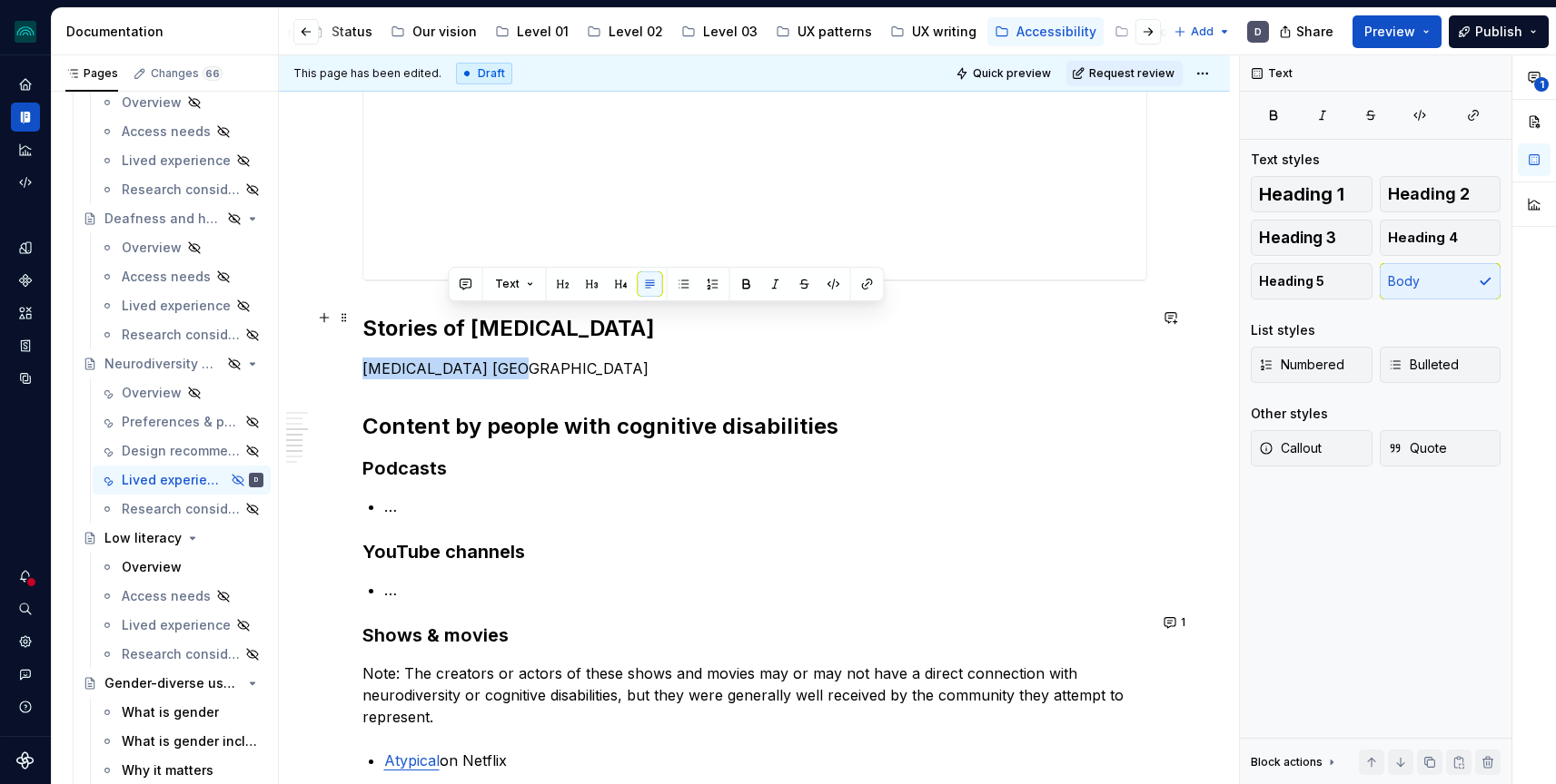
click at [473, 358] on p "[MEDICAL_DATA] [GEOGRAPHIC_DATA]" at bounding box center [754, 368] width 784 height 21
drag, startPoint x: 537, startPoint y: 310, endPoint x: 416, endPoint y: 317, distance: 121.2
click at [416, 358] on p "People living with a b" at bounding box center [754, 368] width 784 height 21
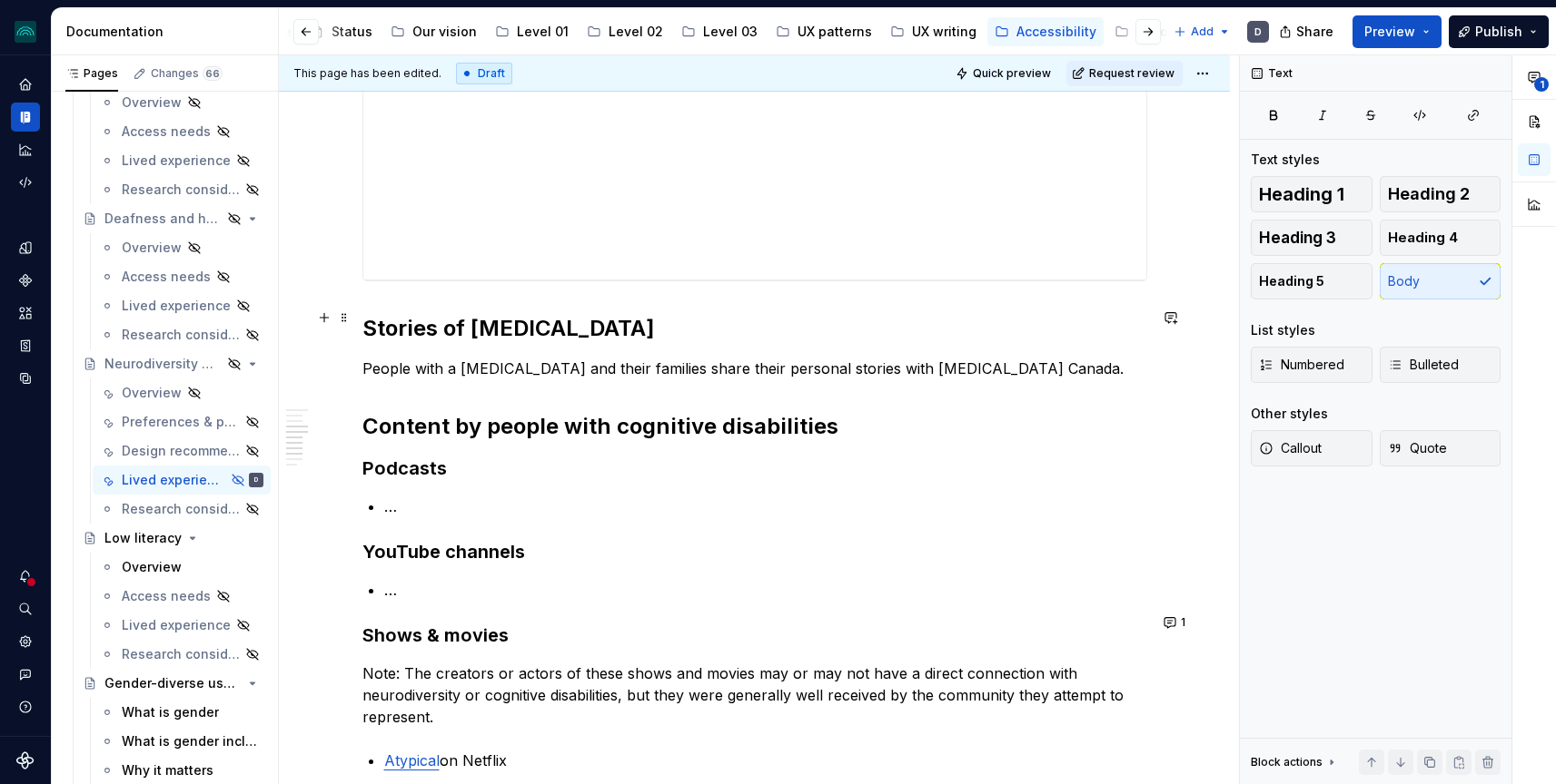
click at [534, 358] on p "People with a [MEDICAL_DATA] and their families share their personal stories wi…" at bounding box center [754, 368] width 784 height 21
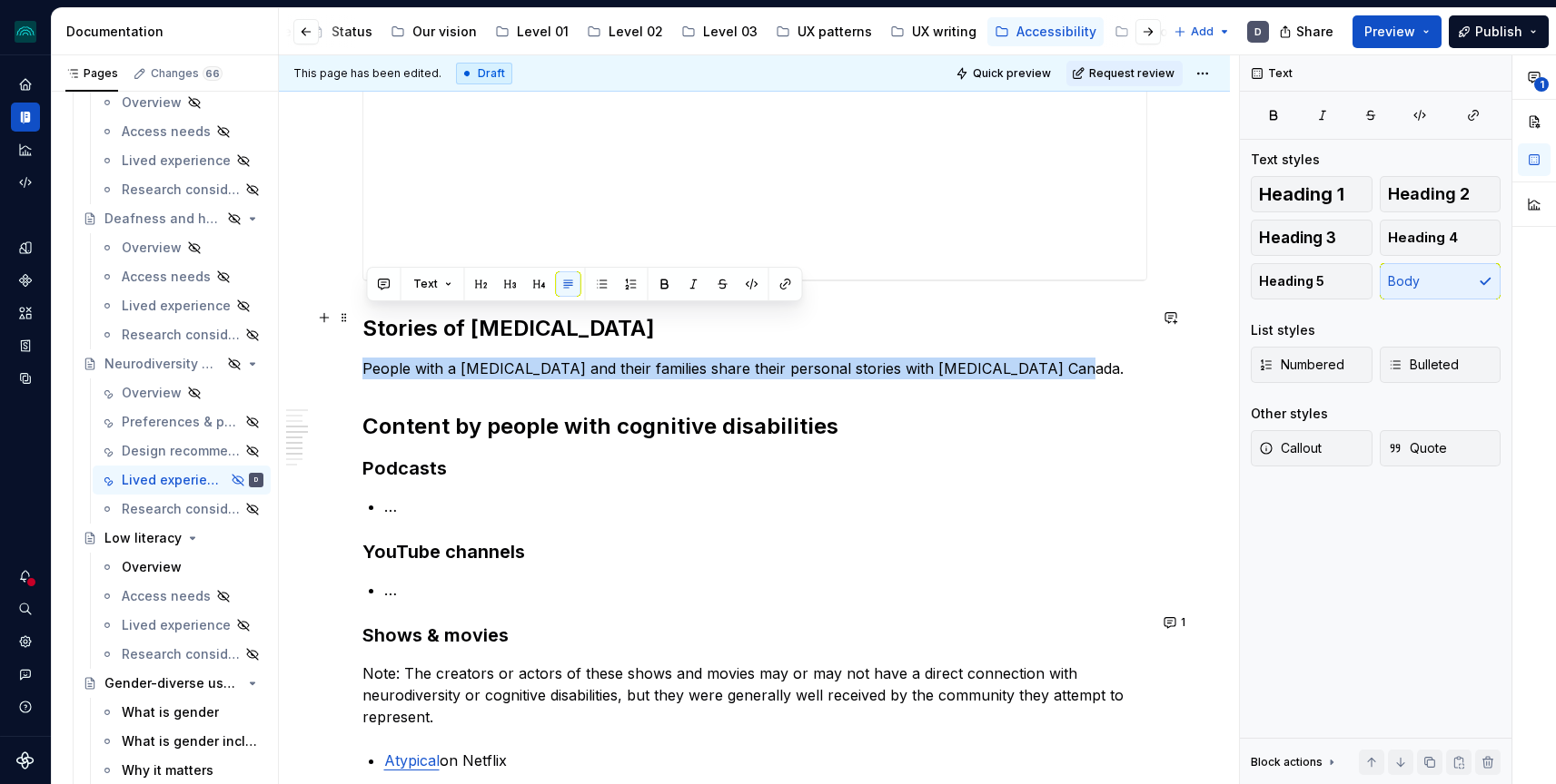
click at [534, 358] on p "People with a [MEDICAL_DATA] and their families share their personal stories wi…" at bounding box center [754, 368] width 784 height 21
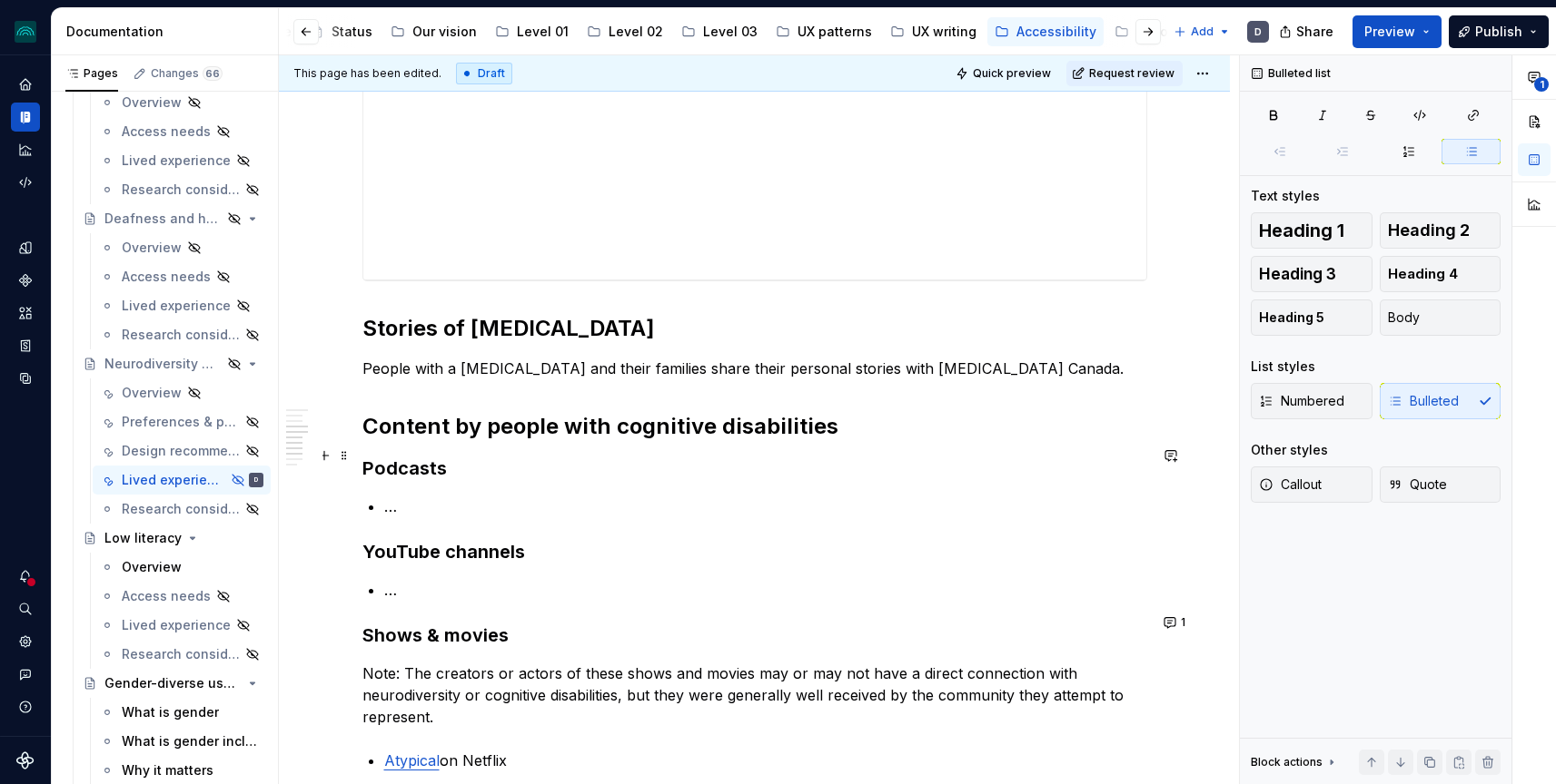
click at [880, 495] on p "…" at bounding box center [765, 506] width 763 height 21
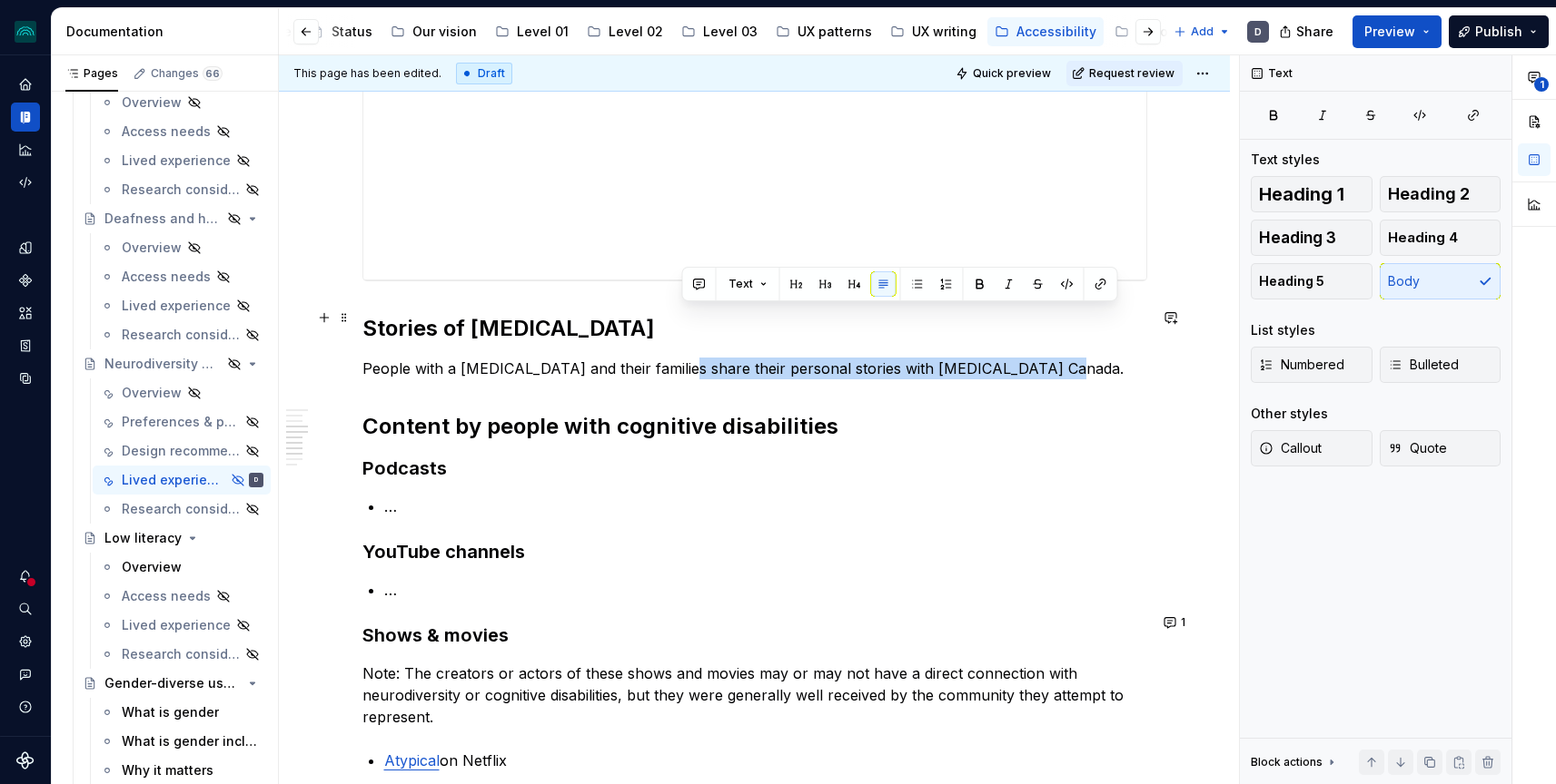
type textarea "*"
drag, startPoint x: 1022, startPoint y: 323, endPoint x: 744, endPoint y: 322, distance: 278.0
click at [744, 358] on p "People with a [MEDICAL_DATA] and their families share their personal stories wi…" at bounding box center [754, 368] width 784 height 21
click at [1160, 284] on button "button" at bounding box center [1161, 284] width 25 height 25
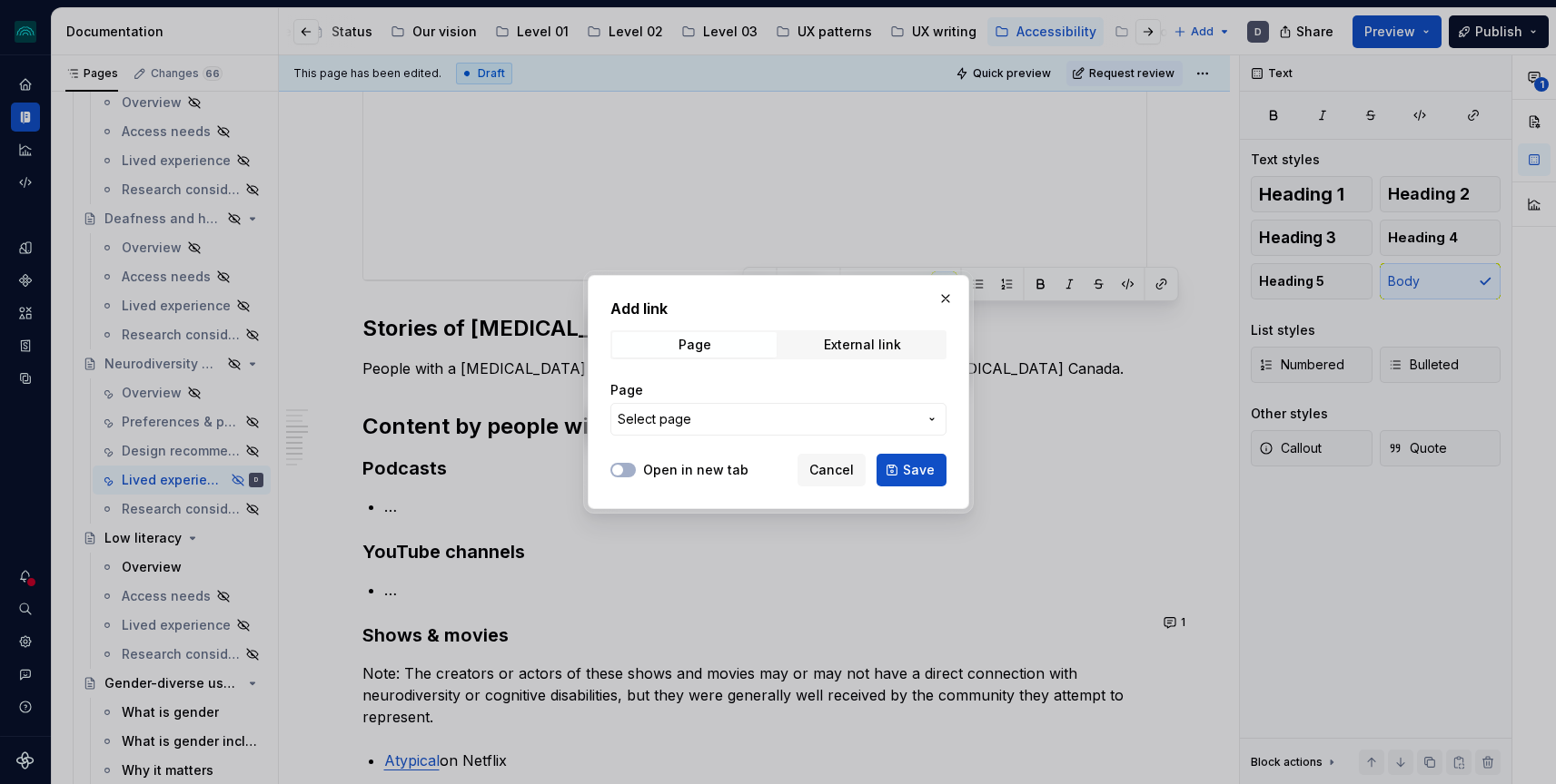
click at [819, 358] on div "Page External link" at bounding box center [778, 345] width 336 height 29
click at [826, 348] on div "External link" at bounding box center [862, 345] width 77 height 15
click at [755, 423] on input "URL" at bounding box center [778, 420] width 336 height 33
paste input "[URL][DOMAIN_NAME]"
type input "[URL][DOMAIN_NAME]"
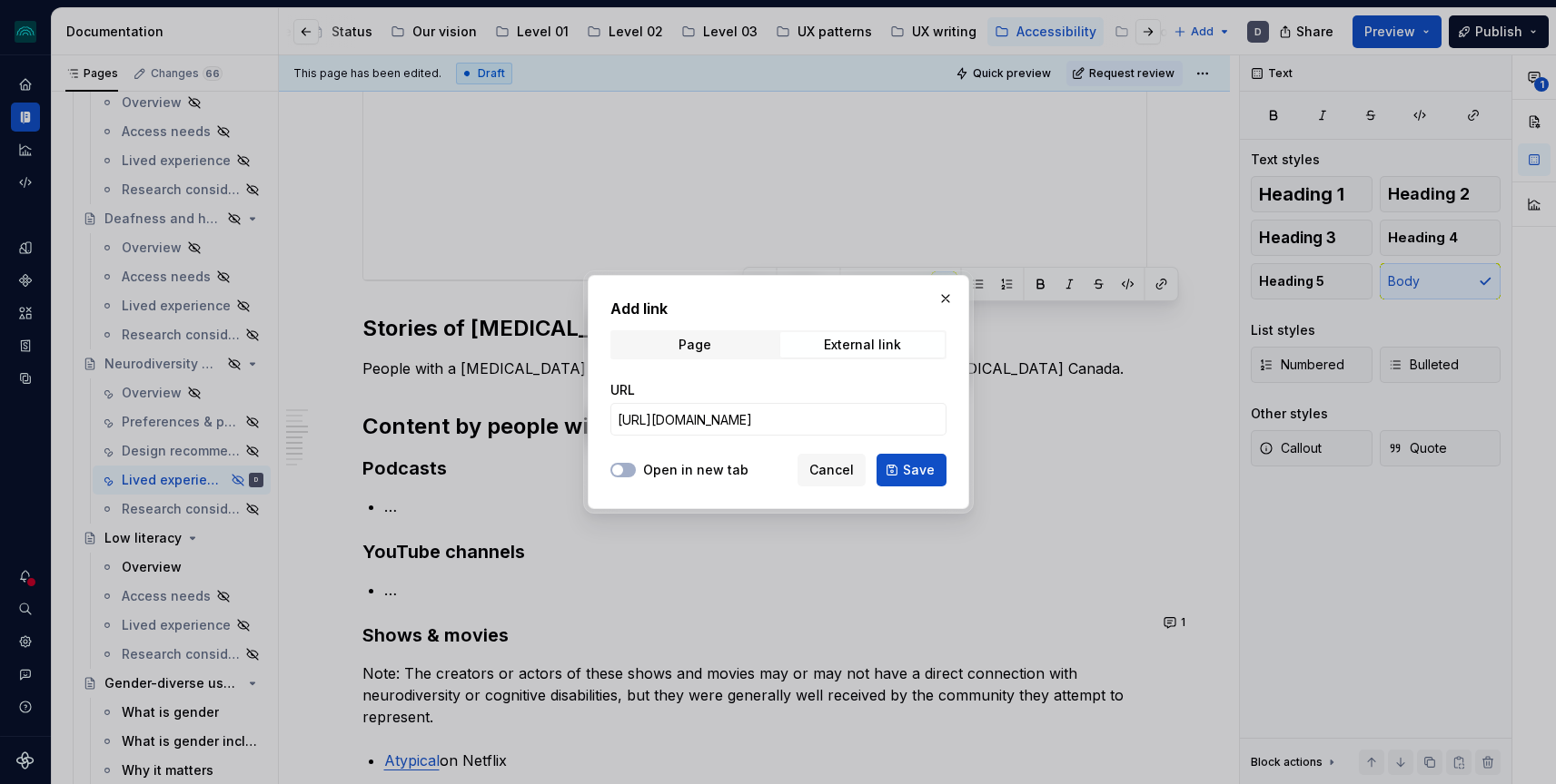
click at [653, 471] on label "Open in new tab" at bounding box center [696, 470] width 105 height 18
click at [636, 471] on button "Open in new tab" at bounding box center [623, 470] width 25 height 15
click at [907, 477] on span "Save" at bounding box center [918, 470] width 32 height 18
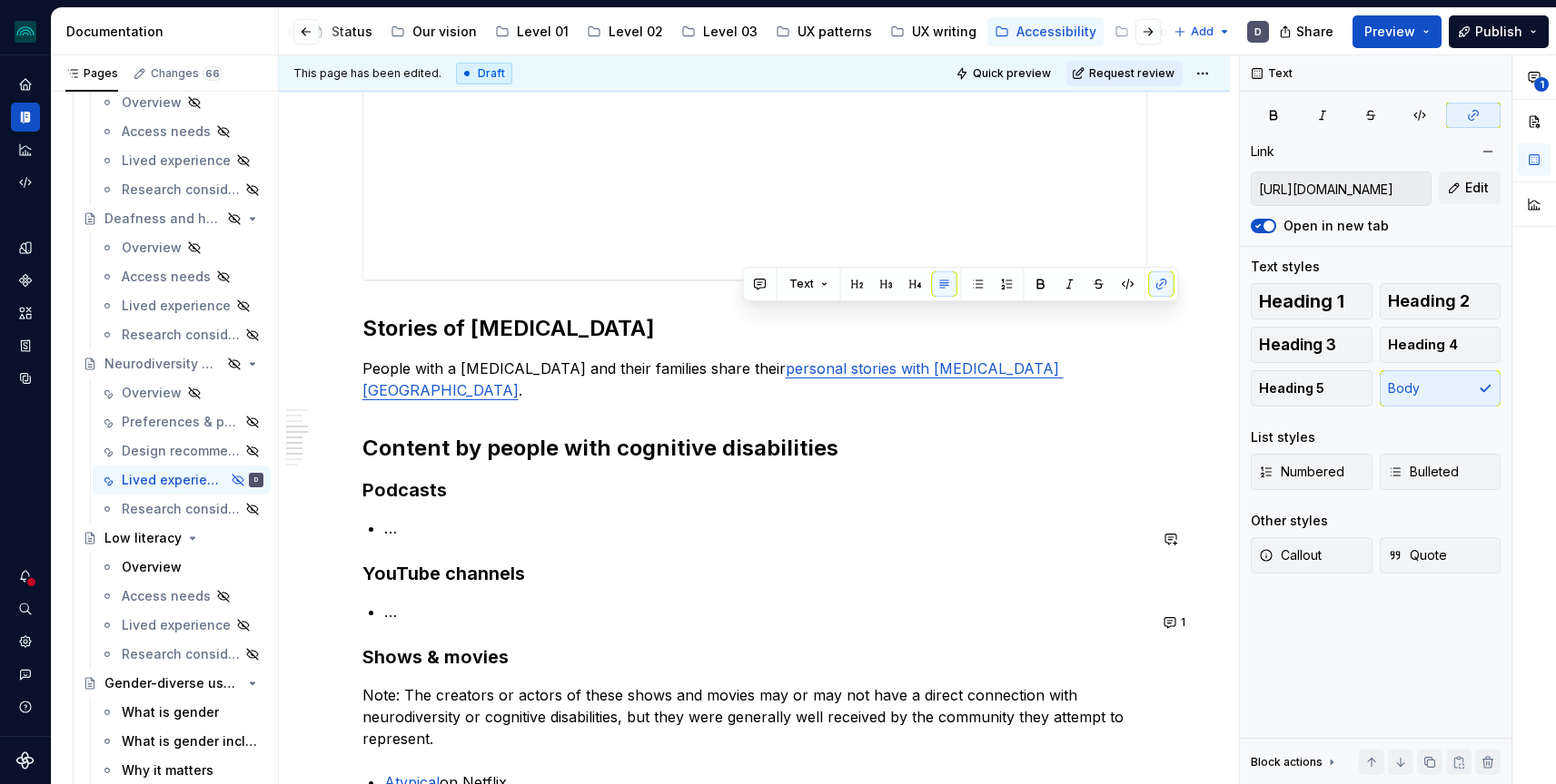
click at [941, 567] on div "**********" at bounding box center [754, 203] width 784 height 2578
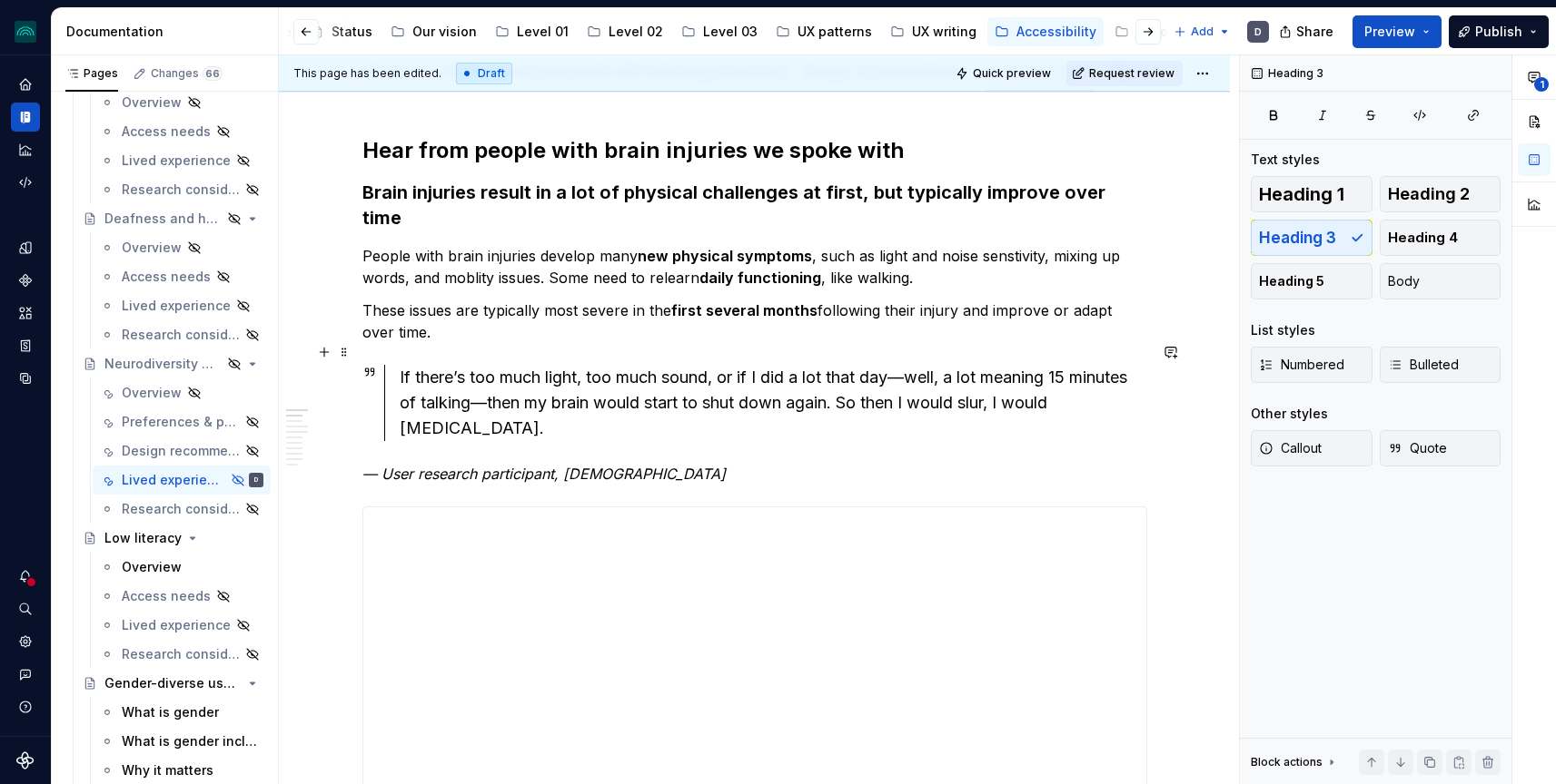
scroll to position [0, 0]
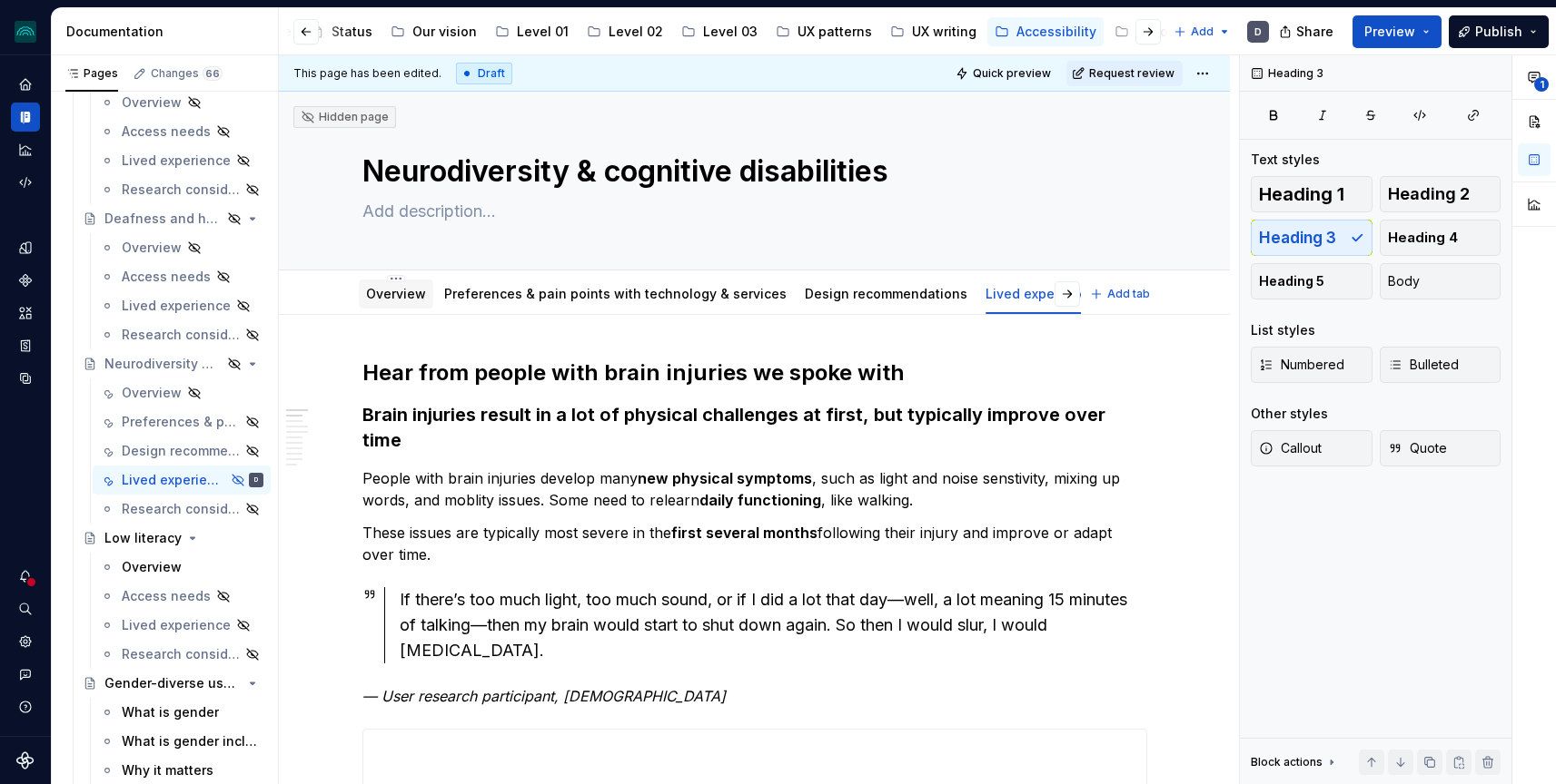
click at [393, 293] on link "Overview" at bounding box center [397, 293] width 60 height 16
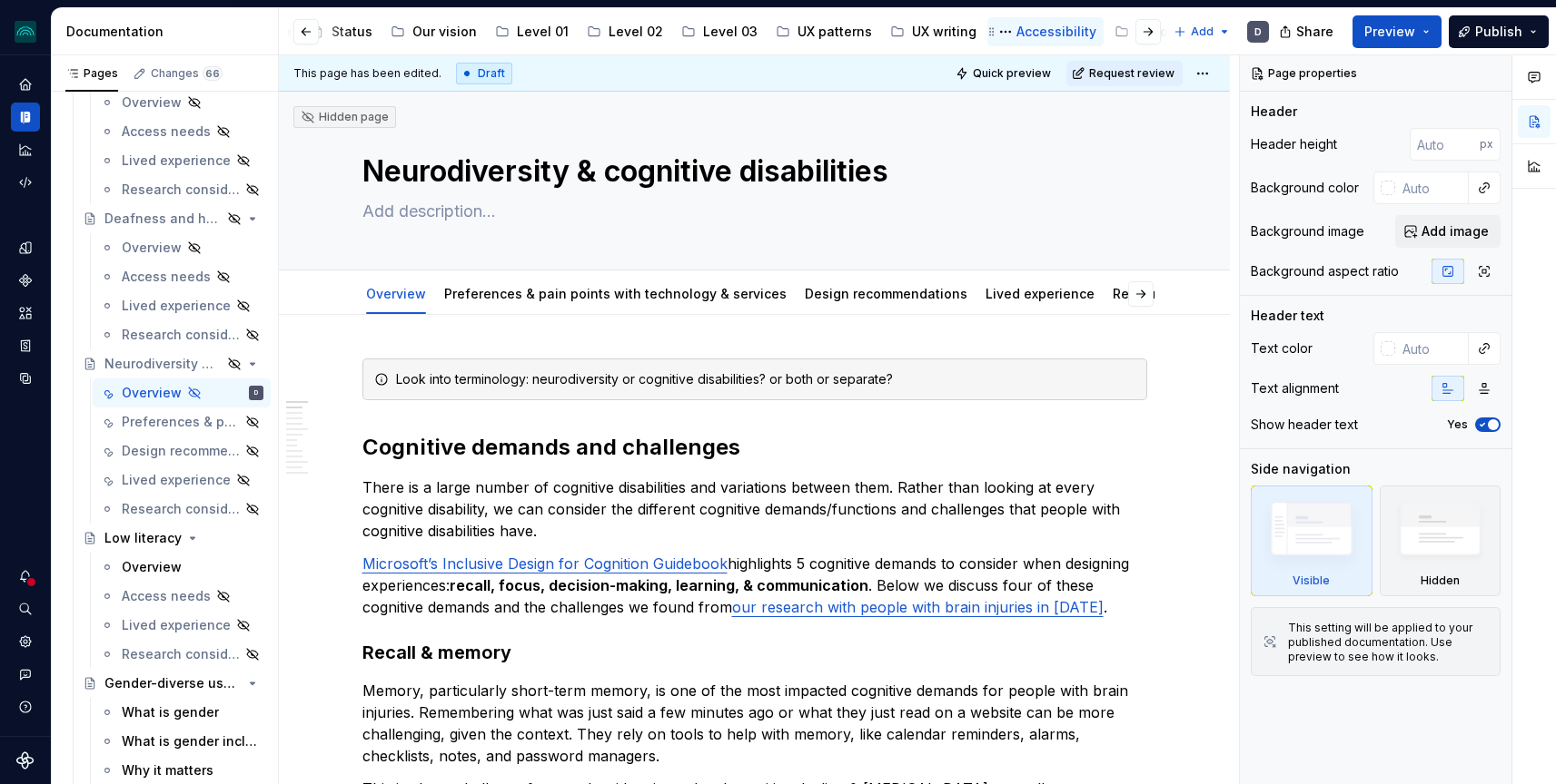
type textarea "*"
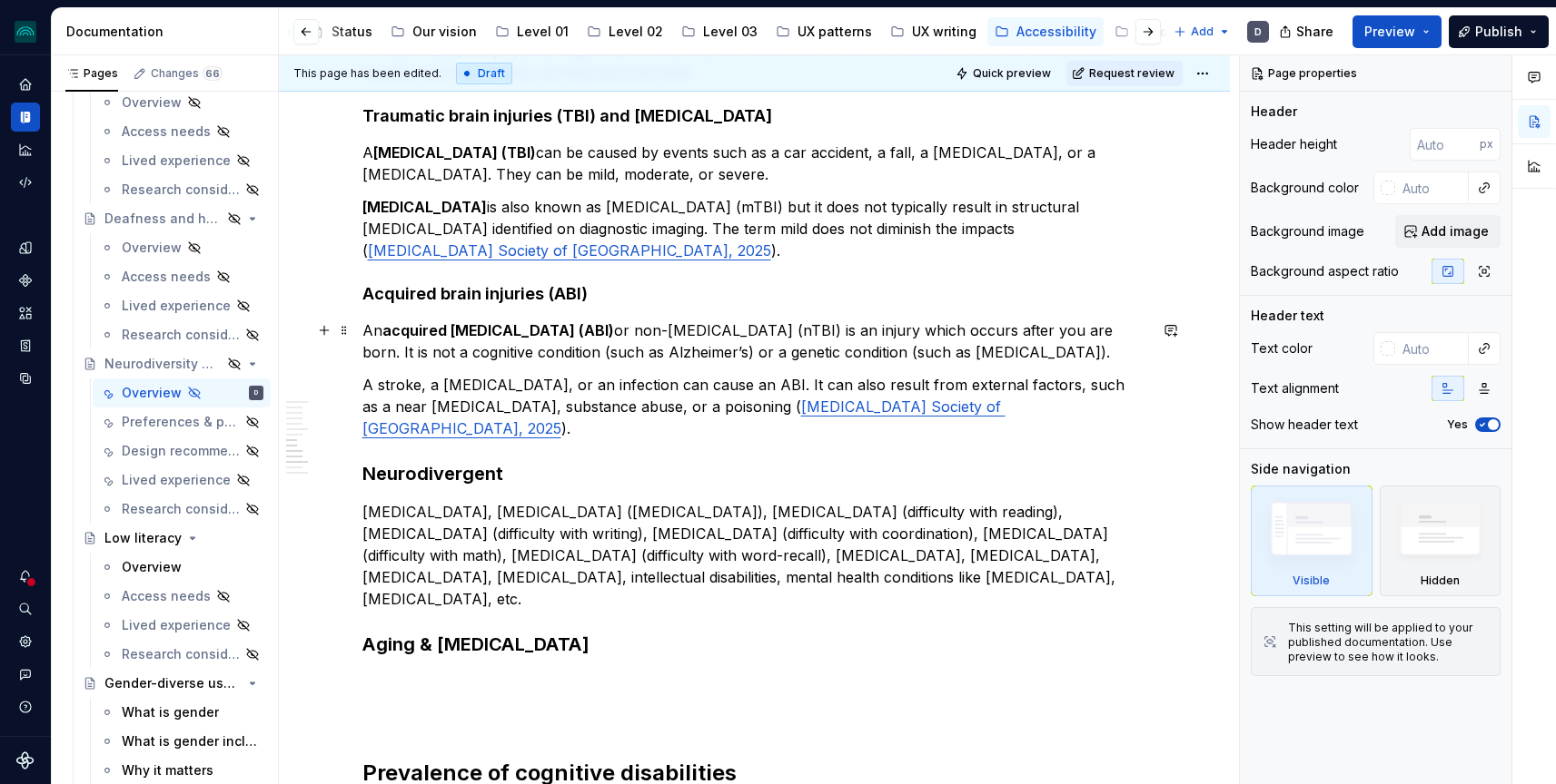
scroll to position [3830, 0]
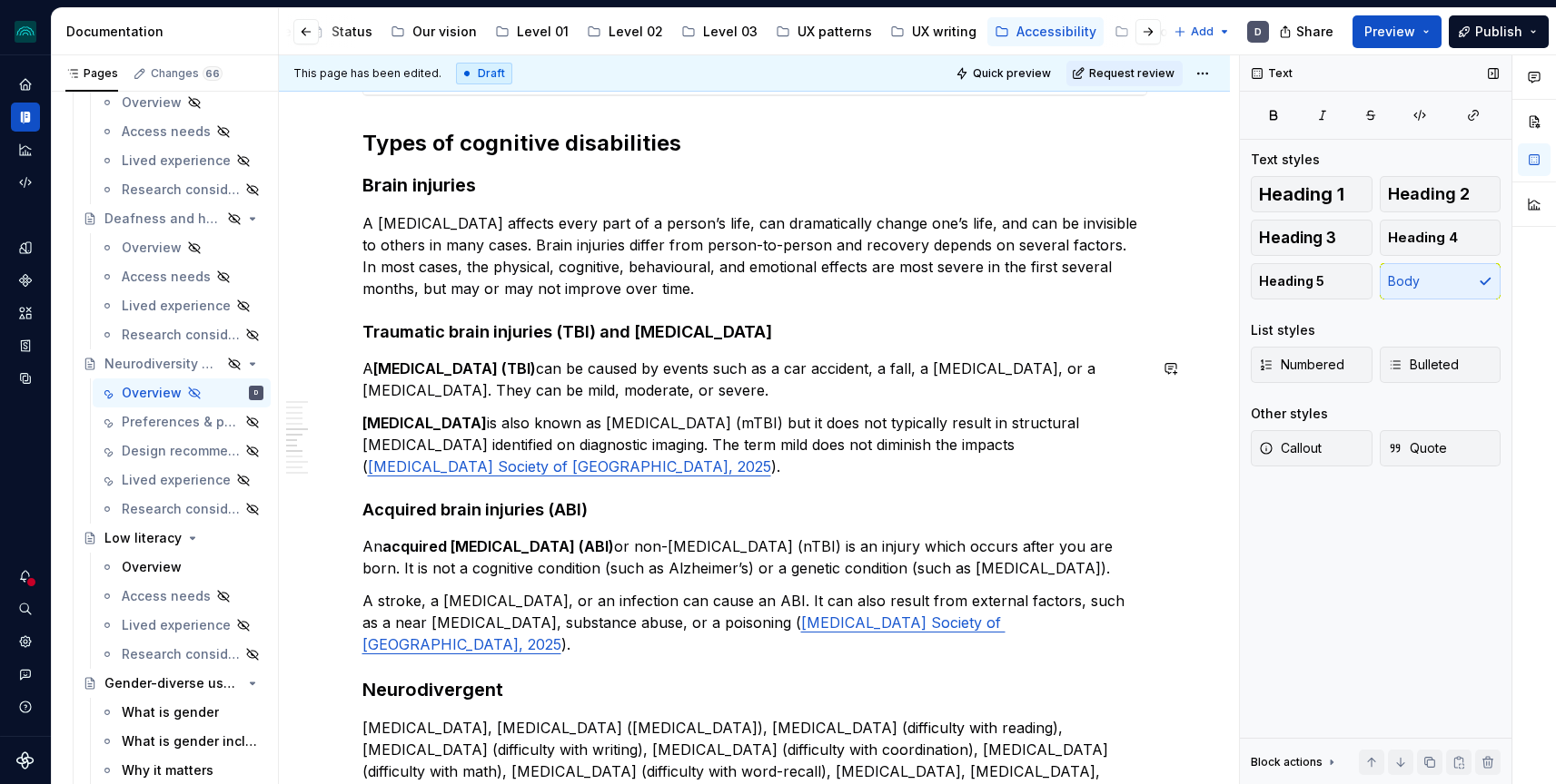
scroll to position [3369, 0]
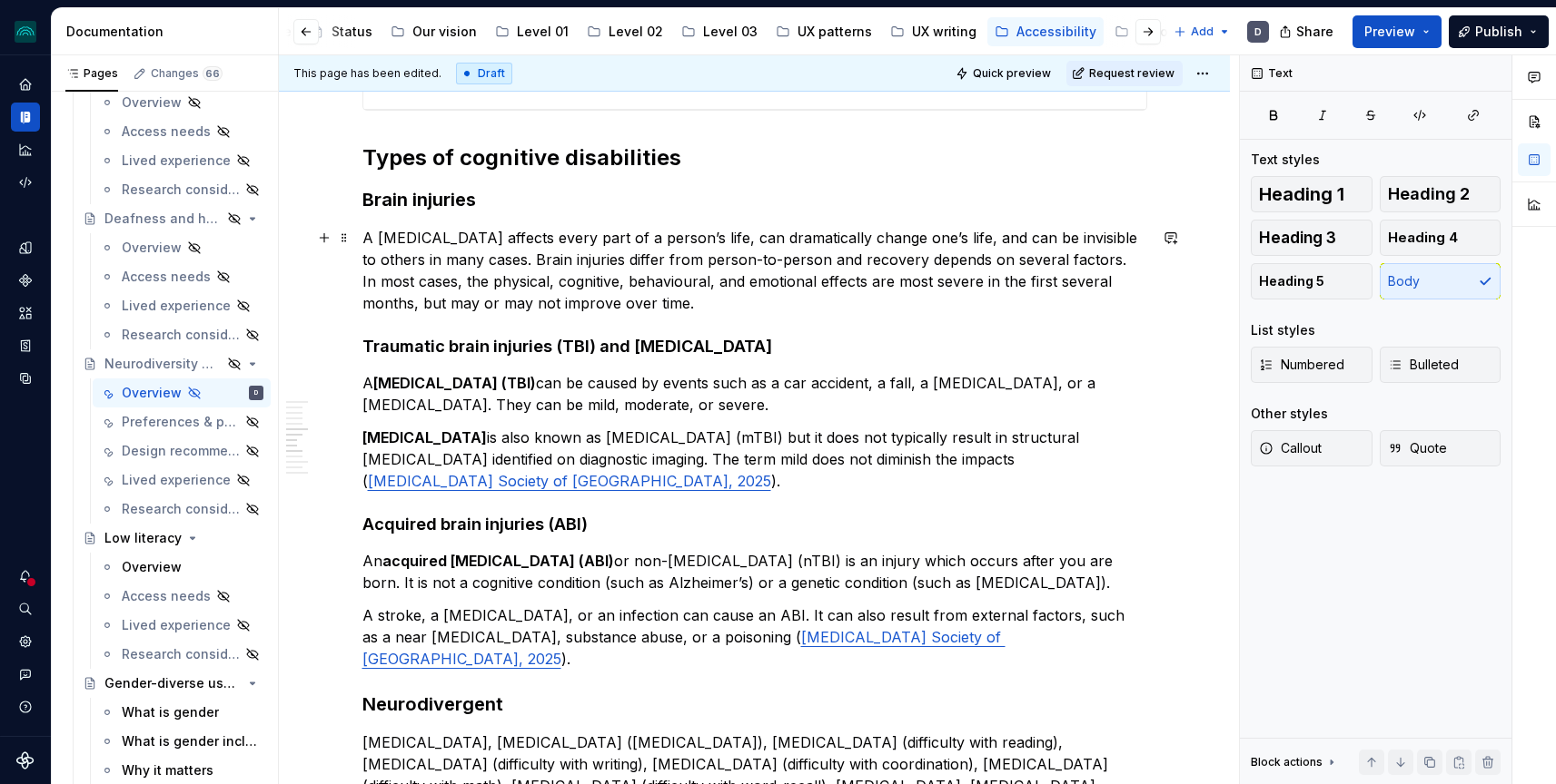
click at [1097, 261] on p "A [MEDICAL_DATA] affects every part of a person’s life, can dramatically change…" at bounding box center [754, 271] width 784 height 87
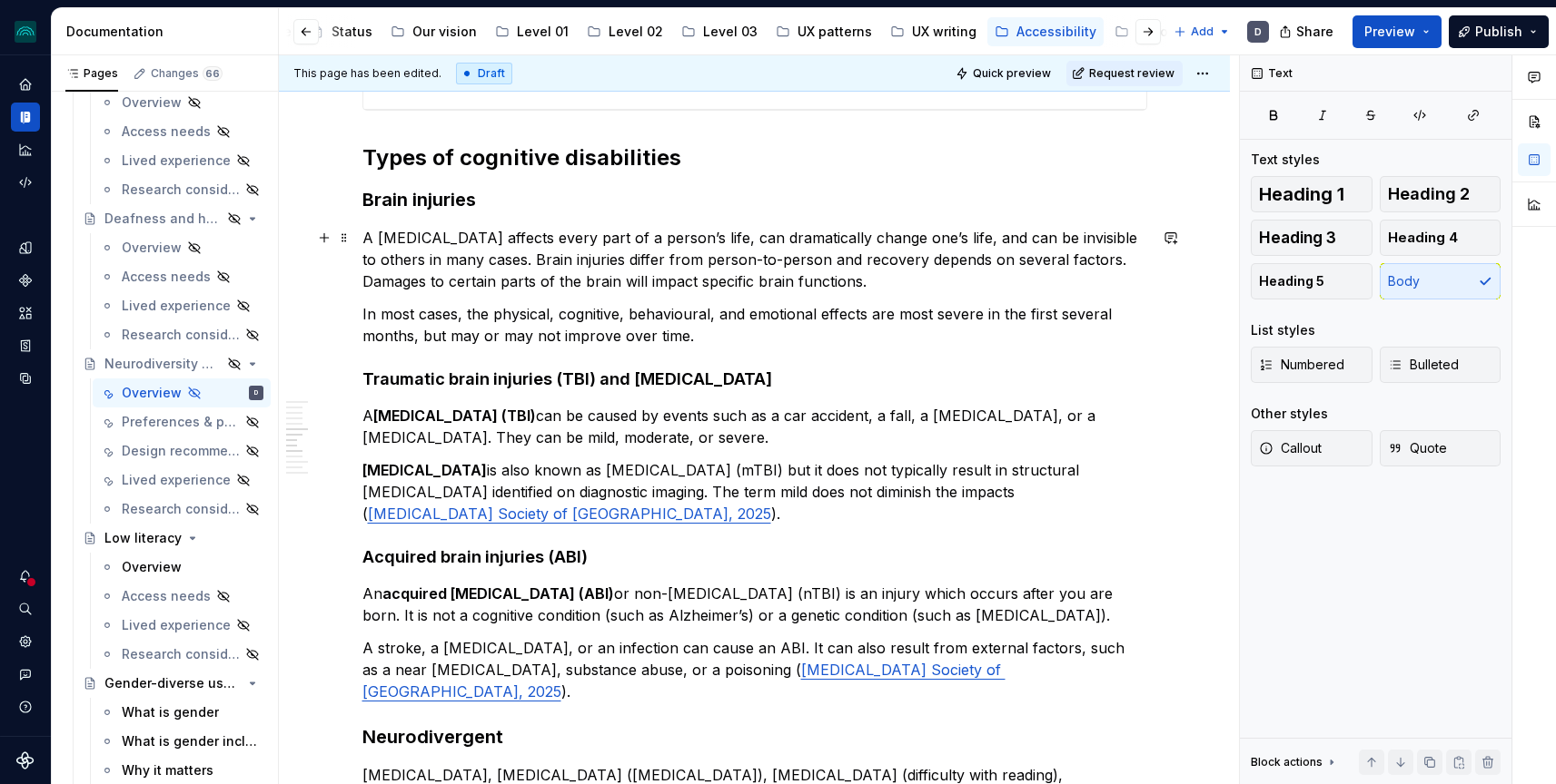
click at [516, 241] on p "A [MEDICAL_DATA] affects every part of a person’s life, can dramatically change…" at bounding box center [754, 259] width 784 height 65
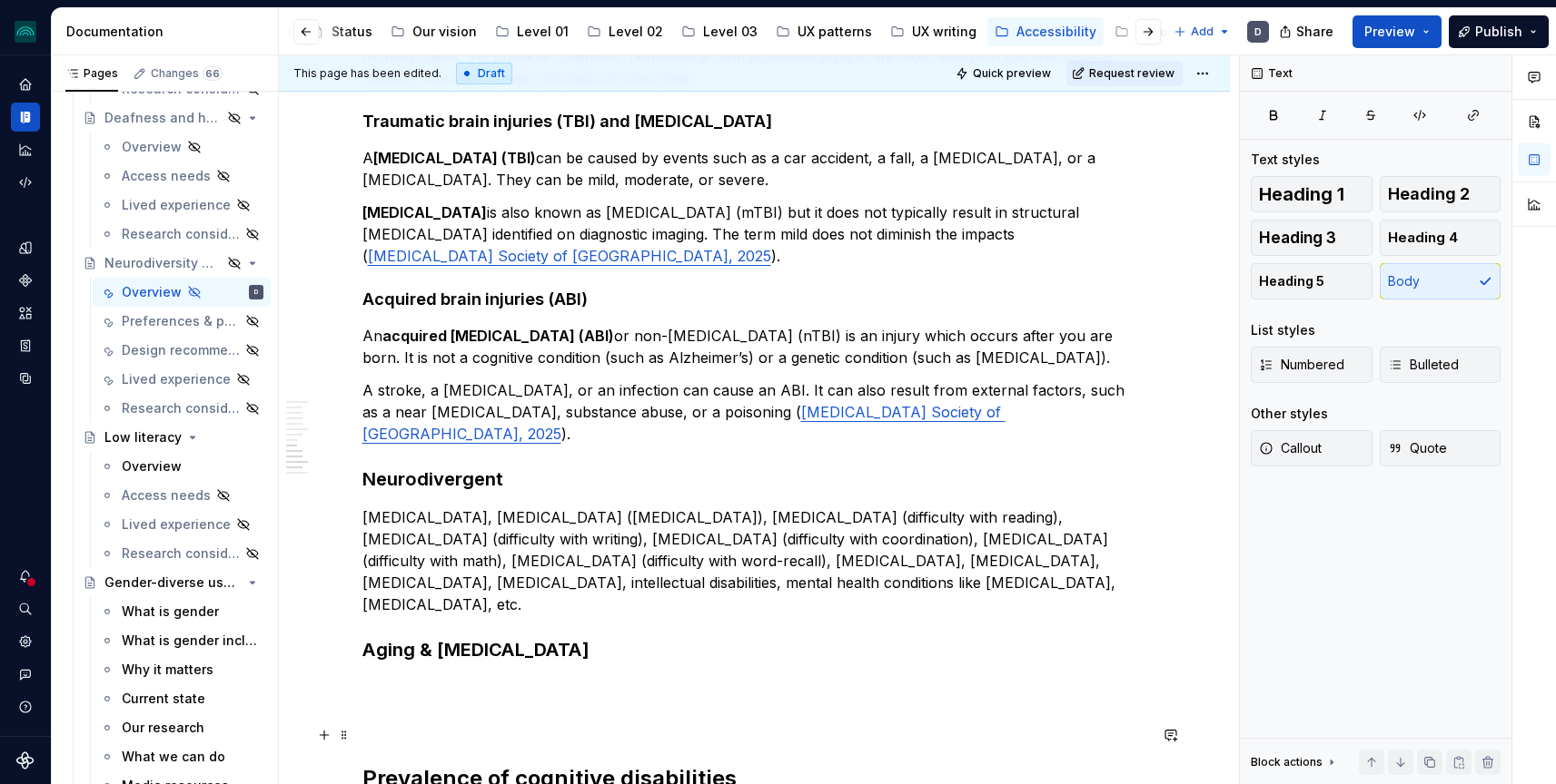
scroll to position [3787, 0]
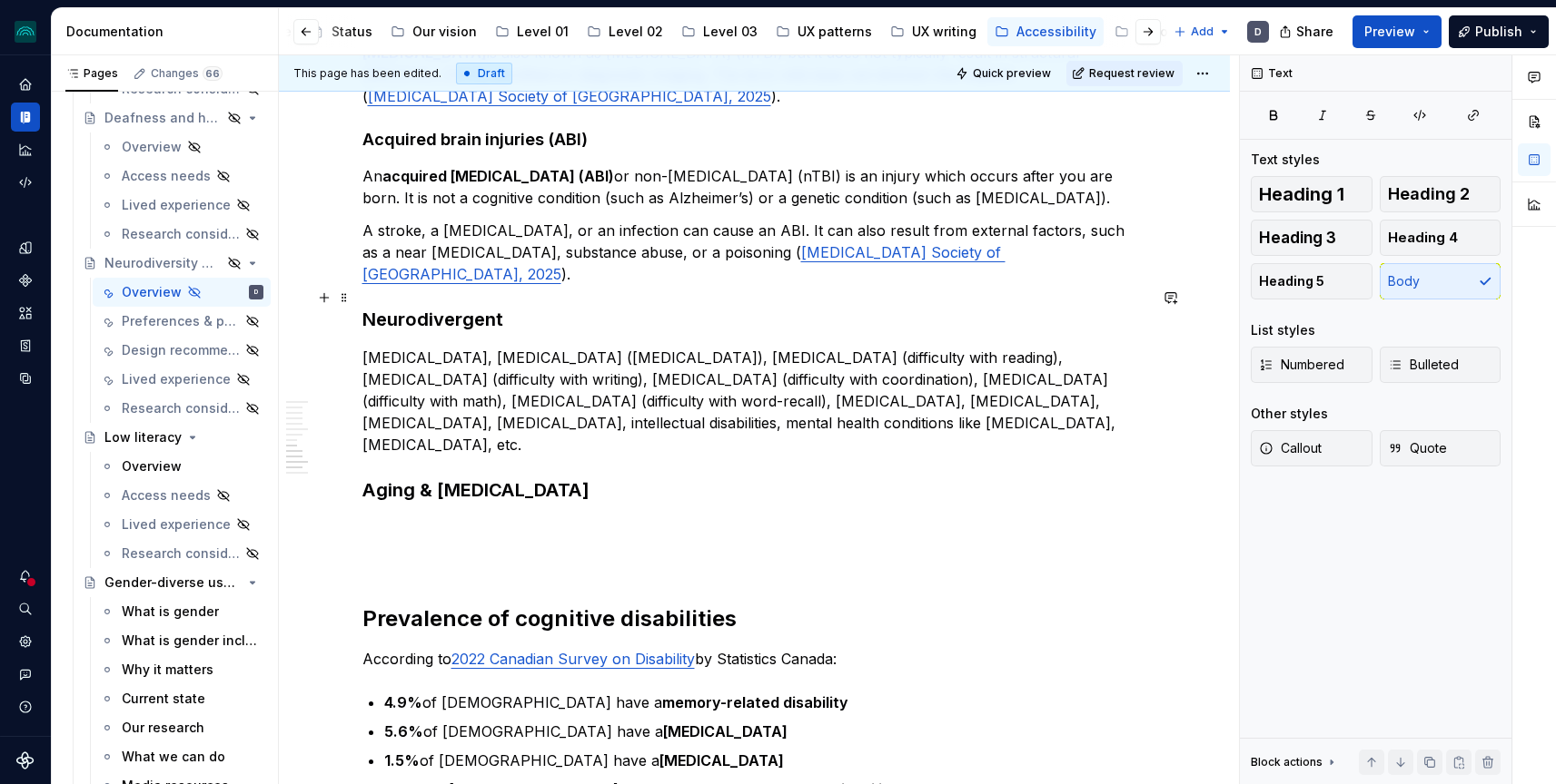
click at [519, 307] on h3 "Neurodivergent" at bounding box center [754, 320] width 784 height 25
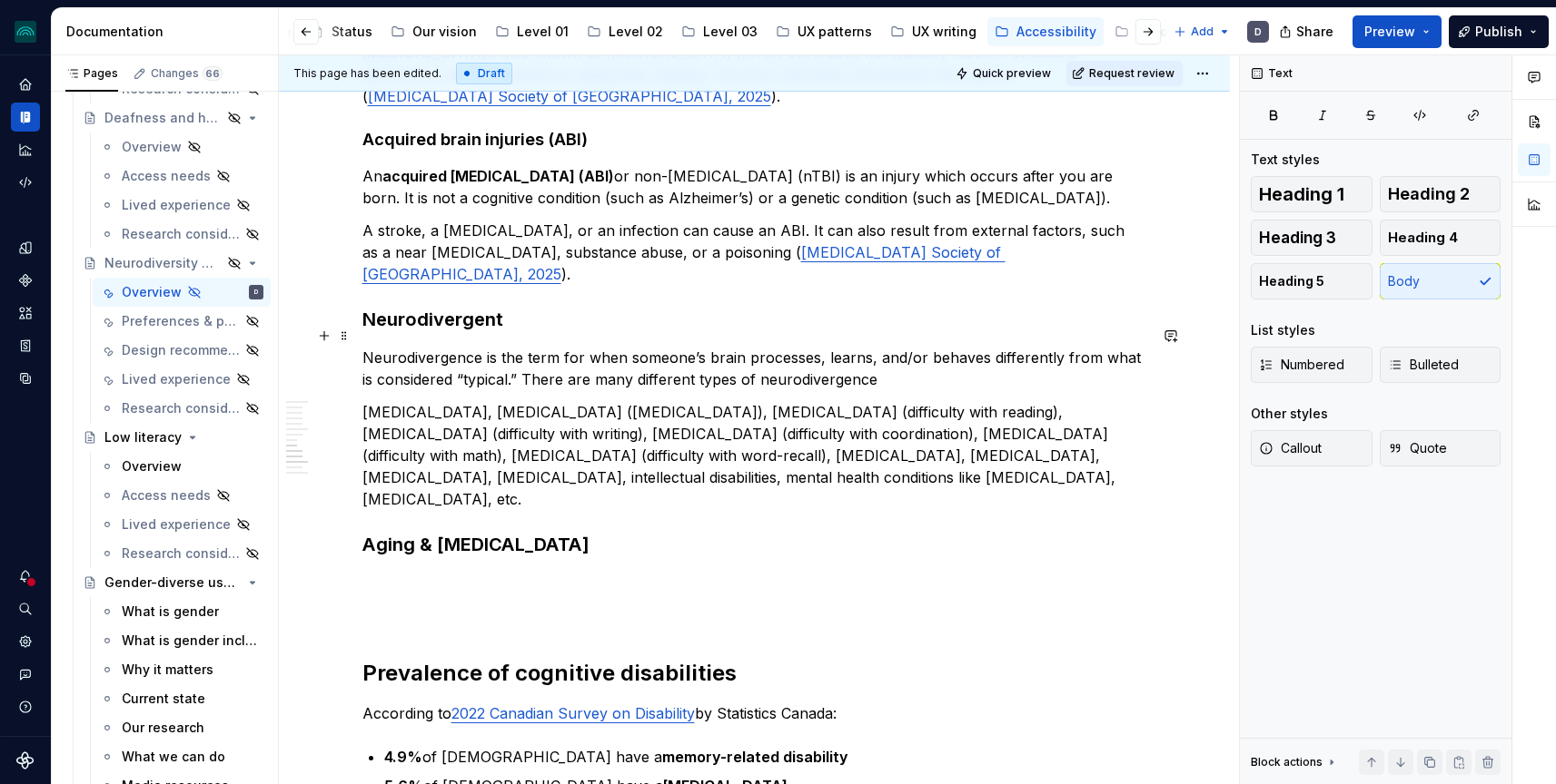
click at [501, 360] on p "Neurodivergence is the term for when someone’s brain processes, learns, and/or …" at bounding box center [754, 368] width 784 height 44
click at [535, 358] on p "Neurodivergence is the term for when someone’s brain processes, learns, and/or …" at bounding box center [754, 368] width 784 height 44
click at [625, 357] on p "Neurodivergence is the term for when someone’s brain processes, learns, and/or …" at bounding box center [754, 368] width 784 height 44
click at [1013, 358] on p "Neurodivergence is the term for when someone’s brain processes, learns, and/or …" at bounding box center [754, 368] width 784 height 44
click at [985, 364] on p "Neurodivergence is the term for when someone’s brain processes, learns, and/or …" at bounding box center [754, 368] width 784 height 44
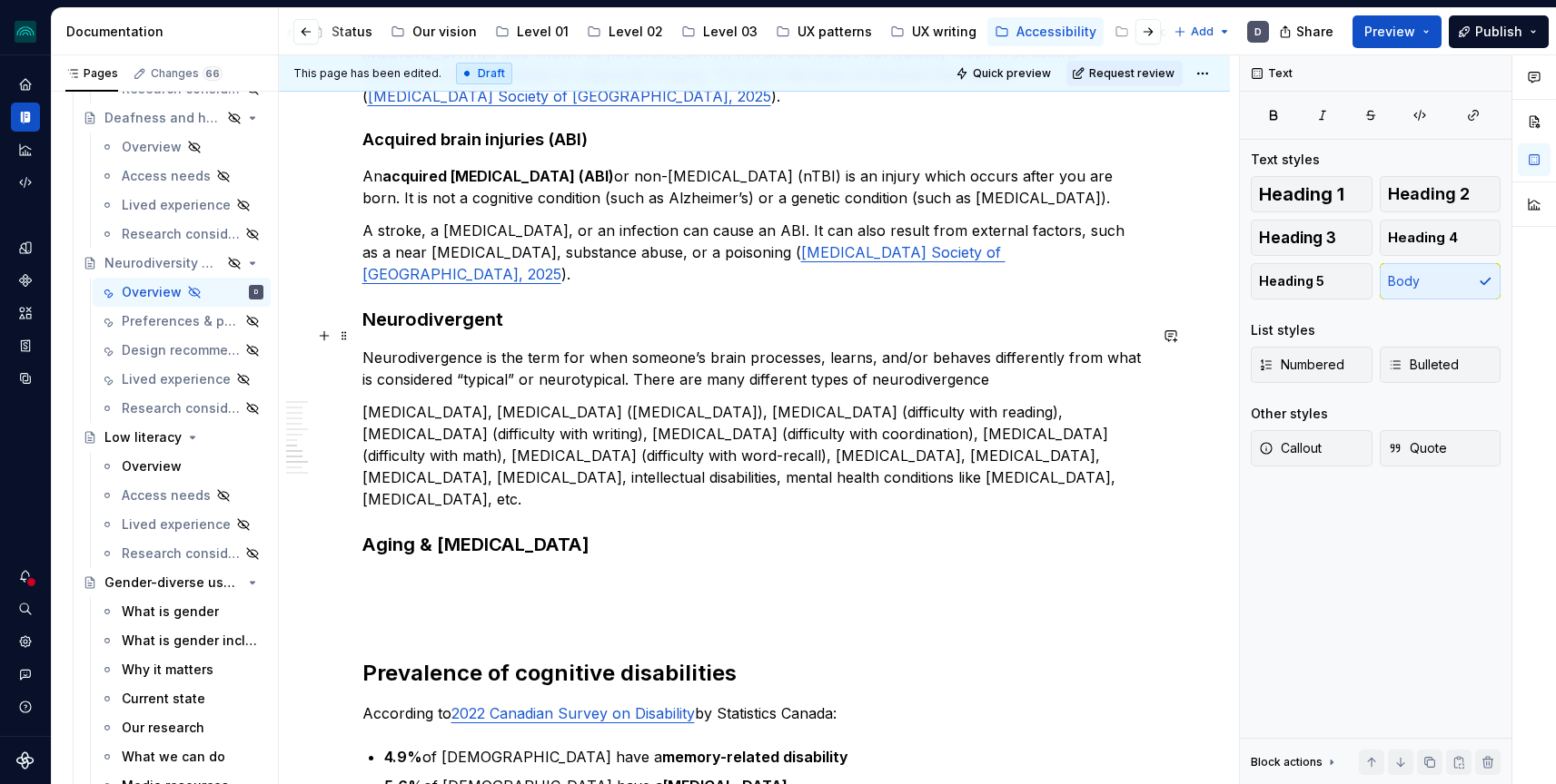
click at [795, 357] on p "Neurodivergence is the term for when someone’s brain processes, learns, and/or …" at bounding box center [754, 368] width 784 height 44
click at [813, 359] on p "Neurodivergence is the term for when someone’s brain processes, learns, and/or …" at bounding box center [754, 368] width 784 height 44
click at [1041, 356] on p "Neurodivergence is the term for when someone’s brain processes, learns, and/or …" at bounding box center [754, 368] width 784 height 44
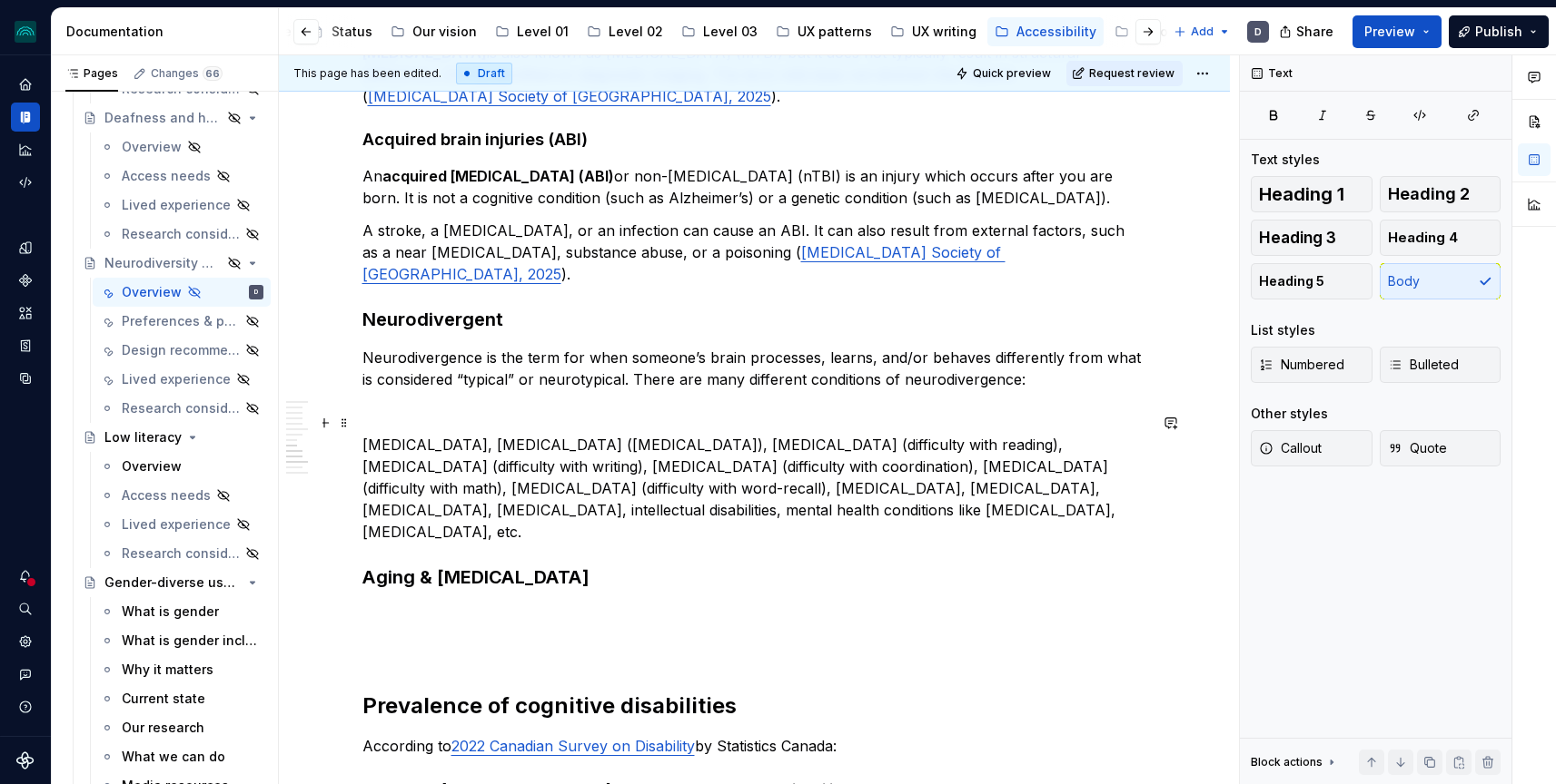
click at [370, 434] on p "[MEDICAL_DATA], [MEDICAL_DATA] ([MEDICAL_DATA]), [MEDICAL_DATA] (difficulty wit…" at bounding box center [754, 489] width 784 height 109
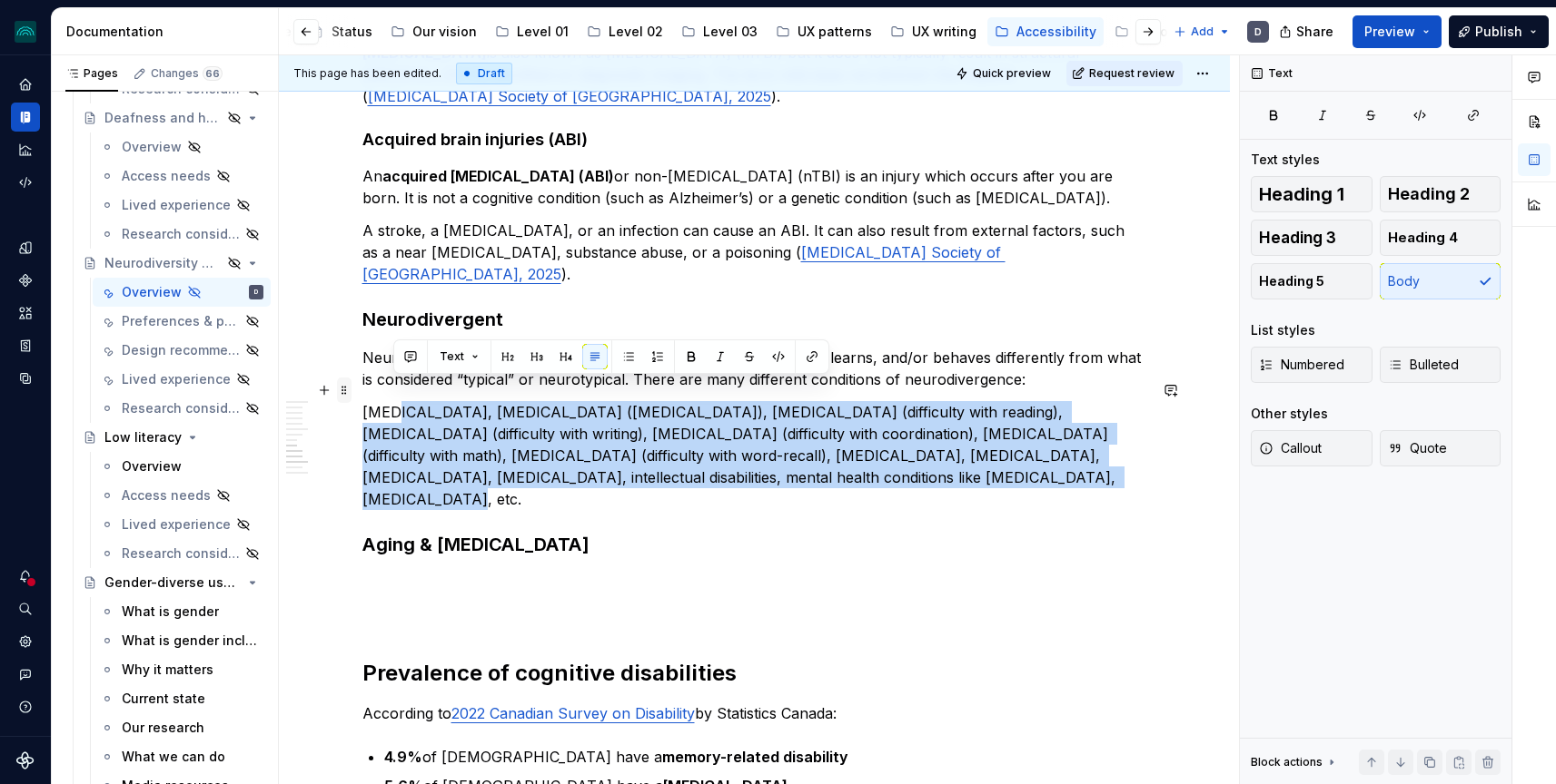
drag, startPoint x: 863, startPoint y: 461, endPoint x: 354, endPoint y: 380, distance: 515.4
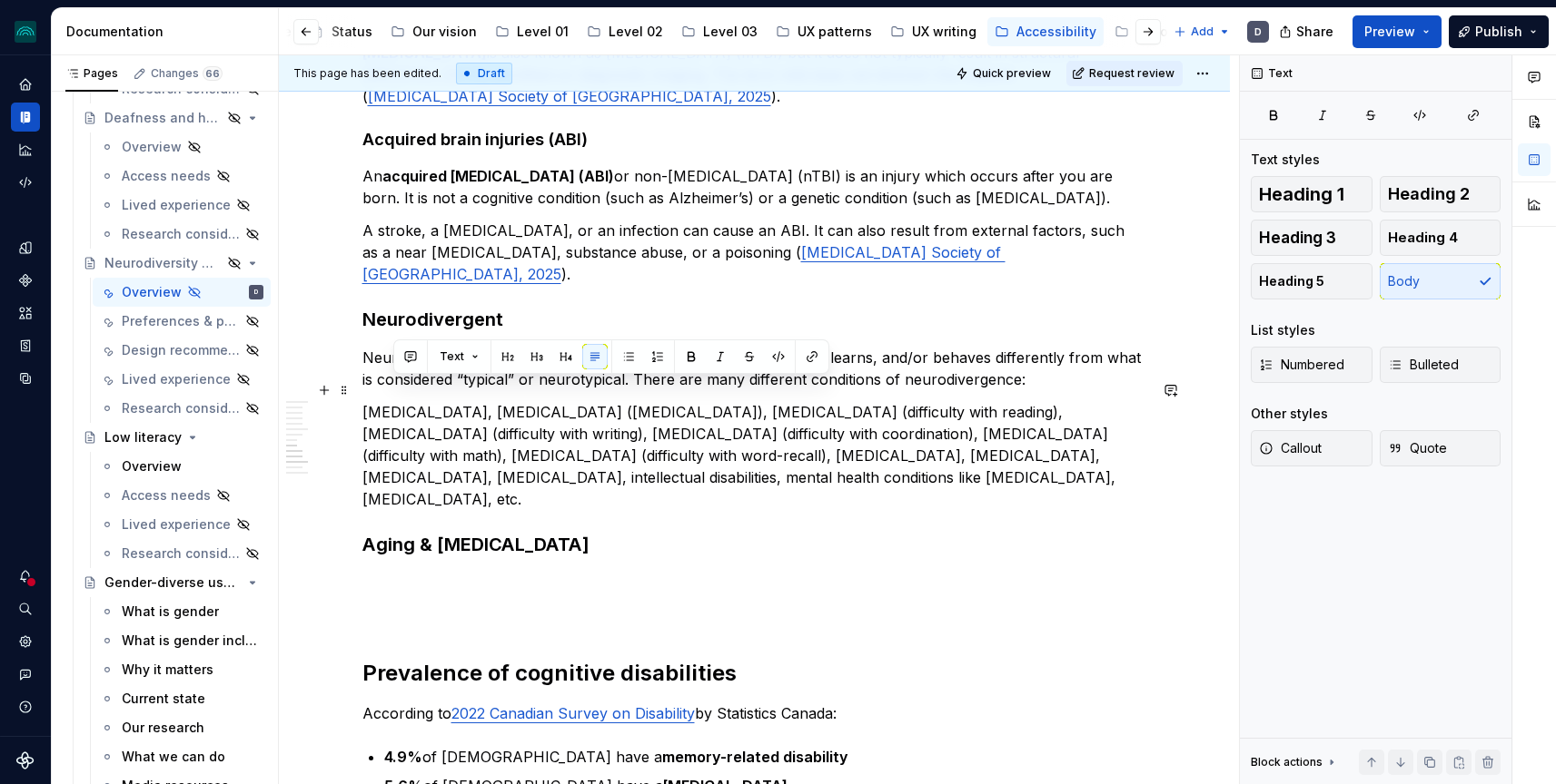
click at [493, 413] on p "[MEDICAL_DATA], [MEDICAL_DATA] ([MEDICAL_DATA]), [MEDICAL_DATA] (difficulty wit…" at bounding box center [754, 456] width 784 height 109
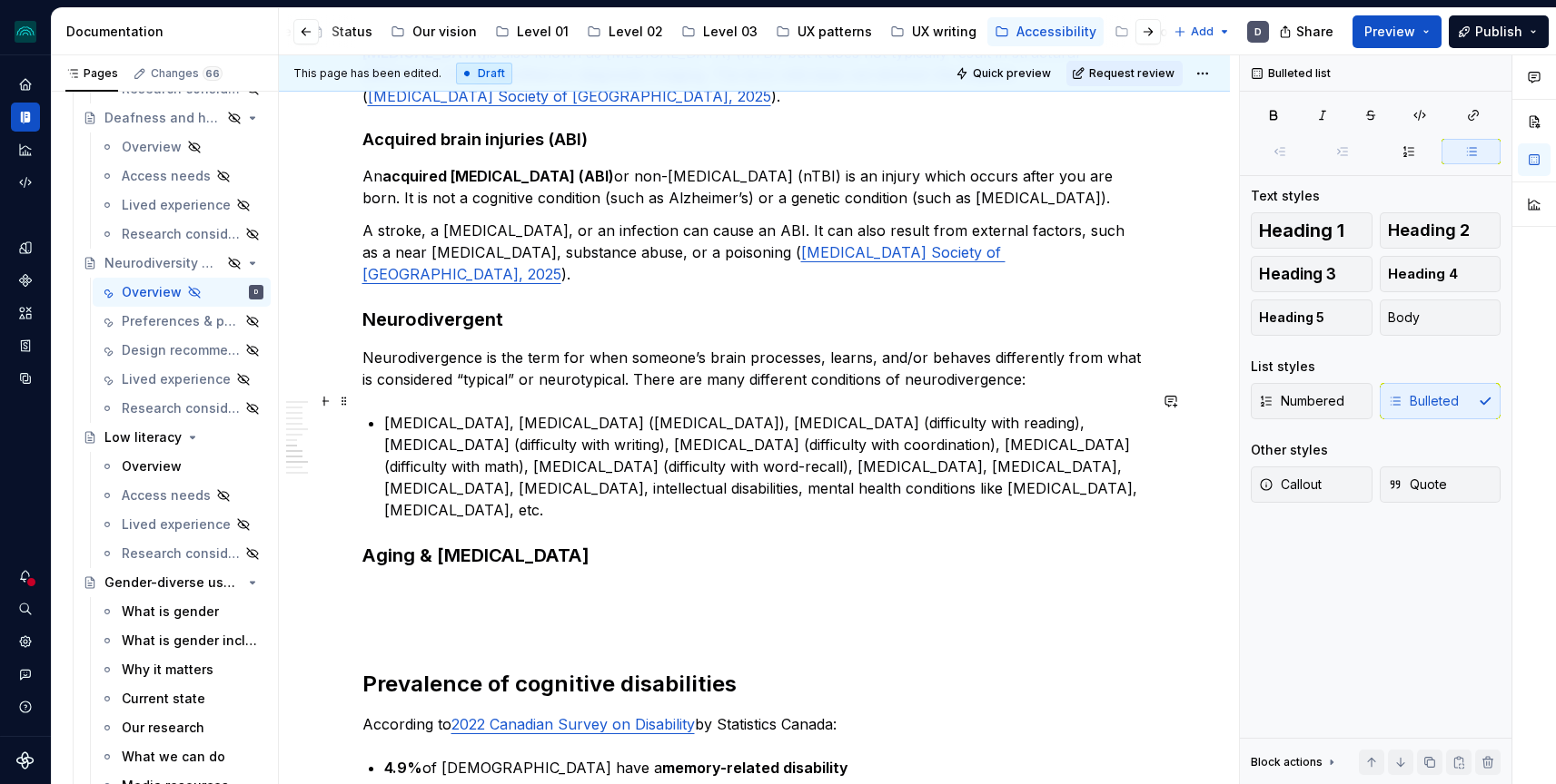
click at [446, 412] on p "[MEDICAL_DATA], [MEDICAL_DATA] ([MEDICAL_DATA]), [MEDICAL_DATA] (difficulty wit…" at bounding box center [765, 466] width 763 height 109
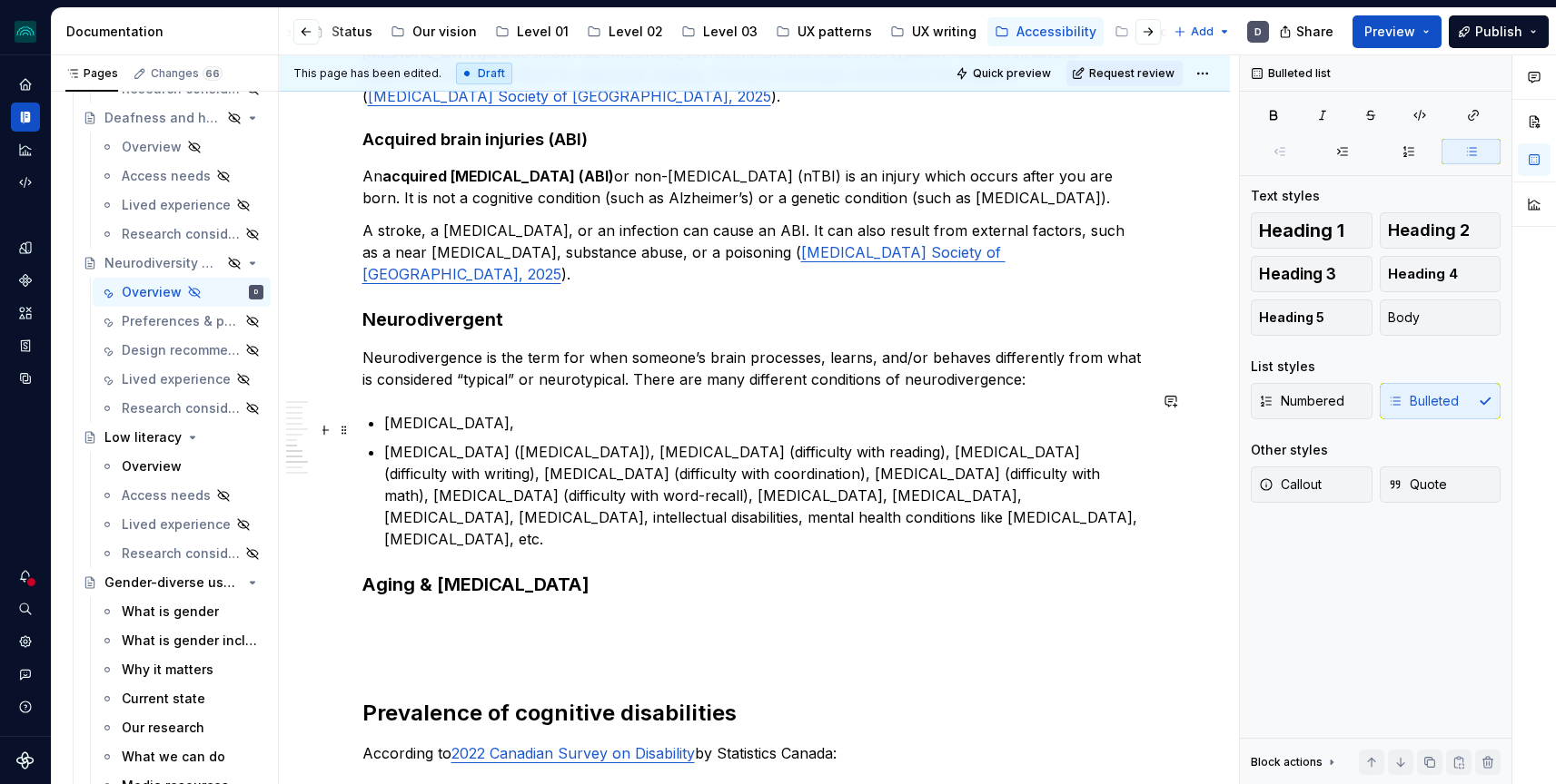
click at [713, 441] on p "[MEDICAL_DATA] ([MEDICAL_DATA]), [MEDICAL_DATA] (difficulty with reading), [MED…" at bounding box center [765, 495] width 763 height 109
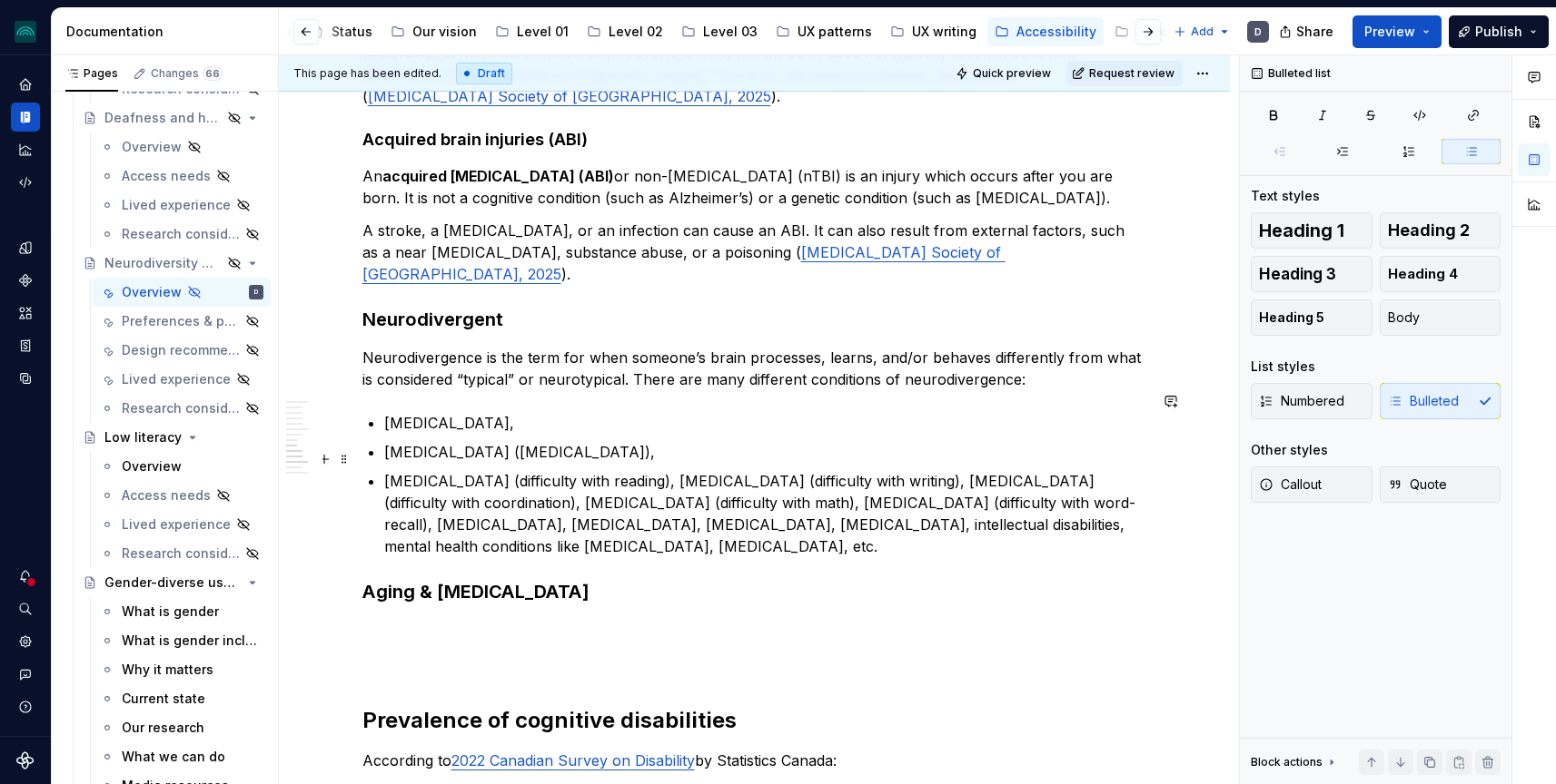
click at [616, 470] on p "[MEDICAL_DATA] (difficulty with reading), [MEDICAL_DATA] (difficulty with writi…" at bounding box center [765, 514] width 763 height 87
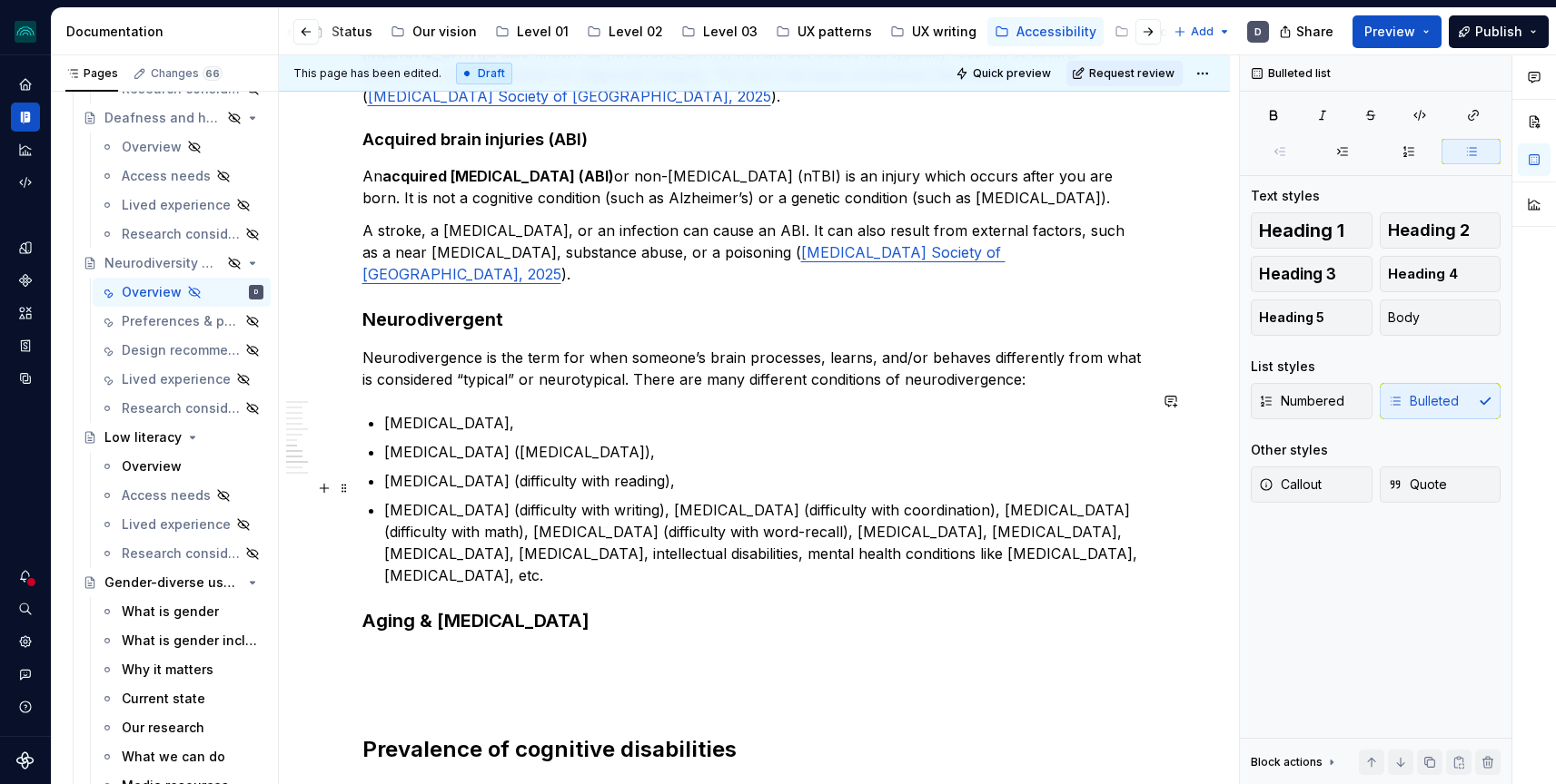
click at [634, 499] on p "[MEDICAL_DATA] (difficulty with writing), [MEDICAL_DATA] (difficulty with coord…" at bounding box center [765, 543] width 763 height 87
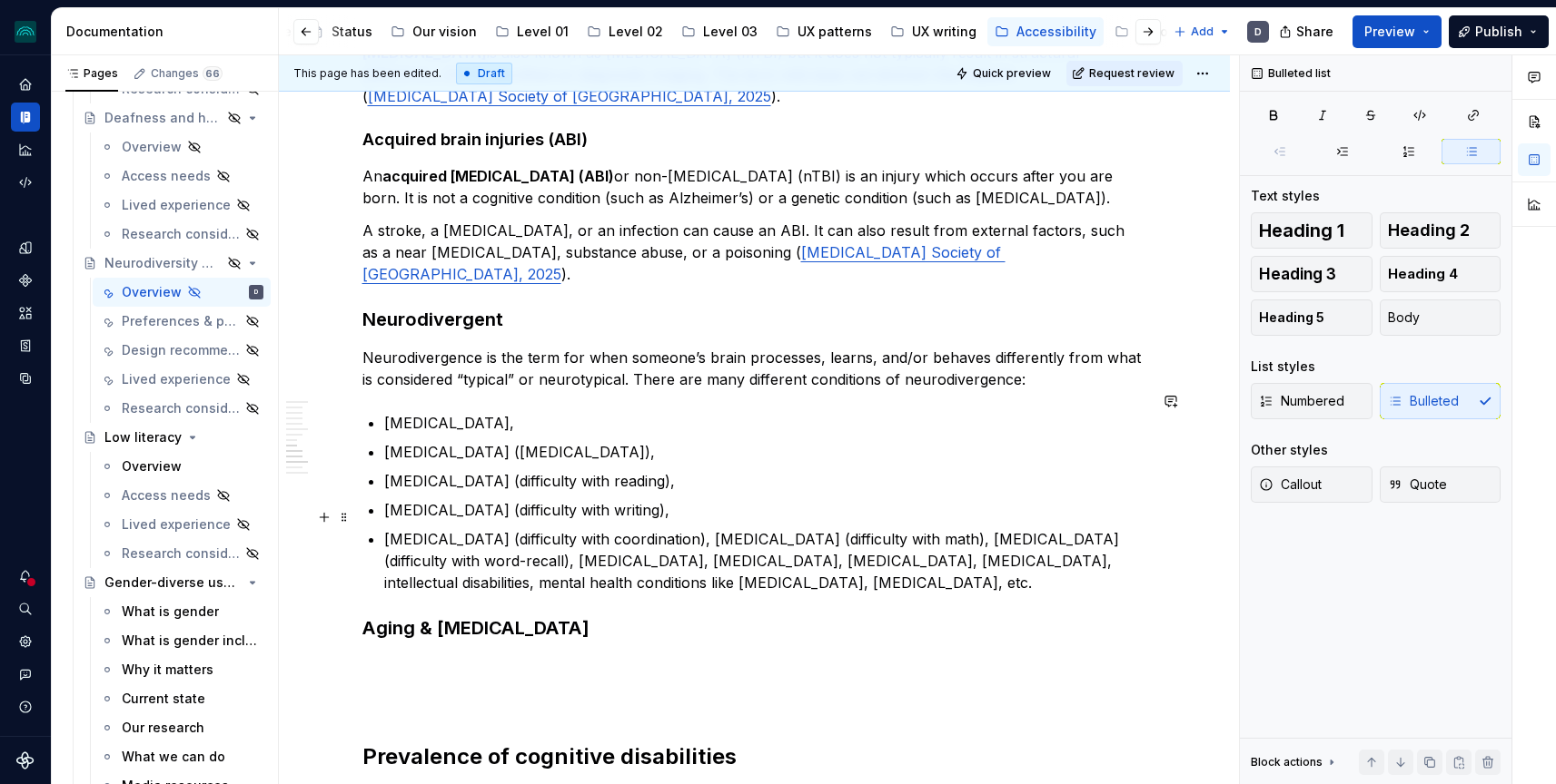
click at [663, 528] on p "[MEDICAL_DATA] (difficulty with coordination), [MEDICAL_DATA] (difficulty with …" at bounding box center [765, 561] width 763 height 65
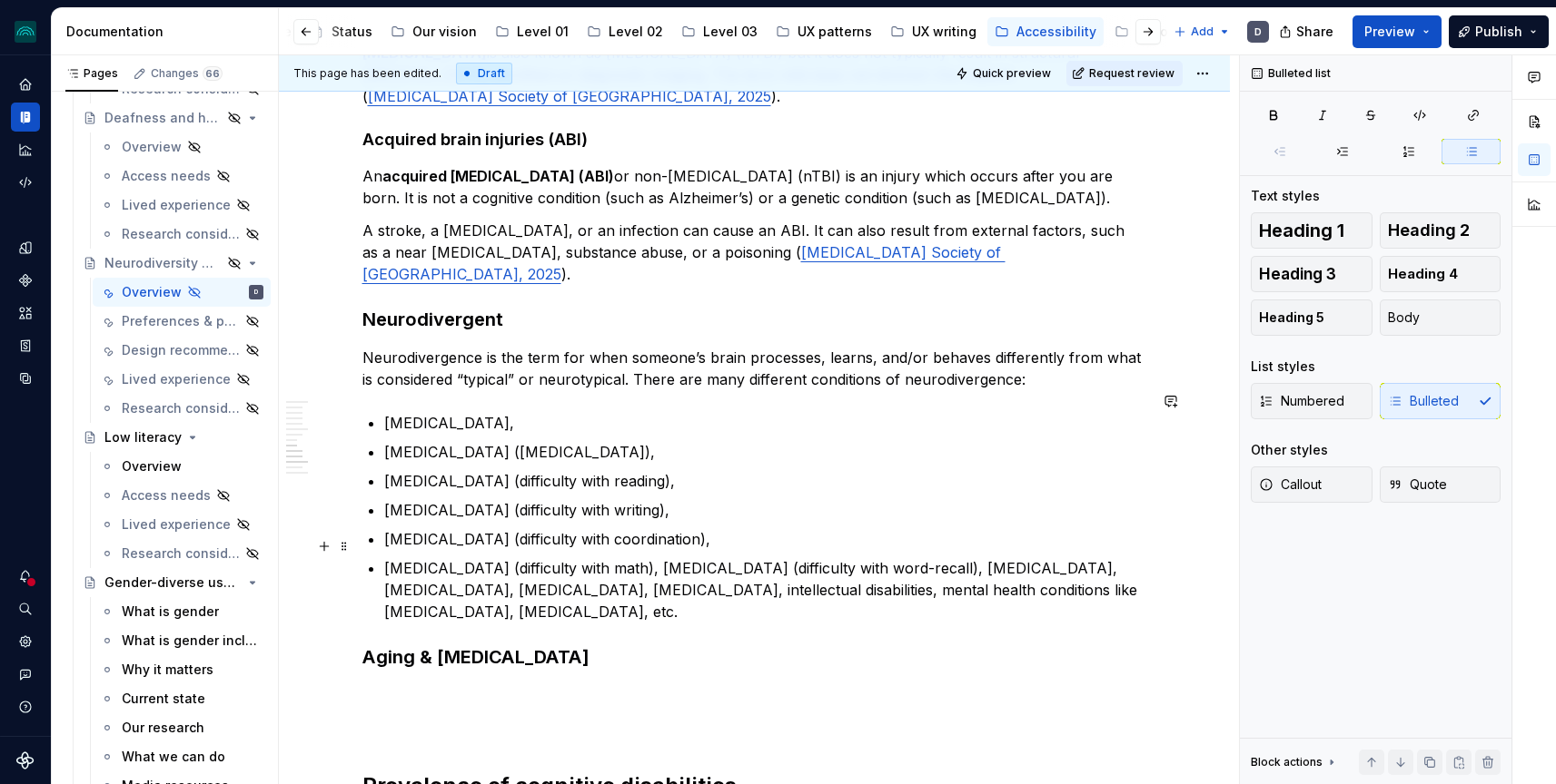
click at [621, 558] on p "[MEDICAL_DATA] (difficulty with math), [MEDICAL_DATA] (difficulty with word-rec…" at bounding box center [765, 590] width 763 height 65
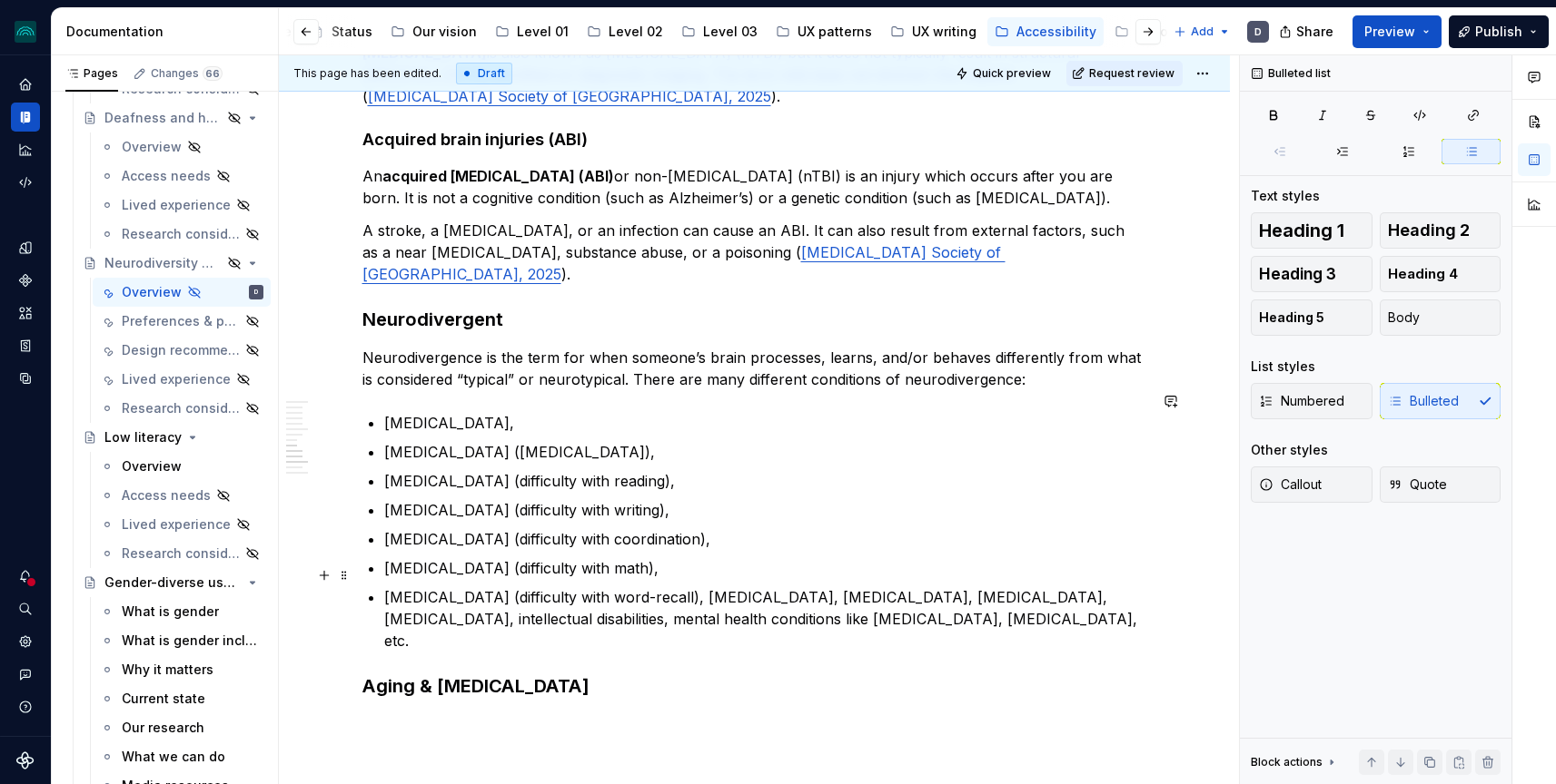
click at [654, 587] on p "[MEDICAL_DATA] (difficulty with word-recall), [MEDICAL_DATA], [MEDICAL_DATA], […" at bounding box center [765, 619] width 763 height 65
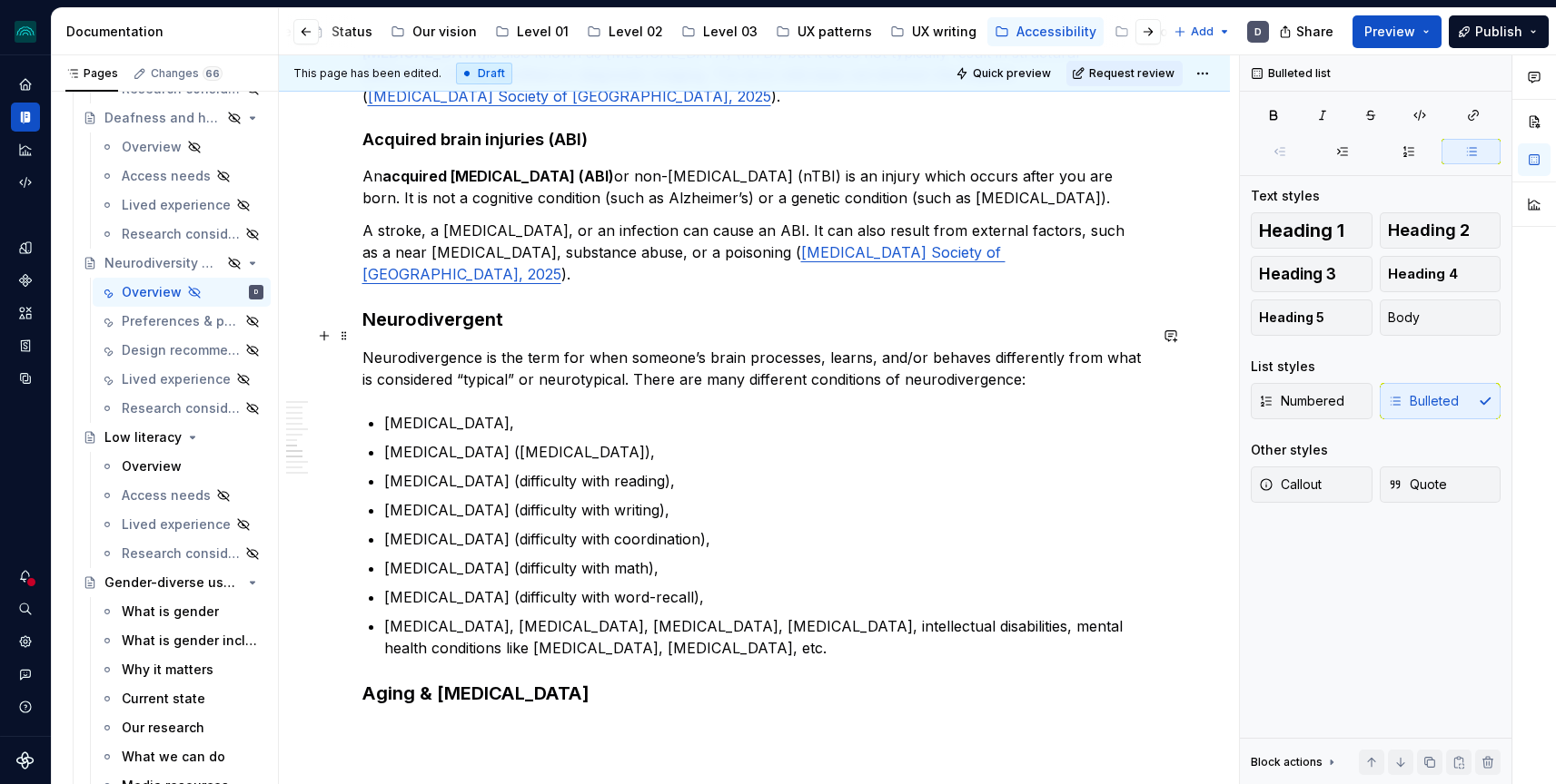
click at [1005, 361] on p "Neurodivergence is the term for when someone’s brain processes, learns, and/or …" at bounding box center [754, 368] width 784 height 44
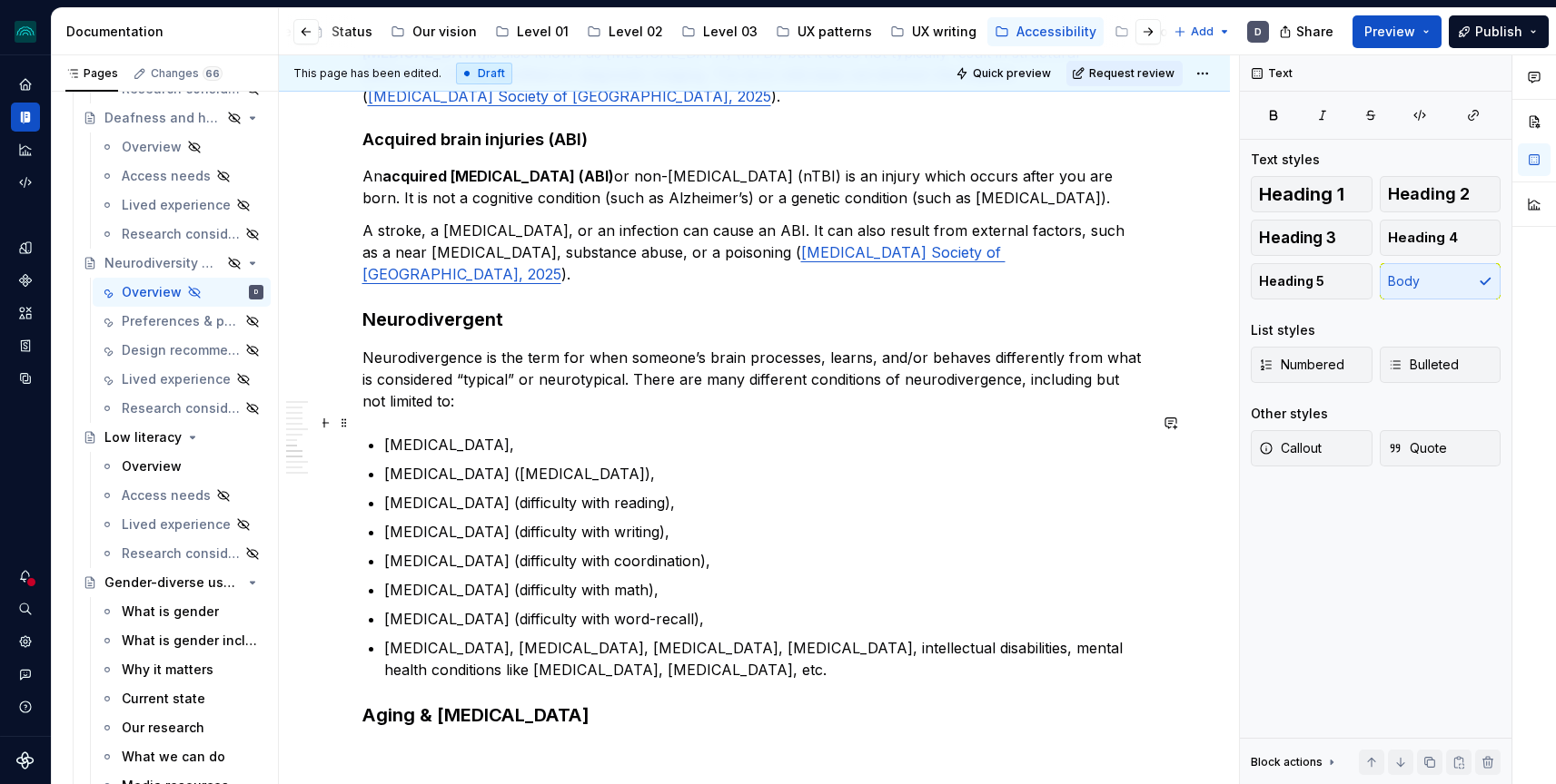
click at [468, 434] on p "[MEDICAL_DATA]," at bounding box center [765, 445] width 763 height 21
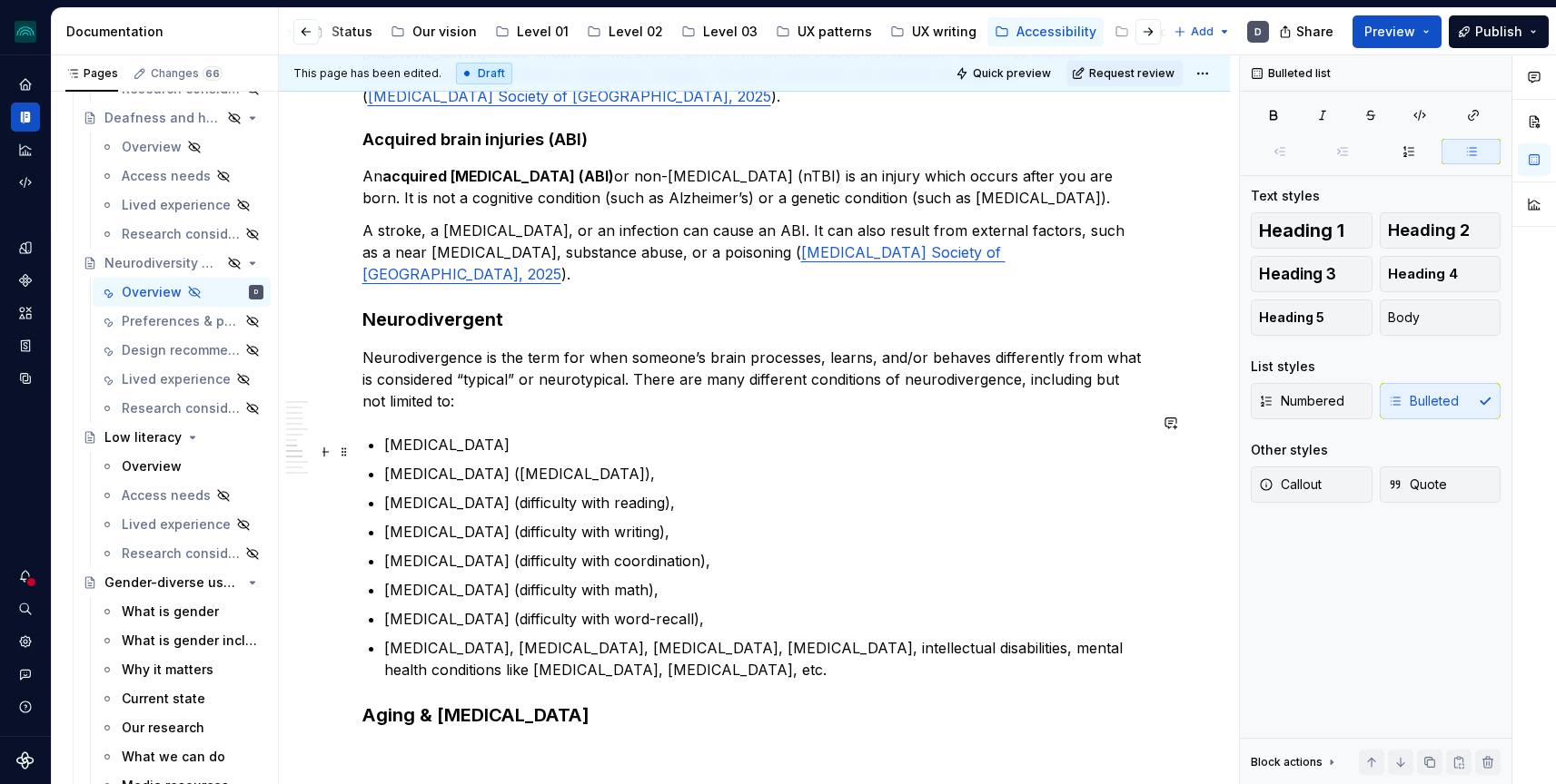
click at [394, 463] on p "[MEDICAL_DATA] ([MEDICAL_DATA])," at bounding box center [765, 474] width 763 height 21
click at [772, 464] on ul "[MEDICAL_DATA] [MEDICAL_DATA] ([MEDICAL_DATA]), [MEDICAL_DATA] (difficulty with…" at bounding box center [765, 558] width 763 height 247
click at [764, 463] on p "[MEDICAL_DATA] ([MEDICAL_DATA])," at bounding box center [765, 474] width 763 height 21
click at [481, 637] on p "[MEDICAL_DATA], [MEDICAL_DATA], [MEDICAL_DATA], [MEDICAL_DATA], intellectual di…" at bounding box center [765, 659] width 763 height 44
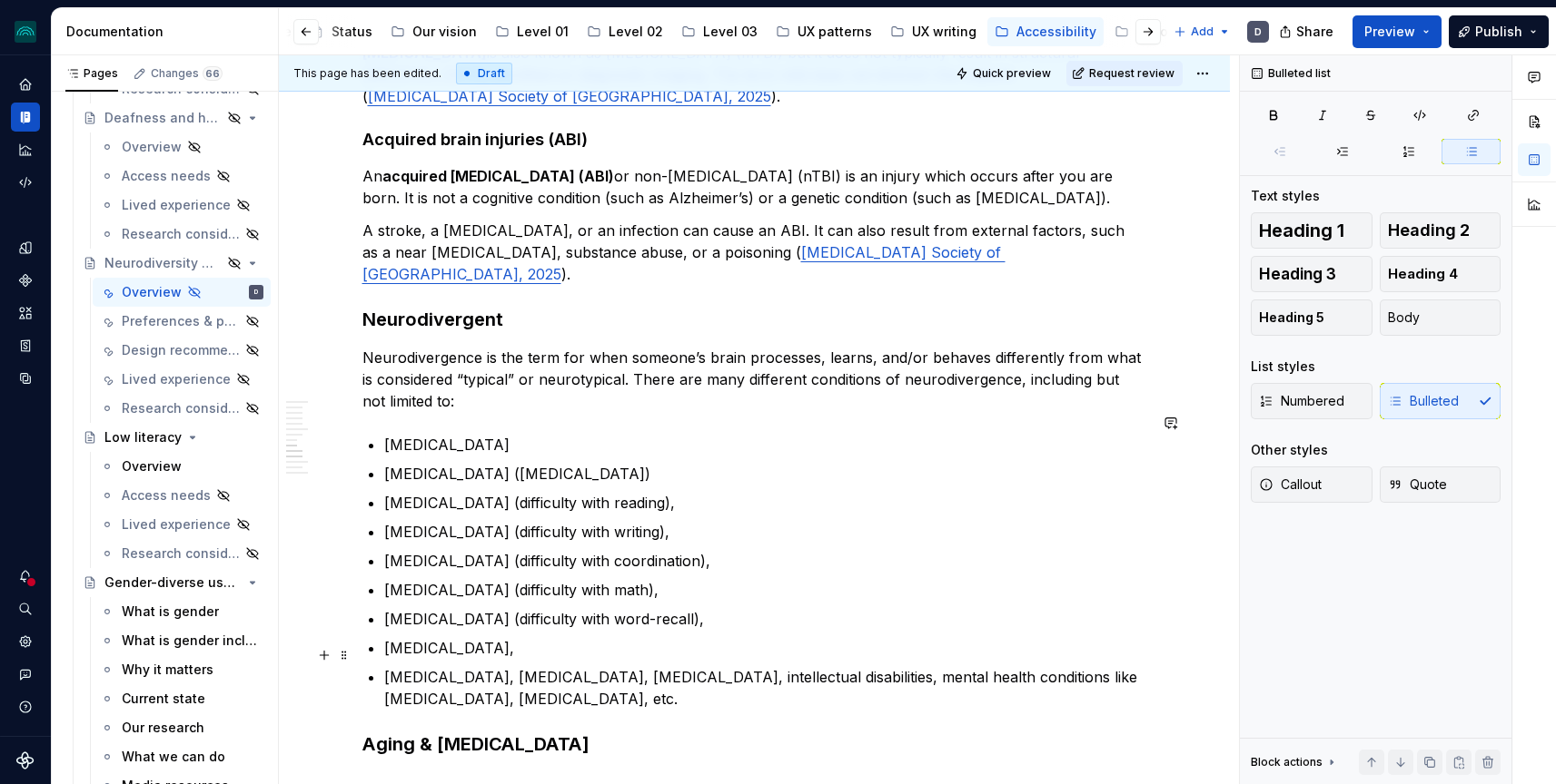
click at [529, 666] on p "[MEDICAL_DATA], [MEDICAL_DATA], [MEDICAL_DATA], intellectual disabilities, ment…" at bounding box center [765, 688] width 763 height 44
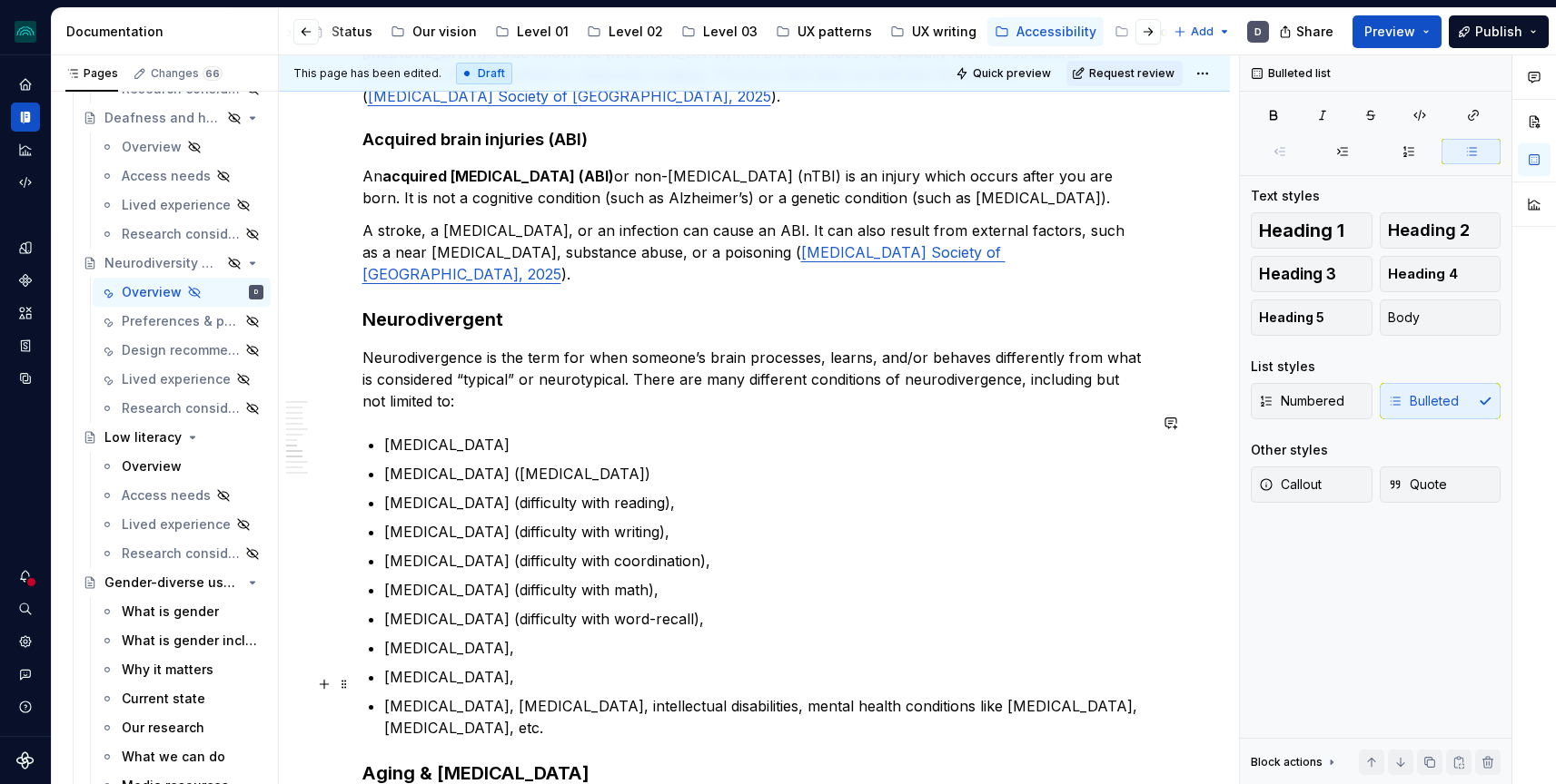
click at [456, 696] on p "[MEDICAL_DATA], [MEDICAL_DATA], intellectual disabilities, mental health condit…" at bounding box center [765, 717] width 763 height 44
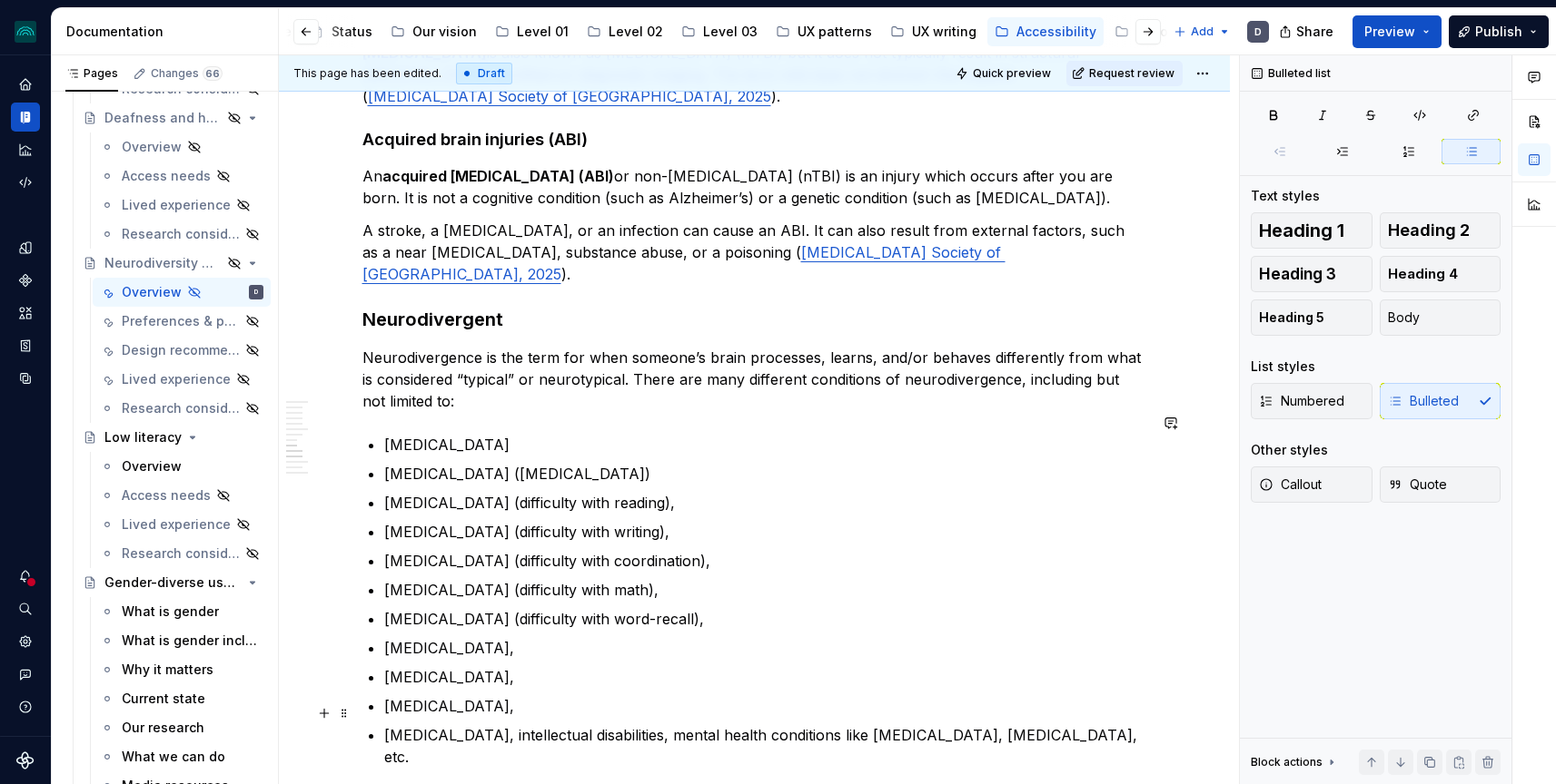
click at [509, 725] on p "[MEDICAL_DATA], intellectual disabilities, mental health conditions like [MEDIC…" at bounding box center [765, 746] width 763 height 44
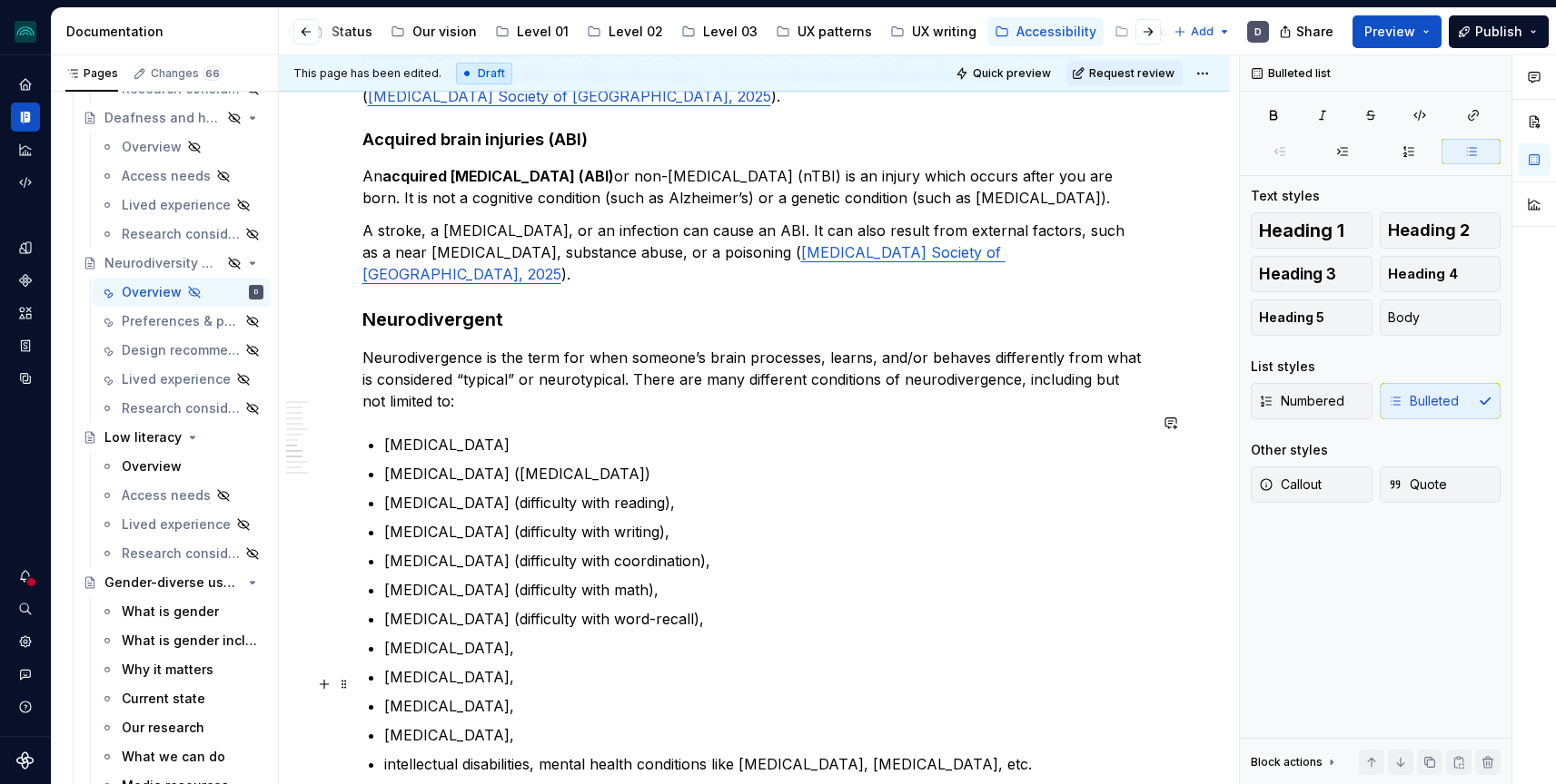
scroll to position [3947, 0]
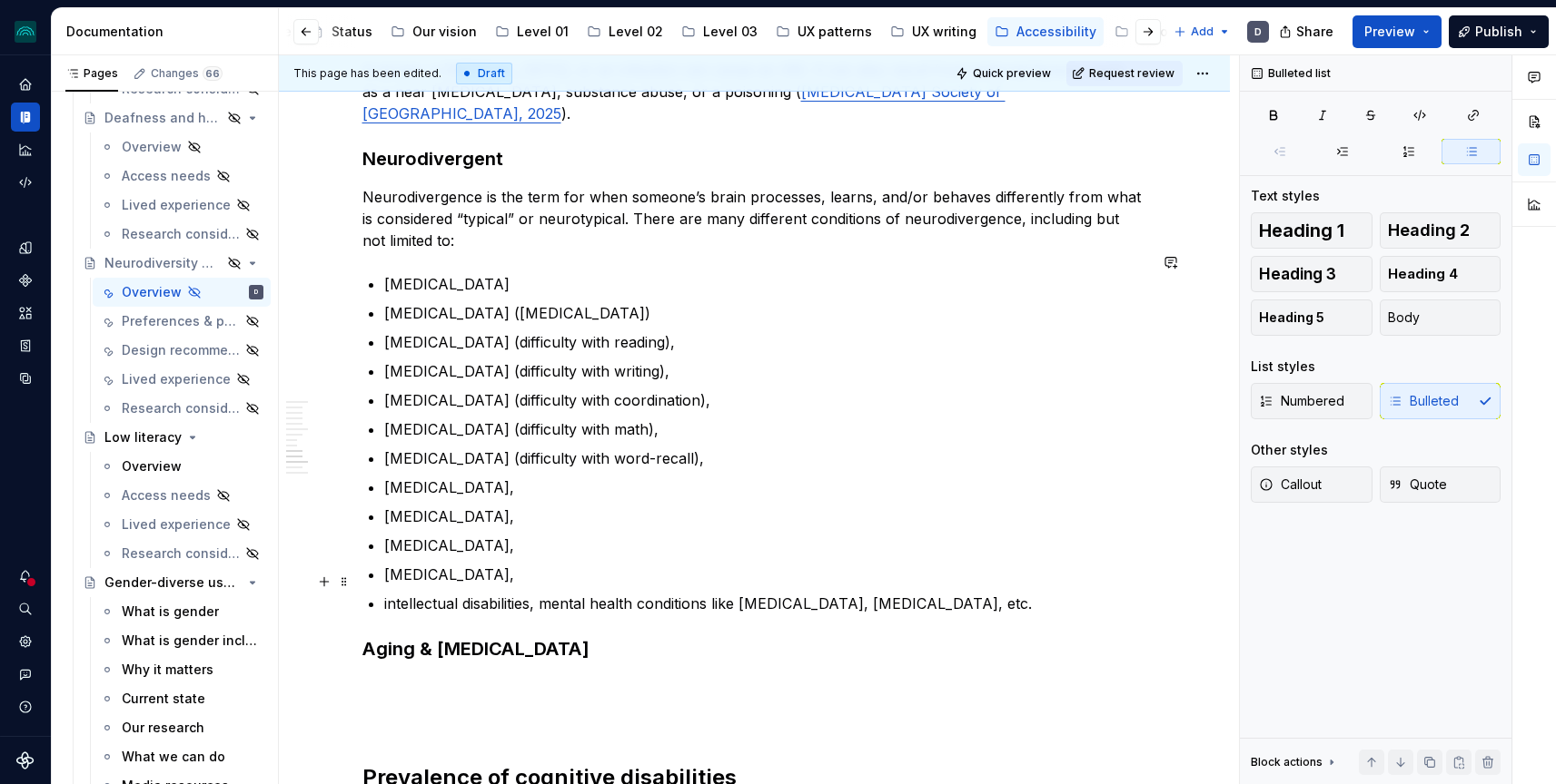
click at [553, 593] on p "intellectual disabilities, mental health conditions like [MEDICAL_DATA], [MEDIC…" at bounding box center [765, 603] width 763 height 21
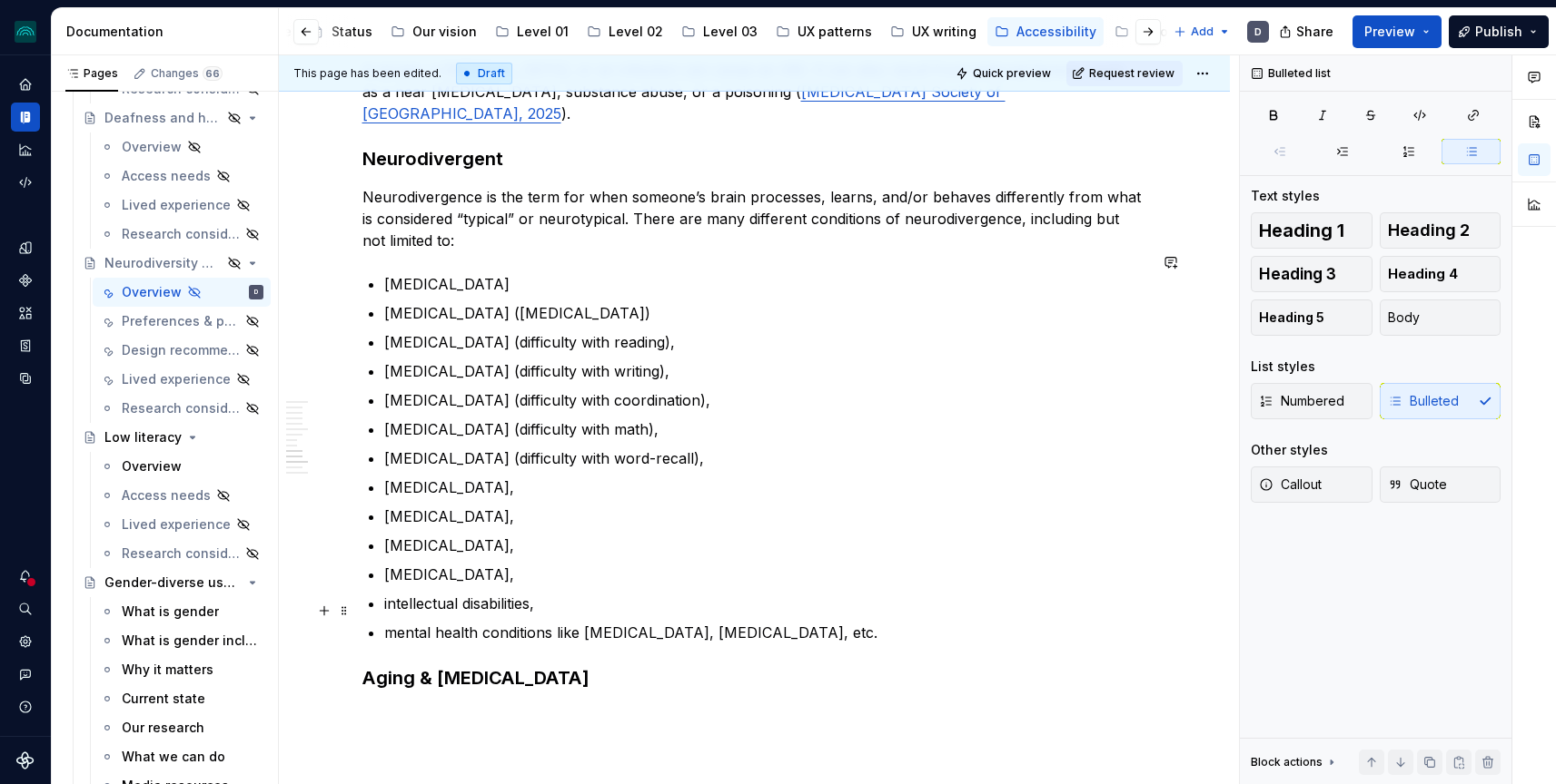
click at [399, 622] on p "mental health conditions like [MEDICAL_DATA], [MEDICAL_DATA], etc." at bounding box center [765, 632] width 763 height 21
click at [557, 593] on p "intellectual disabilities," at bounding box center [765, 603] width 763 height 21
click at [549, 505] on p "[MEDICAL_DATA]," at bounding box center [765, 516] width 763 height 21
click at [477, 477] on p "[MEDICAL_DATA]," at bounding box center [765, 488] width 763 height 21
click at [692, 448] on p "[MEDICAL_DATA] (difficulty with word-recall)," at bounding box center [765, 459] width 763 height 21
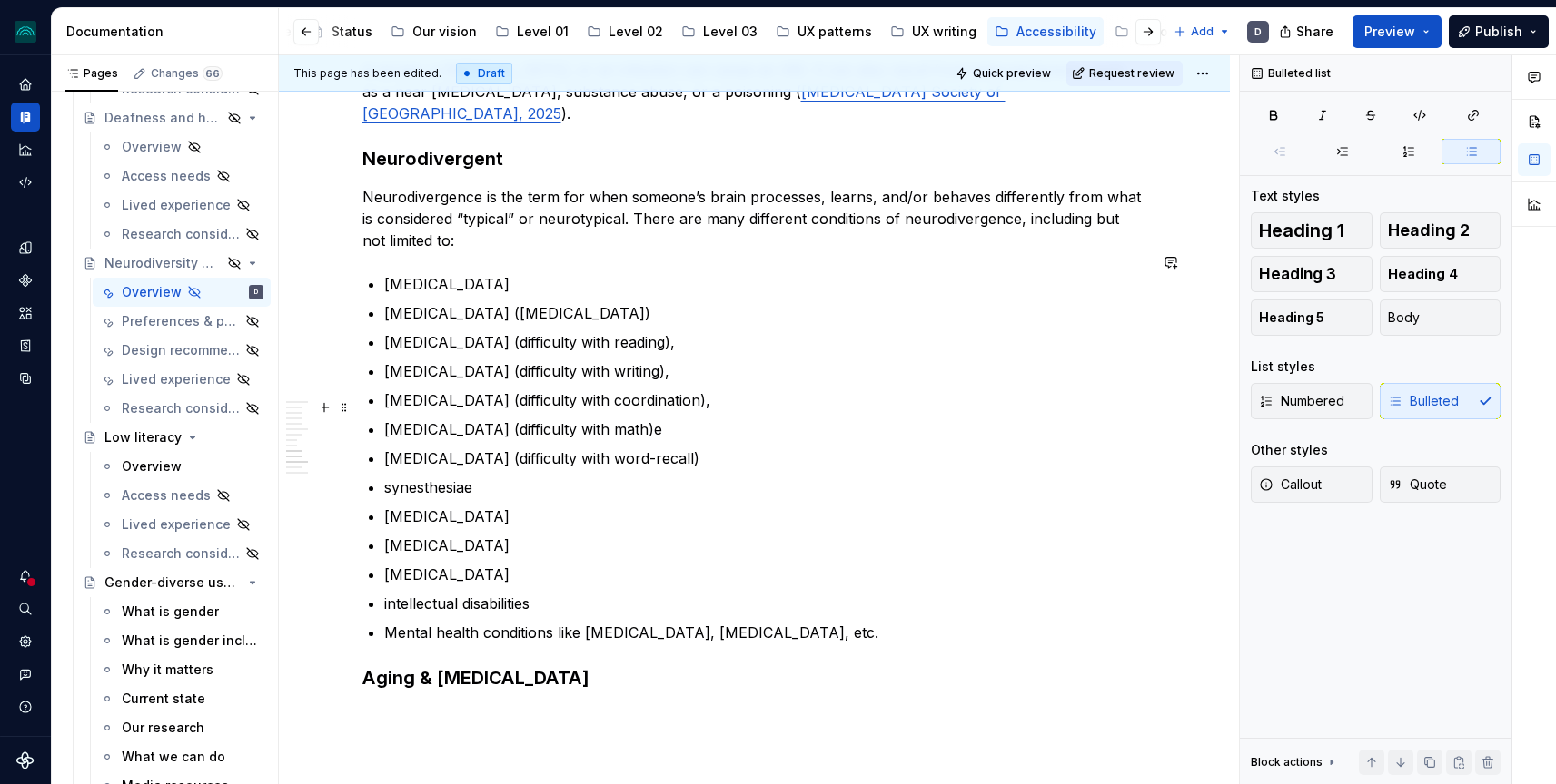
click at [730, 393] on ul "[MEDICAL_DATA] [MEDICAL_DATA] ([MEDICAL_DATA]) [MEDICAL_DATA] (difficulty with …" at bounding box center [765, 458] width 763 height 370
click at [708, 390] on p "[MEDICAL_DATA] (difficulty with coordination)," at bounding box center [765, 400] width 763 height 21
click at [660, 360] on p "[MEDICAL_DATA] (difficulty with writing)," at bounding box center [765, 371] width 763 height 21
click at [727, 419] on p "[MEDICAL_DATA] (difficulty with math)e" at bounding box center [765, 429] width 763 height 21
click at [682, 390] on p "[MEDICAL_DATA] (difficulty with coordination)e" at bounding box center [765, 400] width 763 height 21
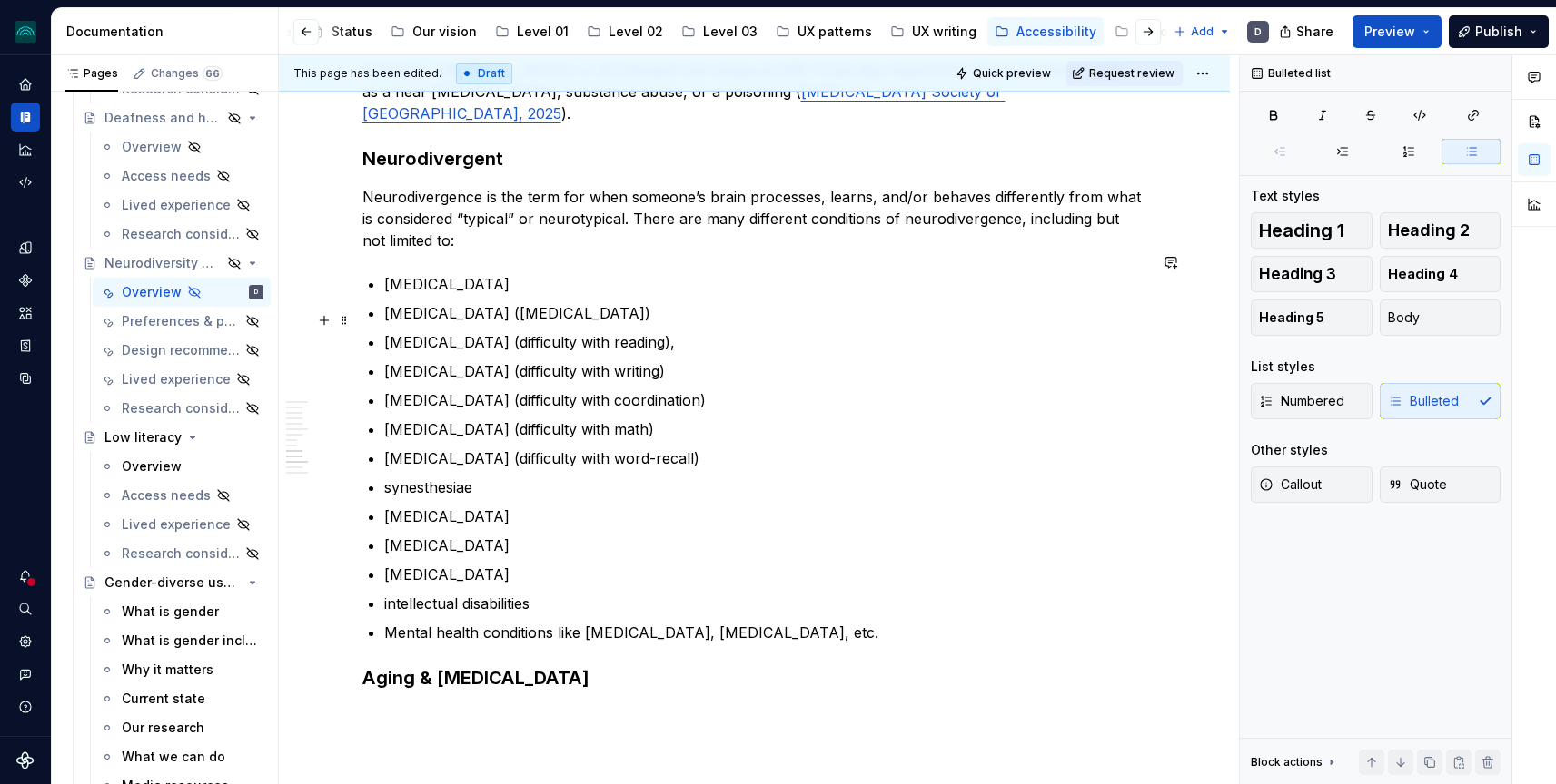
click at [640, 331] on p "[MEDICAL_DATA] (difficulty with reading)," at bounding box center [765, 342] width 763 height 21
click at [398, 331] on p "[MEDICAL_DATA] (difficulty with reading)" at bounding box center [765, 342] width 763 height 21
click at [397, 448] on p "[MEDICAL_DATA] (difficulty with word-recall)" at bounding box center [765, 459] width 763 height 21
click at [397, 477] on p "synesthesiae" at bounding box center [765, 488] width 763 height 21
click at [524, 477] on p "Synesthesiae" at bounding box center [765, 488] width 763 height 21
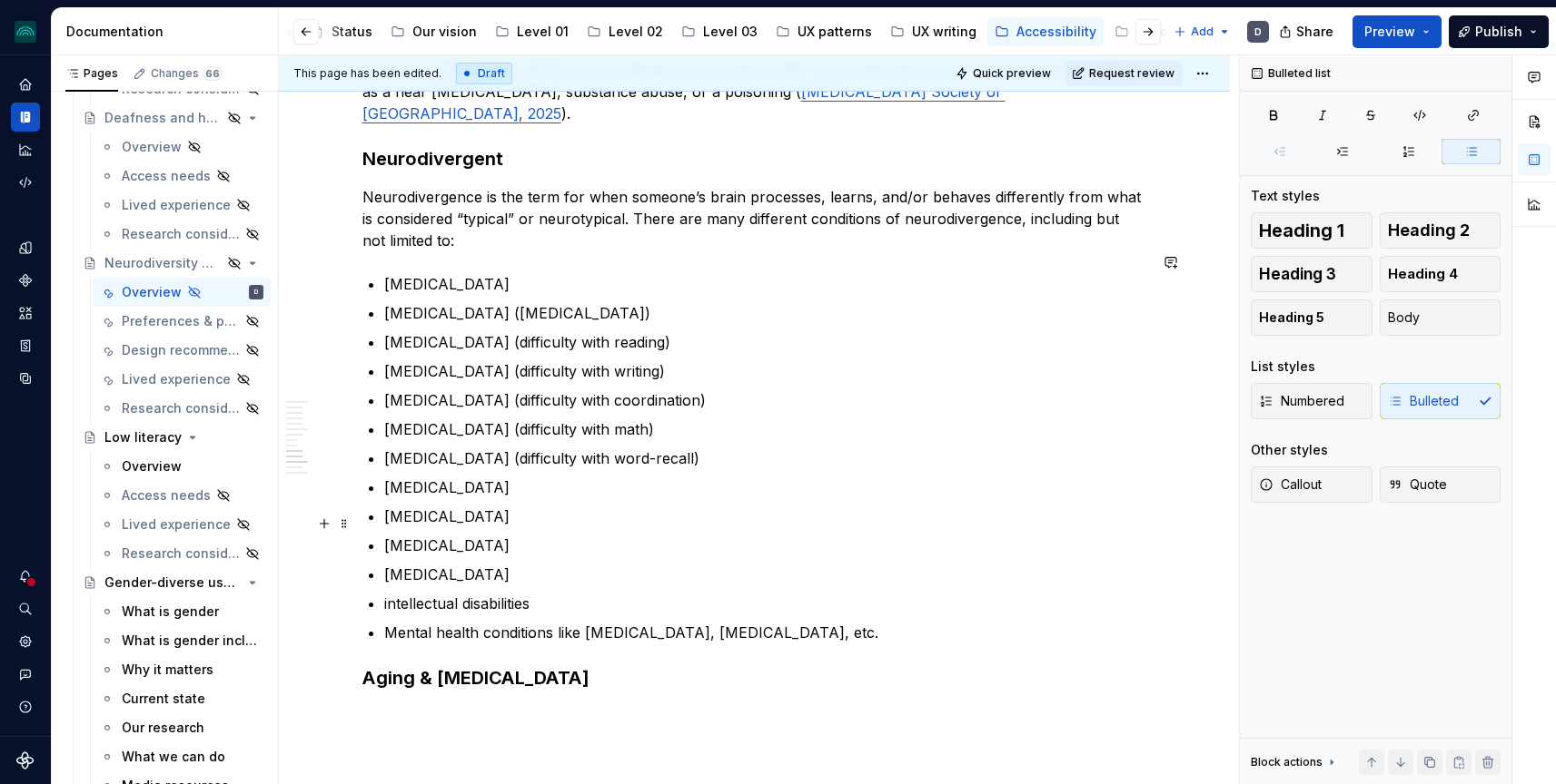
click at [392, 534] on p "[MEDICAL_DATA]" at bounding box center [765, 545] width 763 height 21
click at [393, 593] on p "intellectual disabilities" at bounding box center [765, 603] width 763 height 21
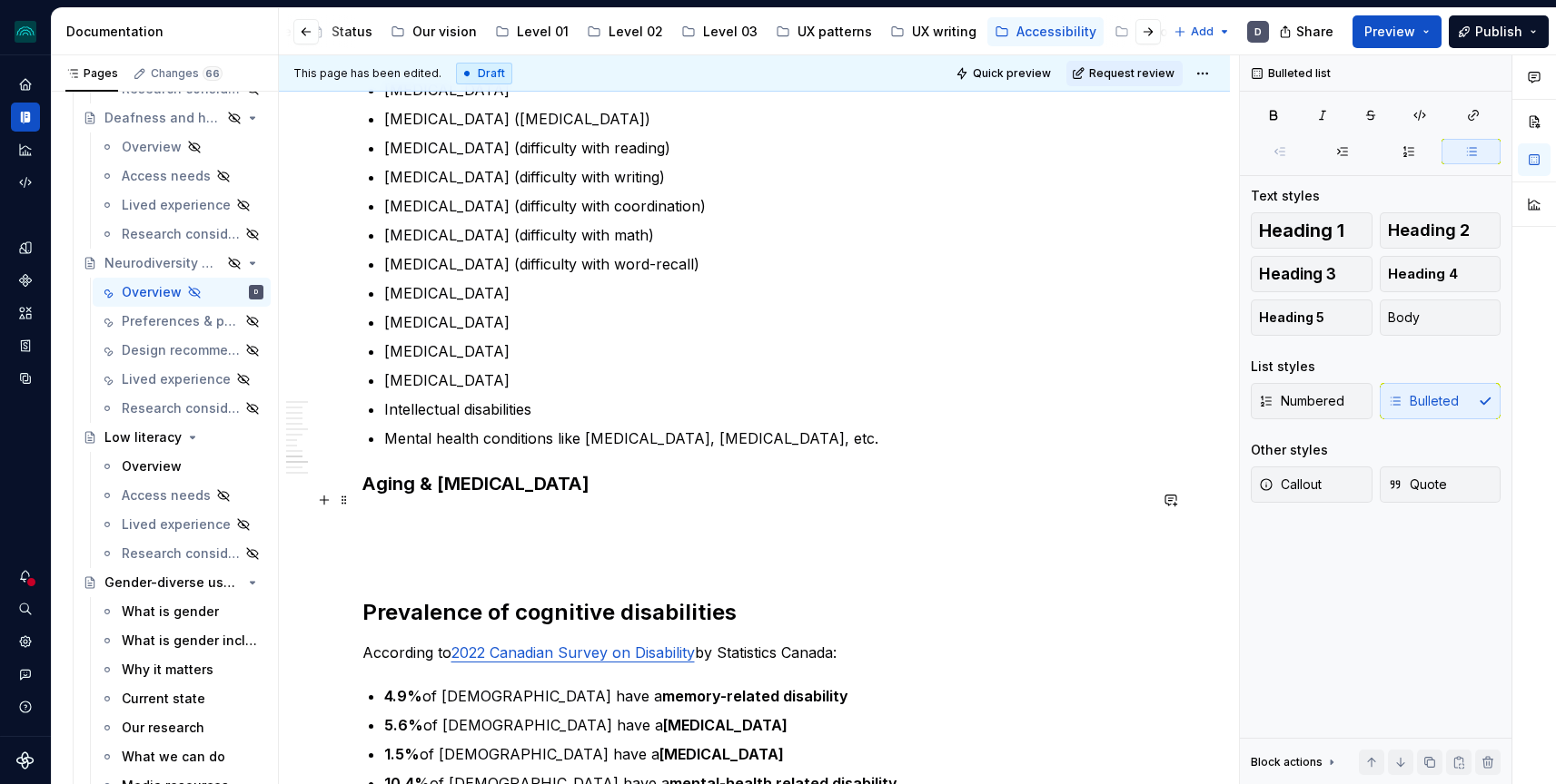
click at [400, 511] on p at bounding box center [754, 522] width 784 height 21
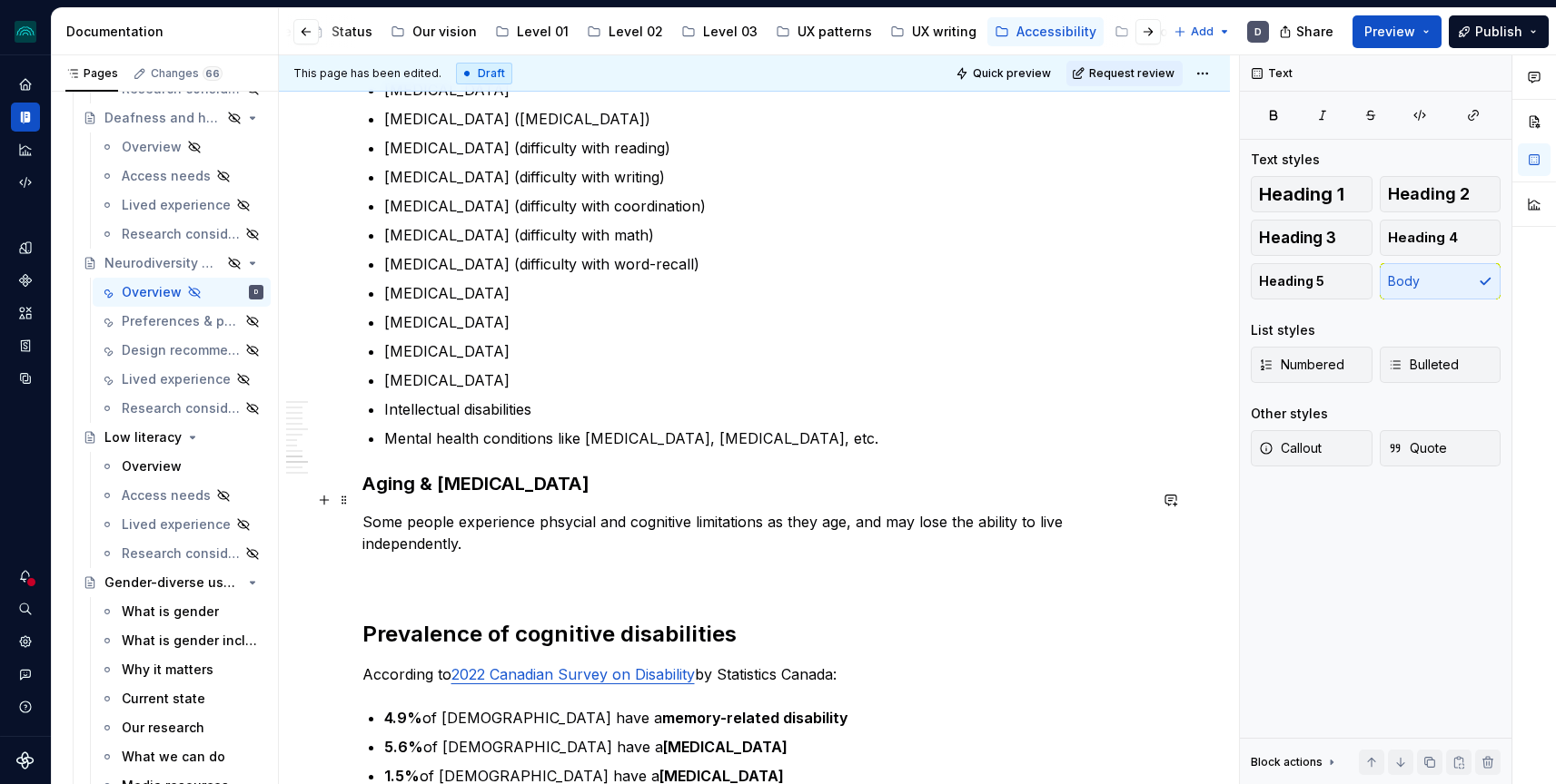
click at [607, 517] on p "Some people experience phsycial and cognitive limitations as they age, and may …" at bounding box center [754, 532] width 784 height 44
click at [579, 520] on p "Some people experience phsycial and cognitive limitations as they age, and may …" at bounding box center [754, 532] width 784 height 44
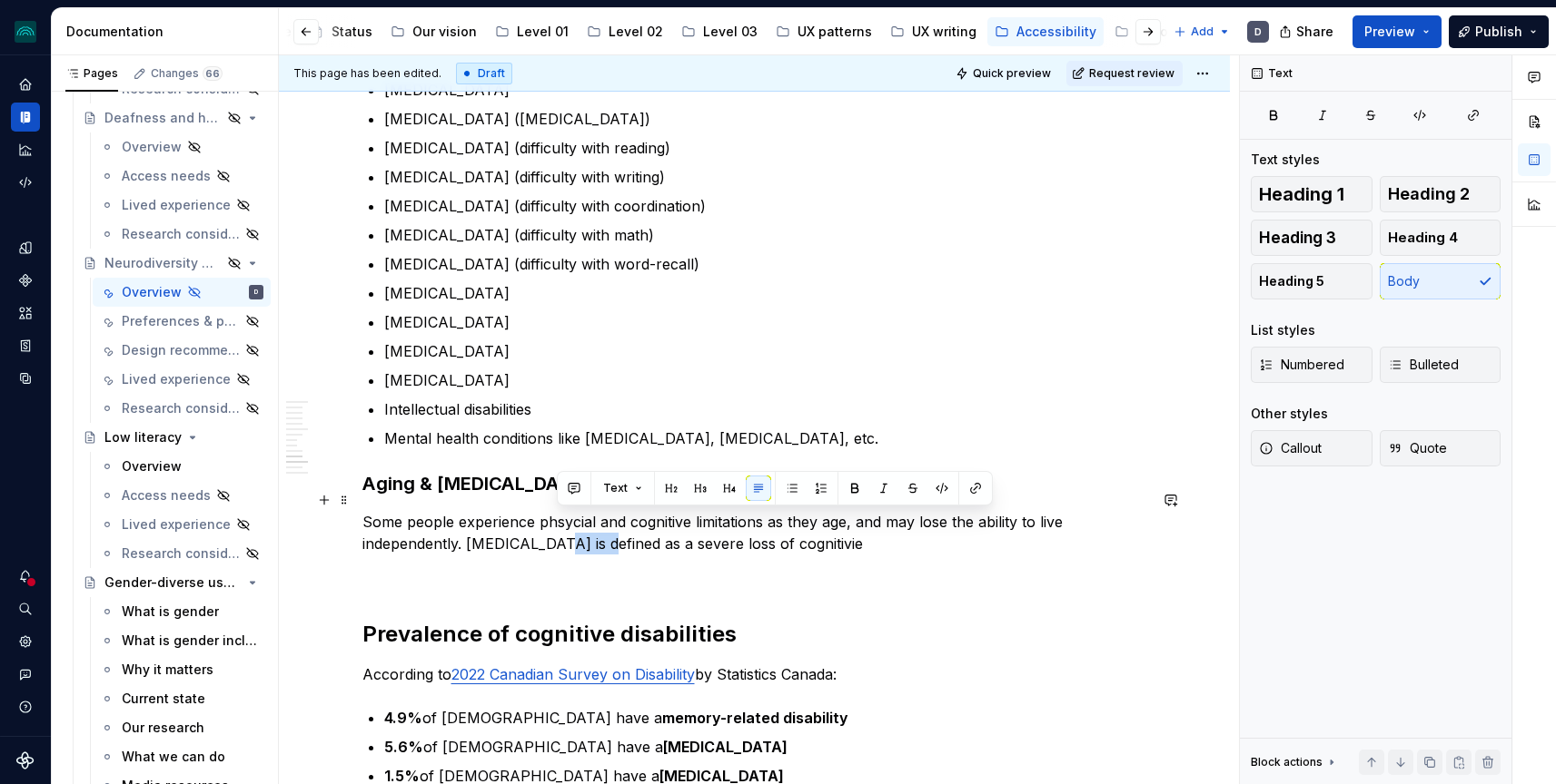
click at [579, 520] on p "Some people experience phsycial and cognitive limitations as they age, and may …" at bounding box center [754, 532] width 784 height 44
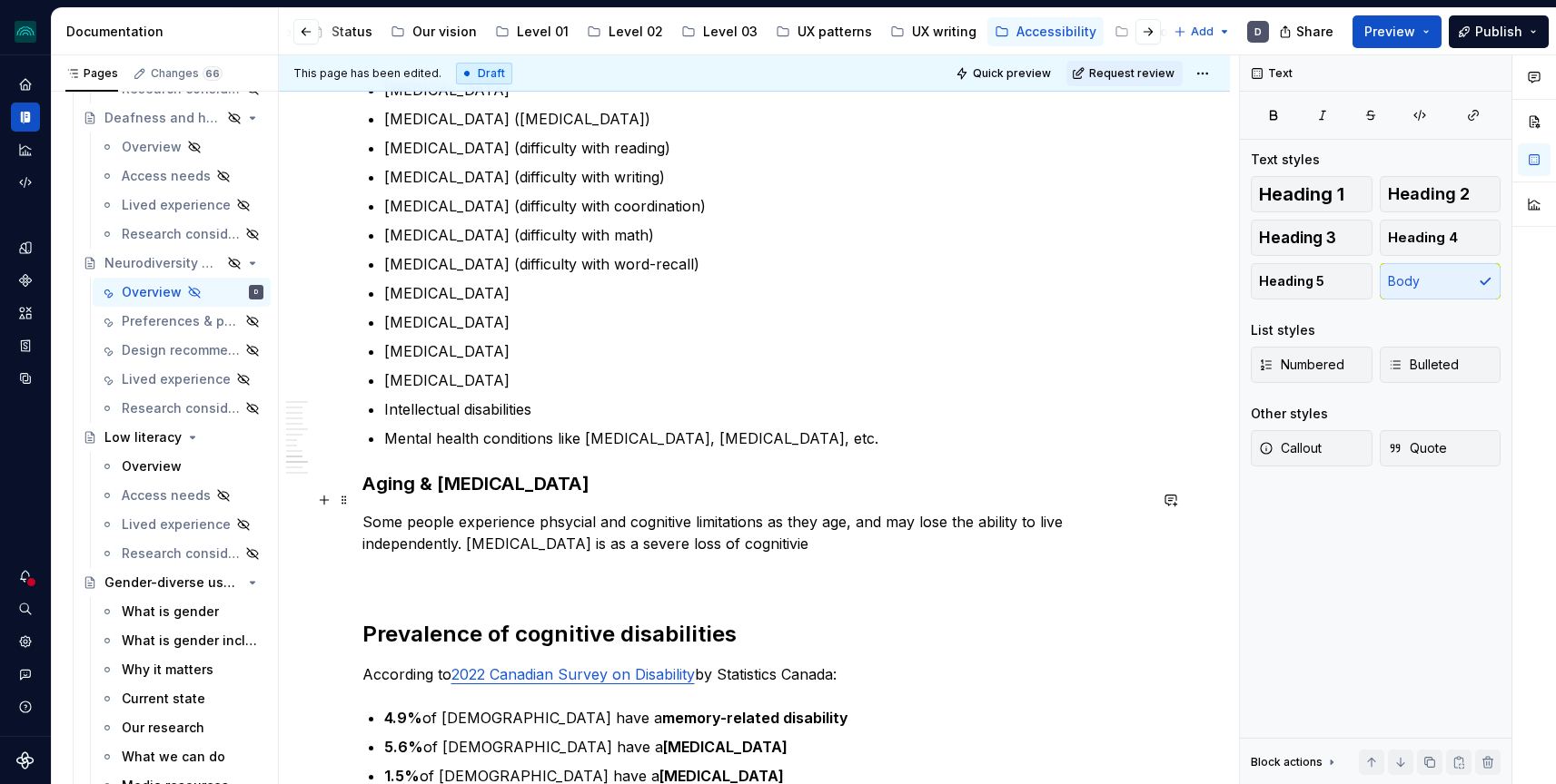
click at [561, 525] on p "Some people experience phsycial and cognitive limitations as they age, and may …" at bounding box center [754, 532] width 784 height 44
click at [572, 511] on p "Some people experience phsycial and cognitive limitations as they age, and may …" at bounding box center [754, 532] width 784 height 44
click at [782, 517] on p "Some people experience physcial and cognitive limitations as they age, and may …" at bounding box center [754, 532] width 784 height 44
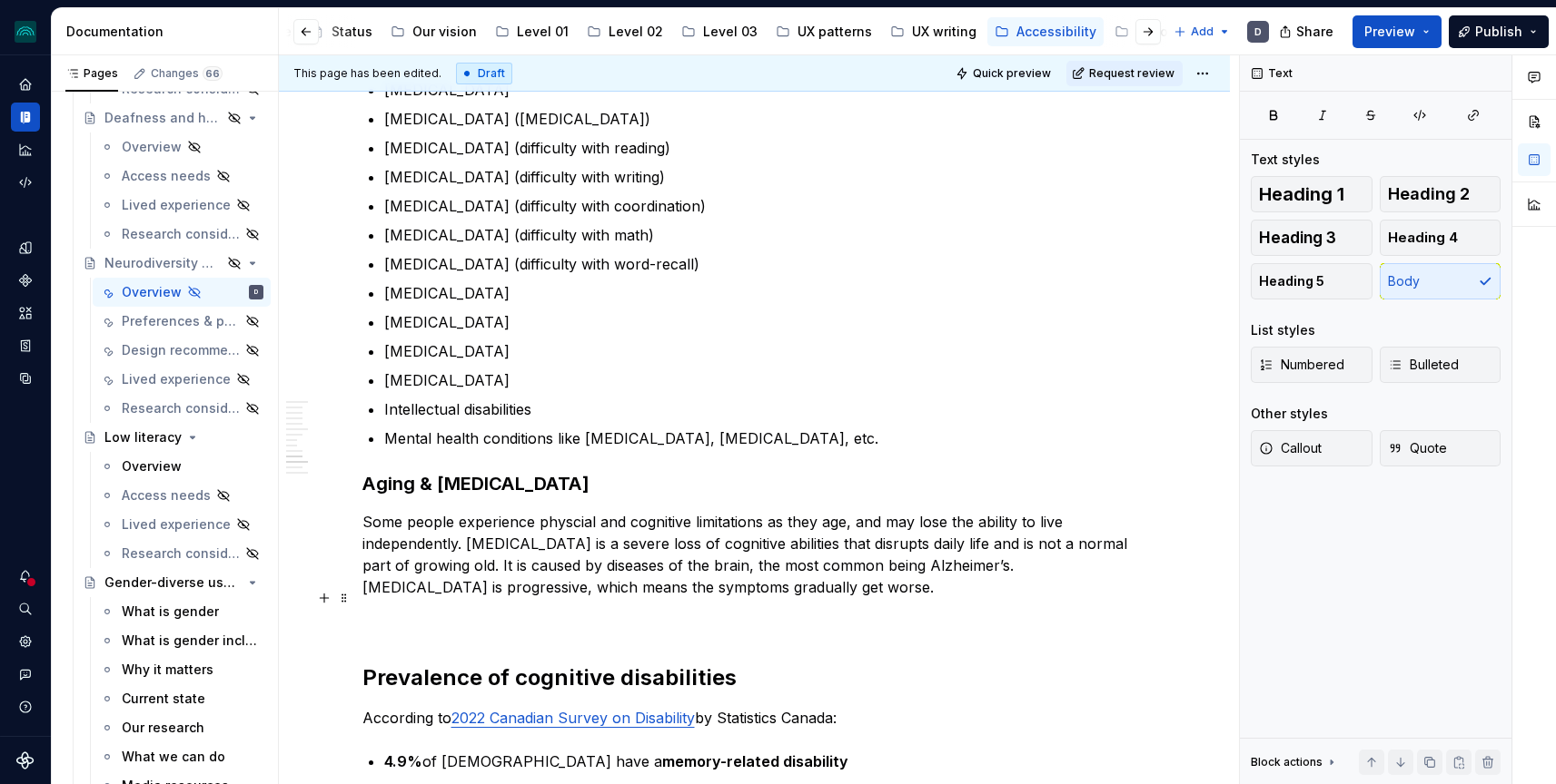
click at [679, 609] on p at bounding box center [754, 620] width 784 height 21
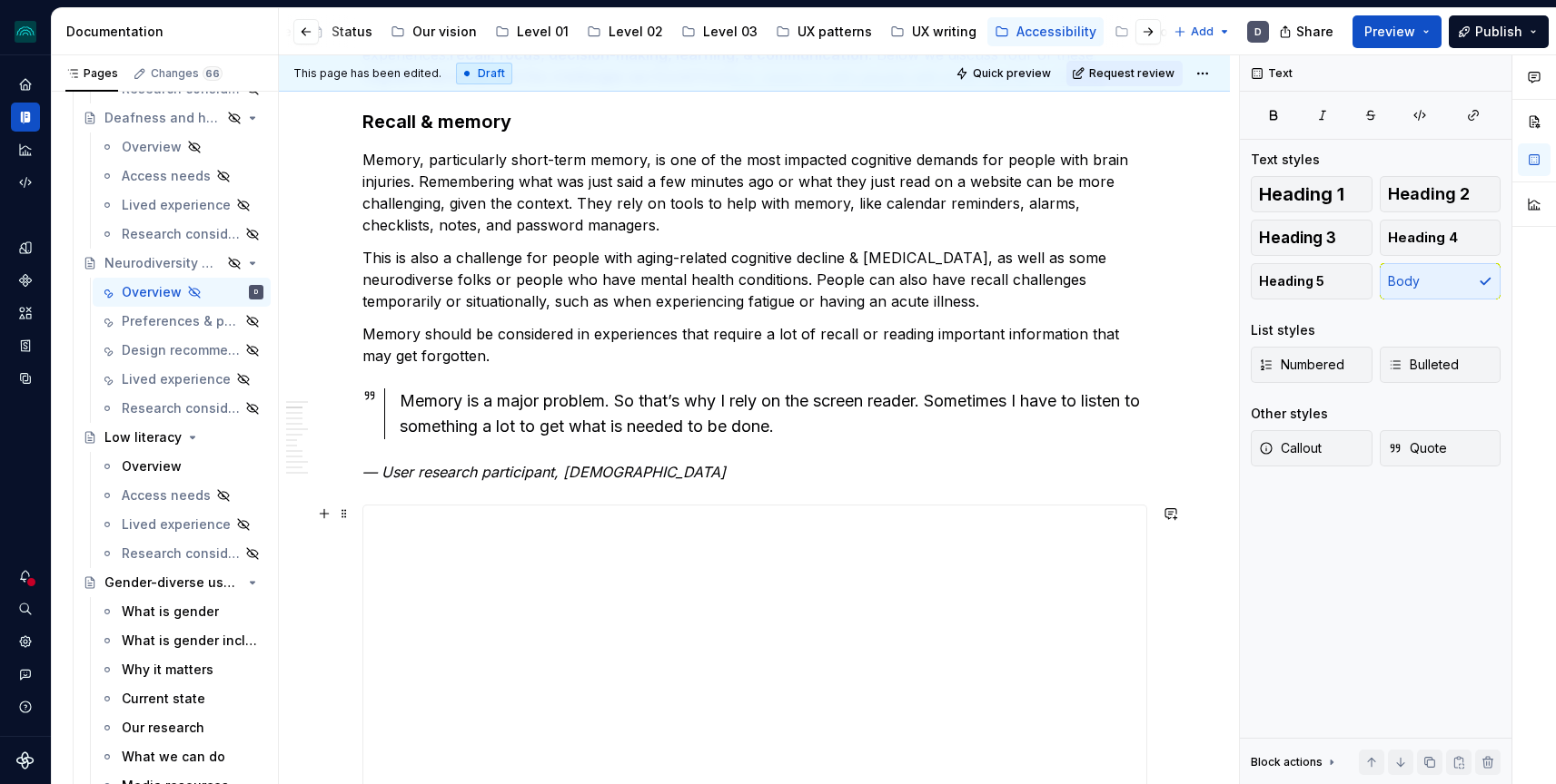
scroll to position [0, 0]
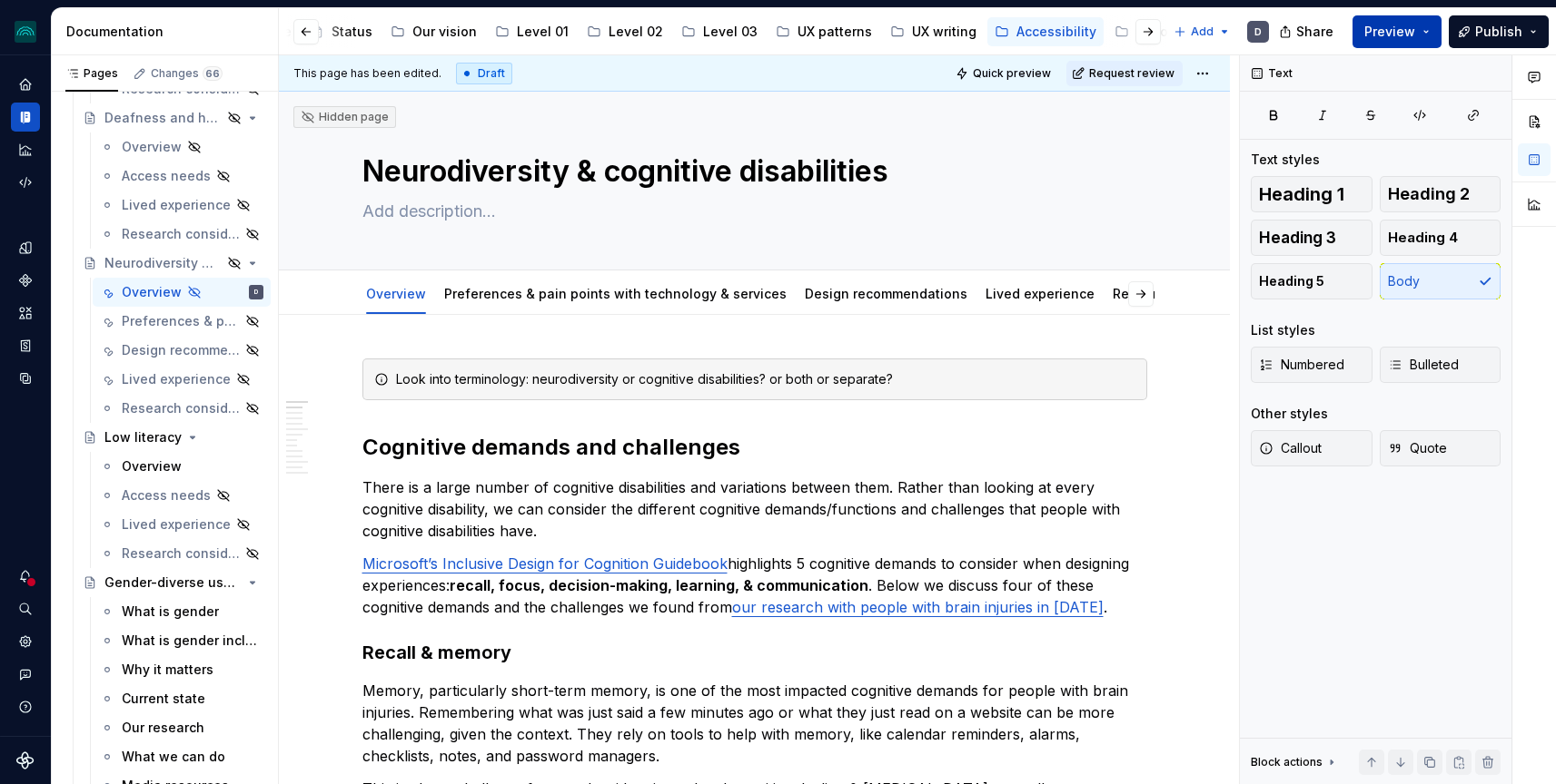
click at [1418, 26] on button "Preview" at bounding box center [1397, 32] width 89 height 33
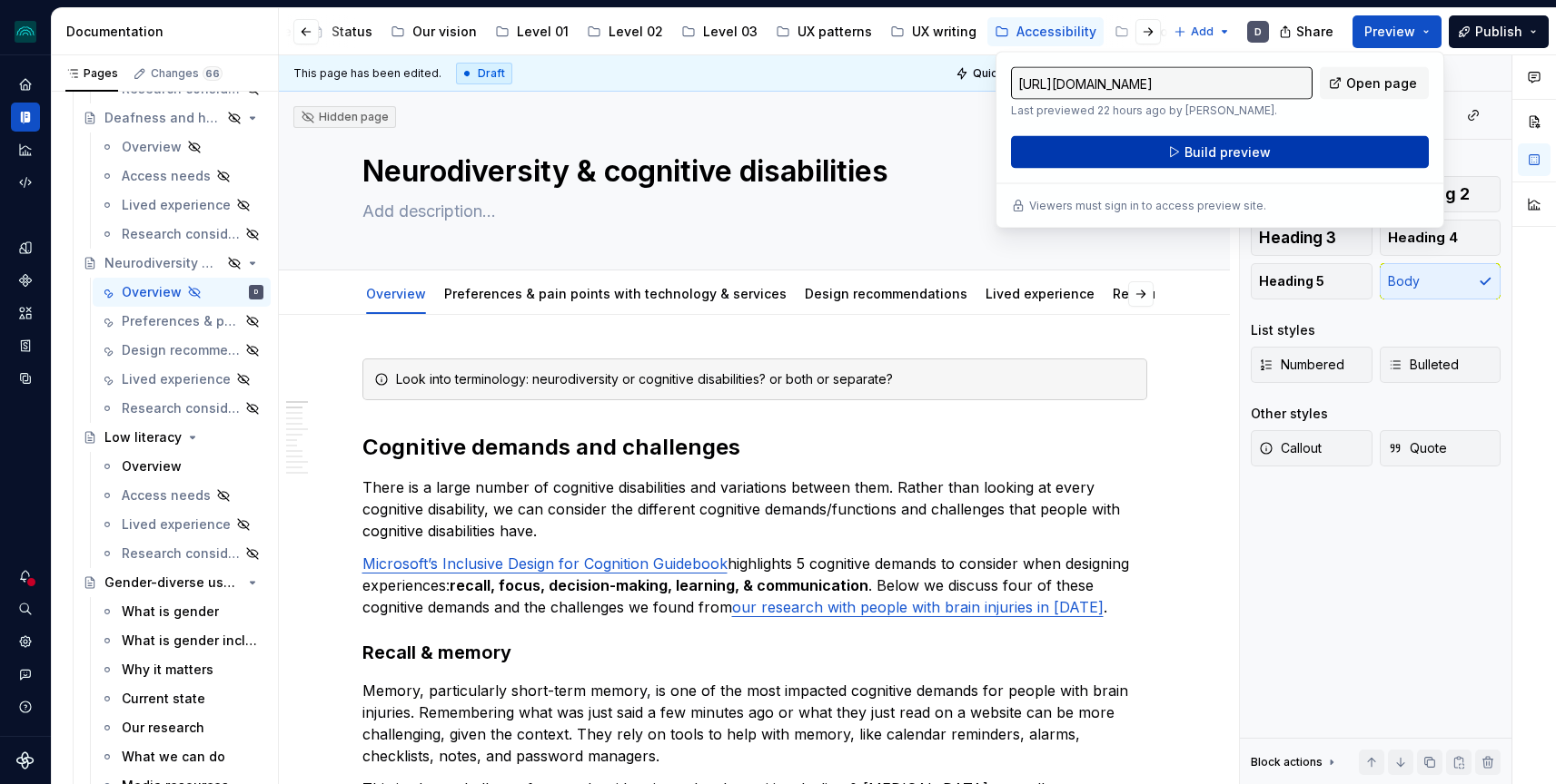
click at [1257, 158] on span "Build preview" at bounding box center [1228, 153] width 86 height 18
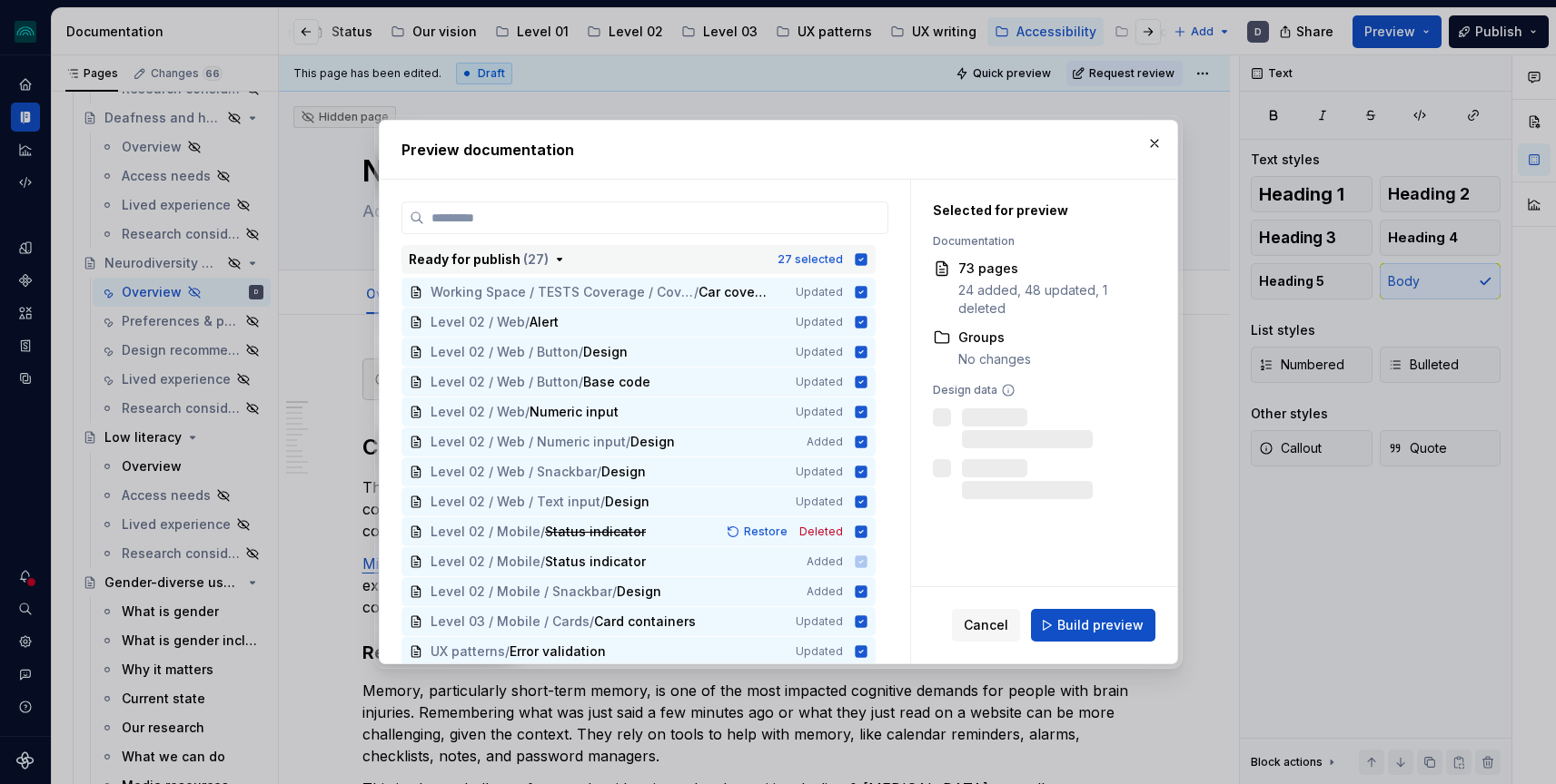
click at [868, 259] on icon "button" at bounding box center [860, 259] width 15 height 15
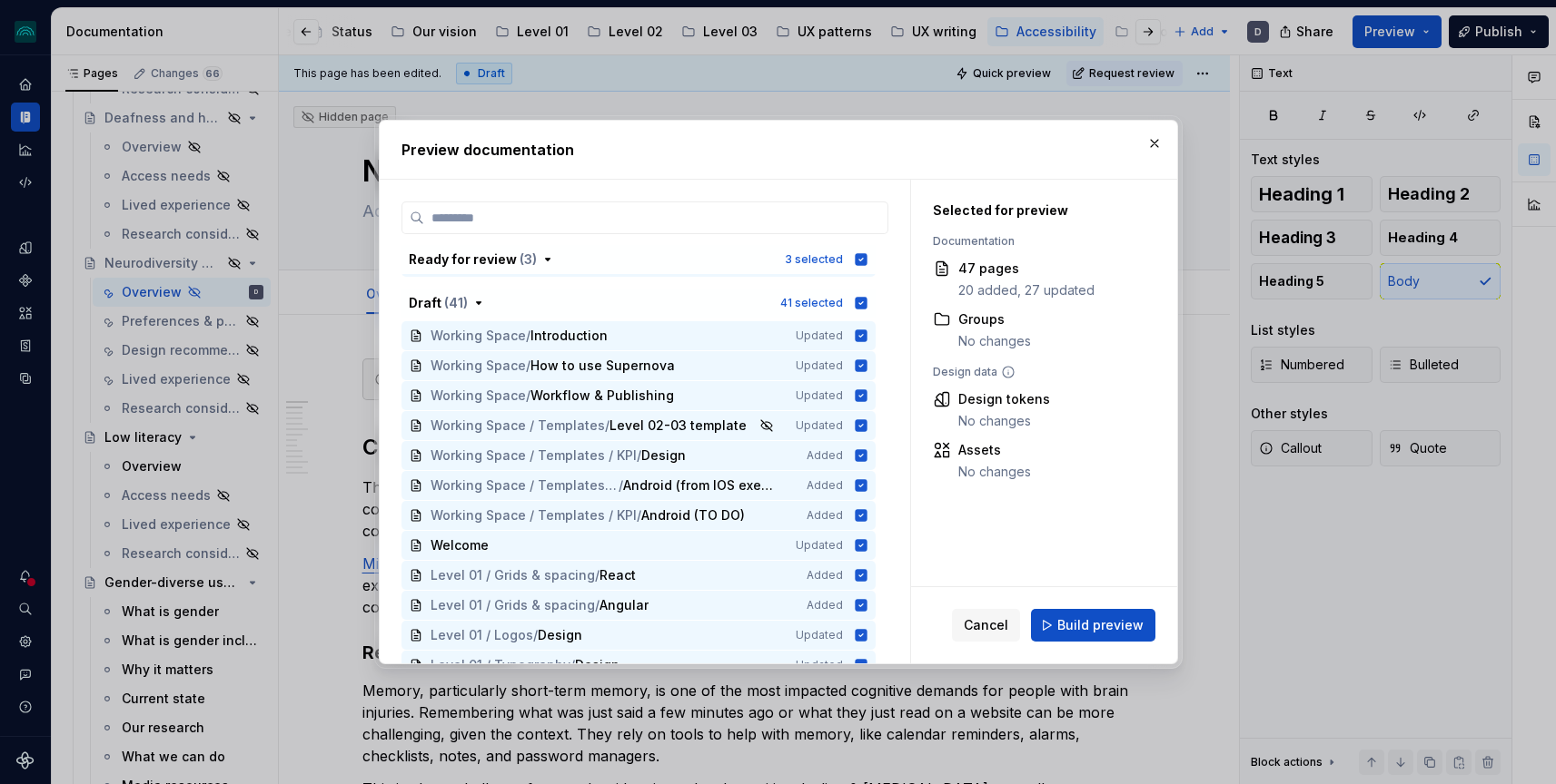
scroll to position [867, 0]
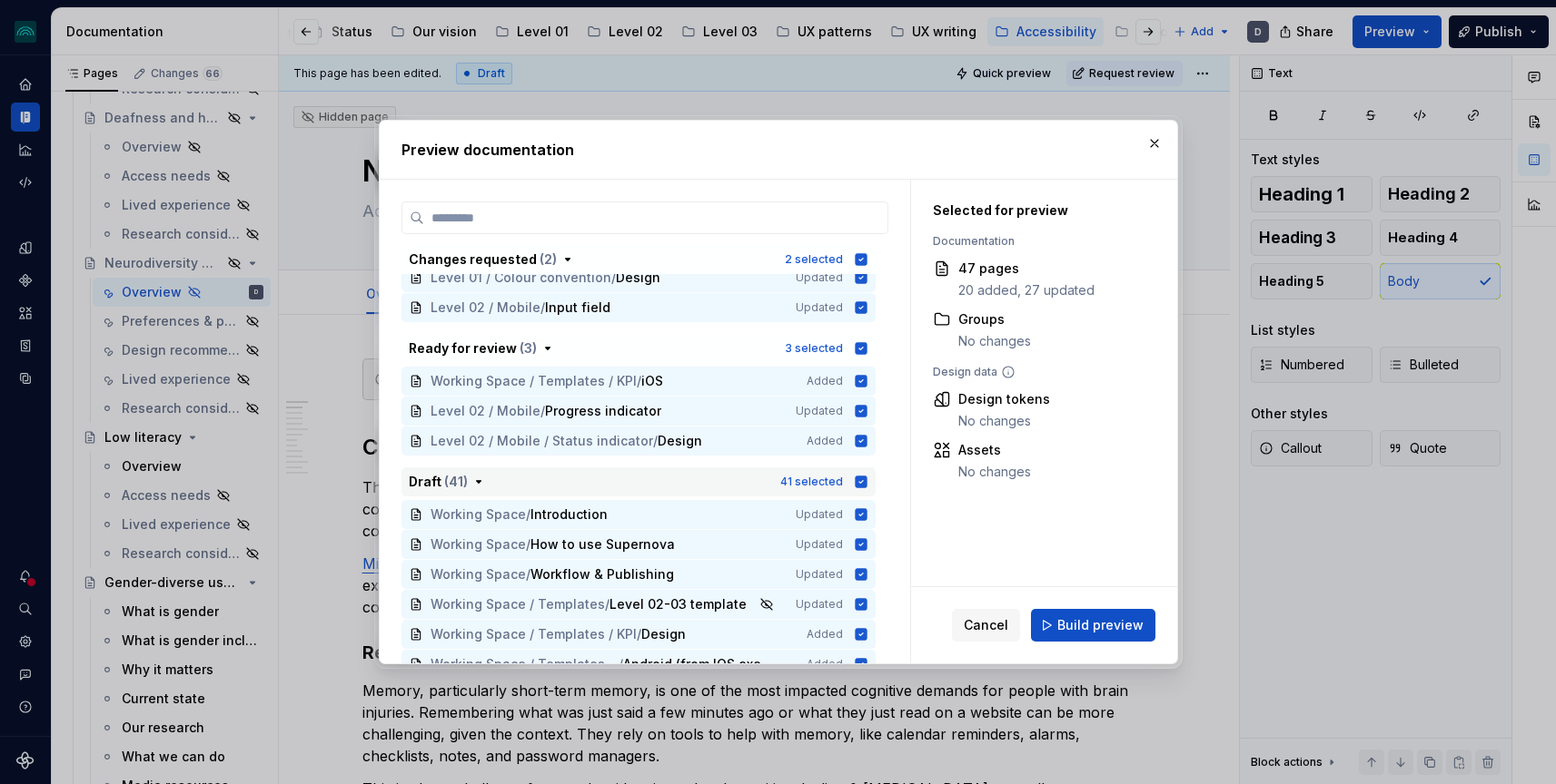
click at [866, 487] on icon "button" at bounding box center [860, 482] width 12 height 12
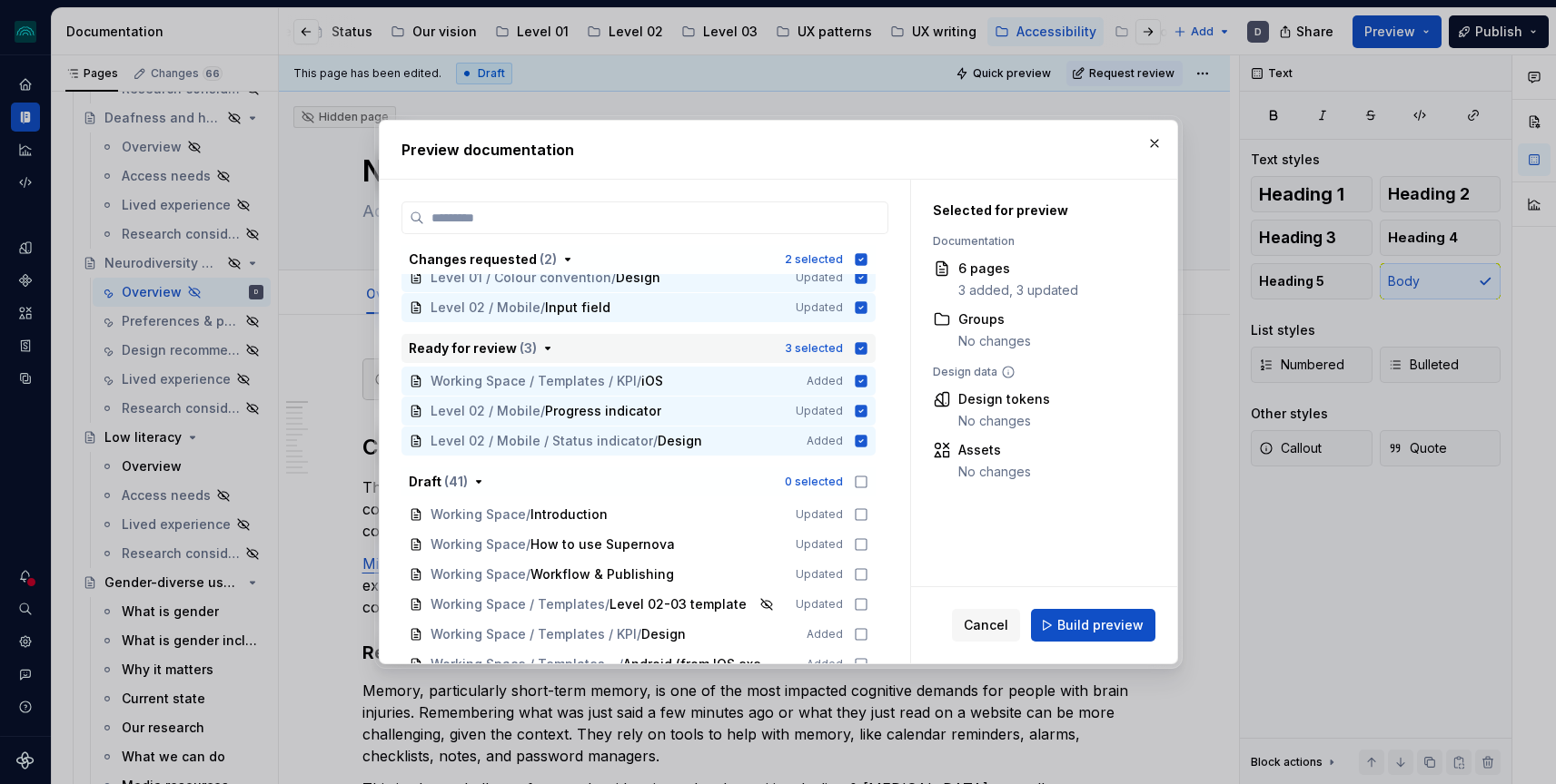
click at [868, 355] on icon "button" at bounding box center [860, 348] width 15 height 15
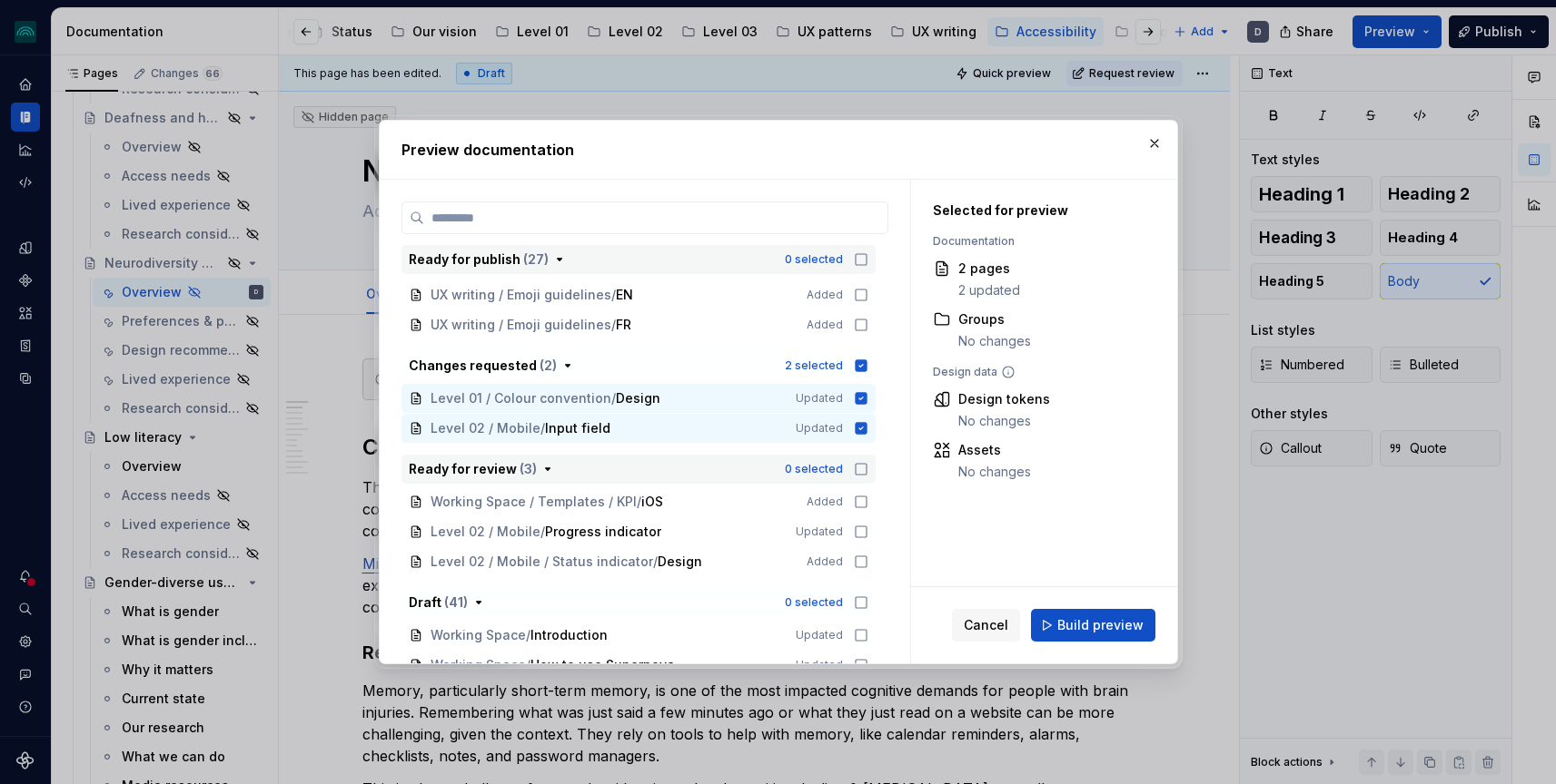
scroll to position [738, 0]
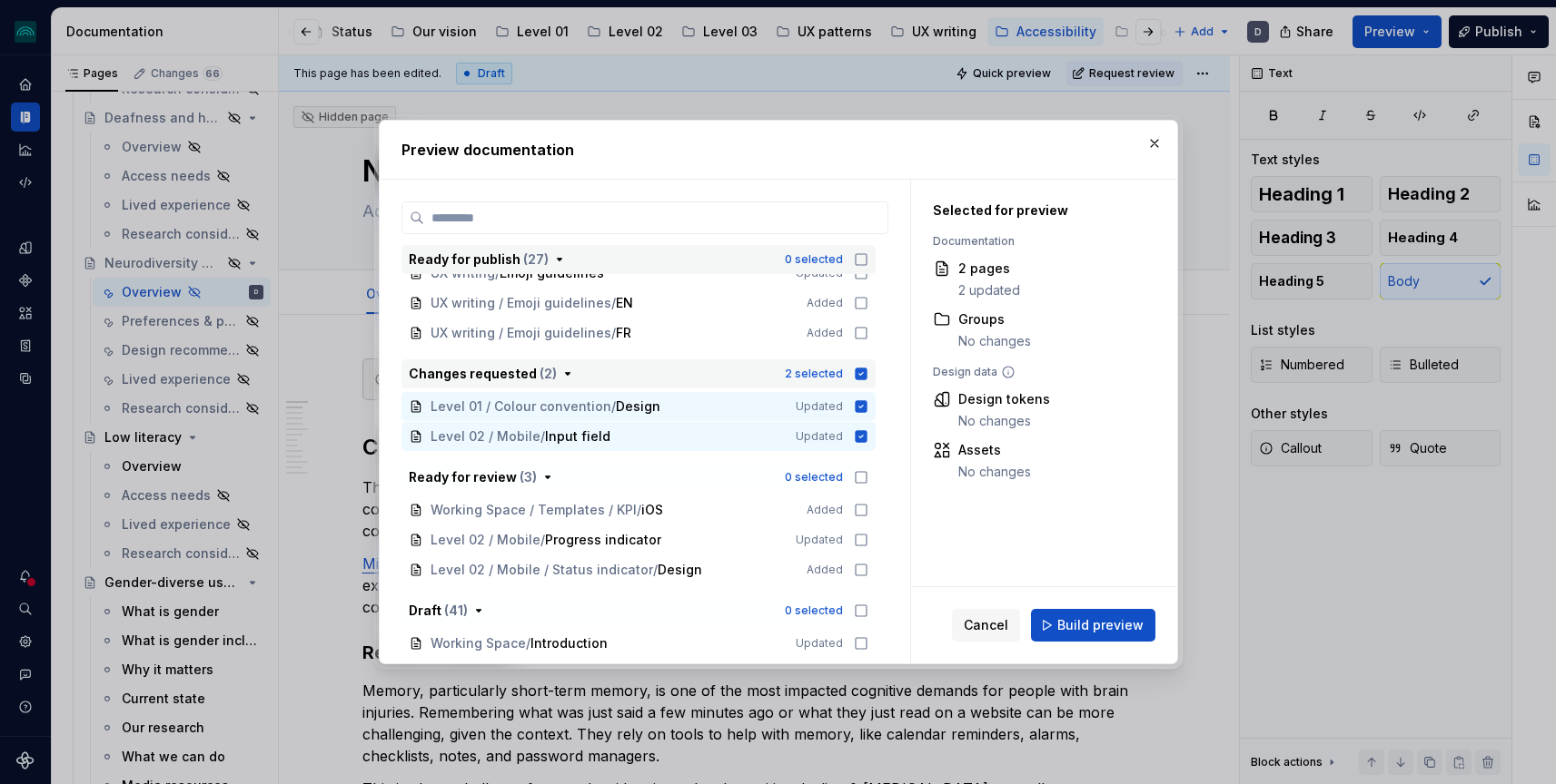
click at [866, 371] on icon "button" at bounding box center [860, 373] width 12 height 12
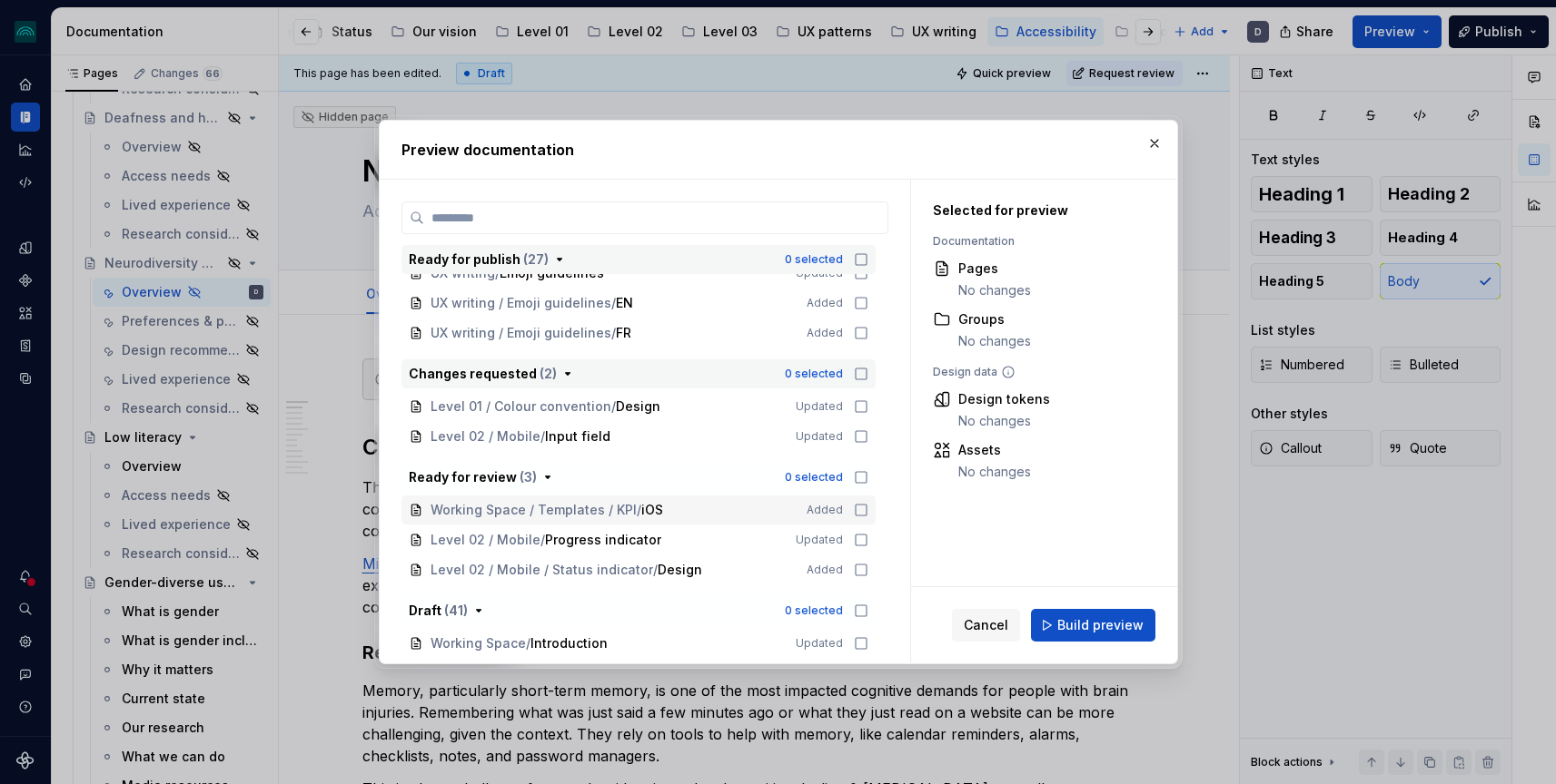
scroll to position [1932, 0]
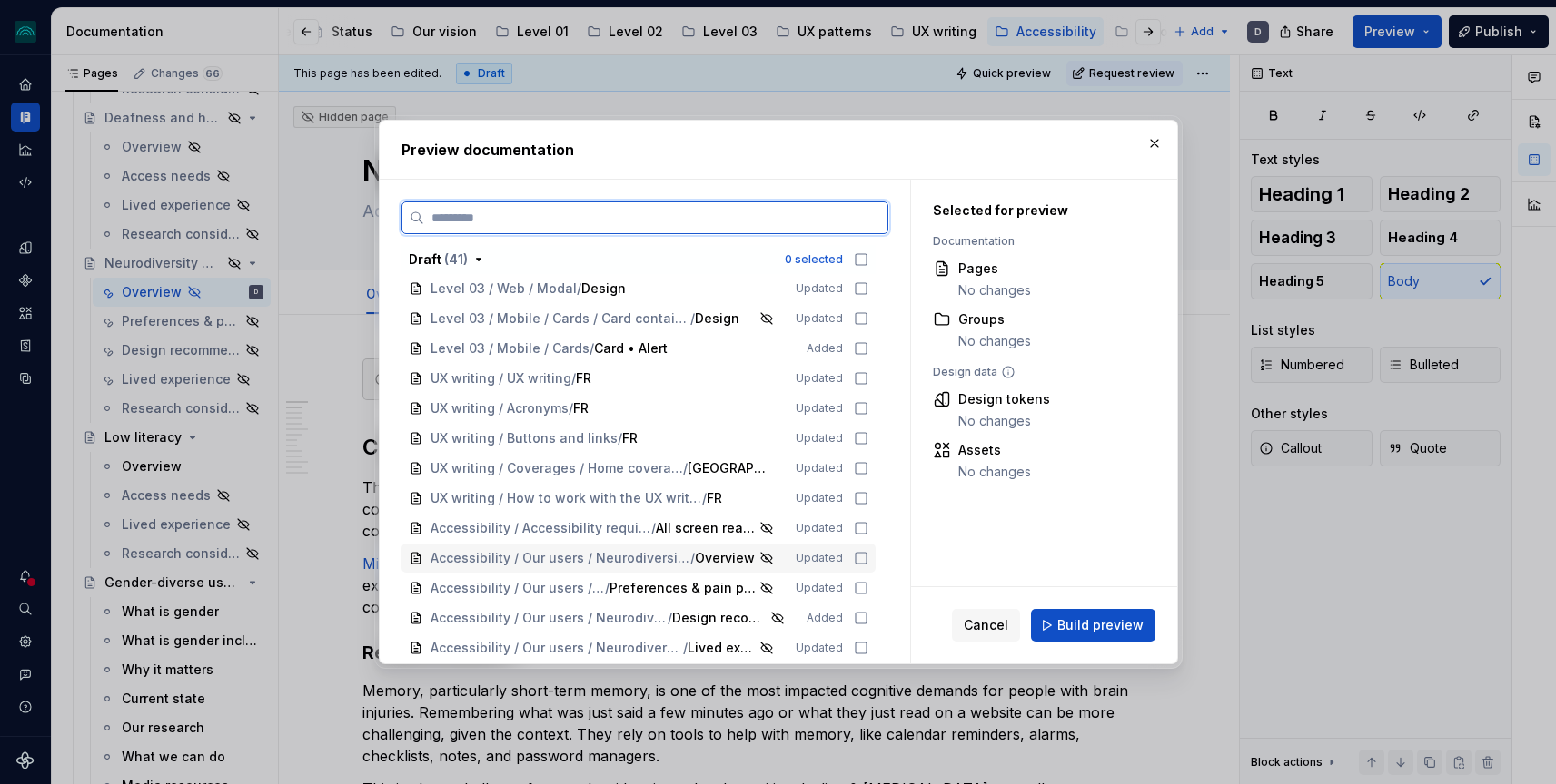
click at [867, 561] on icon at bounding box center [860, 558] width 15 height 15
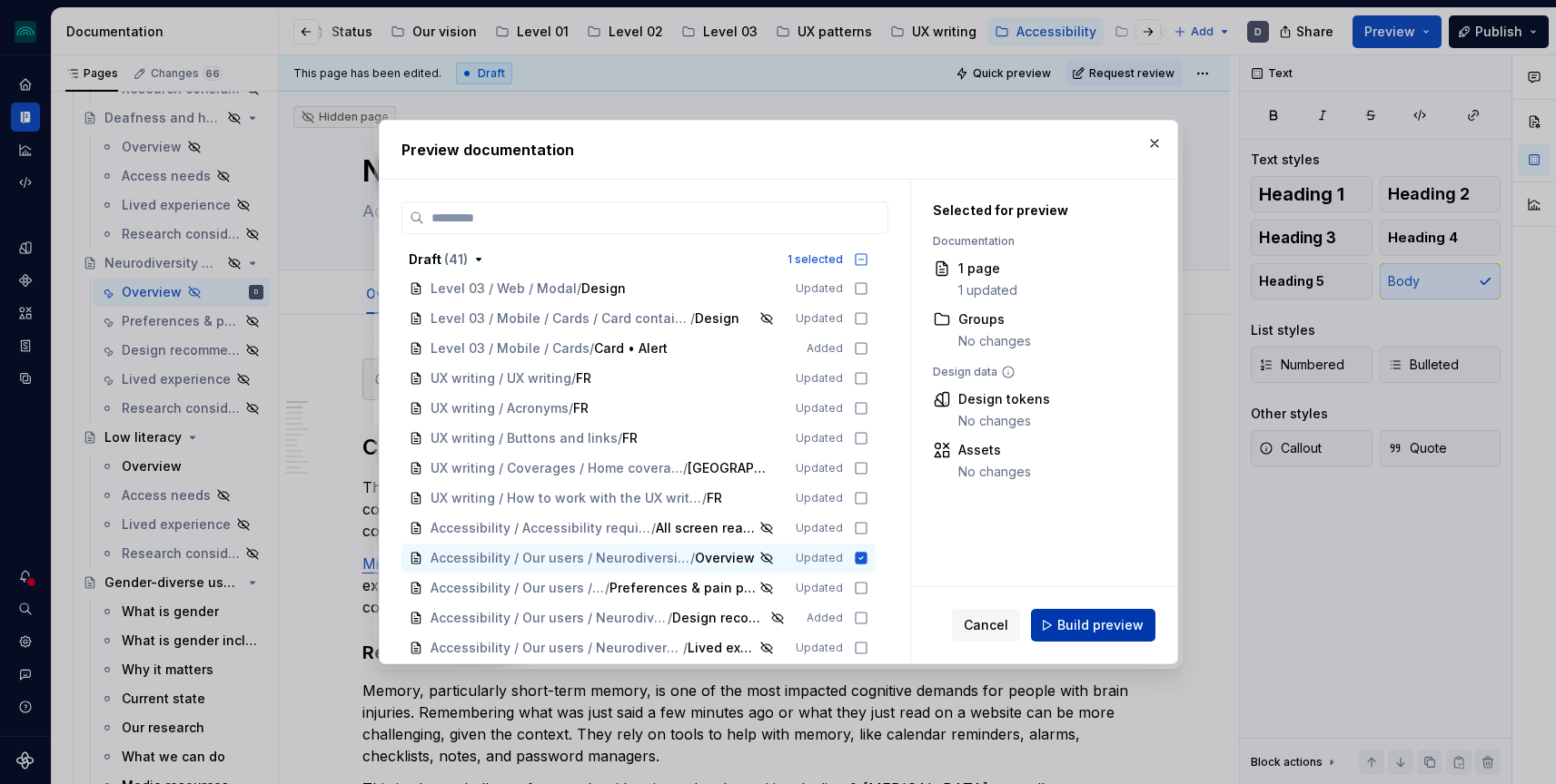
click at [1105, 625] on span "Build preview" at bounding box center [1100, 625] width 86 height 18
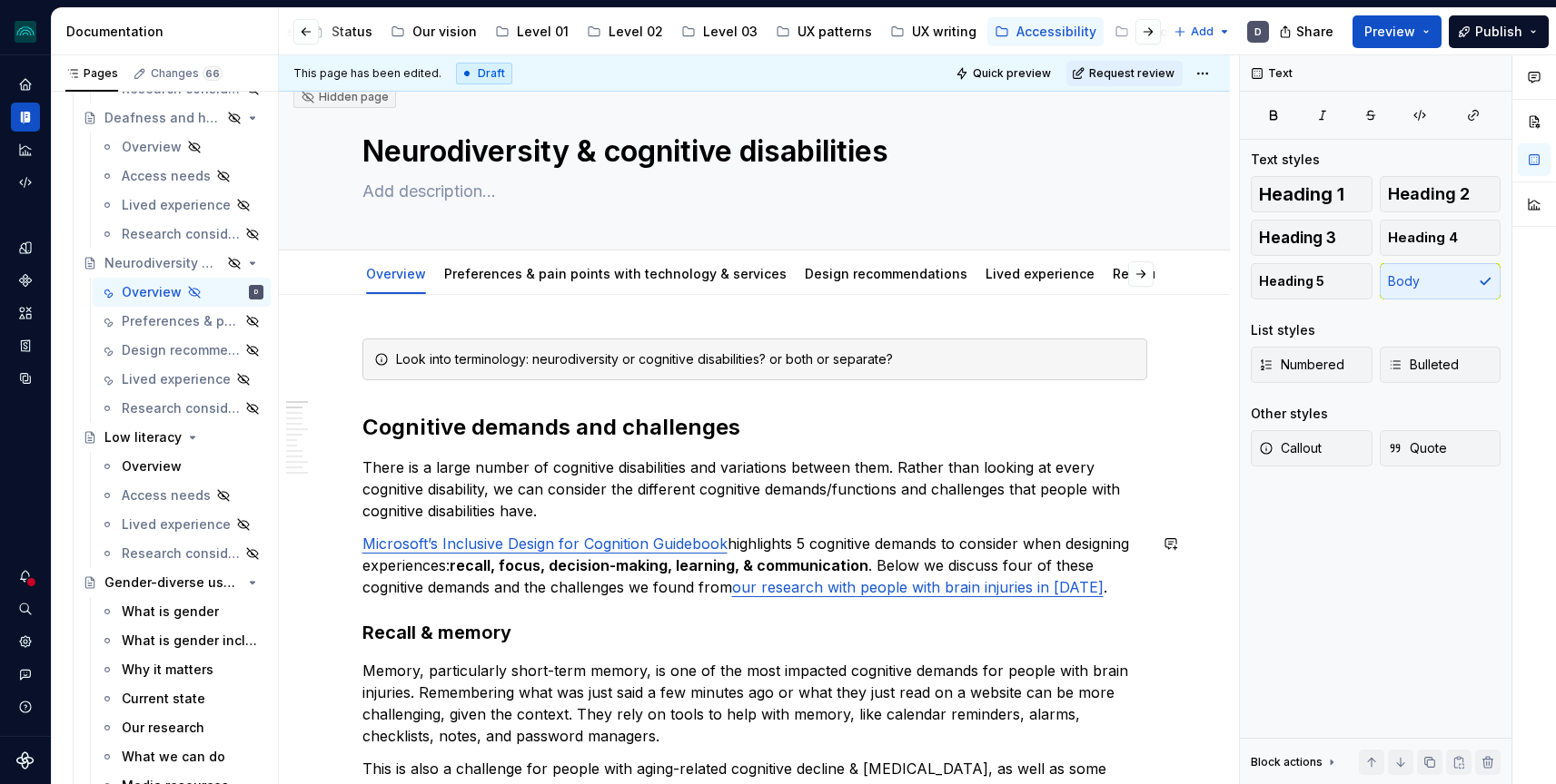
scroll to position [0, 0]
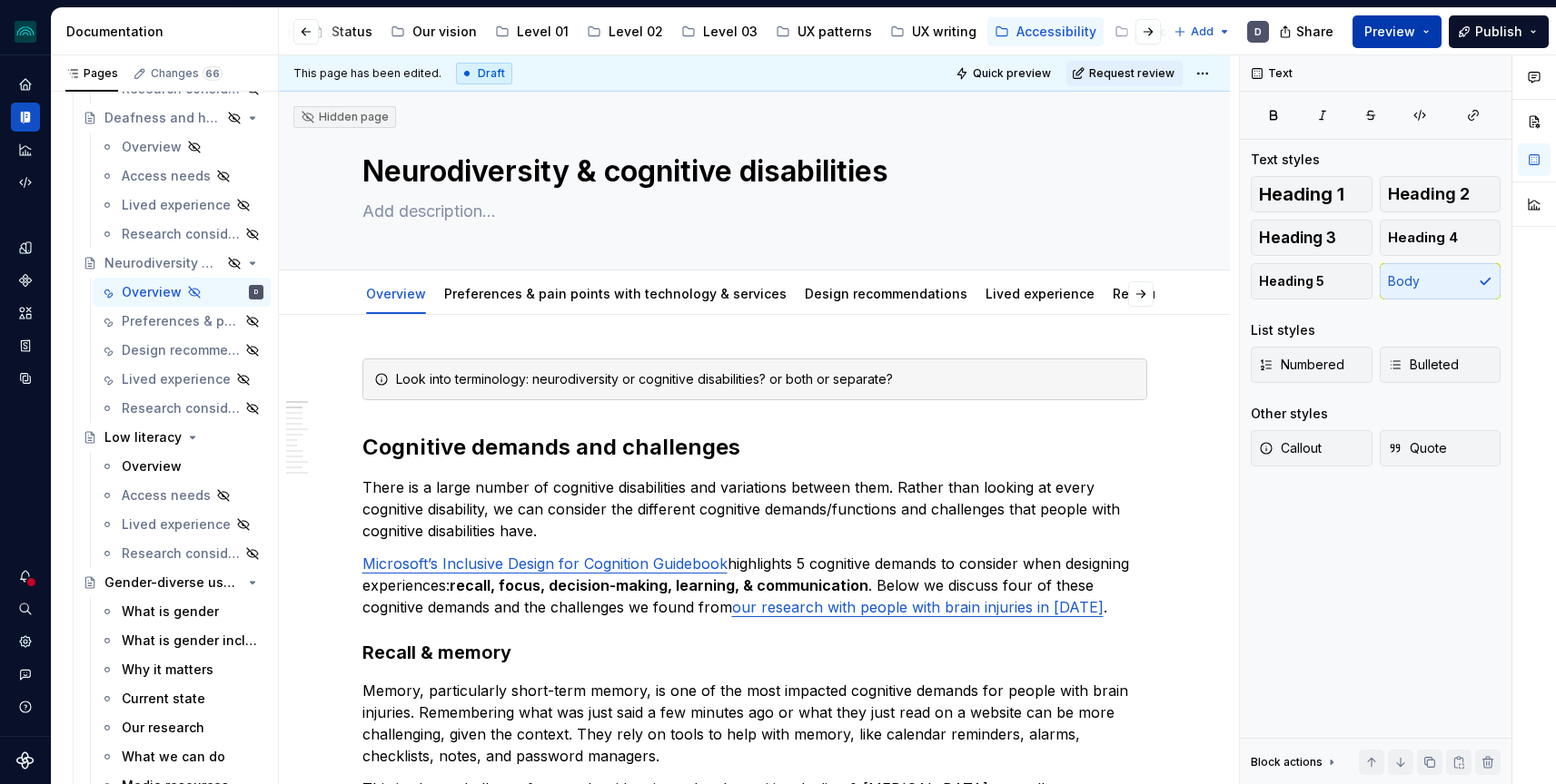
click at [1385, 29] on span "Preview" at bounding box center [1390, 31] width 51 height 18
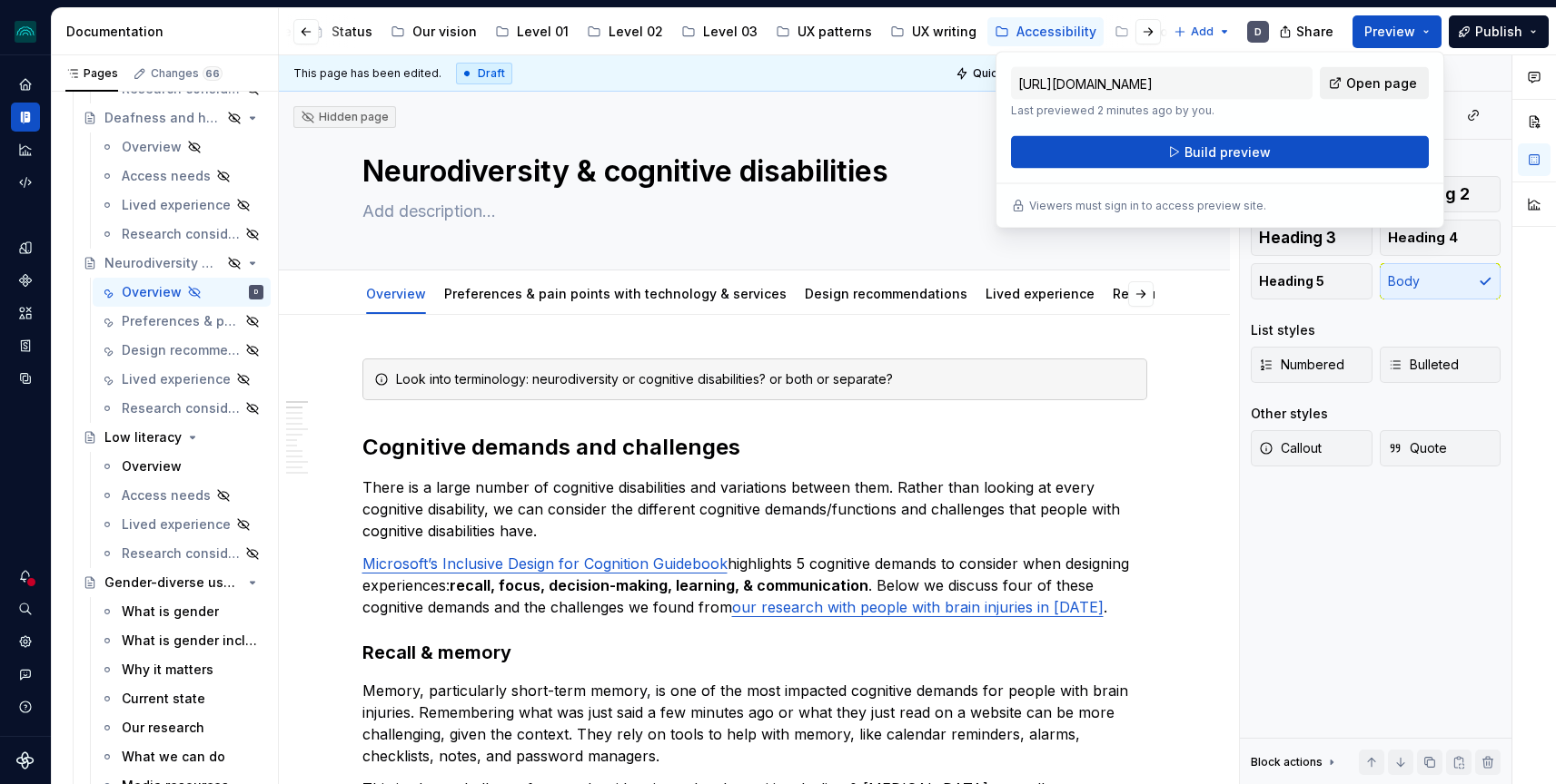
click at [1400, 80] on span "Open page" at bounding box center [1381, 84] width 71 height 18
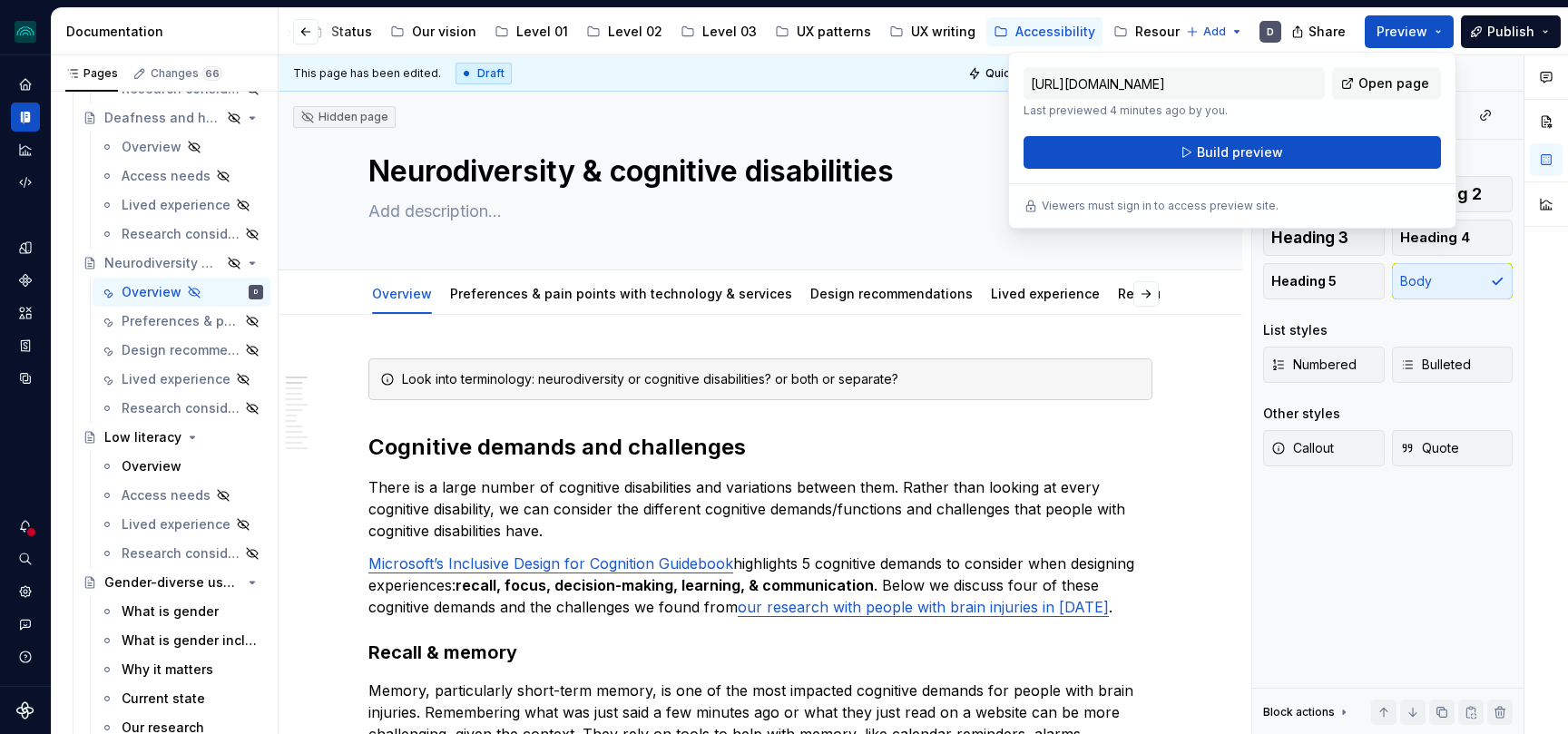
scroll to position [1741, 0]
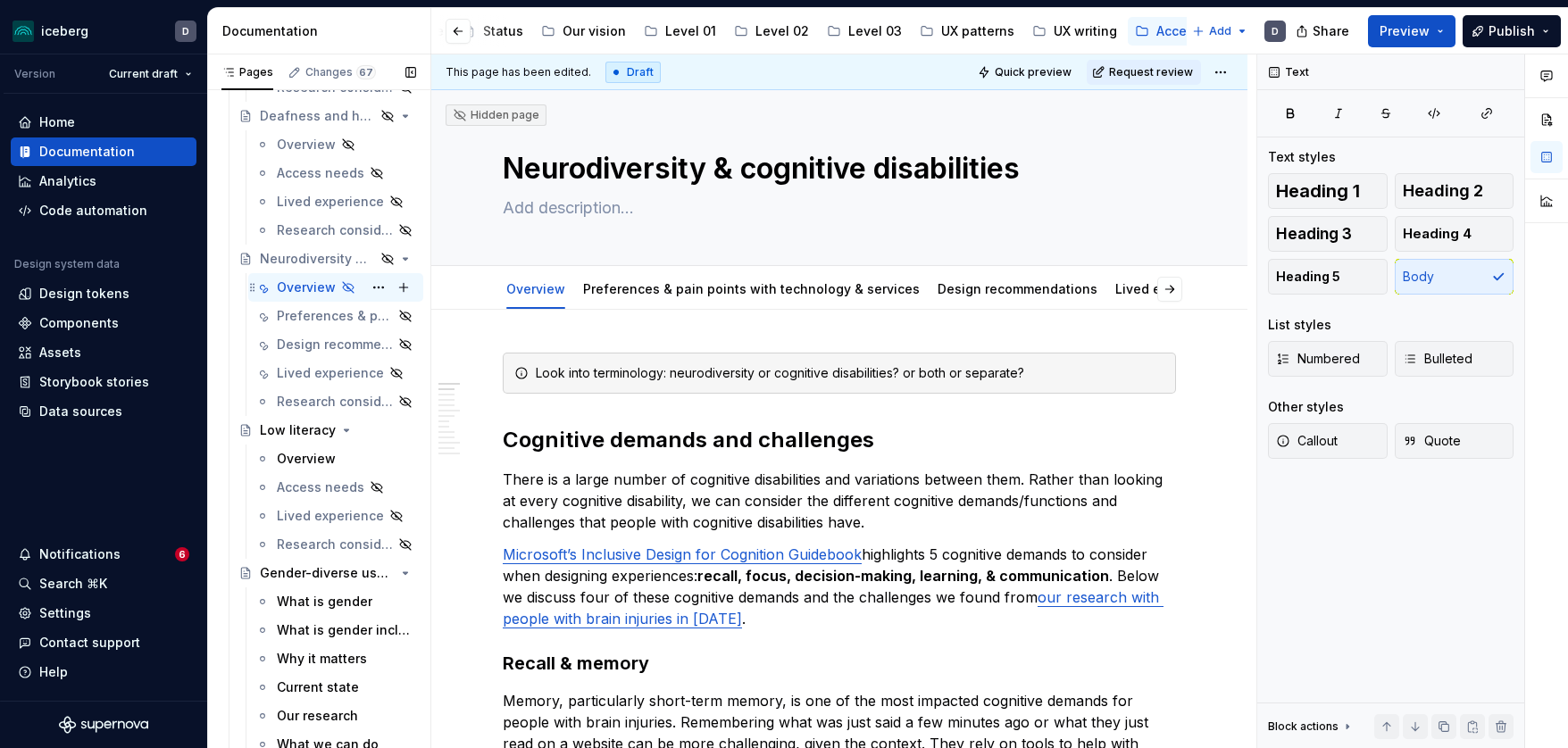
scroll to position [0, 211]
click at [944, 291] on link "Design recommendations" at bounding box center [1017, 289] width 160 height 15
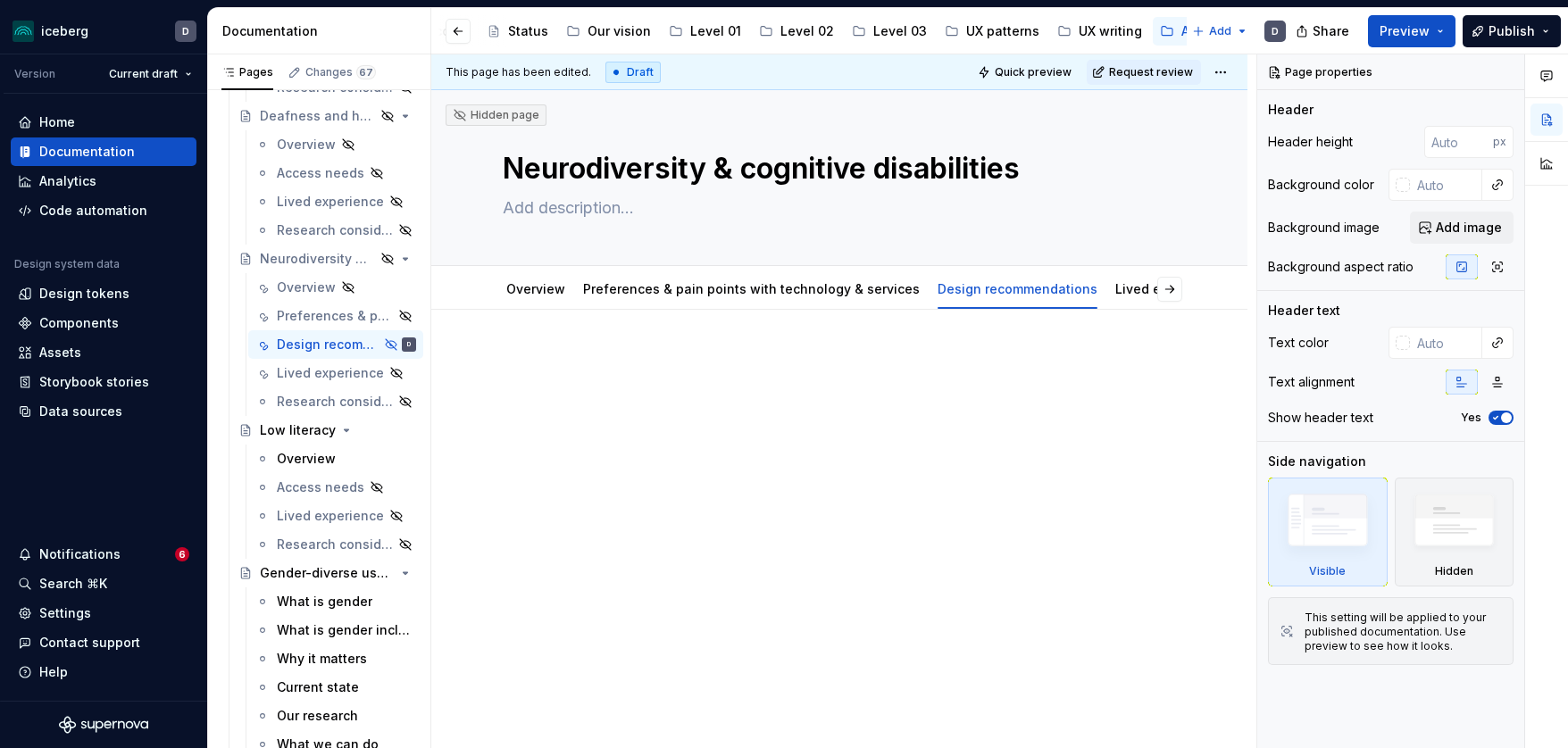
click at [697, 408] on div at bounding box center [839, 386] width 674 height 68
type textarea "*"
